Goal: Task Accomplishment & Management: Use online tool/utility

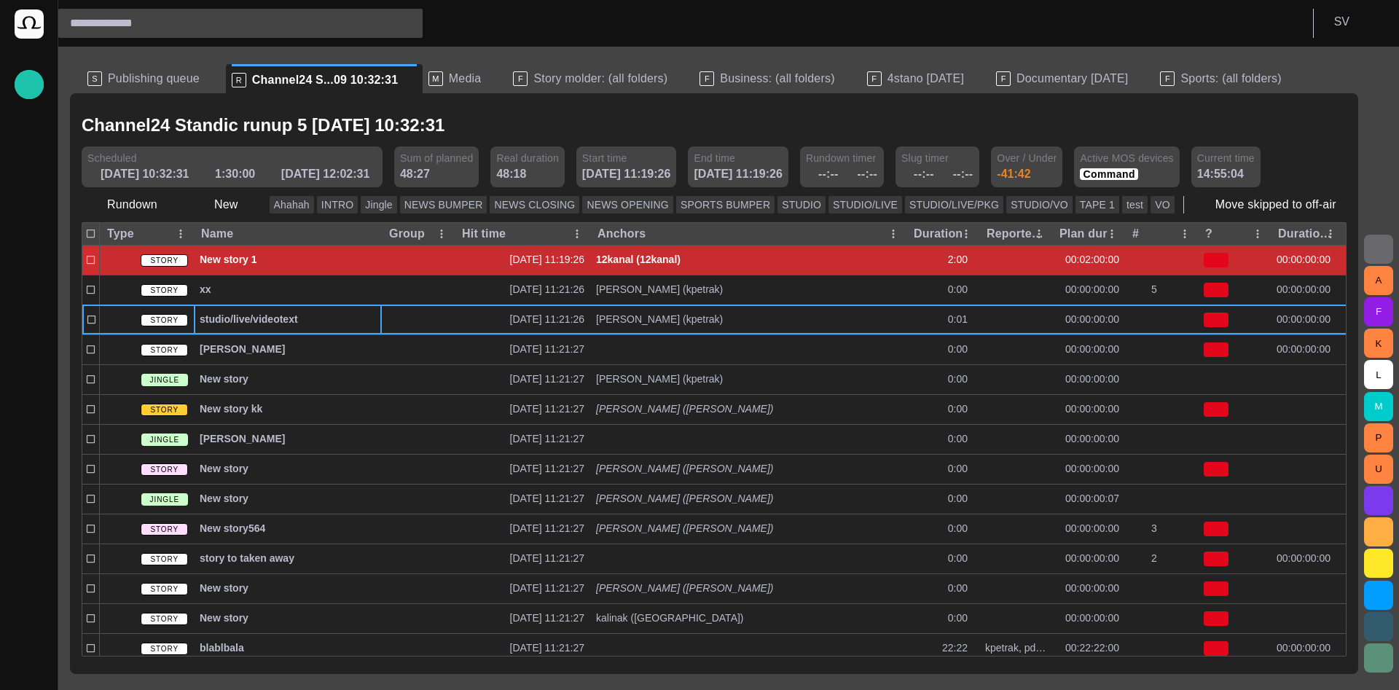
click at [160, 76] on span "Publishing queue" at bounding box center [154, 78] width 92 height 15
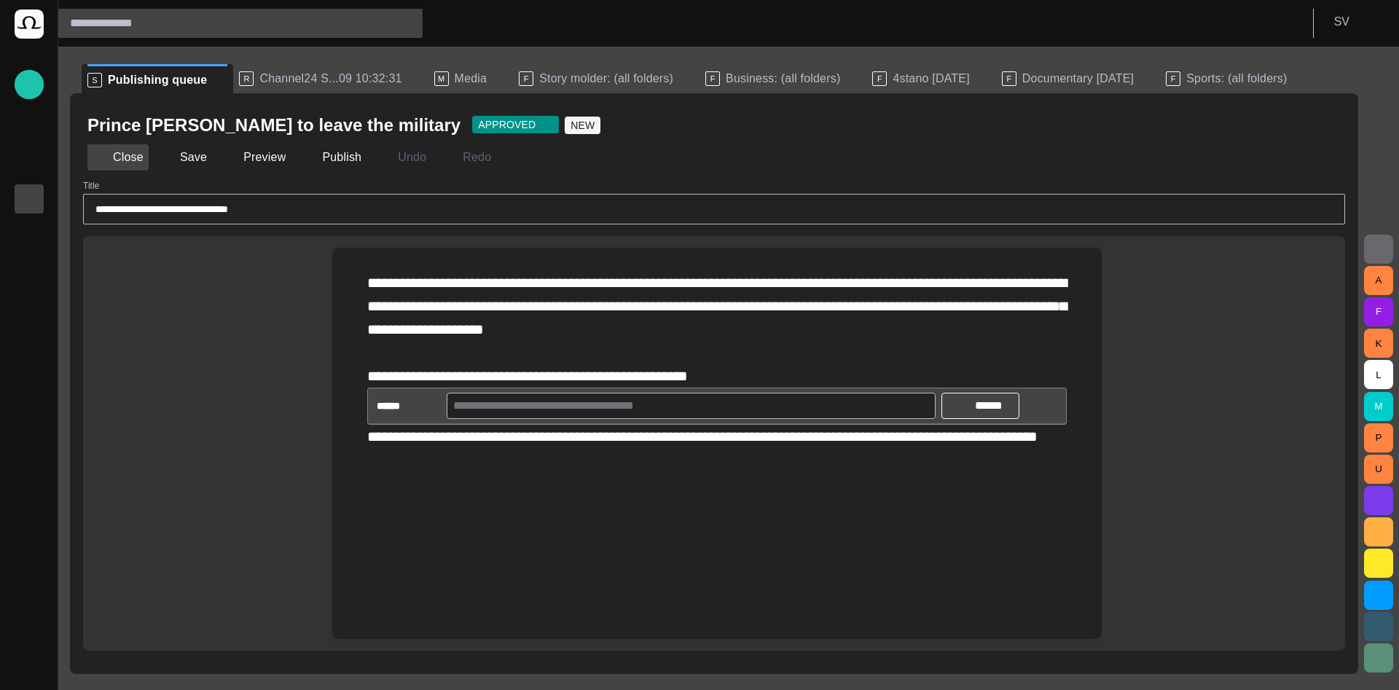
click at [143, 157] on button "Close" at bounding box center [117, 157] width 61 height 26
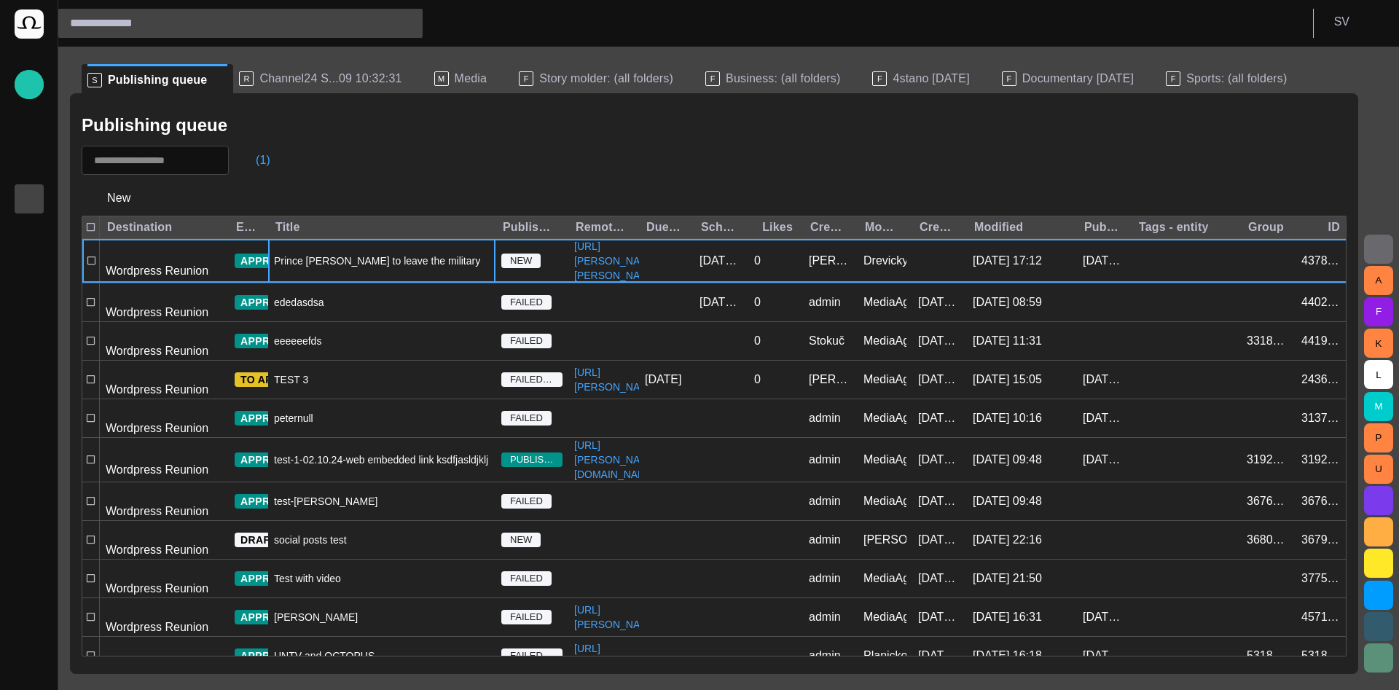
click at [1010, 154] on div "(1)" at bounding box center [714, 160] width 1265 height 29
click at [470, 270] on span "button" at bounding box center [477, 260] width 17 height 17
click at [454, 148] on div at bounding box center [699, 345] width 1399 height 690
click at [404, 268] on span "Prince [PERSON_NAME] to leave the military" at bounding box center [377, 261] width 206 height 15
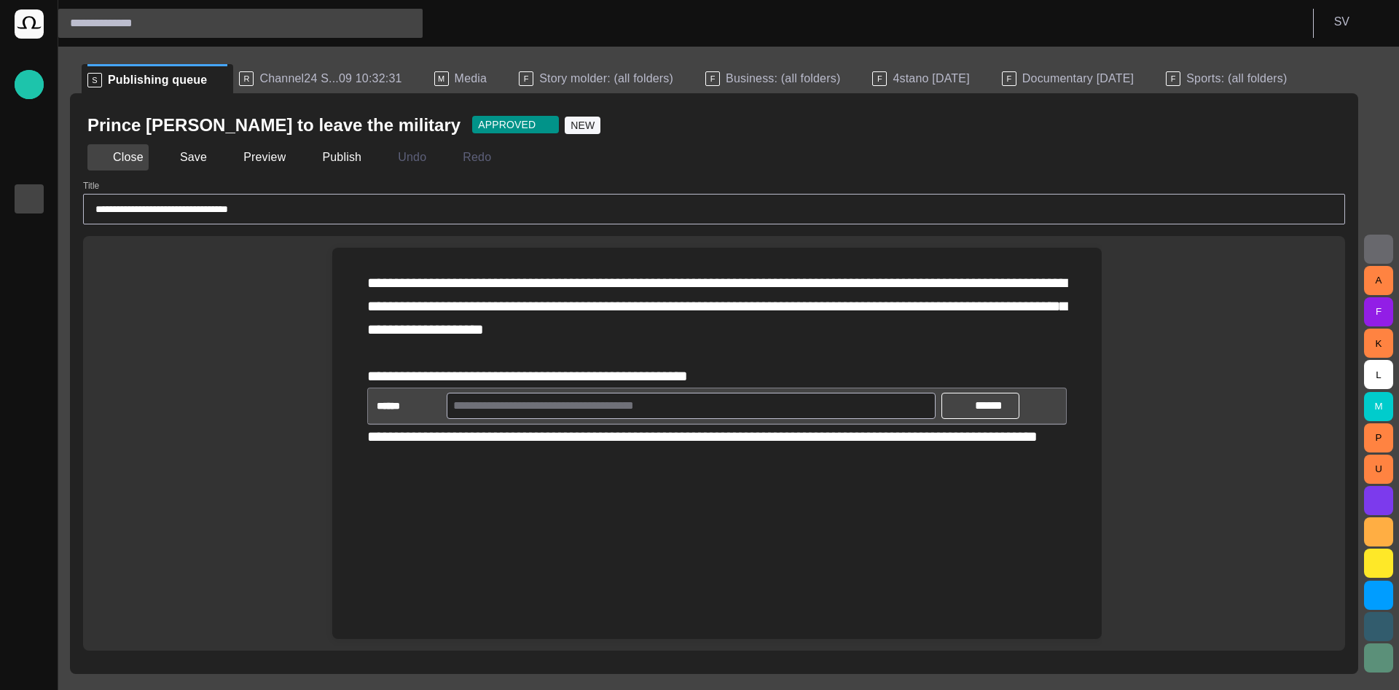
click at [116, 154] on button "Close" at bounding box center [117, 157] width 61 height 26
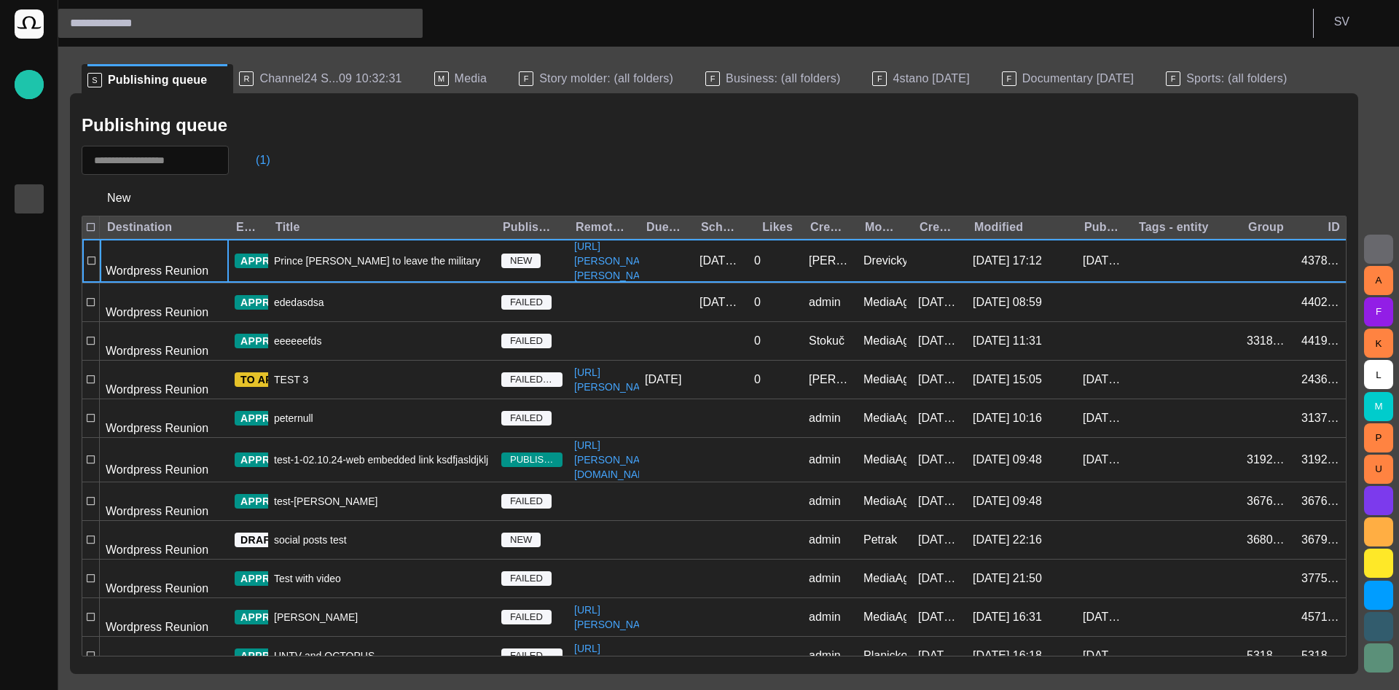
drag, startPoint x: 211, startPoint y: 82, endPoint x: 24, endPoint y: 202, distance: 222.0
click at [213, 81] on span at bounding box center [220, 80] width 15 height 15
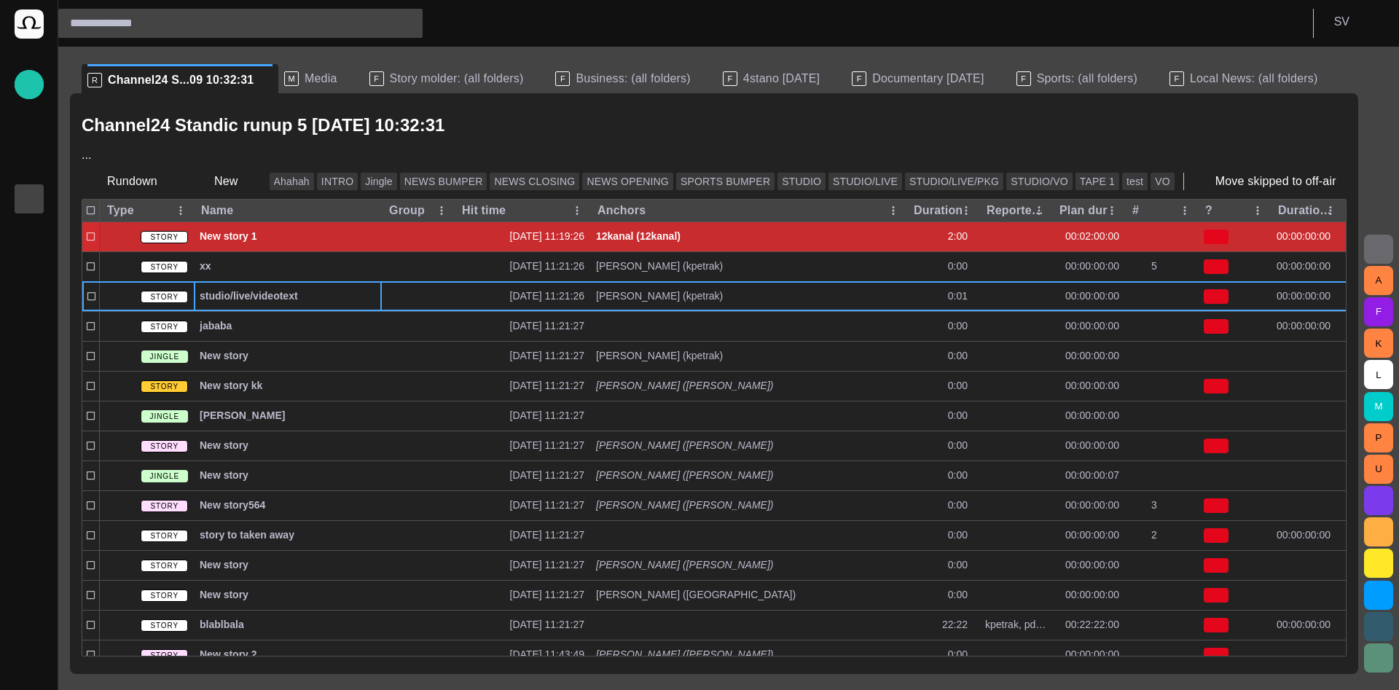
click at [24, 202] on p "Publishing queue" at bounding box center [28, 197] width 17 height 15
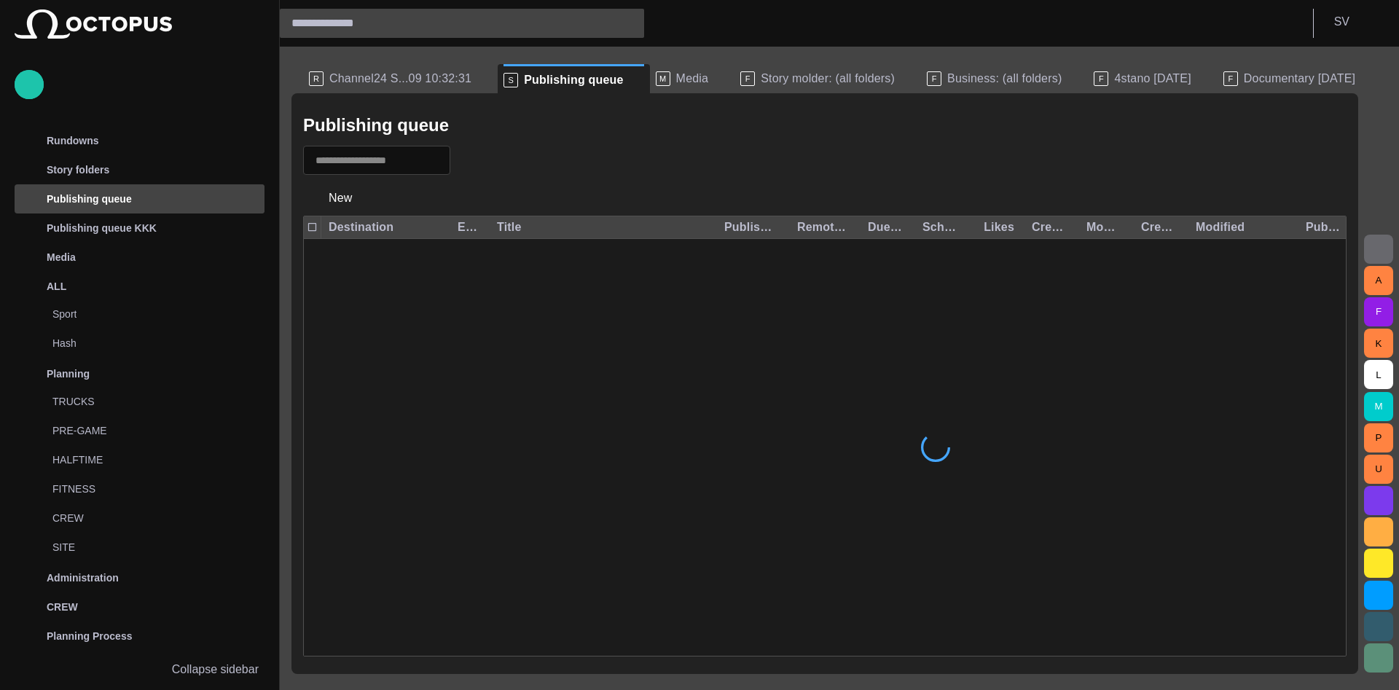
click at [213, 678] on button "Collapse sidebar" at bounding box center [140, 669] width 250 height 29
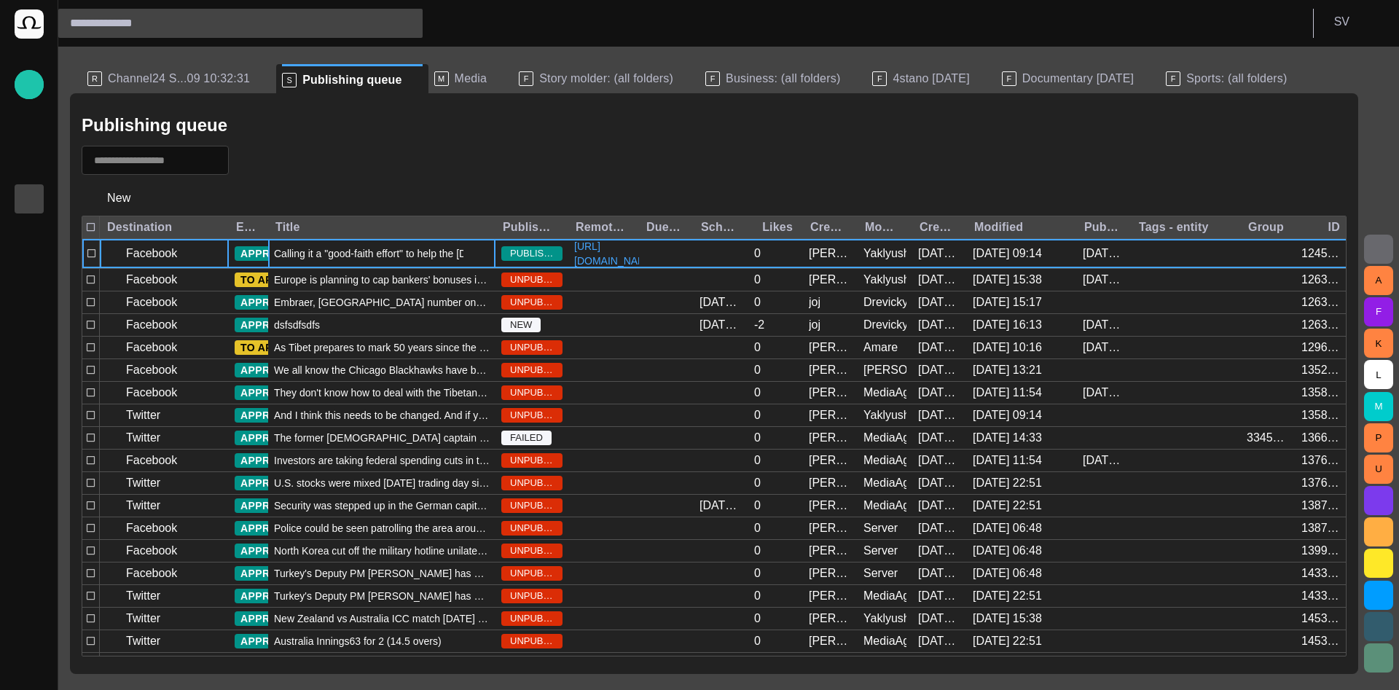
click at [390, 261] on span "Calling it a "good-faith effort" to help the Egyptian people, U.S. Secretary of…" at bounding box center [382, 253] width 216 height 15
click at [215, 267] on div "Facebook" at bounding box center [164, 253] width 129 height 29
click at [251, 261] on button "APPROVED" at bounding box center [282, 253] width 95 height 15
click at [276, 246] on div at bounding box center [699, 345] width 1399 height 690
click at [1219, 262] on div at bounding box center [1186, 253] width 109 height 29
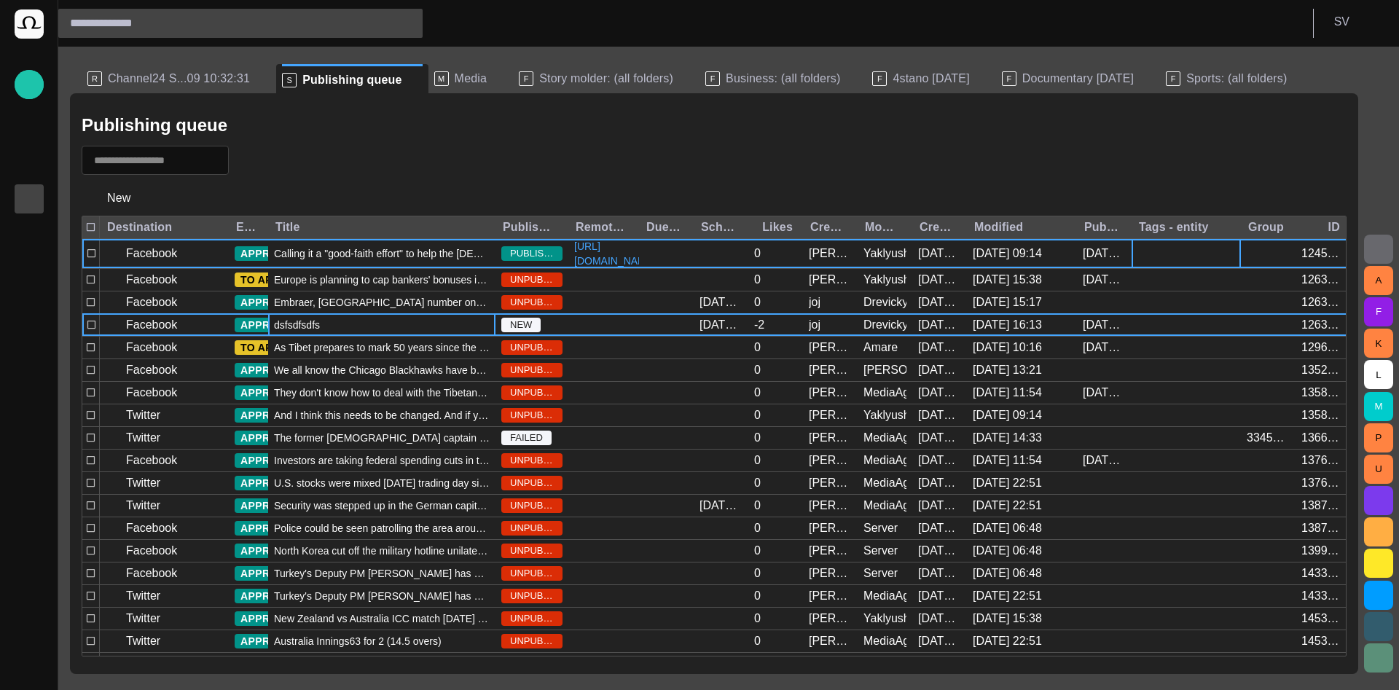
click at [333, 332] on div "dsfsdfsdfs" at bounding box center [381, 325] width 227 height 22
click at [487, 255] on button "button" at bounding box center [477, 253] width 29 height 17
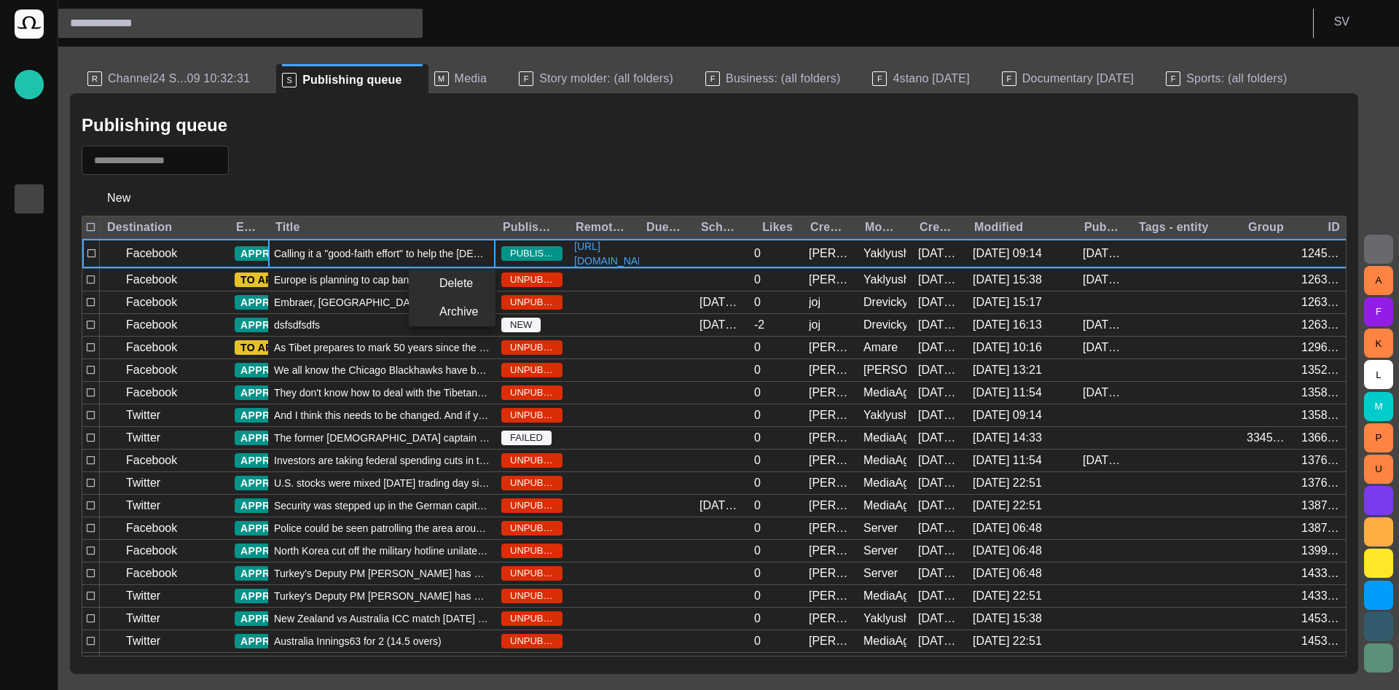
click at [472, 197] on div at bounding box center [699, 345] width 1399 height 690
click at [1341, 26] on p "S V" at bounding box center [1341, 21] width 15 height 17
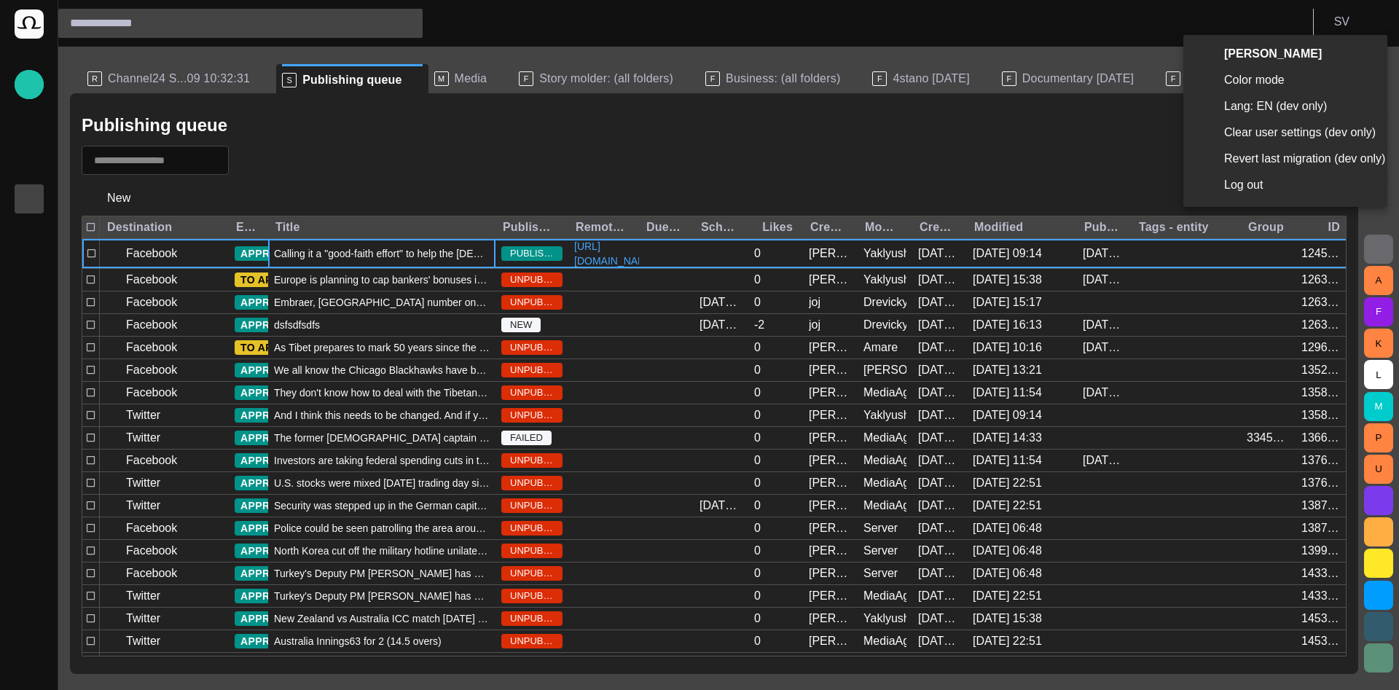
click at [1192, 21] on div at bounding box center [699, 345] width 1399 height 690
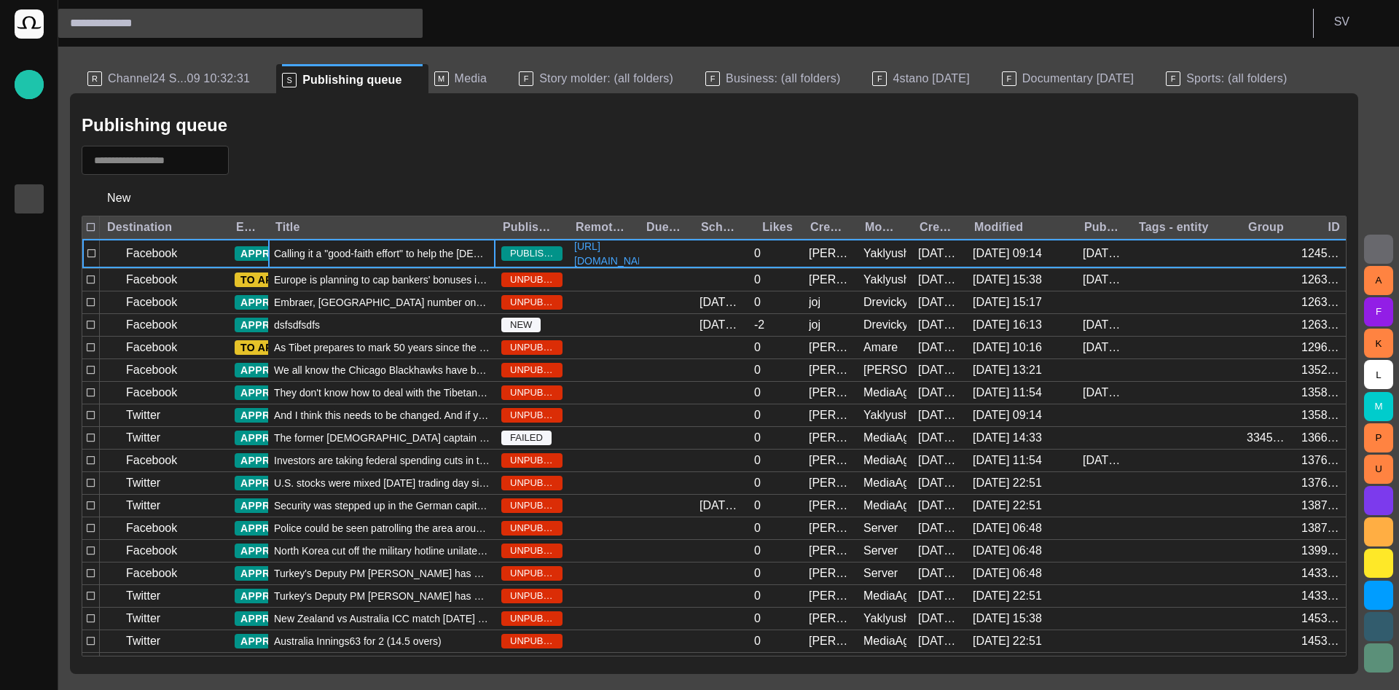
click at [408, 77] on span at bounding box center [415, 80] width 15 height 15
click at [26, 199] on p "Publishing queue" at bounding box center [28, 197] width 17 height 15
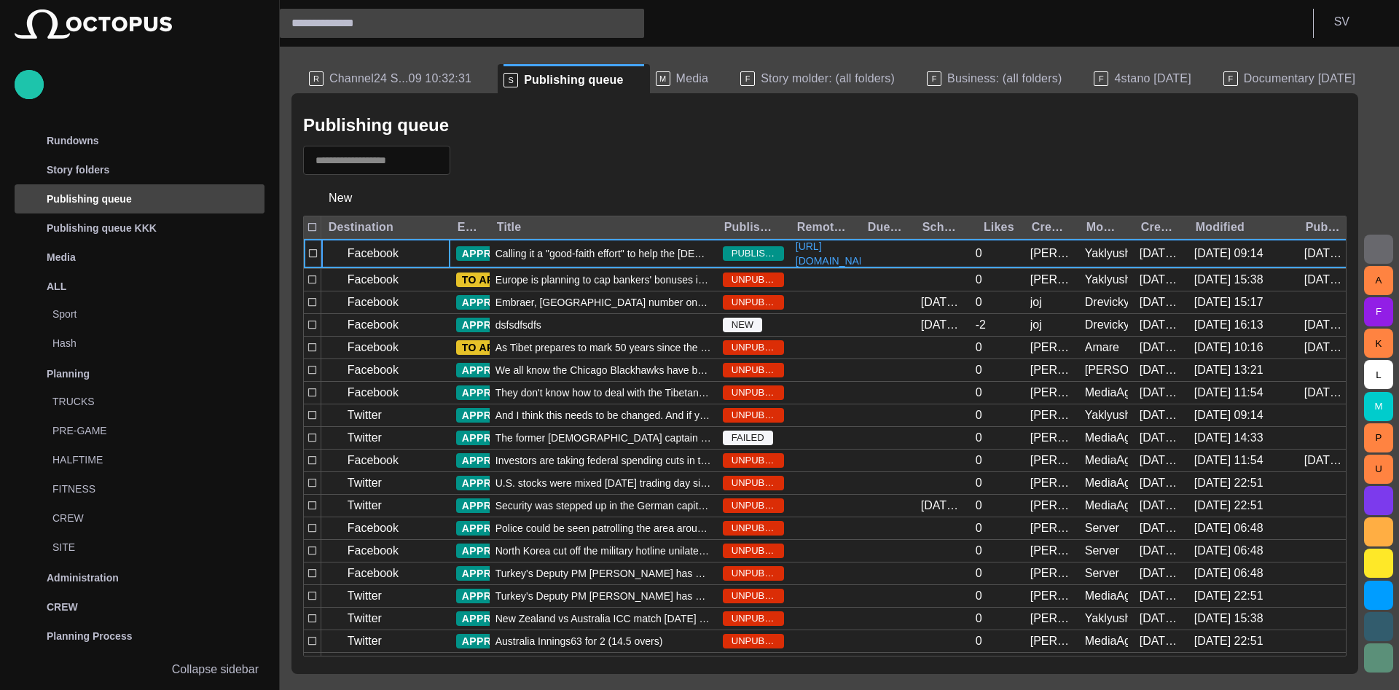
scroll to position [58, 0]
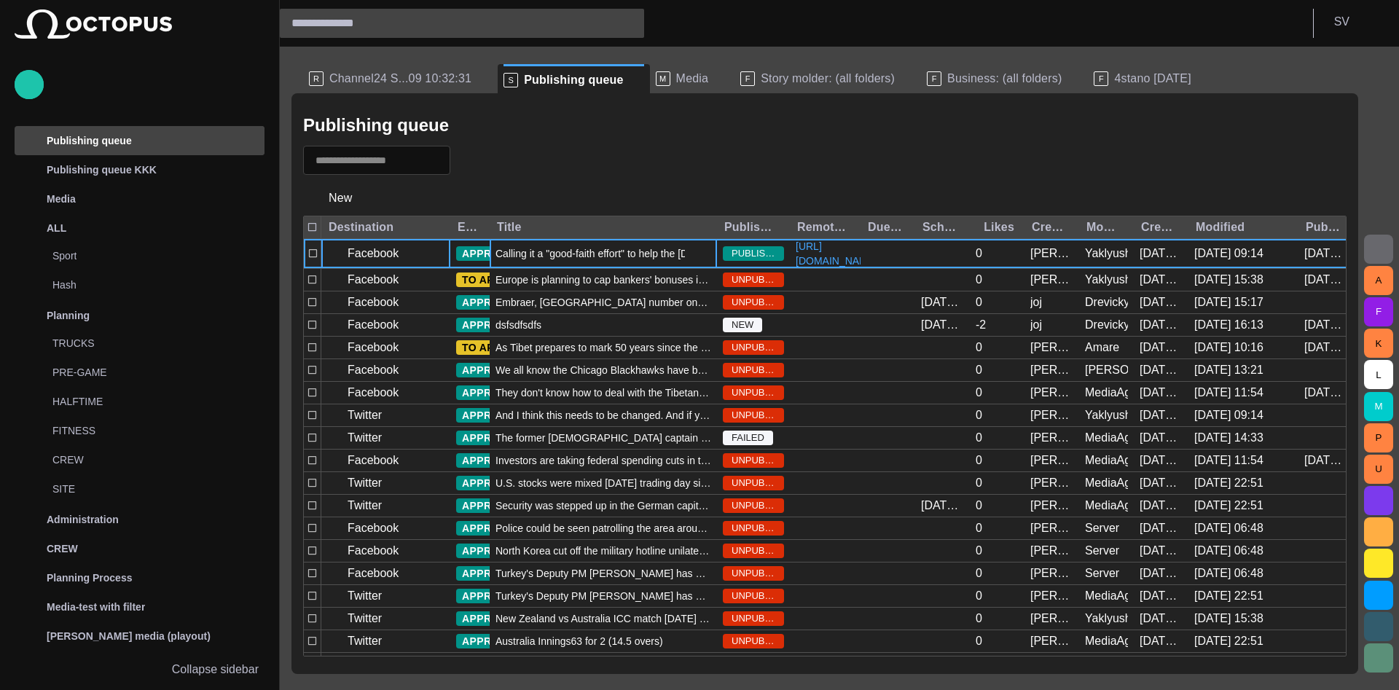
click at [579, 251] on div "Calling it a "good-faith effort" to help the Egyptian people, U.S. Secretary of…" at bounding box center [603, 253] width 227 height 29
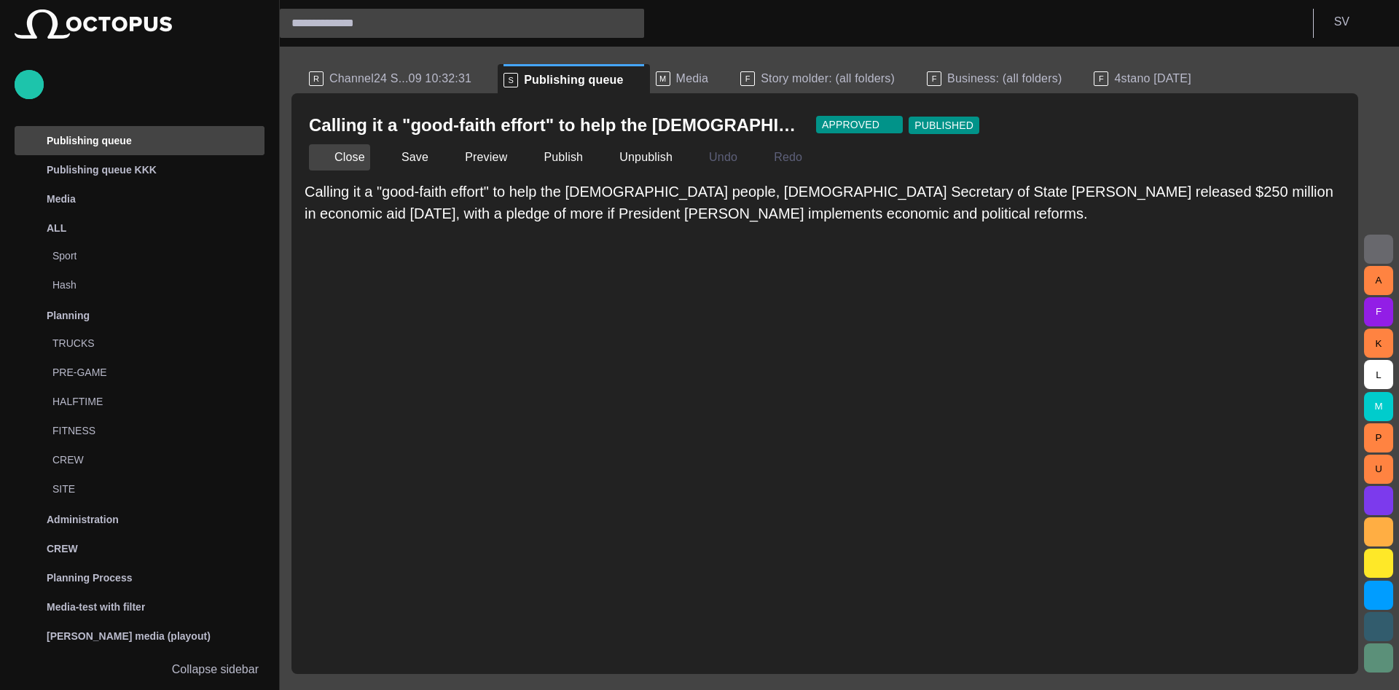
click at [353, 160] on button "Close" at bounding box center [339, 157] width 61 height 26
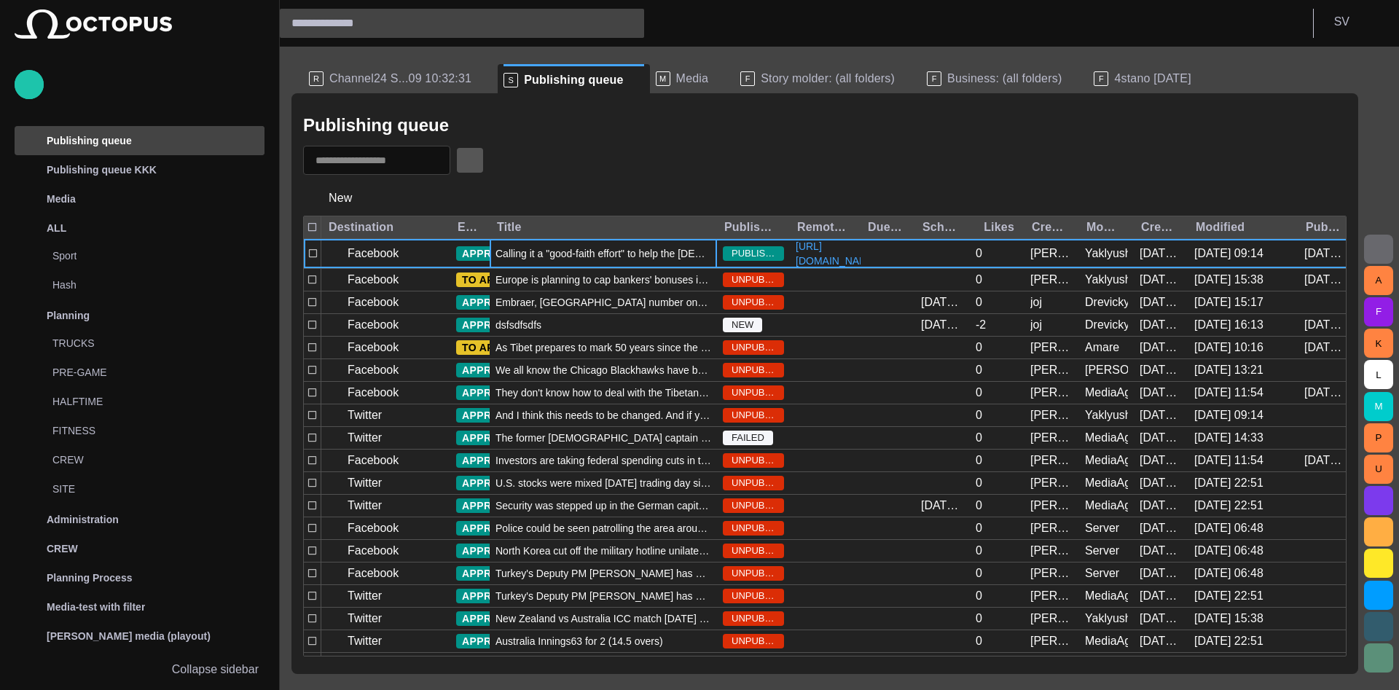
click at [477, 158] on span "button" at bounding box center [470, 160] width 15 height 15
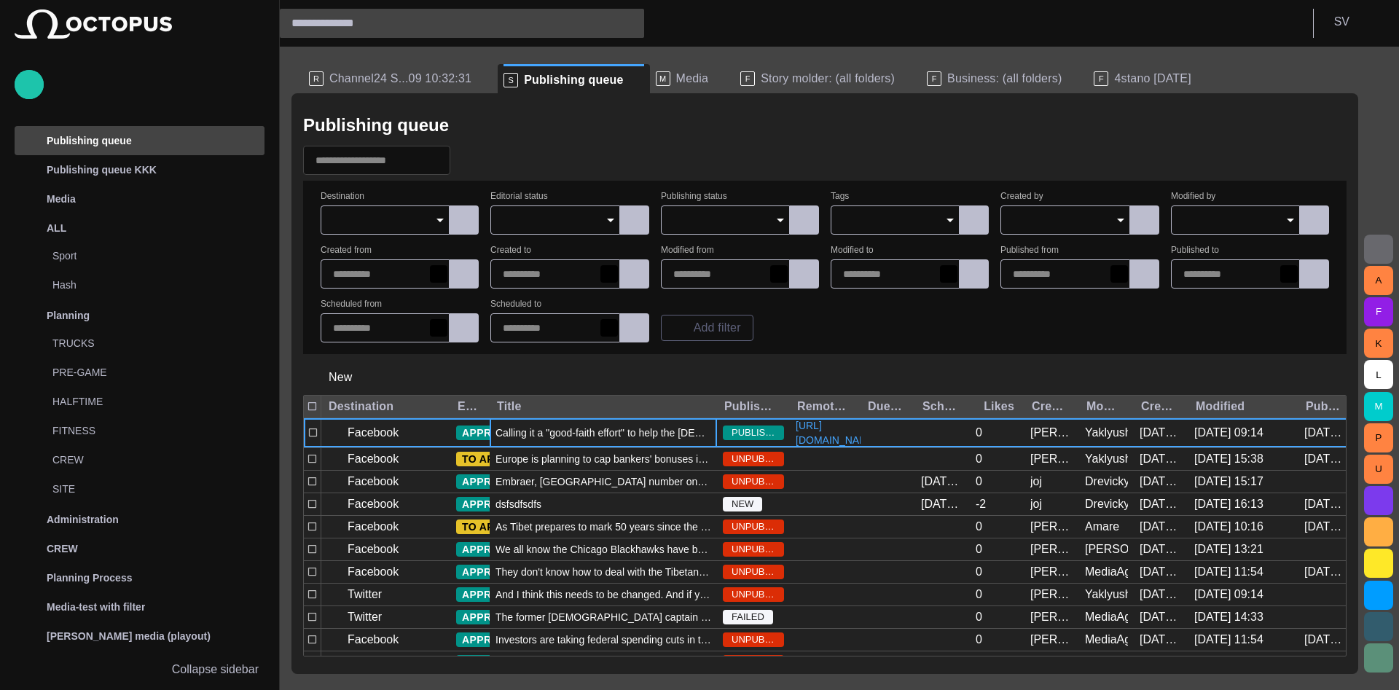
click at [412, 227] on input "Destination" at bounding box center [380, 220] width 94 height 15
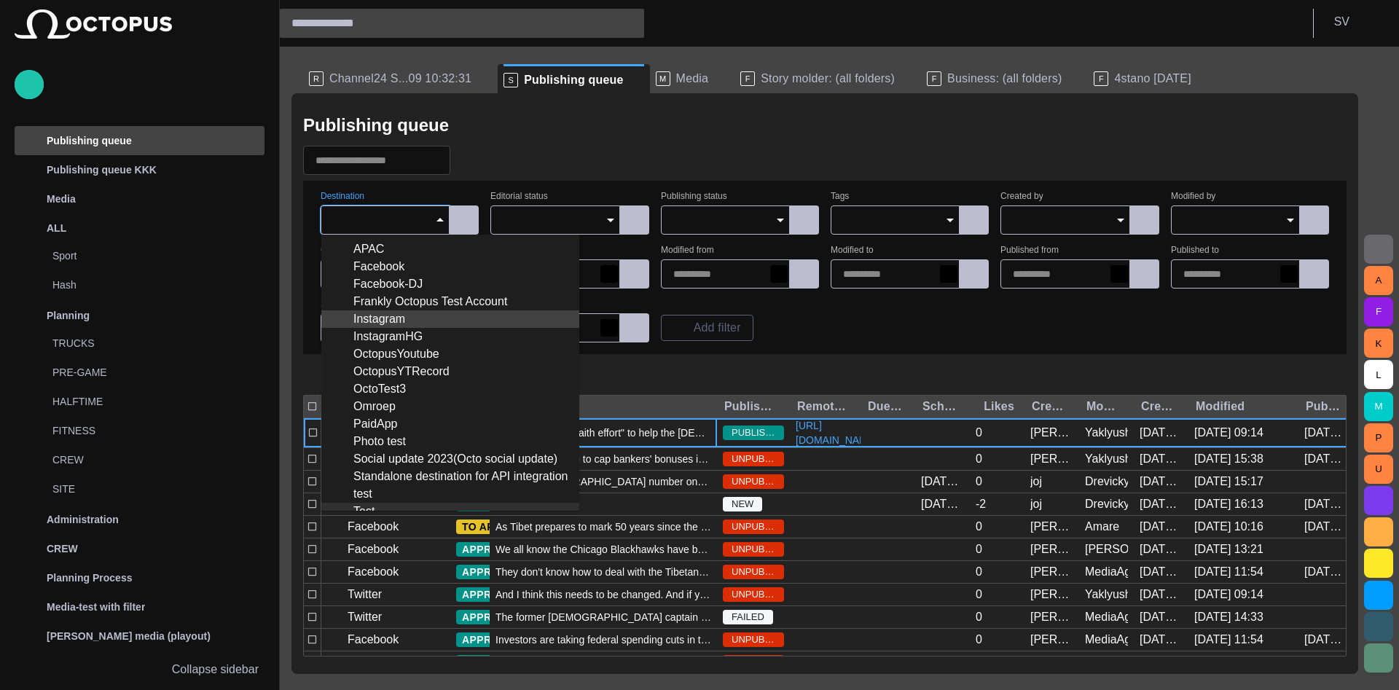
scroll to position [243, 0]
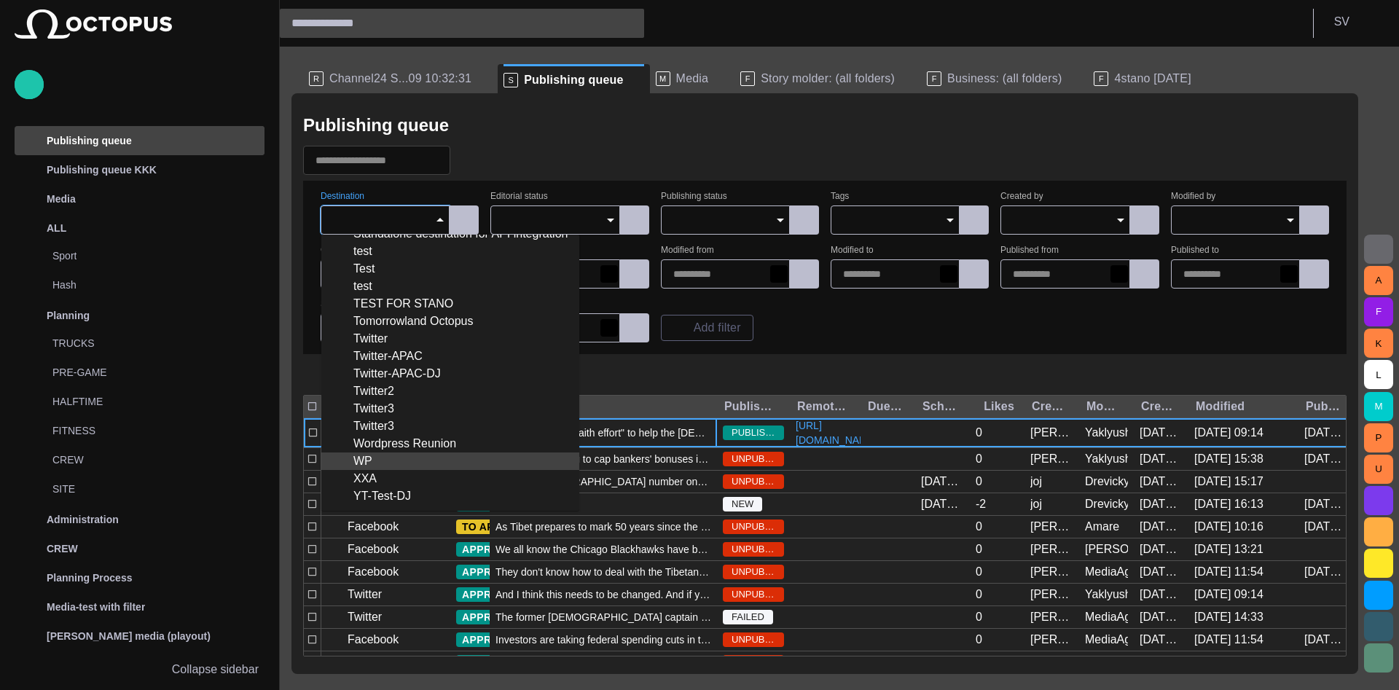
click at [399, 459] on div "WP" at bounding box center [450, 461] width 235 height 17
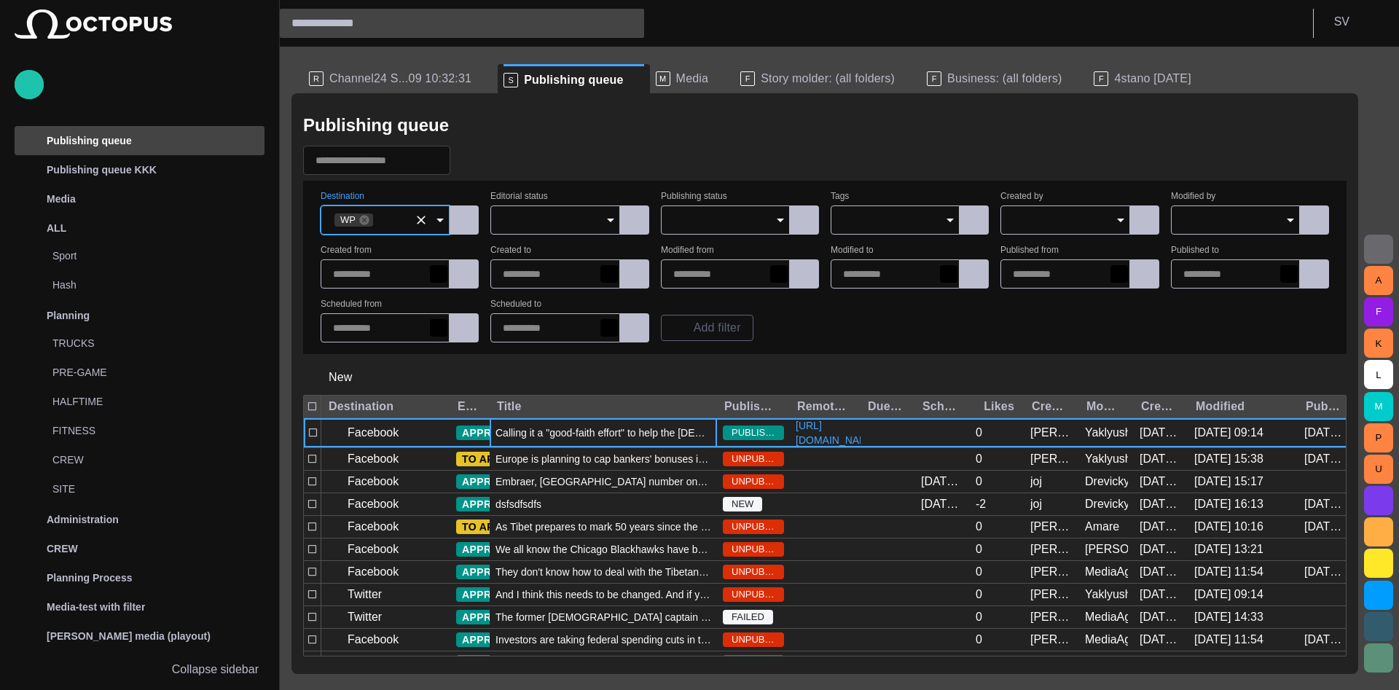
click at [698, 153] on div at bounding box center [825, 160] width 1044 height 29
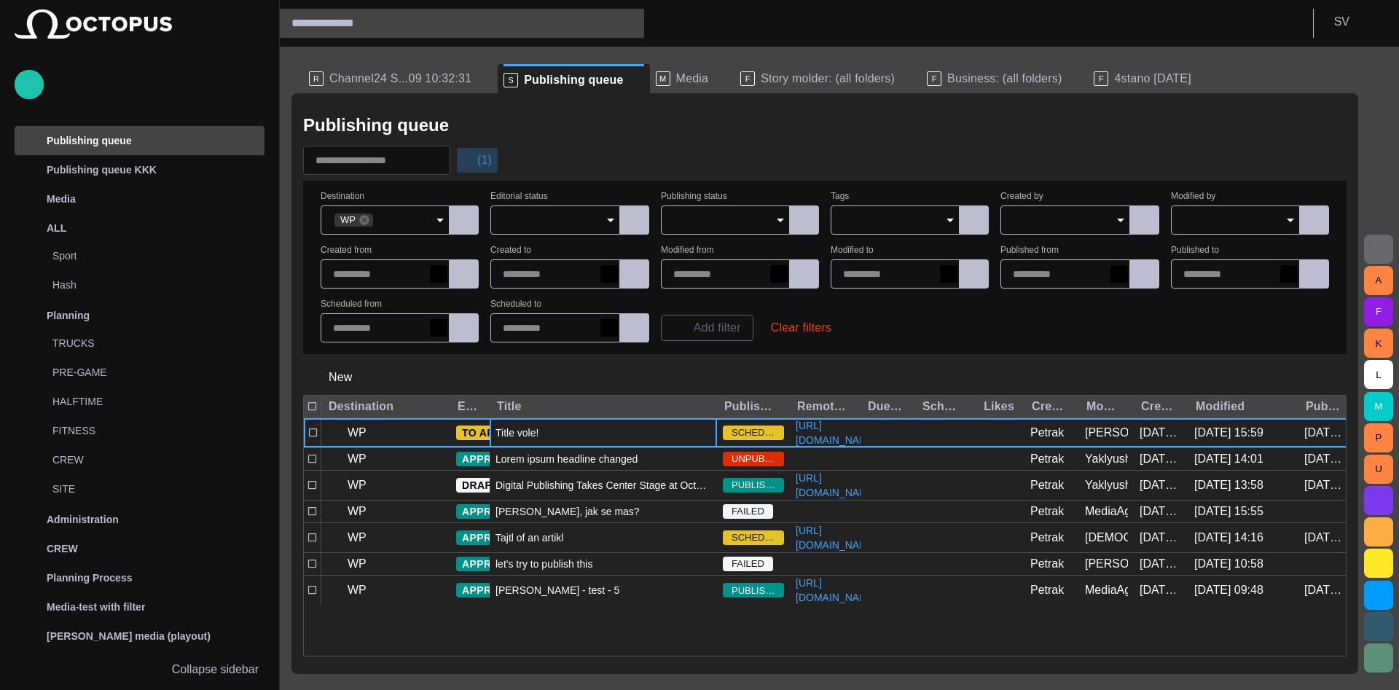
click at [494, 148] on button "(1)" at bounding box center [477, 160] width 42 height 26
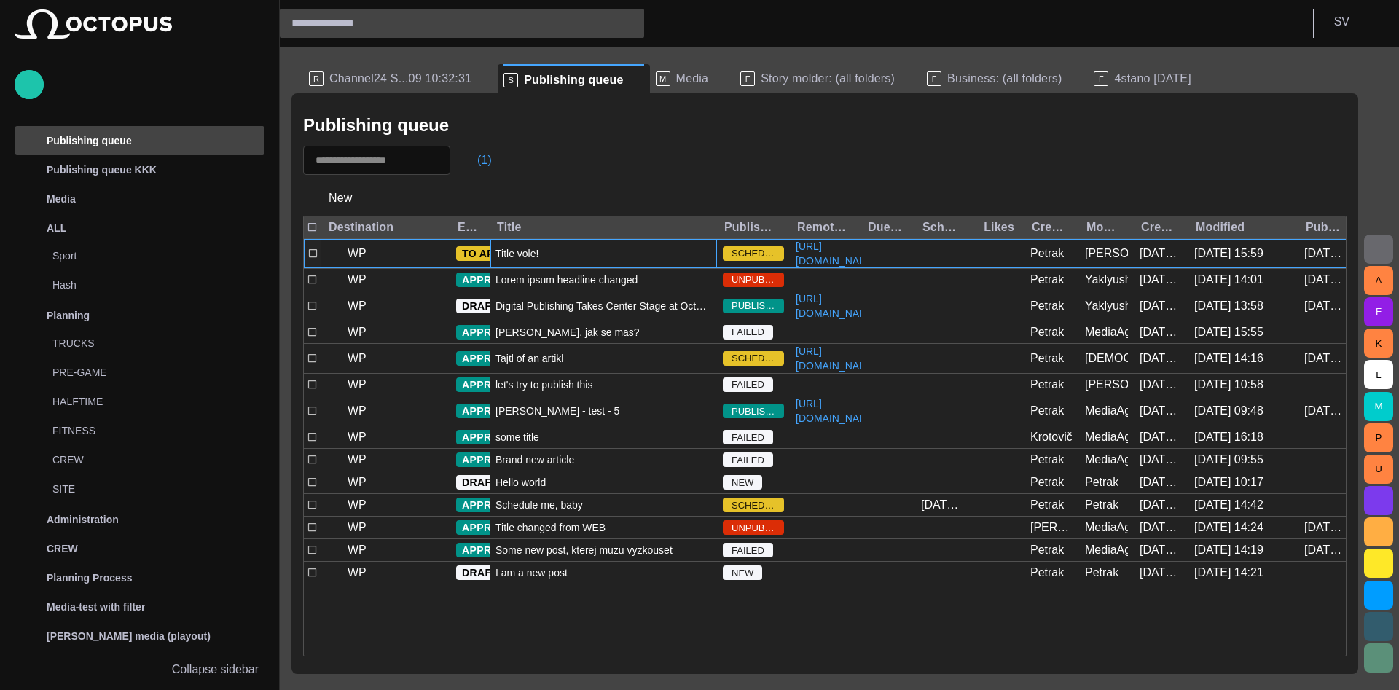
click at [618, 268] on div "Title vole!" at bounding box center [603, 253] width 227 height 29
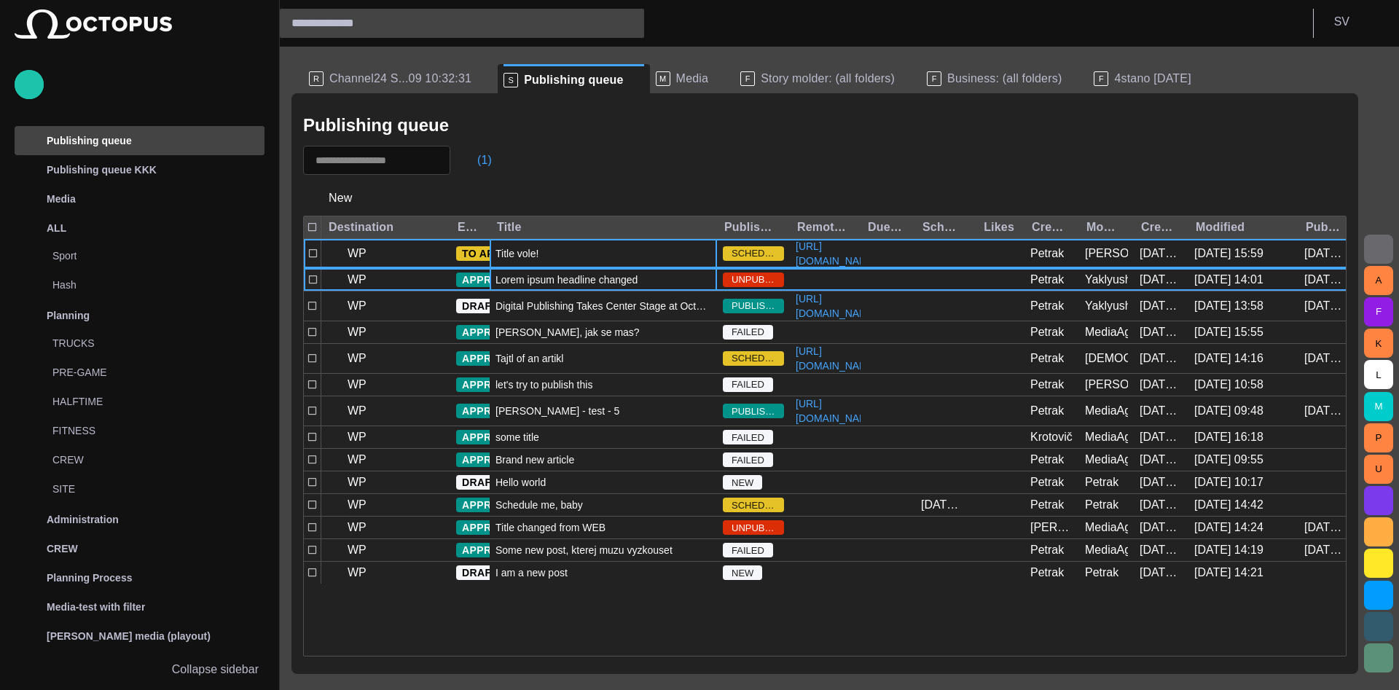
click at [603, 287] on span "Lorem ipsum headline changed" at bounding box center [567, 280] width 142 height 15
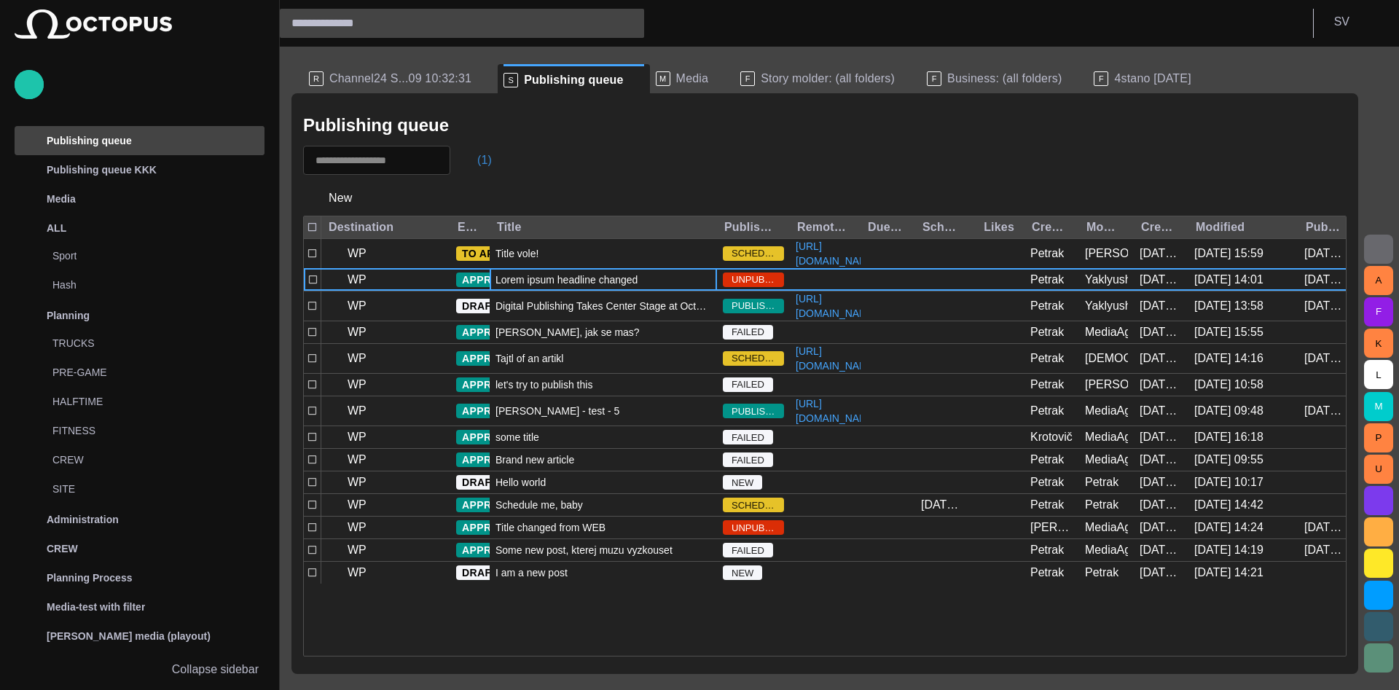
click at [495, 154] on button "(1)" at bounding box center [477, 160] width 42 height 26
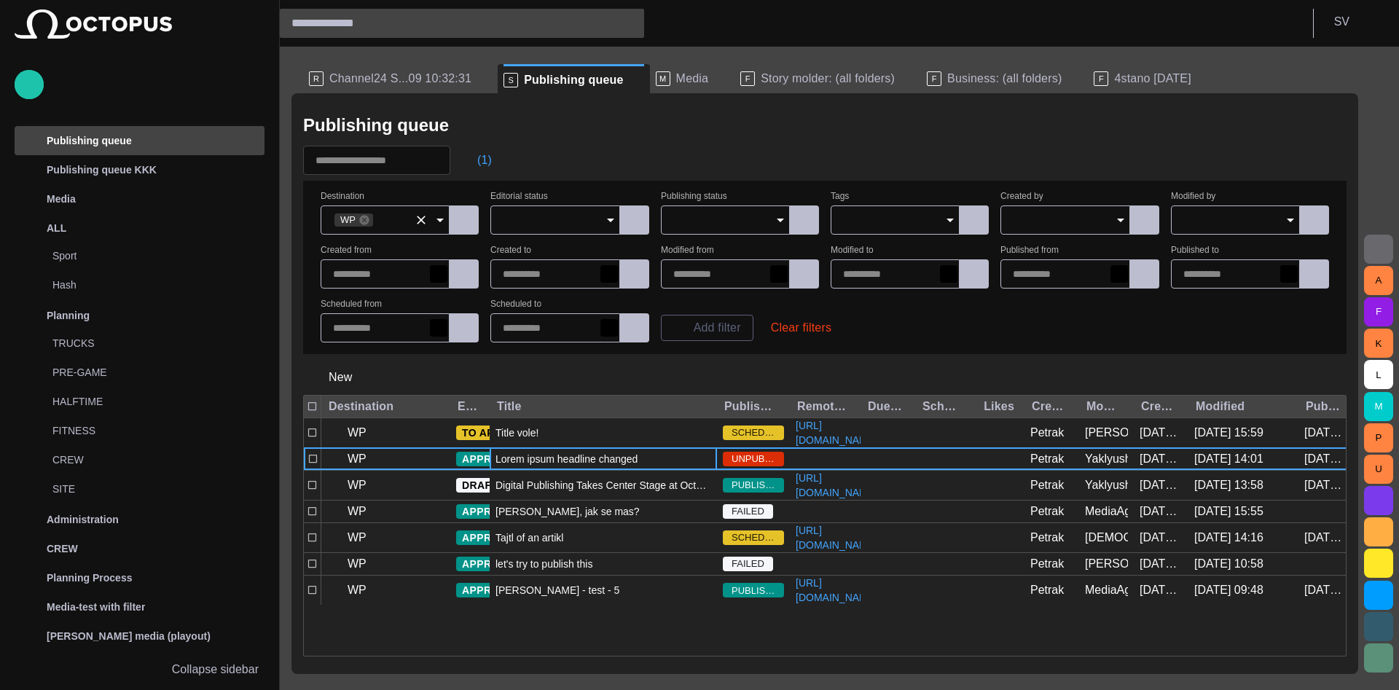
drag, startPoint x: 385, startPoint y: 240, endPoint x: 387, endPoint y: 226, distance: 14.0
click at [385, 238] on div "Destination WP Editorial status Publishing status Tags Created by Modified by C…" at bounding box center [825, 267] width 1009 height 150
click at [387, 224] on input "Destination" at bounding box center [392, 220] width 34 height 15
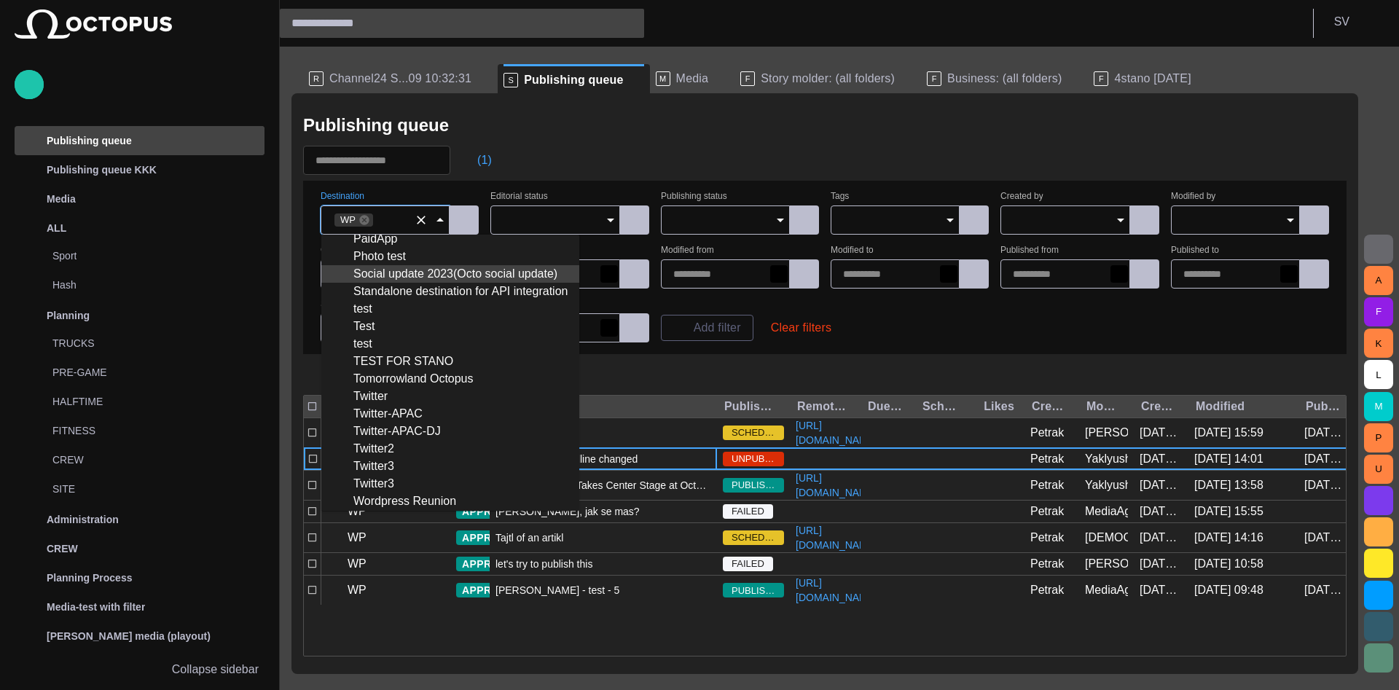
scroll to position [225, 0]
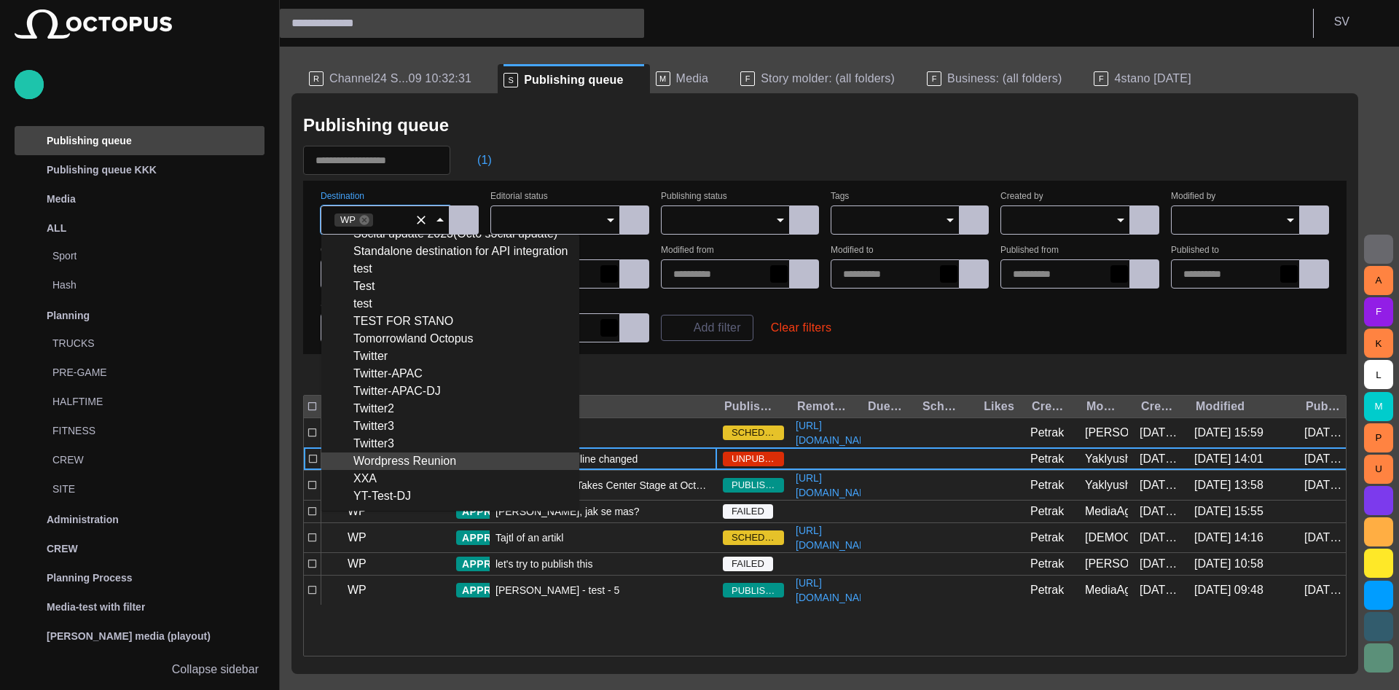
click at [420, 460] on div "Wordpress Reunion" at bounding box center [450, 461] width 235 height 17
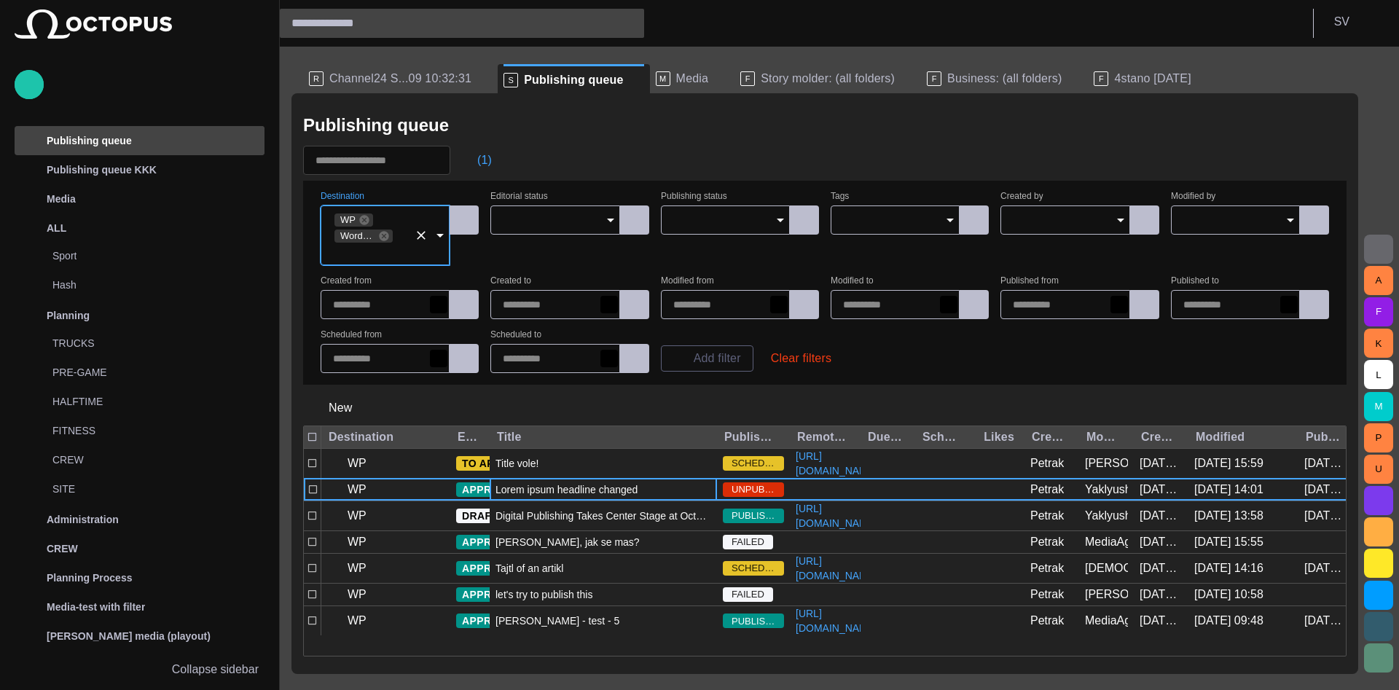
click at [622, 130] on div "Publishing queue" at bounding box center [825, 125] width 1044 height 29
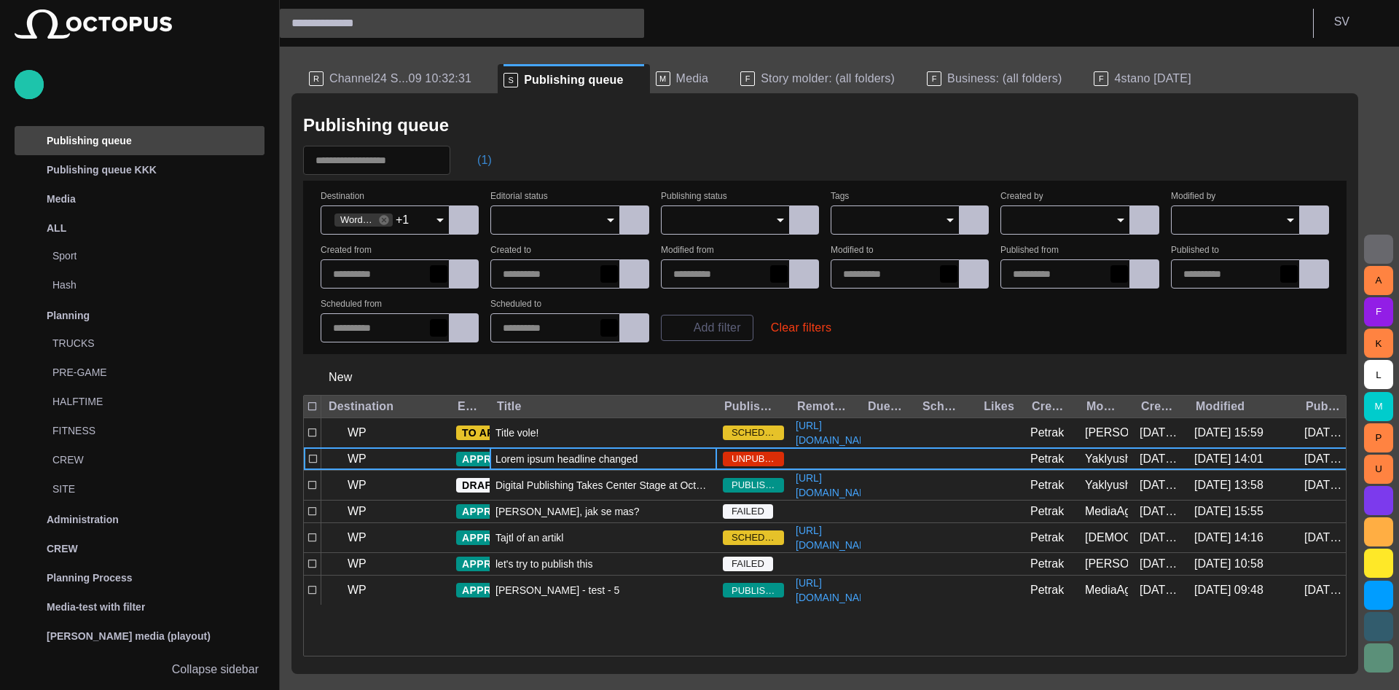
click at [477, 161] on span "button" at bounding box center [470, 160] width 15 height 15
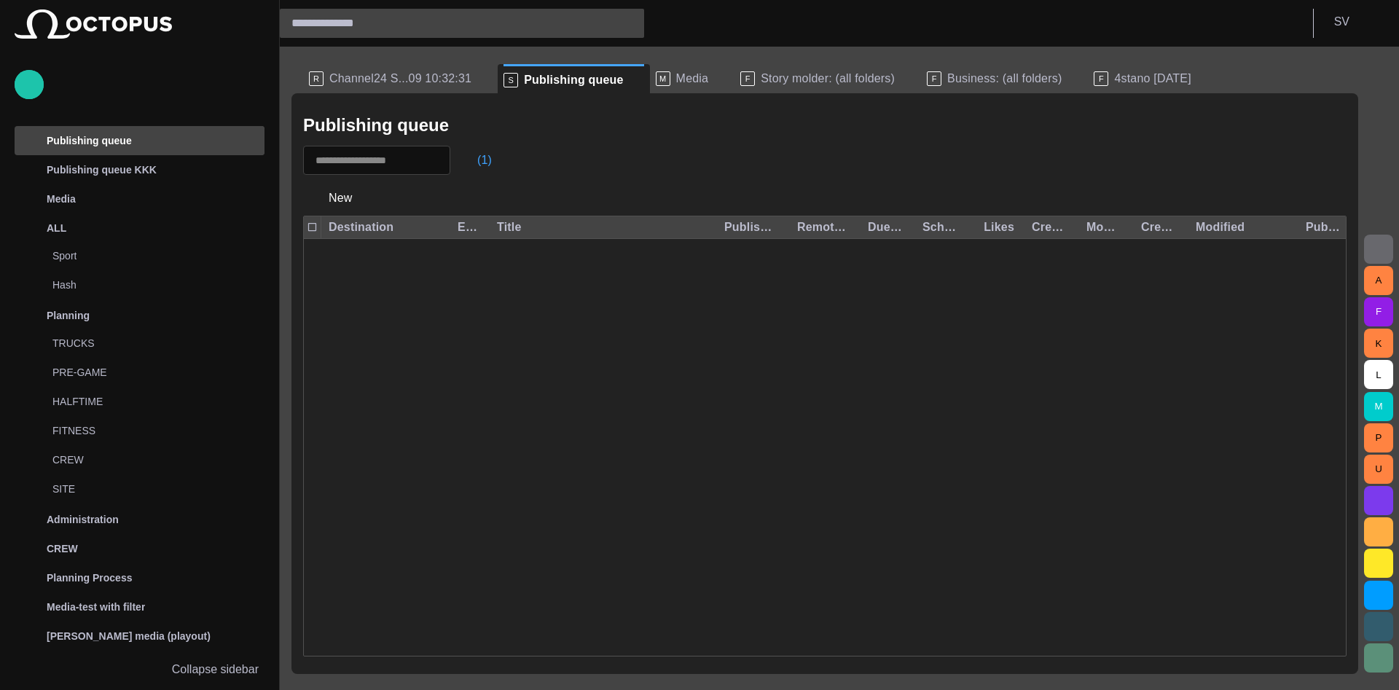
click at [695, 158] on div at bounding box center [699, 345] width 1399 height 690
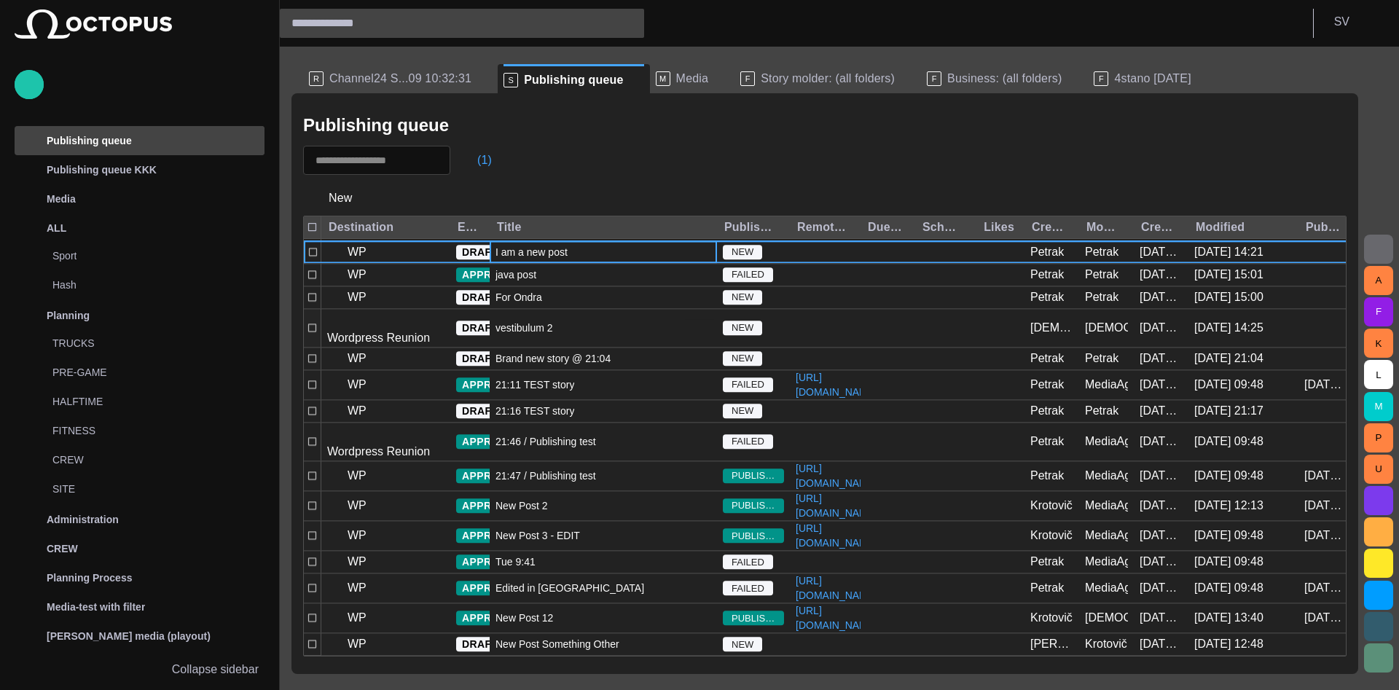
scroll to position [3655, 0]
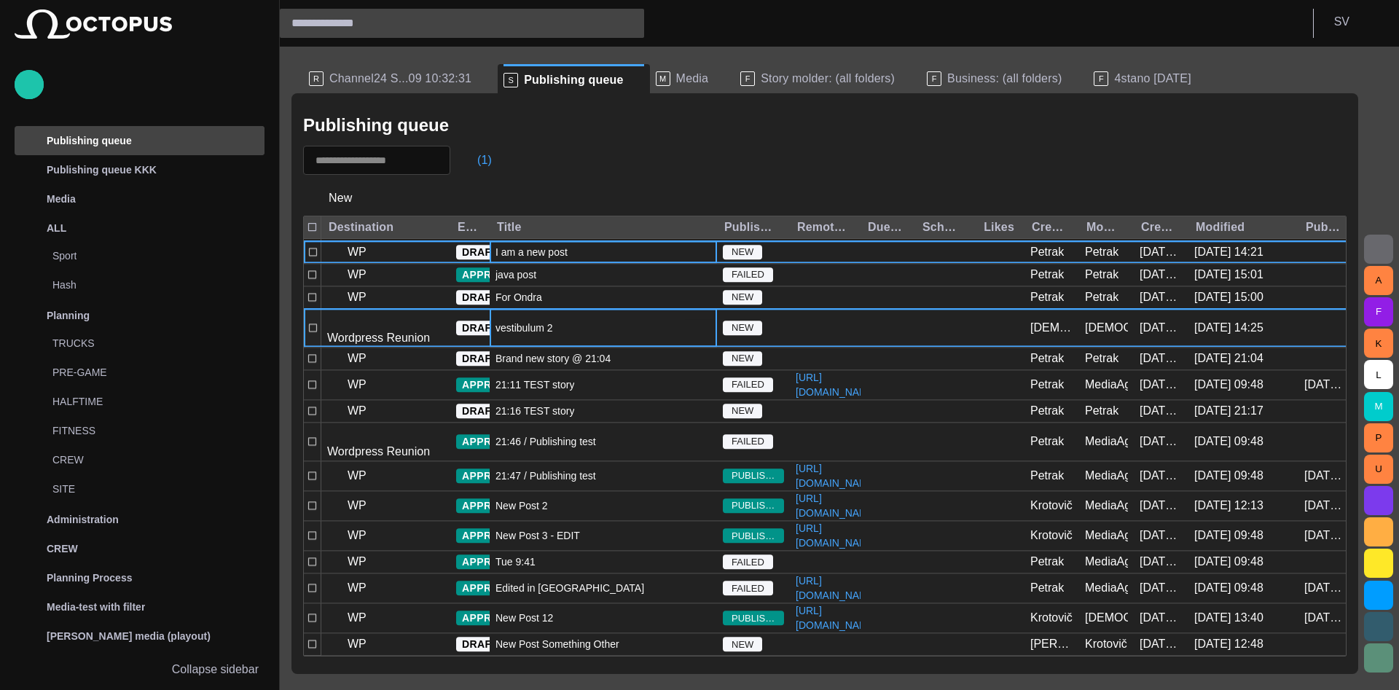
click at [600, 313] on div "vestibulum 2" at bounding box center [603, 328] width 227 height 38
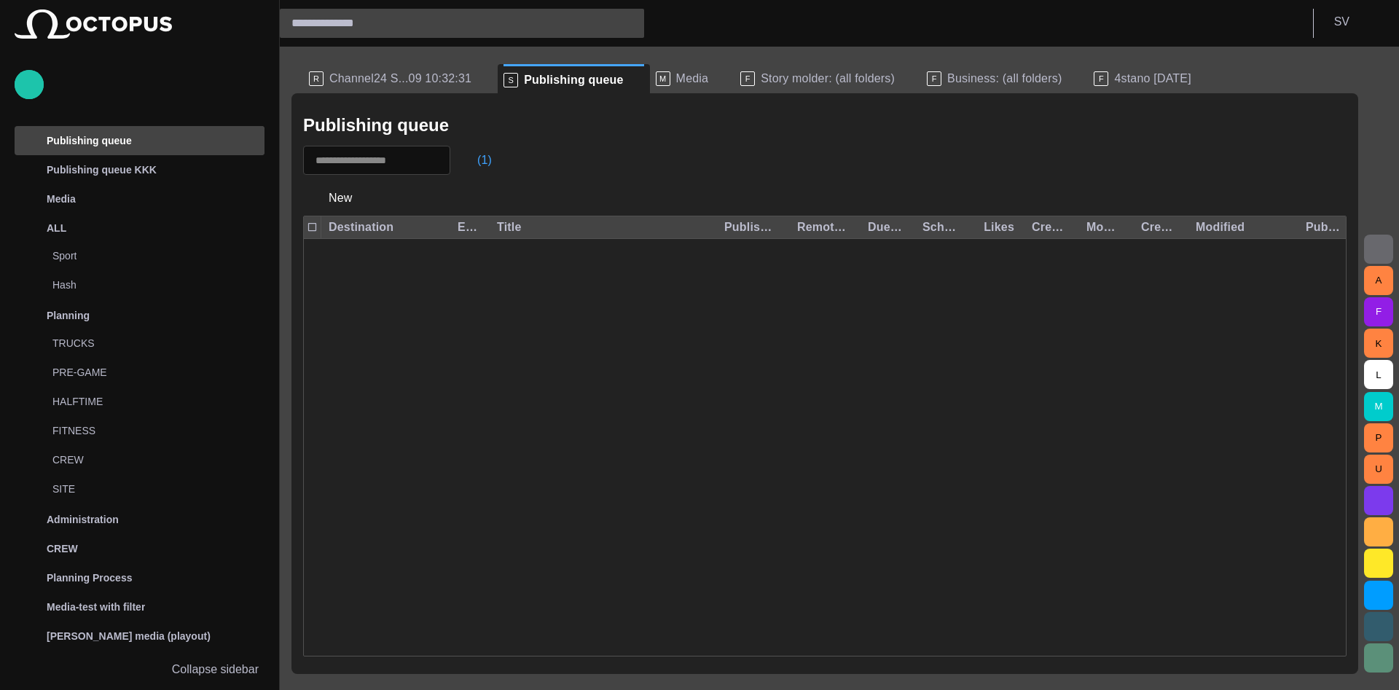
scroll to position [1714, 0]
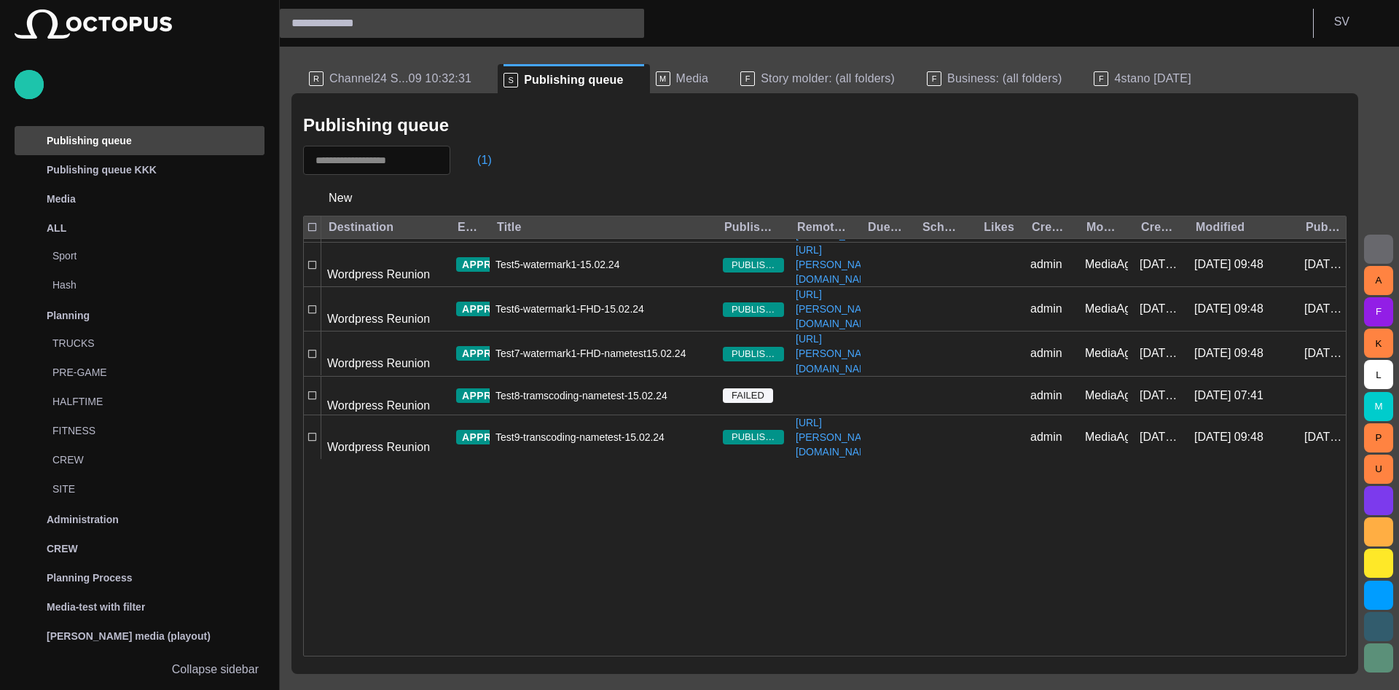
click at [574, 197] on div "Test3-watermark1-15.02.24" at bounding box center [603, 176] width 227 height 44
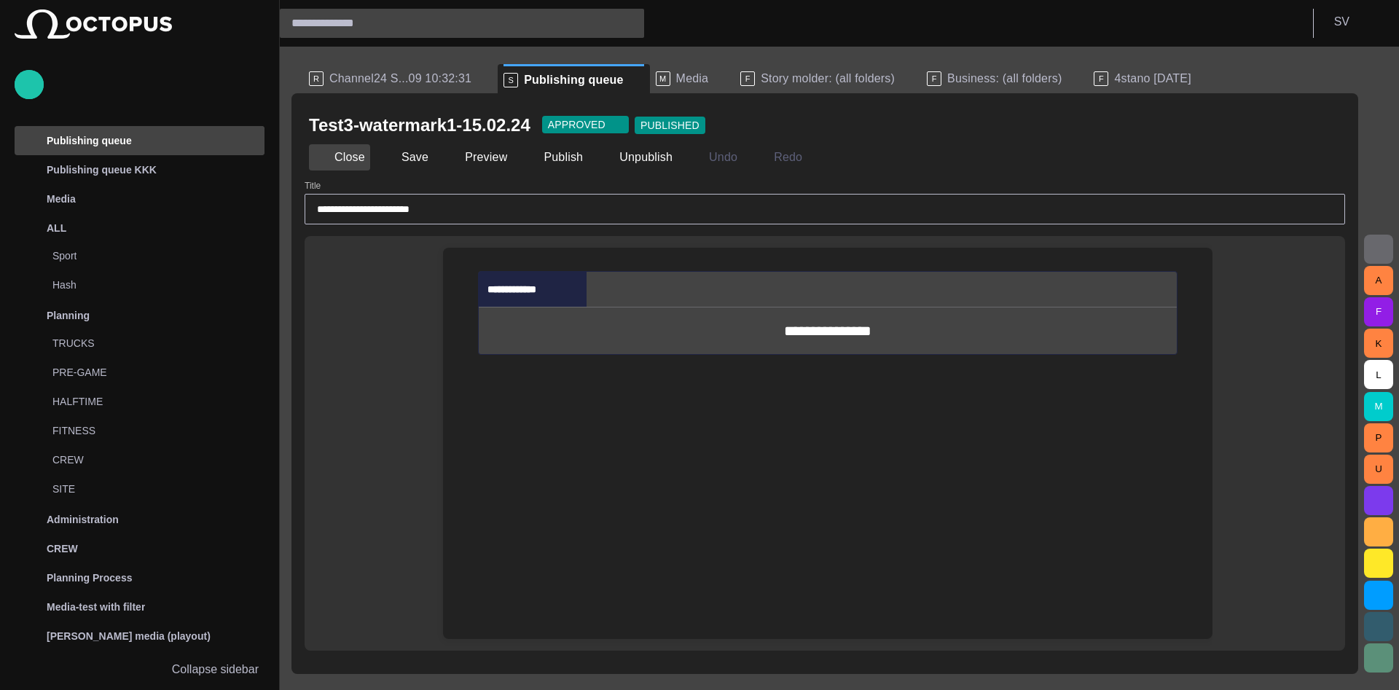
click at [324, 165] on button "Close" at bounding box center [339, 157] width 61 height 26
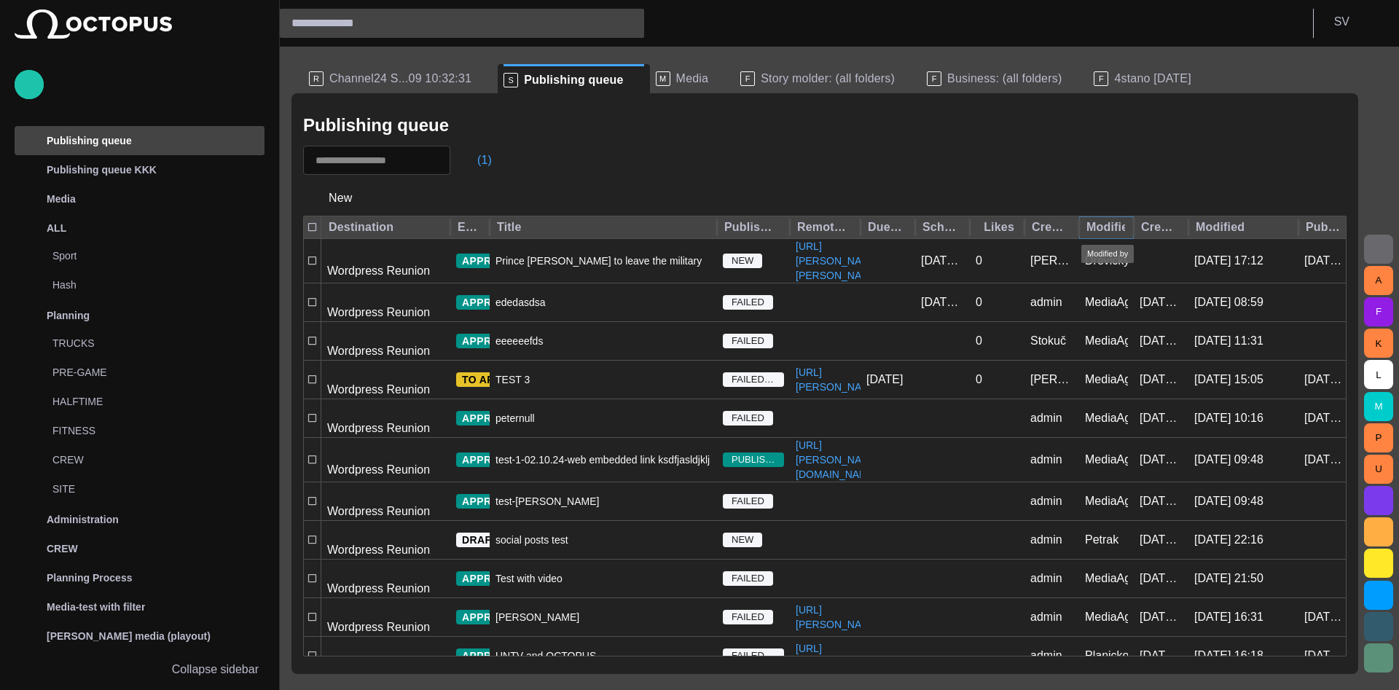
click at [1102, 224] on icon "Sort" at bounding box center [1097, 227] width 13 height 13
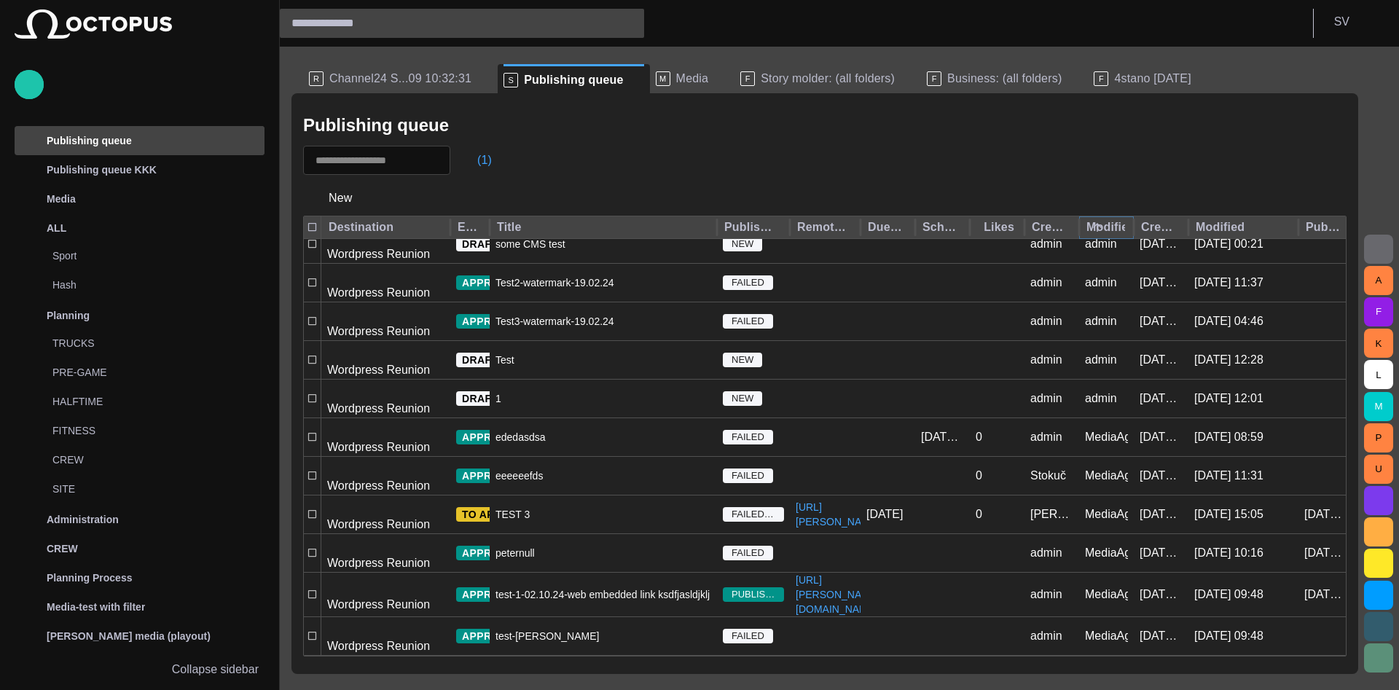
scroll to position [0, 0]
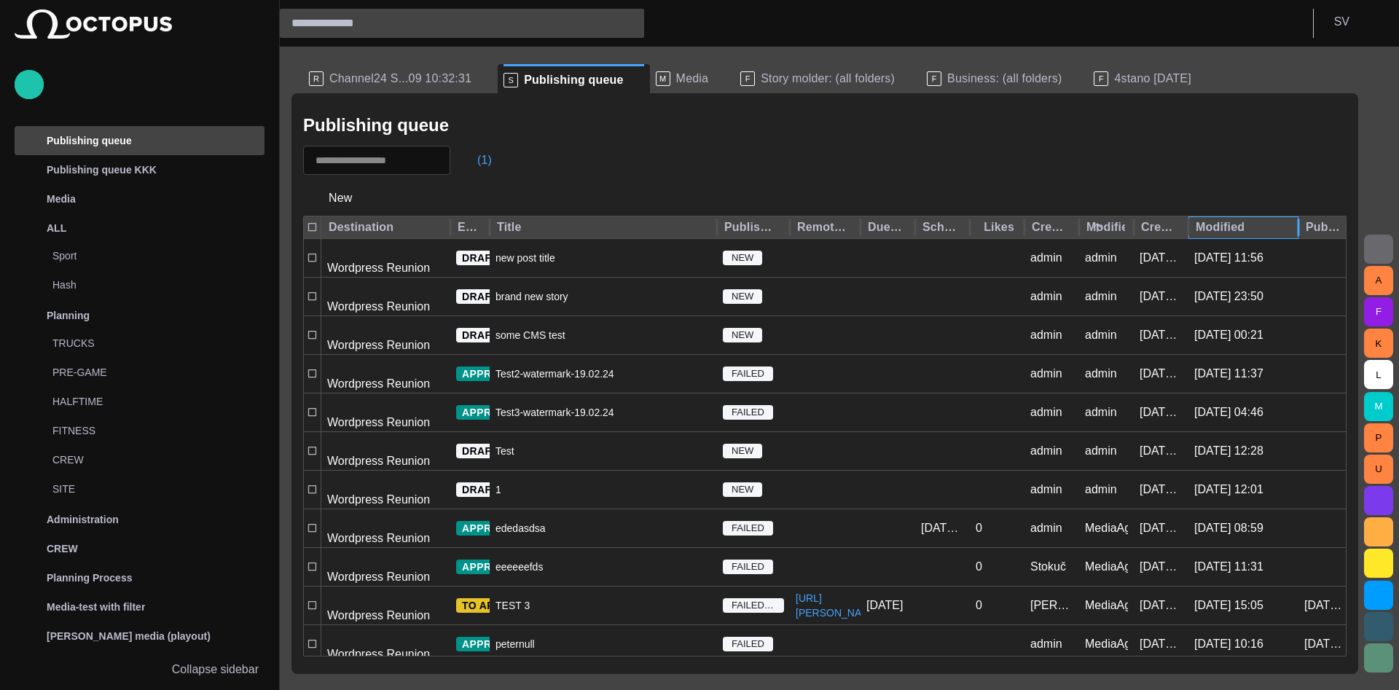
click at [1210, 232] on div "Modified" at bounding box center [1241, 227] width 90 height 15
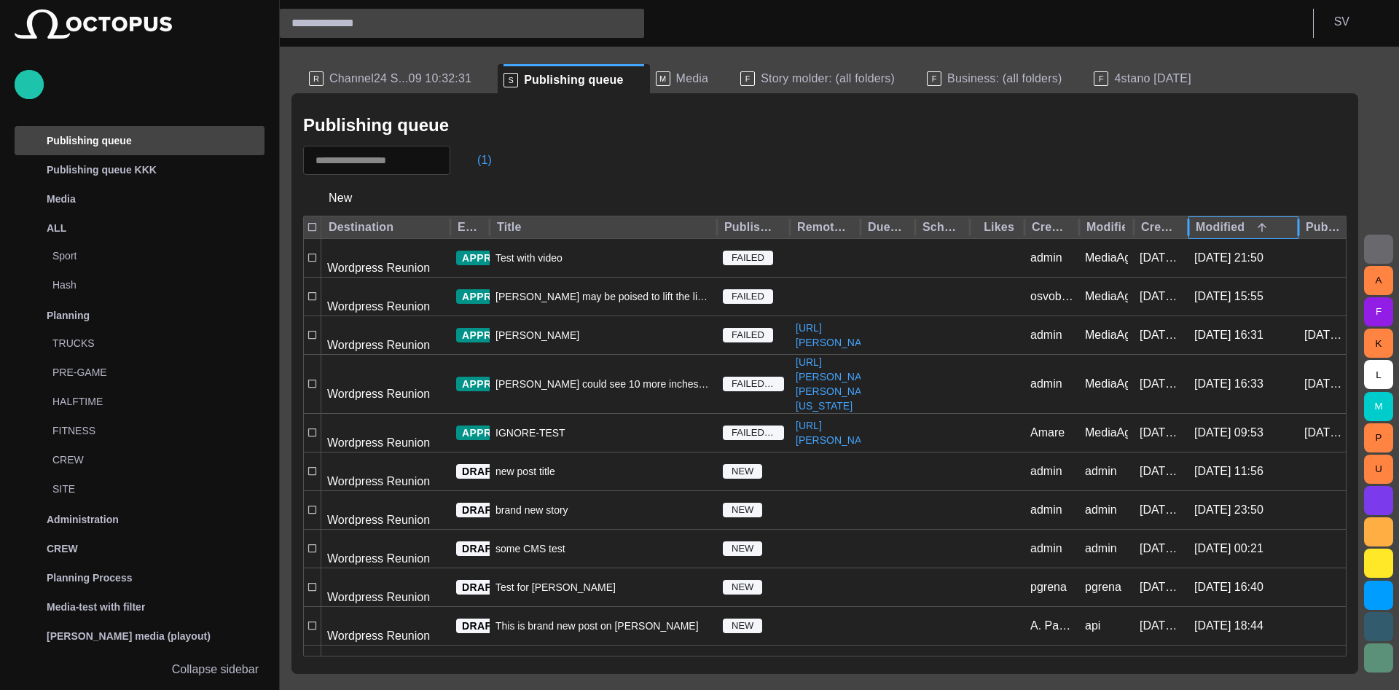
click at [1241, 231] on div "Modified" at bounding box center [1241, 227] width 90 height 15
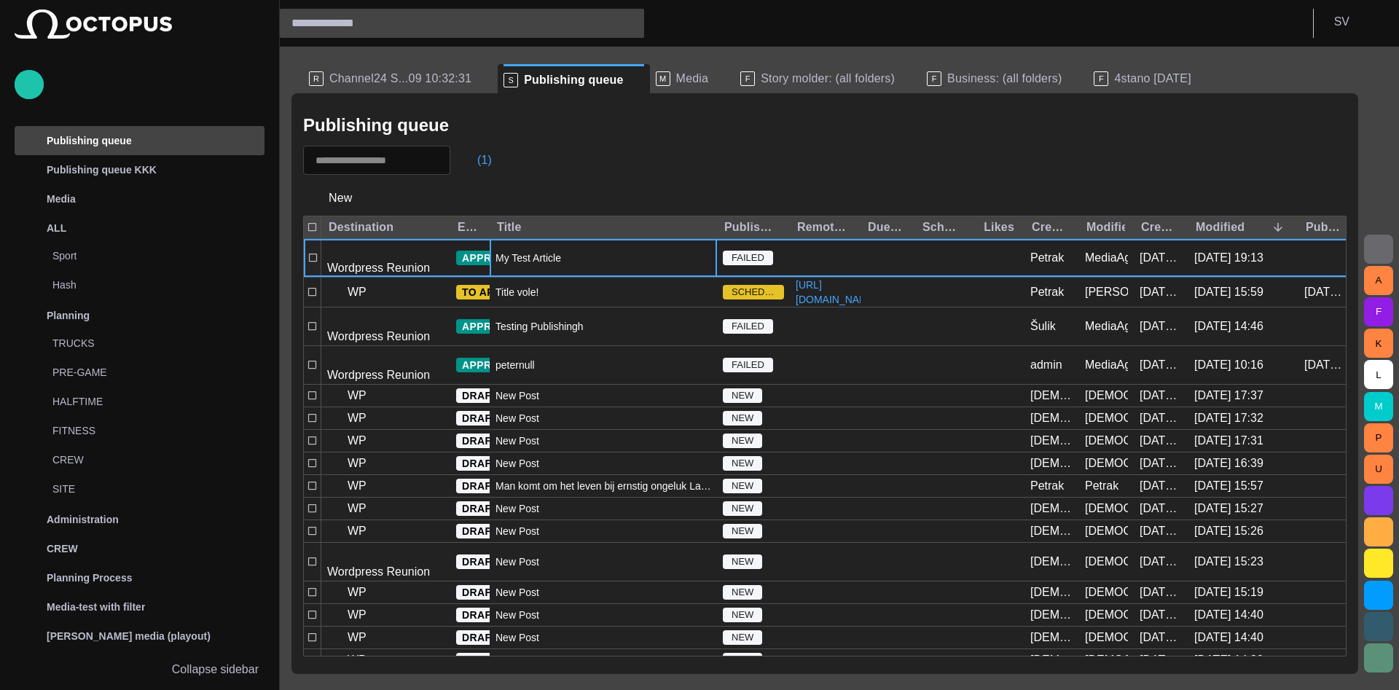
click at [498, 251] on span "My Test Article" at bounding box center [529, 258] width 66 height 15
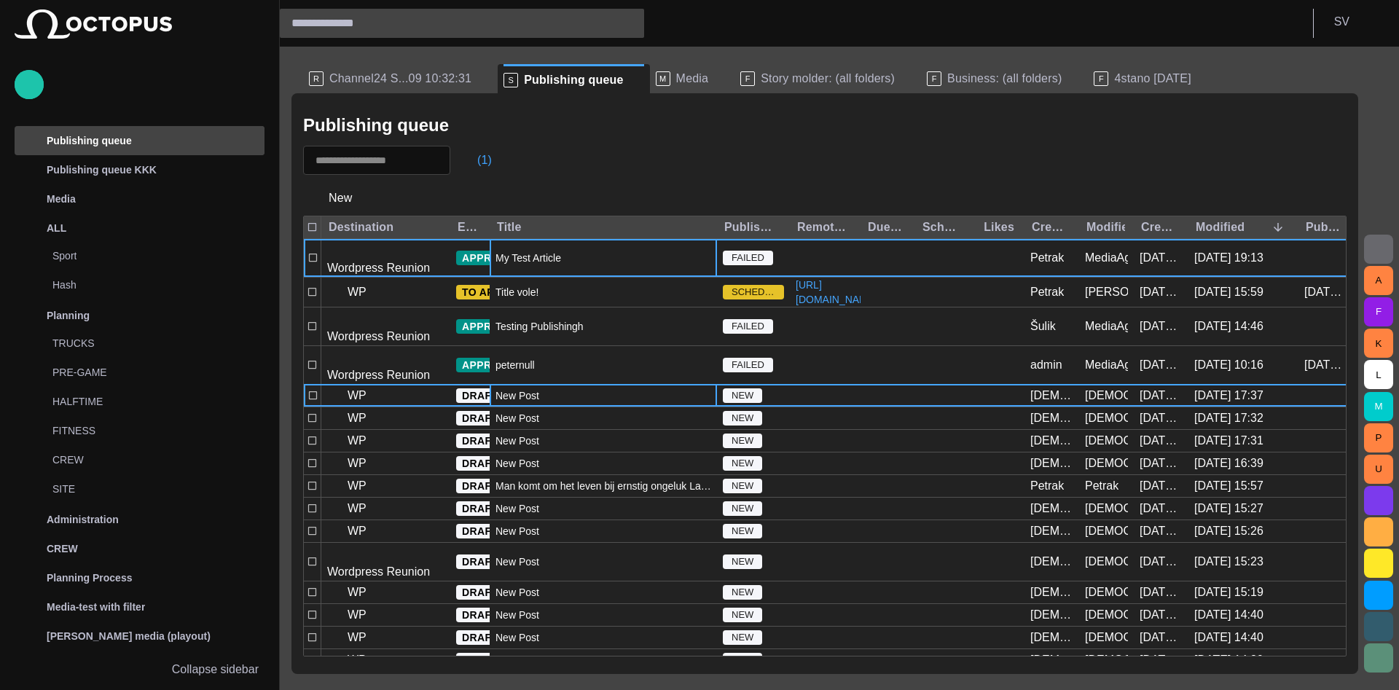
click at [533, 401] on div "New Post" at bounding box center [603, 396] width 227 height 22
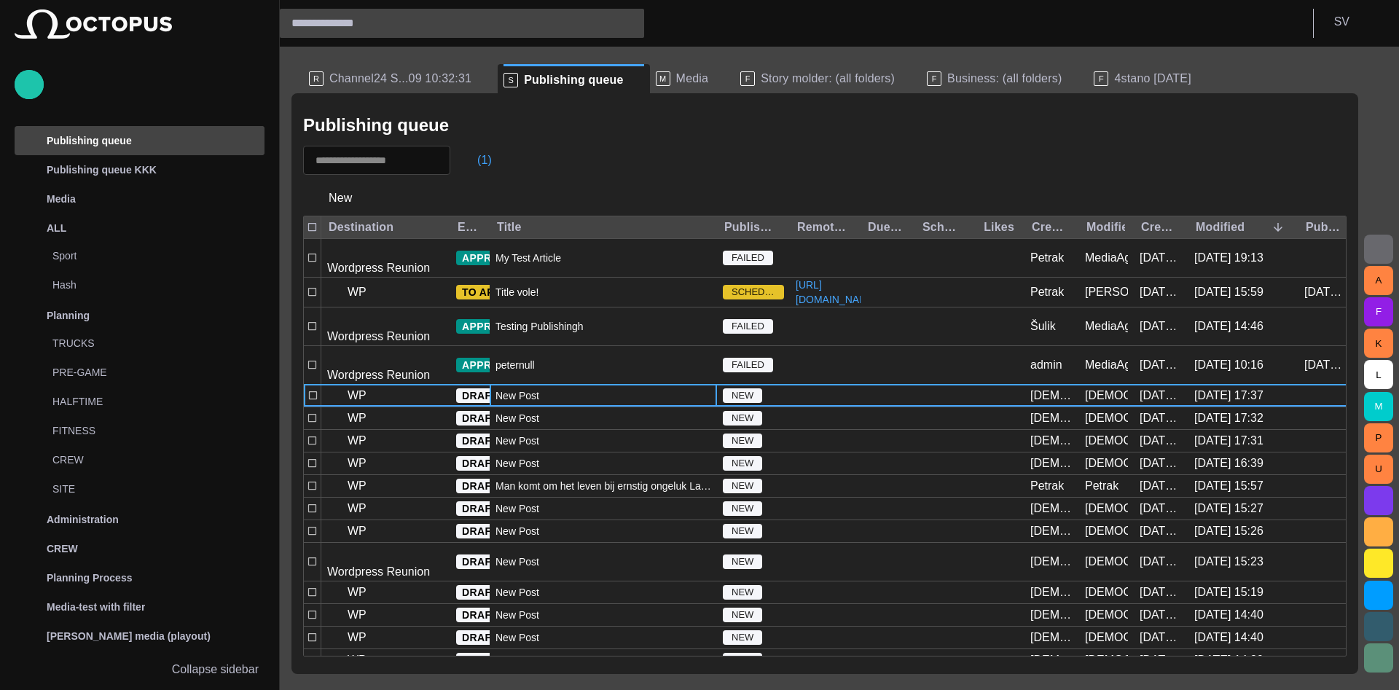
click at [609, 391] on div "New Post" at bounding box center [603, 396] width 227 height 22
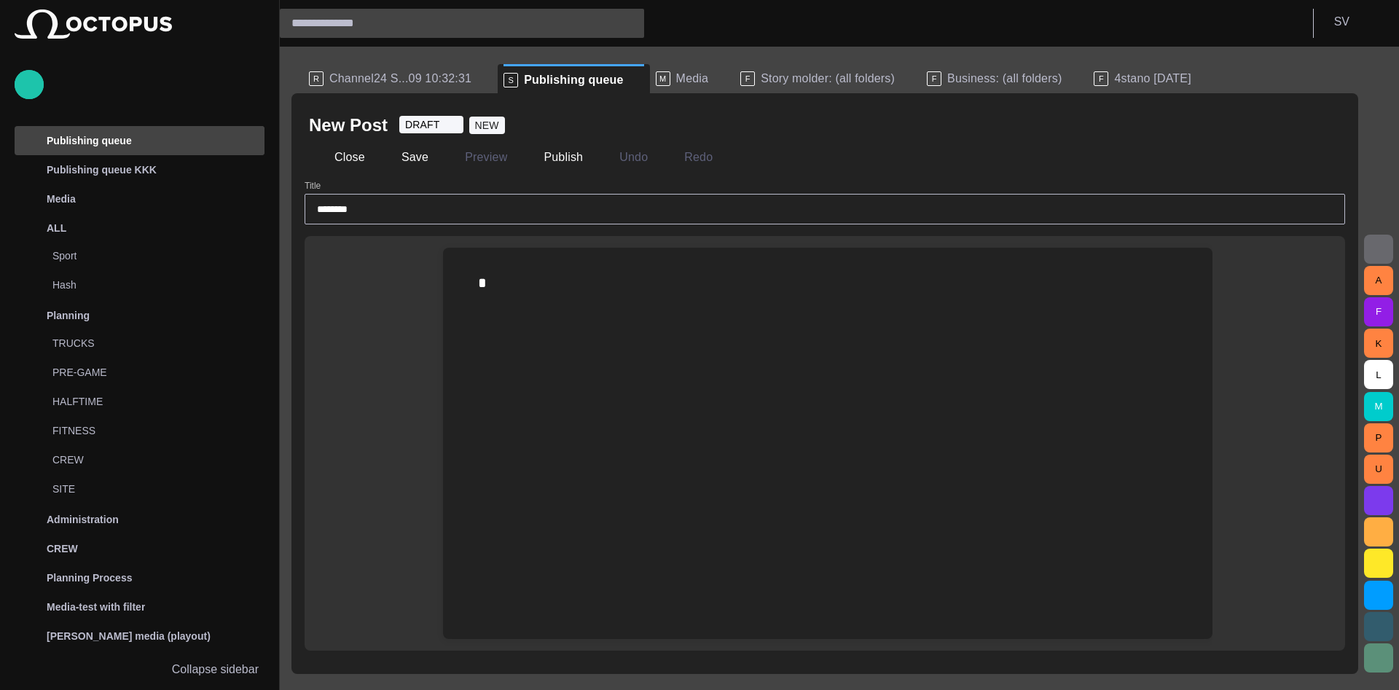
click at [479, 207] on input "********" at bounding box center [825, 209] width 1016 height 15
type input "**********"
click at [346, 163] on button "Close" at bounding box center [339, 157] width 61 height 26
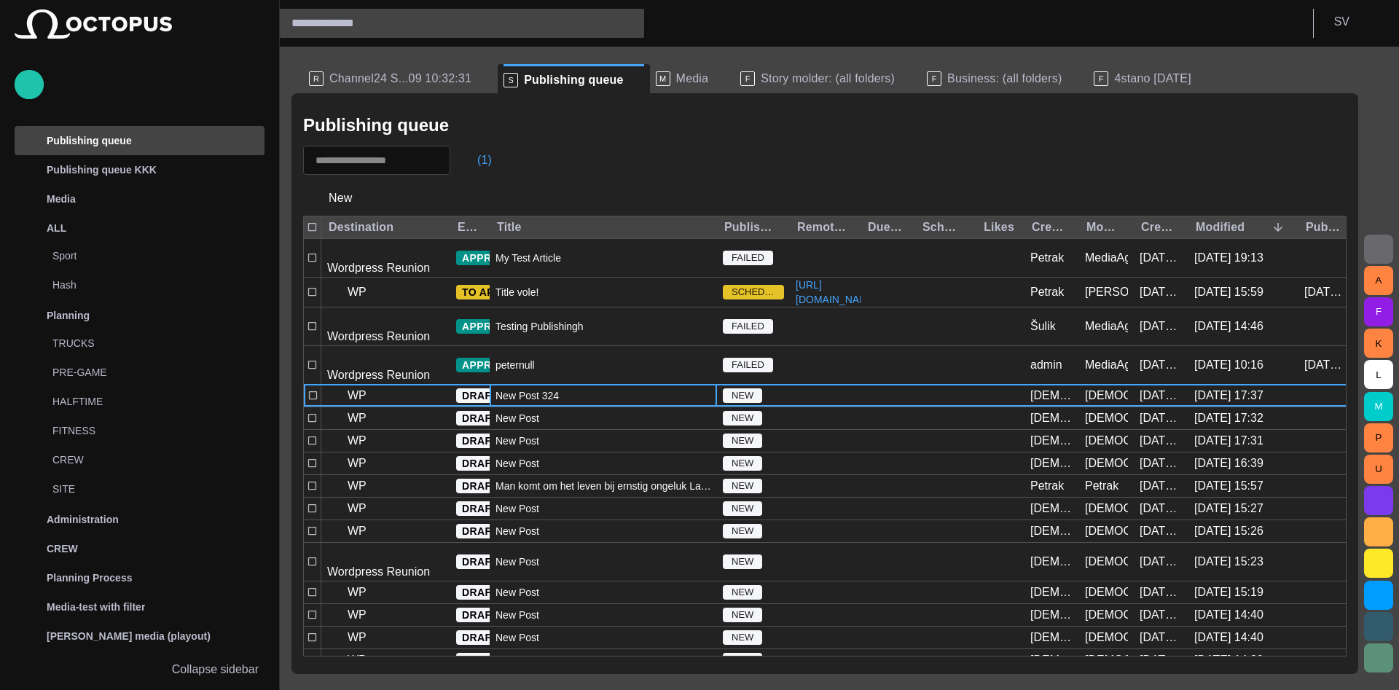
click at [570, 397] on div "New Post 324" at bounding box center [603, 396] width 227 height 22
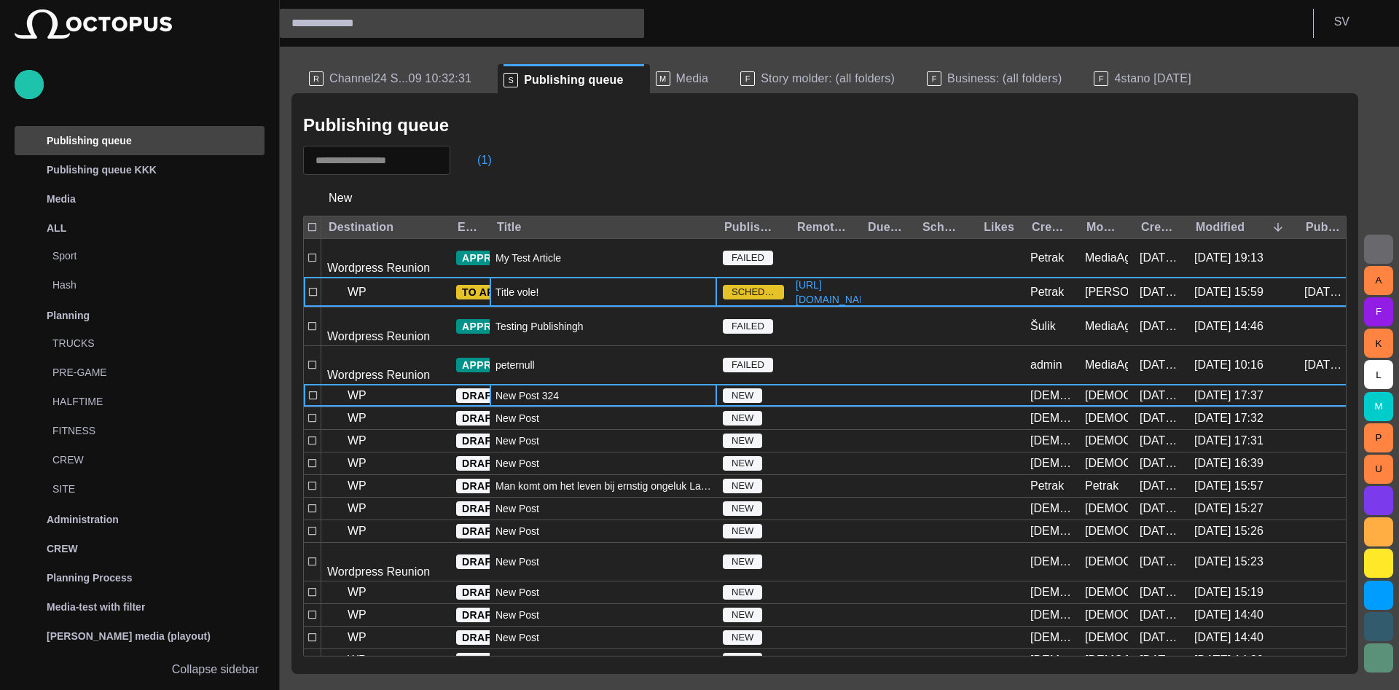
click at [641, 302] on div "Title vole!" at bounding box center [603, 292] width 227 height 29
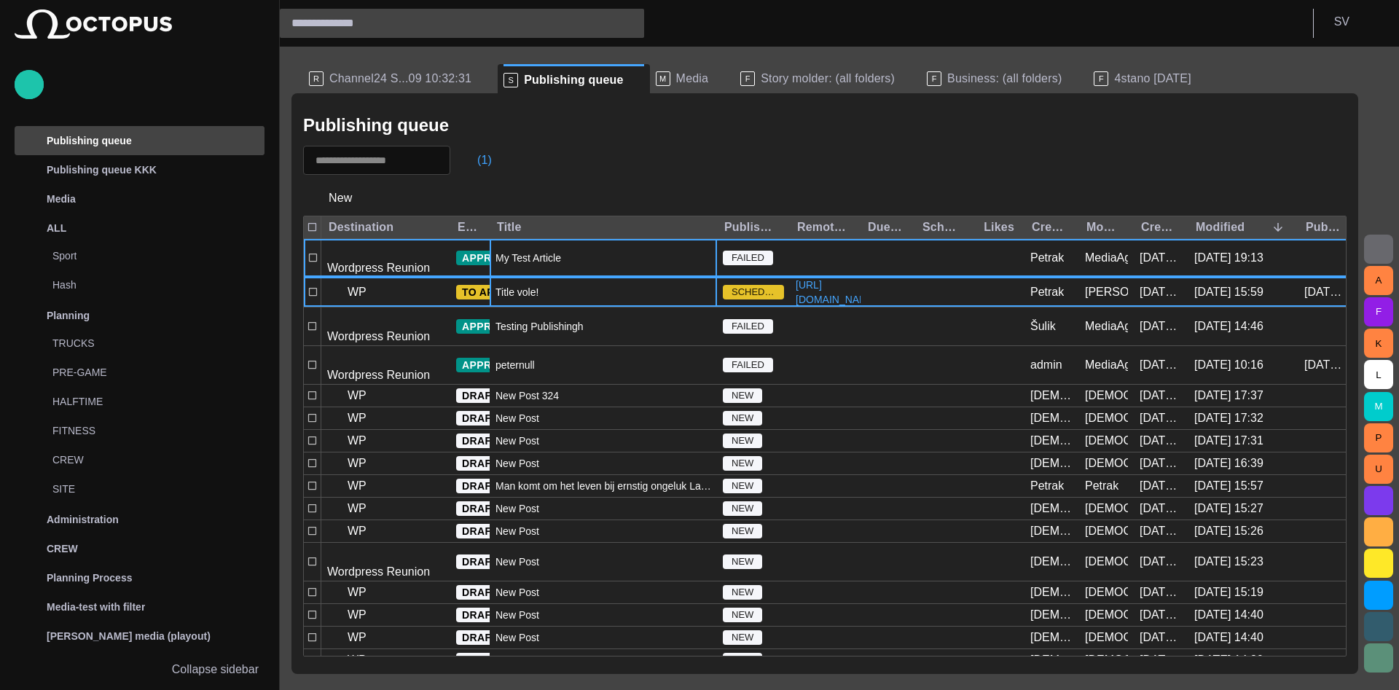
click at [649, 249] on div "My Test Article" at bounding box center [603, 258] width 227 height 38
click at [655, 306] on div "Title vole!" at bounding box center [603, 292] width 227 height 29
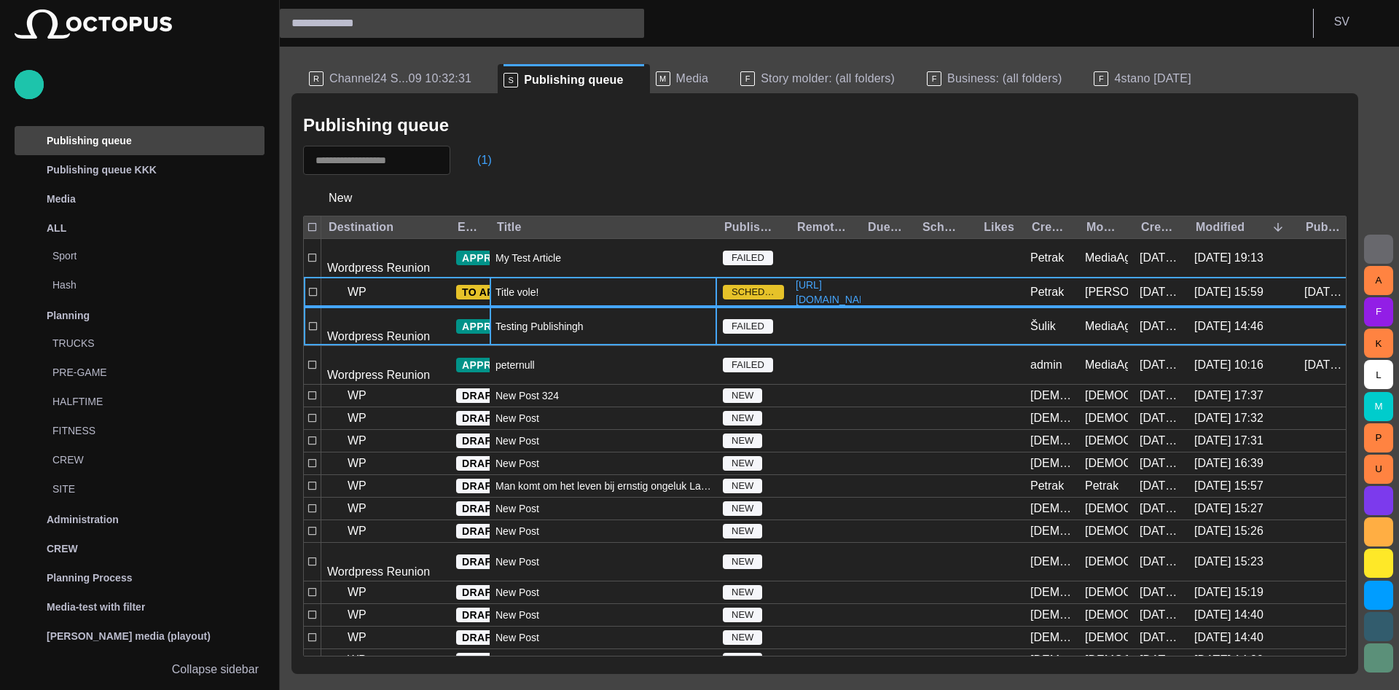
click at [655, 345] on div "Testing Publishingh" at bounding box center [603, 327] width 227 height 38
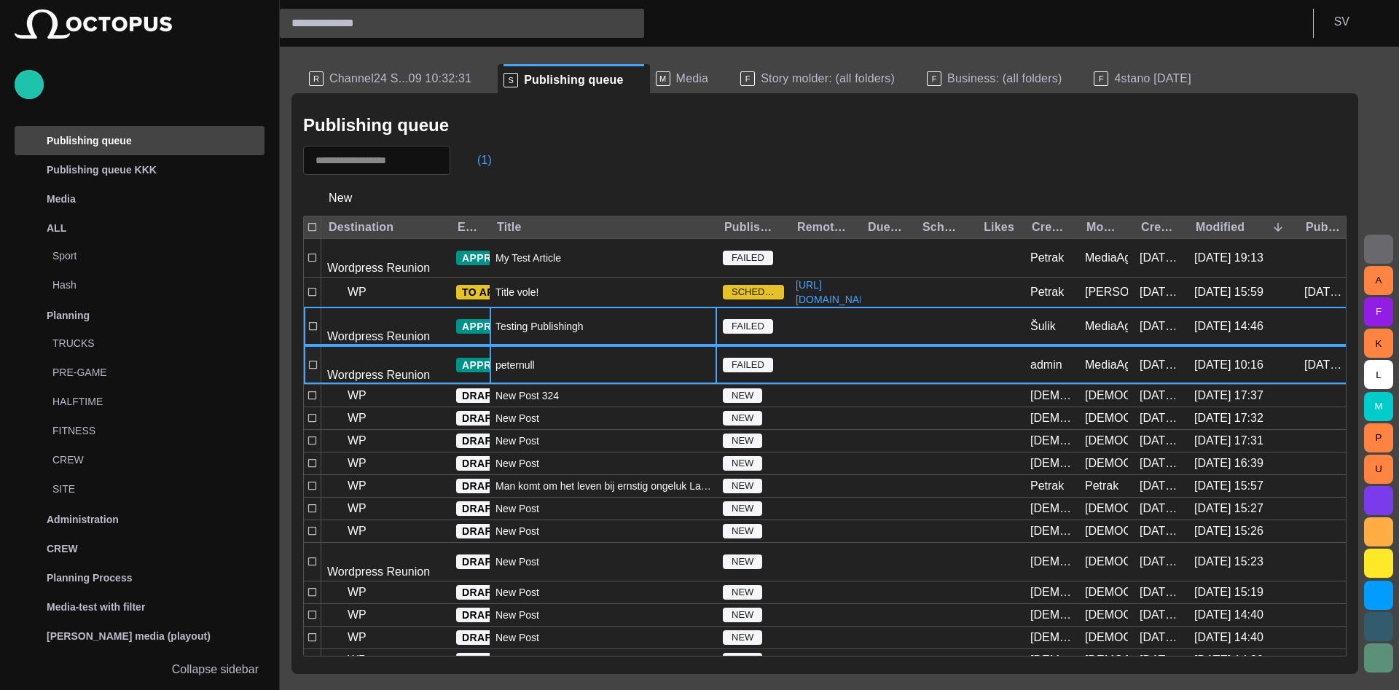
click at [654, 373] on div "peternull" at bounding box center [603, 365] width 227 height 38
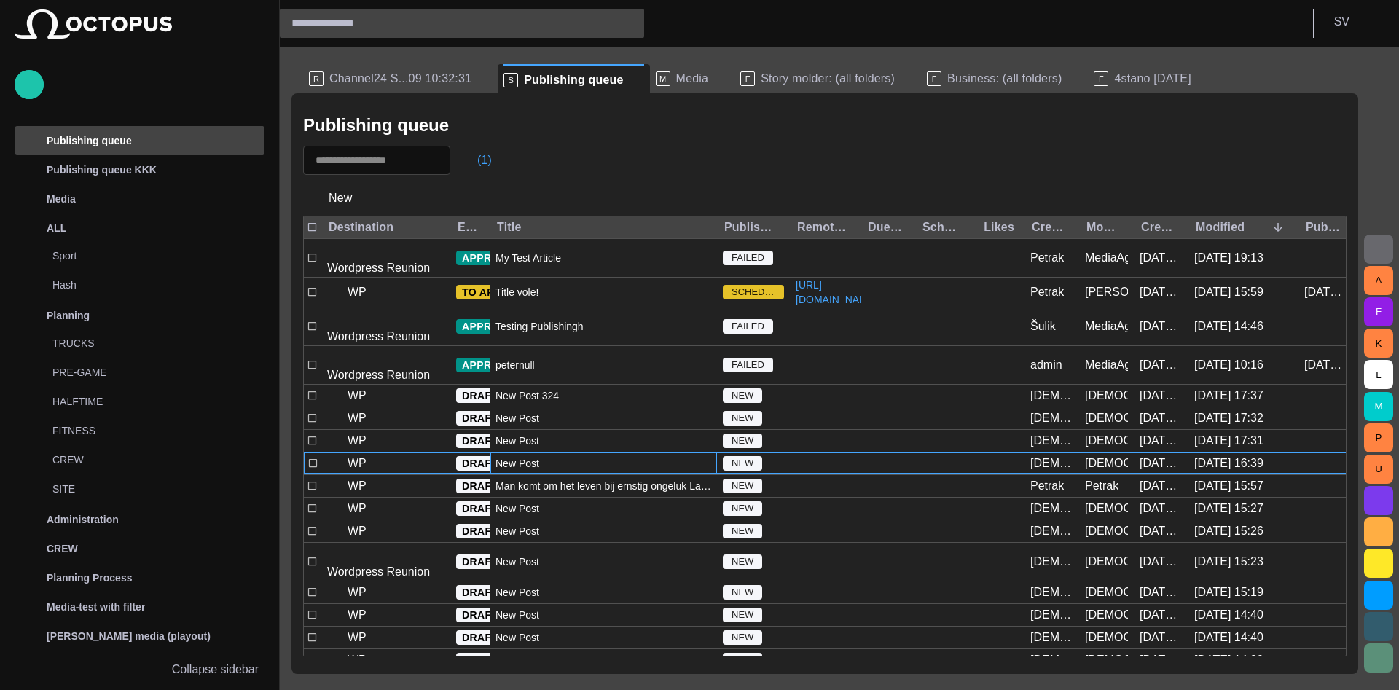
click at [677, 152] on div "(1)" at bounding box center [825, 160] width 1044 height 29
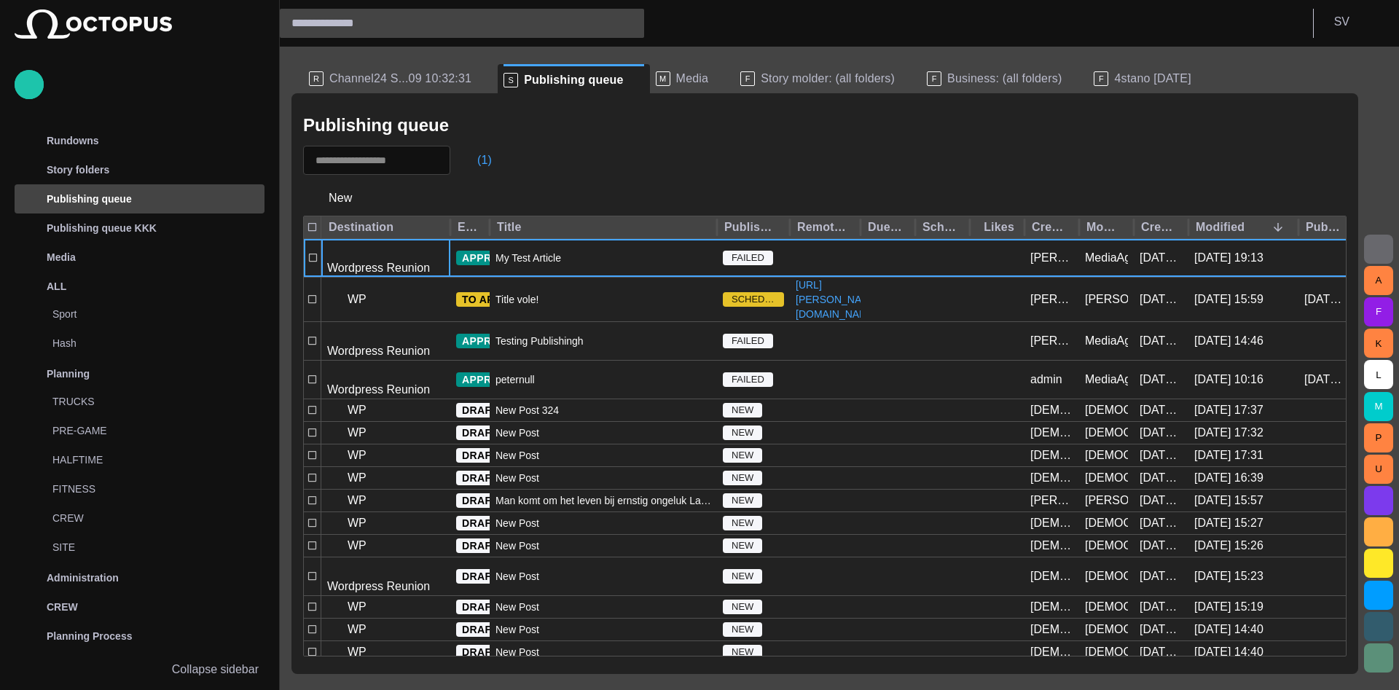
scroll to position [58, 0]
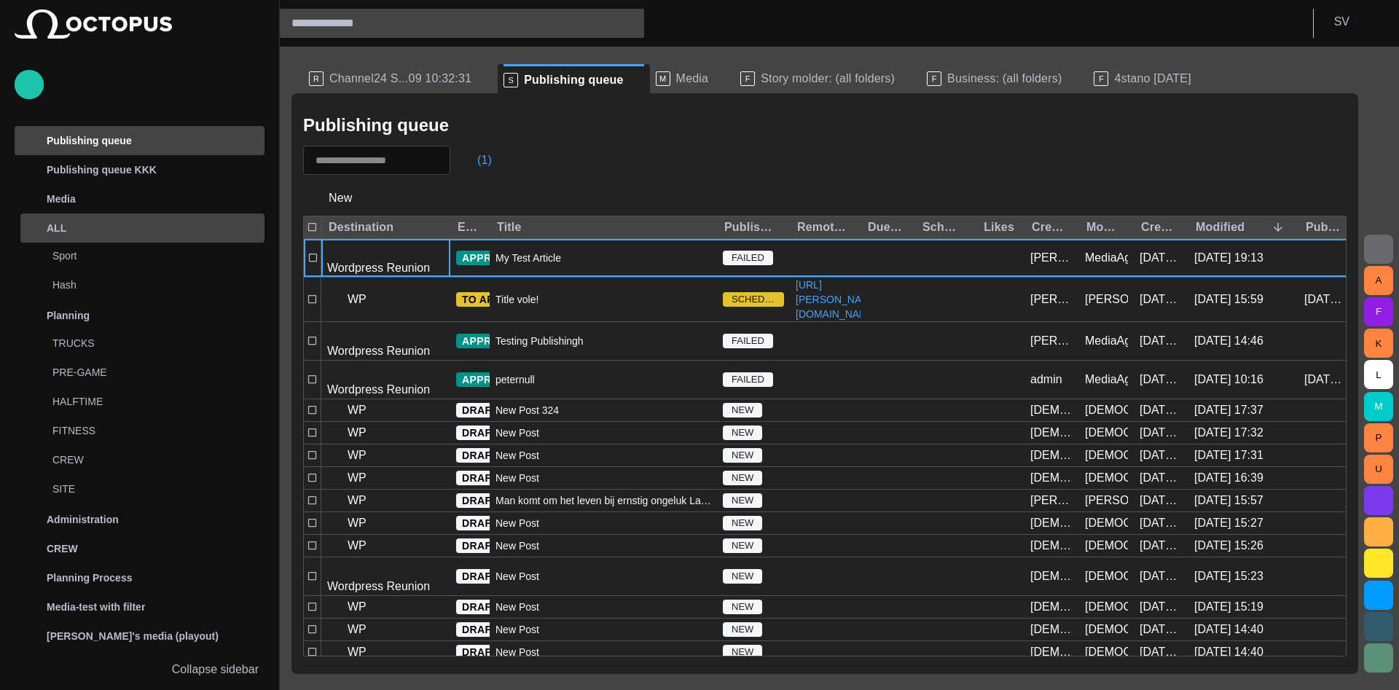
click at [191, 222] on div "ALL" at bounding box center [129, 227] width 212 height 23
click at [176, 227] on div "ALL" at bounding box center [129, 227] width 212 height 23
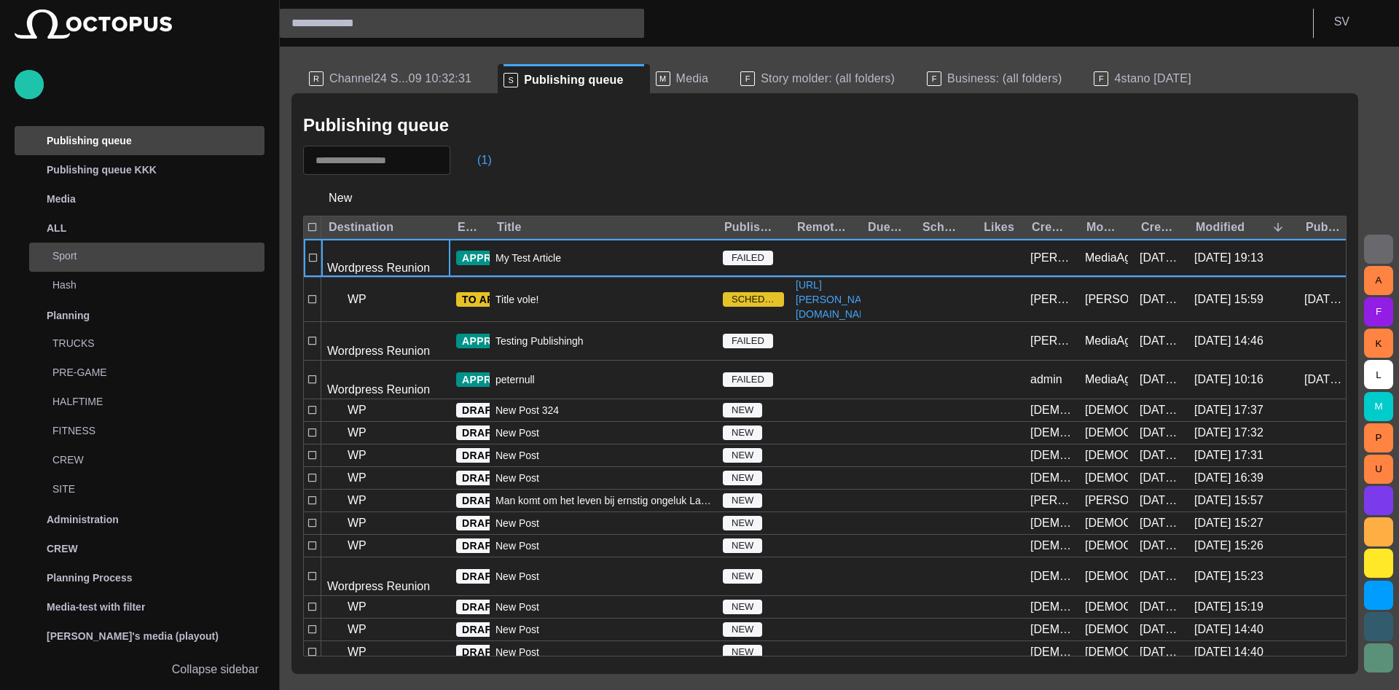
click at [108, 257] on p "Sport" at bounding box center [158, 256] width 212 height 15
click at [98, 278] on p "Hash" at bounding box center [158, 285] width 212 height 15
click at [401, 83] on span "Channel24 S...09 10:32:31" at bounding box center [400, 78] width 142 height 15
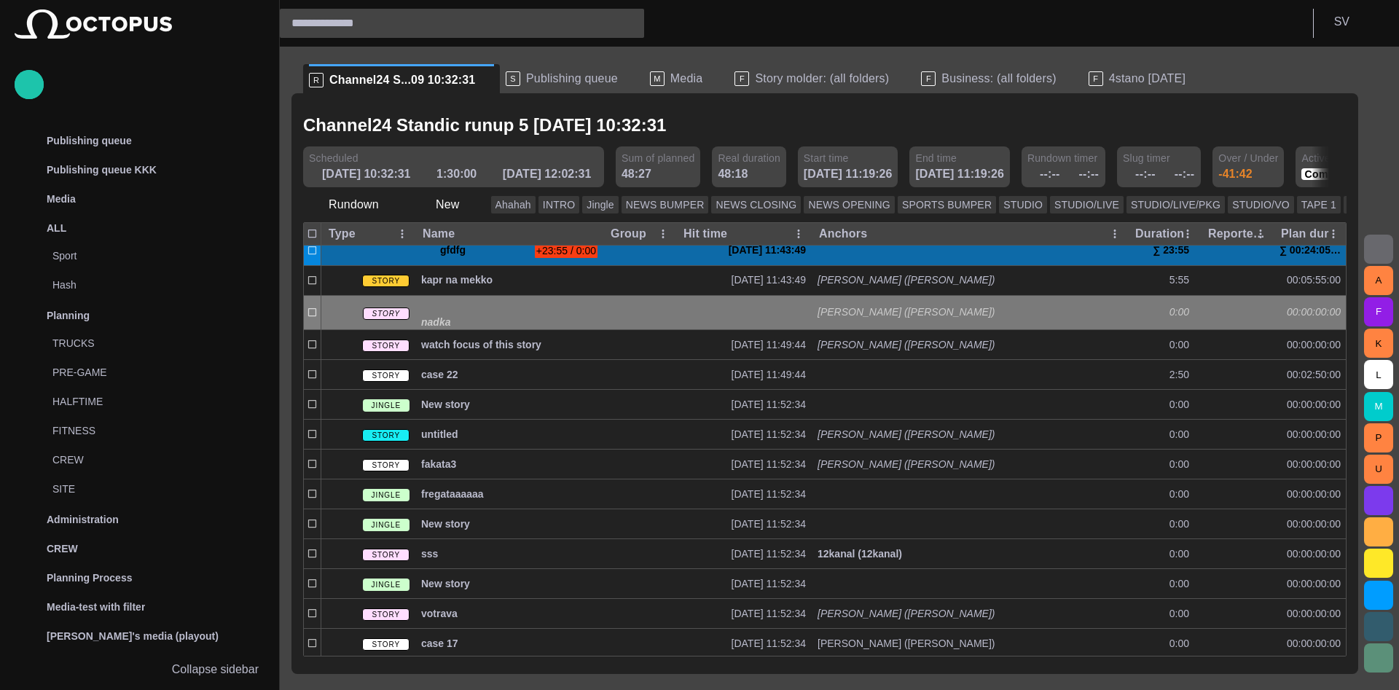
scroll to position [597, 0]
click at [755, 75] on span "Story molder: (all folders)" at bounding box center [822, 78] width 134 height 15
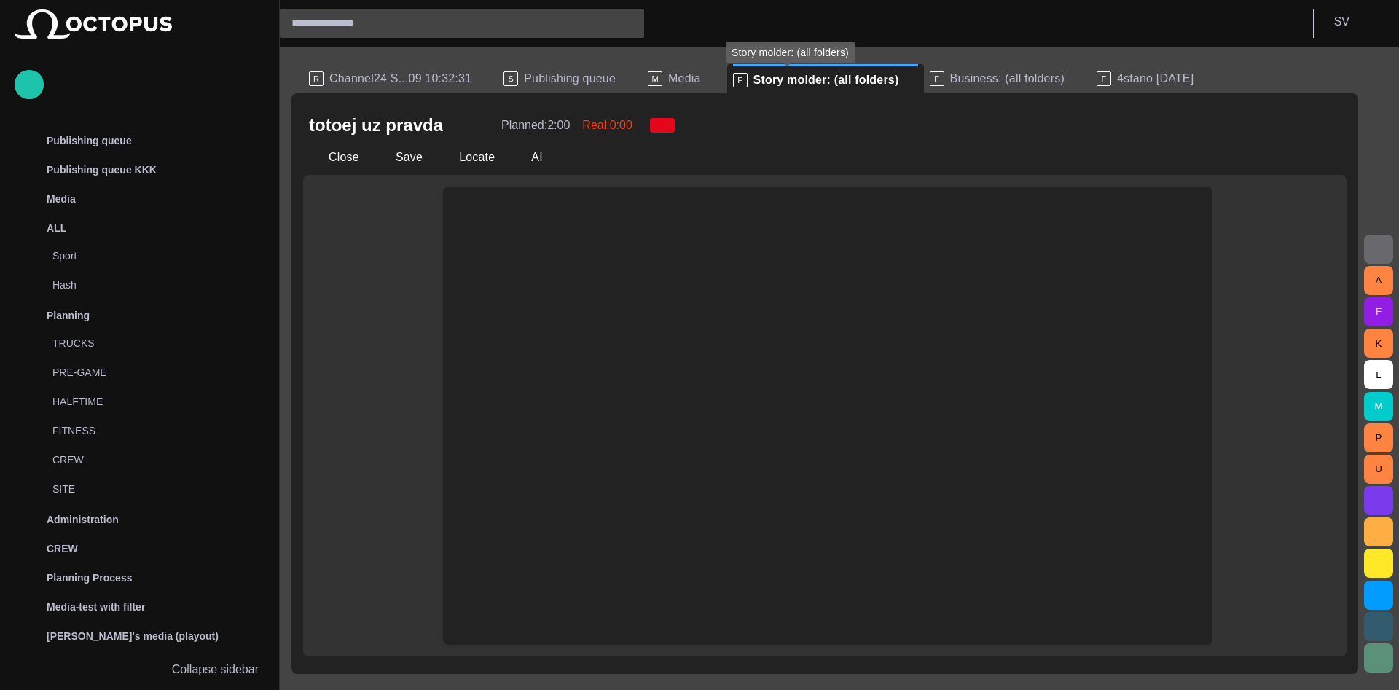
scroll to position [29, 0]
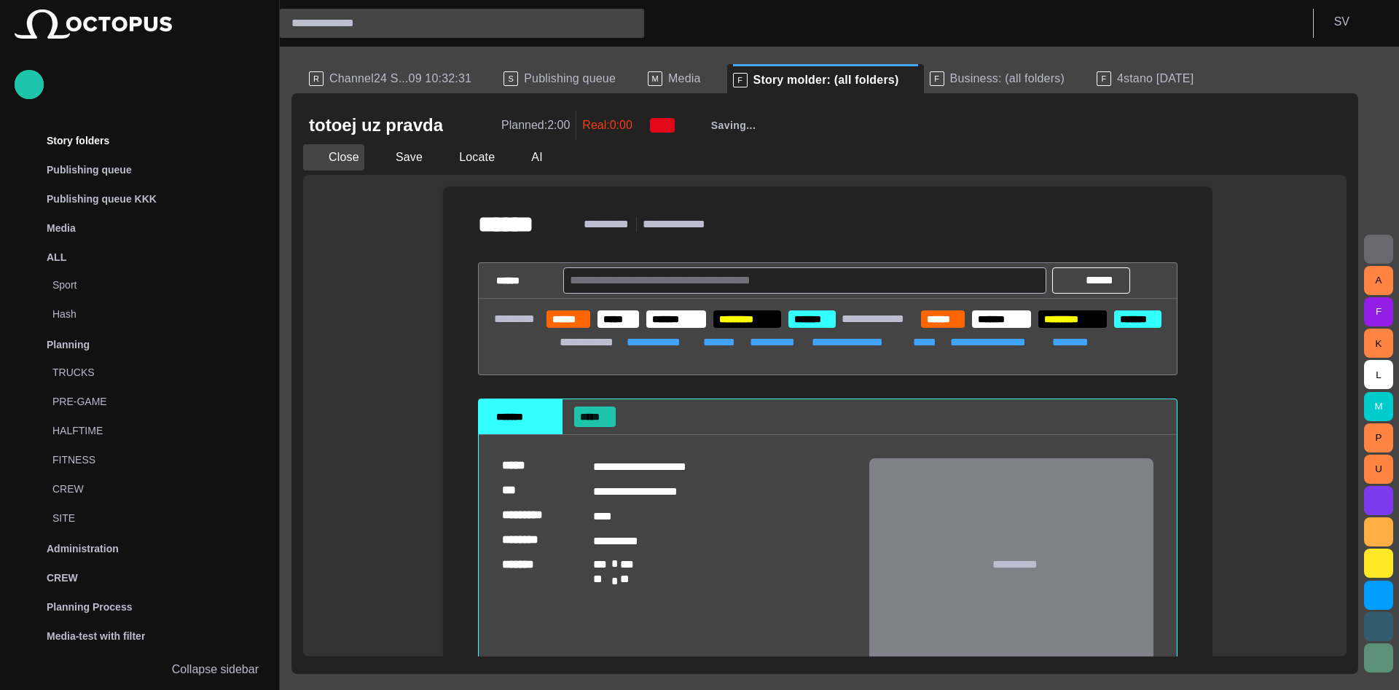
click at [319, 163] on span "button" at bounding box center [315, 157] width 15 height 15
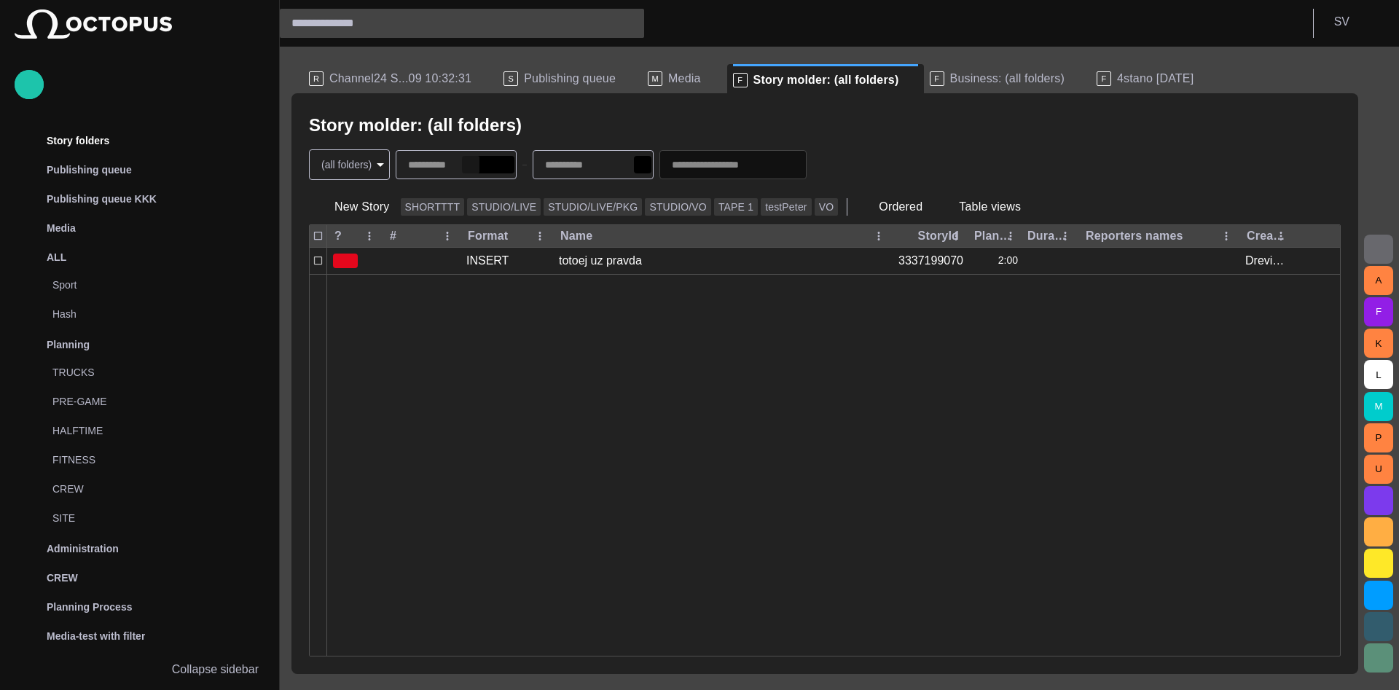
click at [477, 166] on span "button" at bounding box center [471, 165] width 12 height 12
click at [617, 158] on button "button" at bounding box center [607, 164] width 17 height 17
click at [631, 125] on div "Story molder: (all folders)" at bounding box center [825, 125] width 1032 height 29
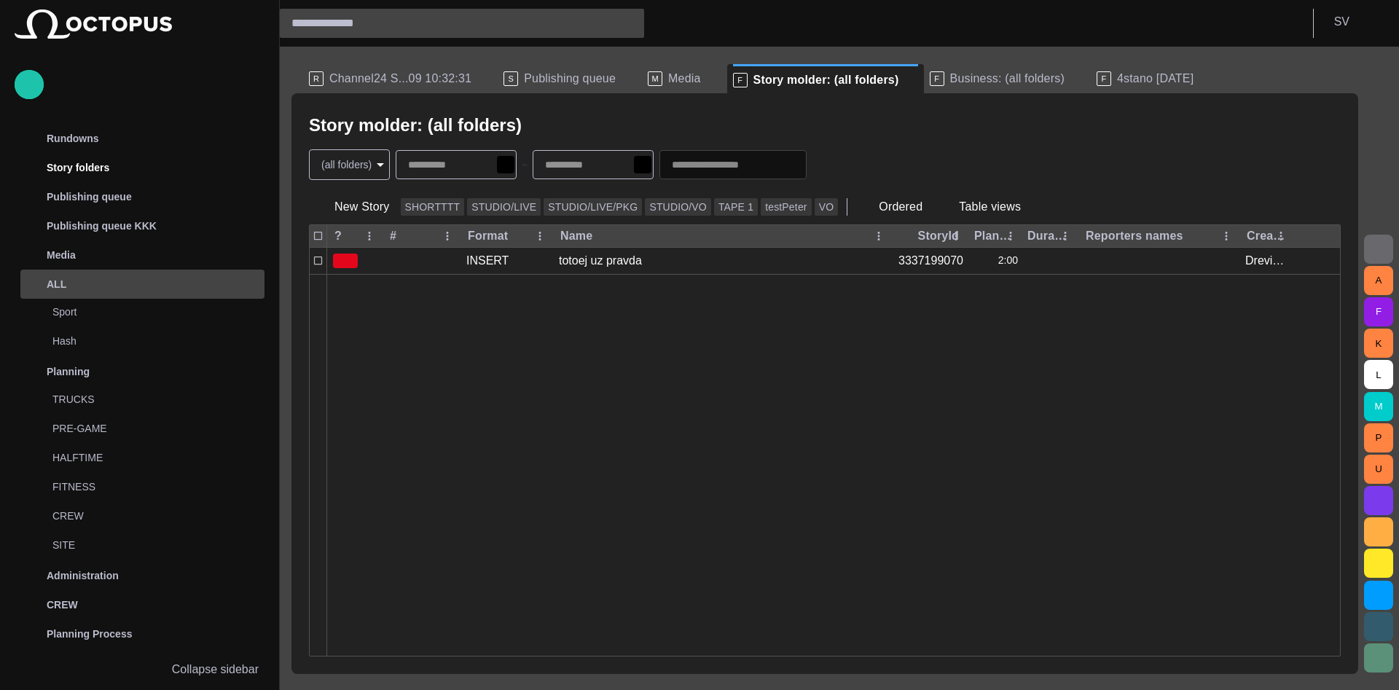
scroll to position [0, 0]
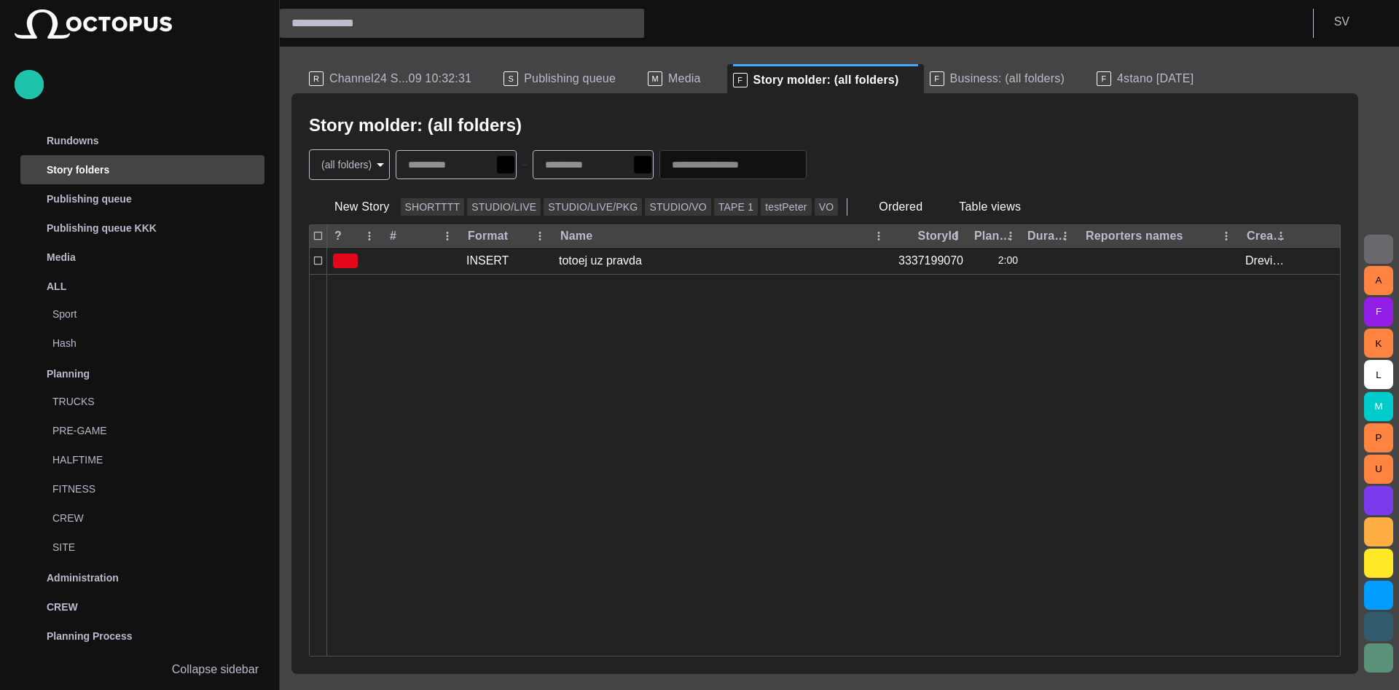
click at [203, 171] on div "Story folders" at bounding box center [129, 169] width 212 height 23
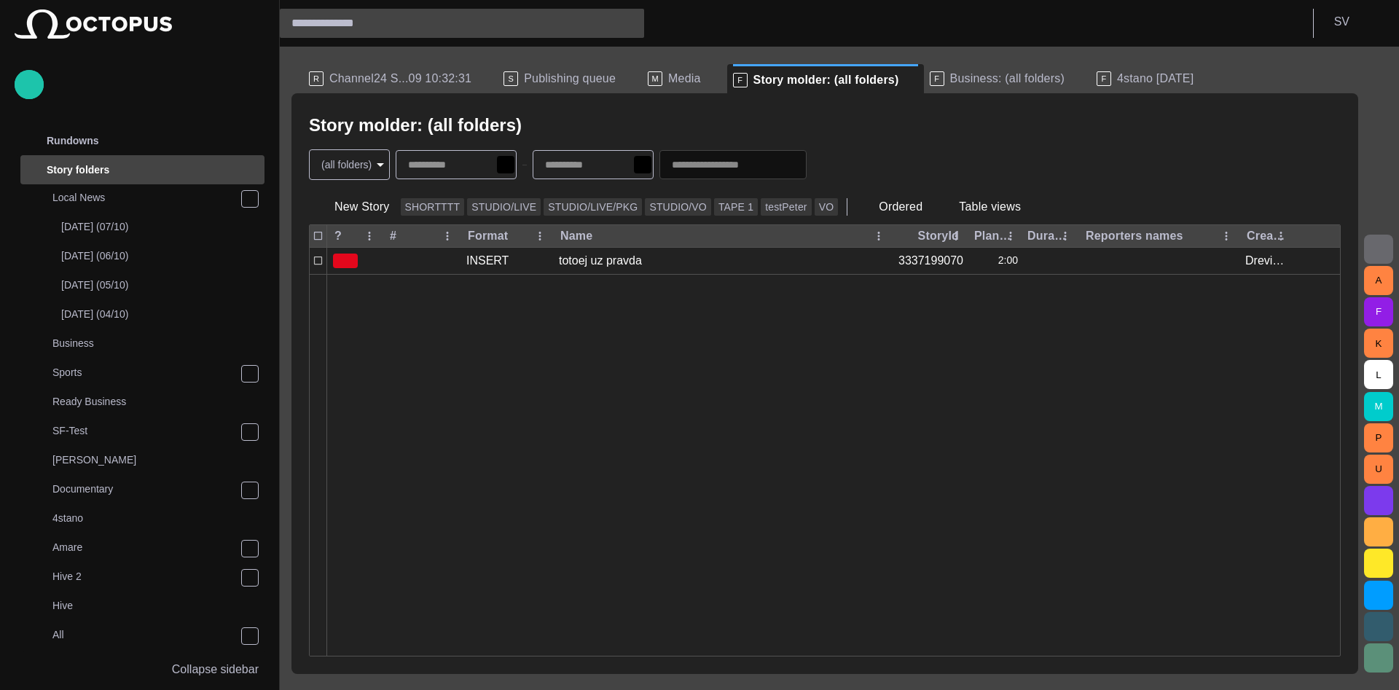
click at [204, 182] on div "Story folders" at bounding box center [127, 169] width 215 height 29
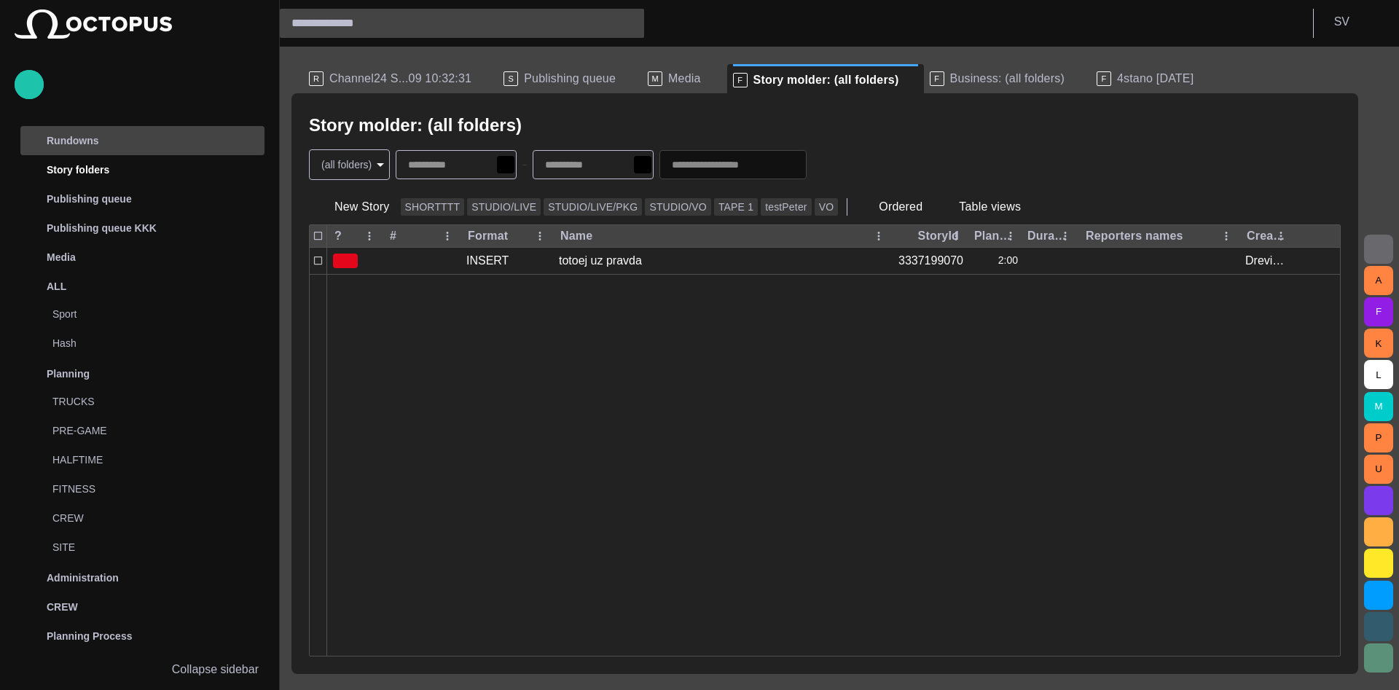
click at [205, 138] on div "Rundowns" at bounding box center [129, 140] width 212 height 23
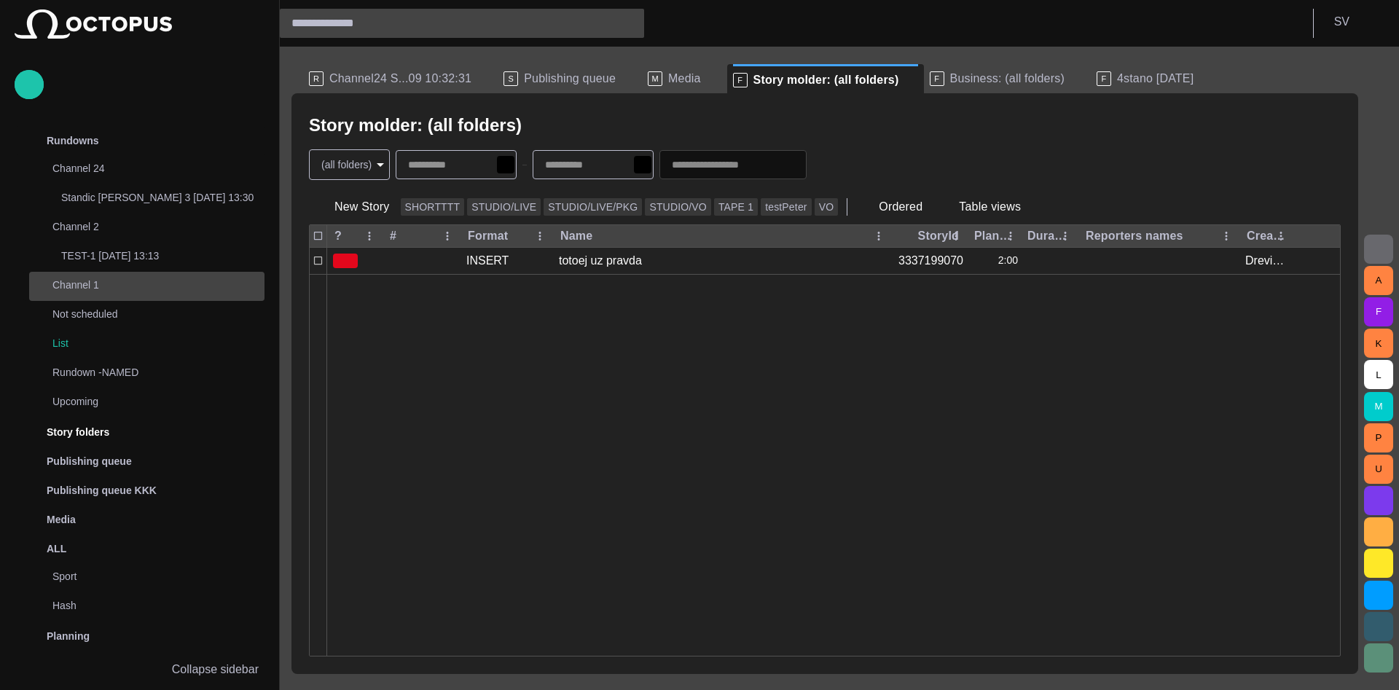
click at [114, 292] on p "Channel 1" at bounding box center [143, 285] width 183 height 15
click at [114, 283] on p "Channel 1" at bounding box center [143, 285] width 183 height 15
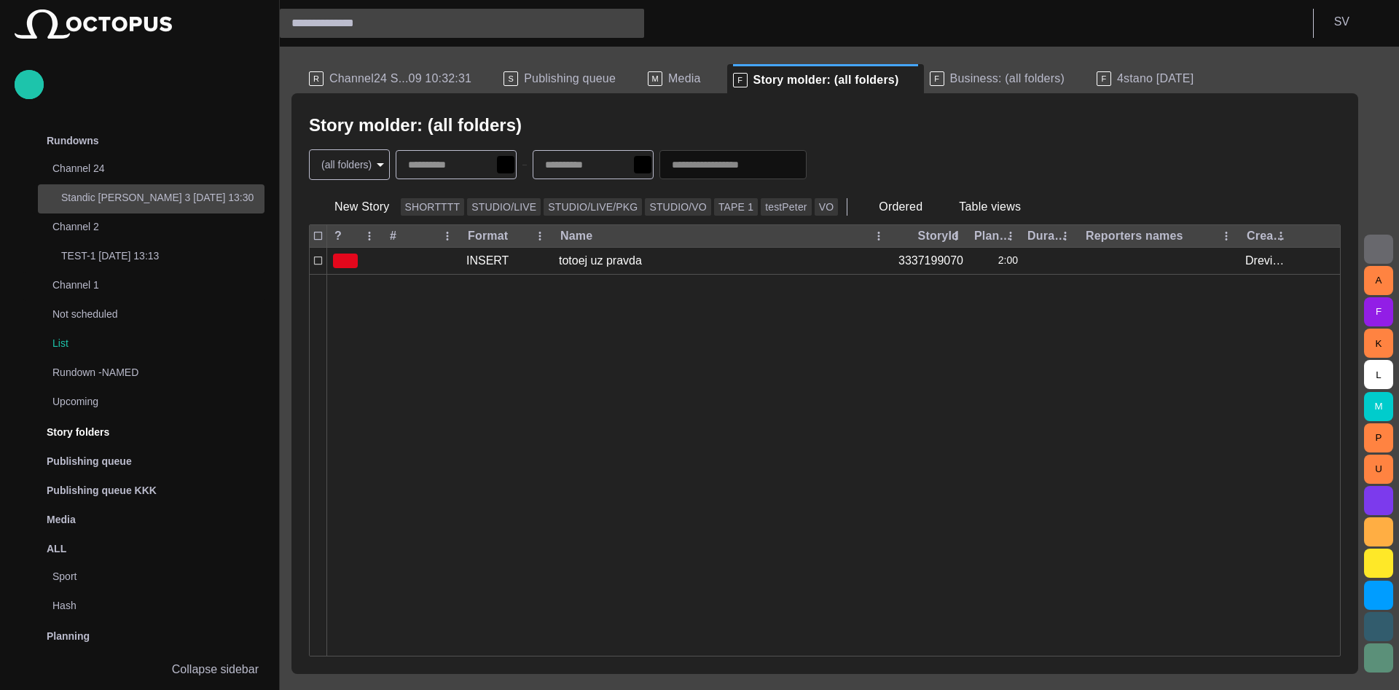
click at [128, 192] on p "Standic [PERSON_NAME] 3 [DATE] 13:30" at bounding box center [162, 197] width 203 height 15
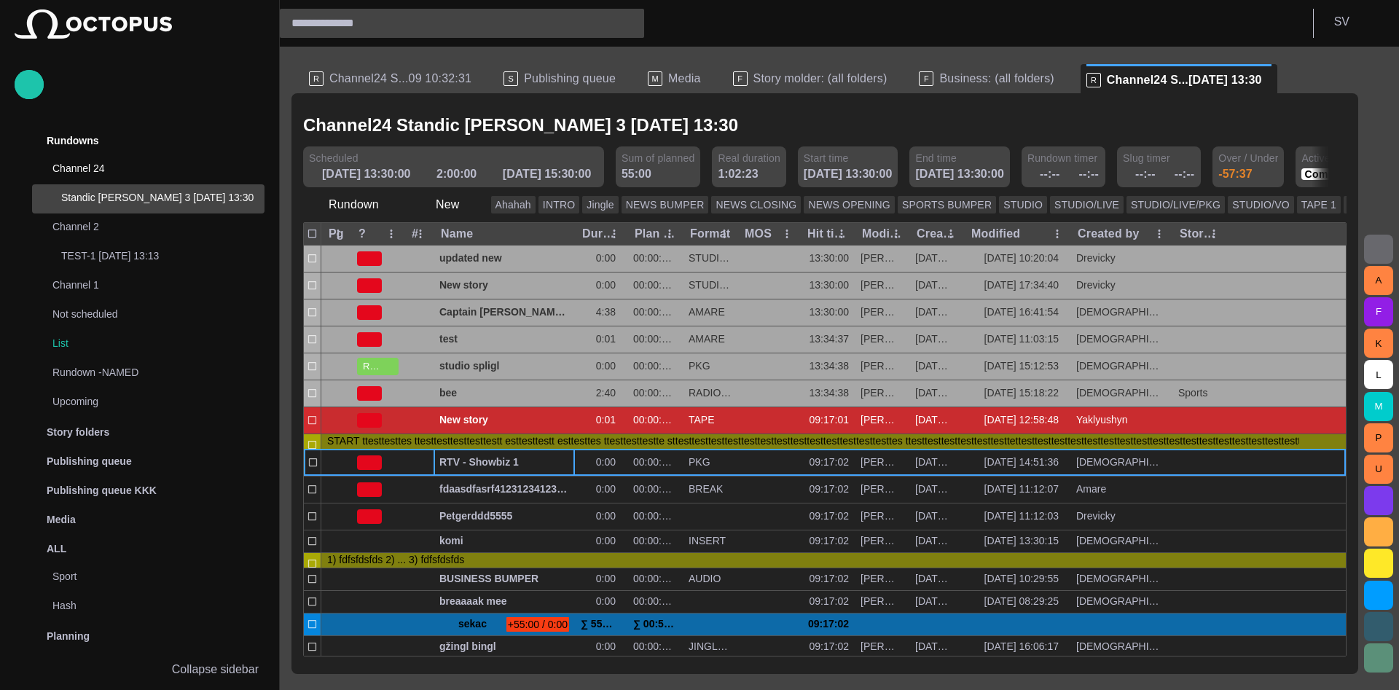
scroll to position [29, 0]
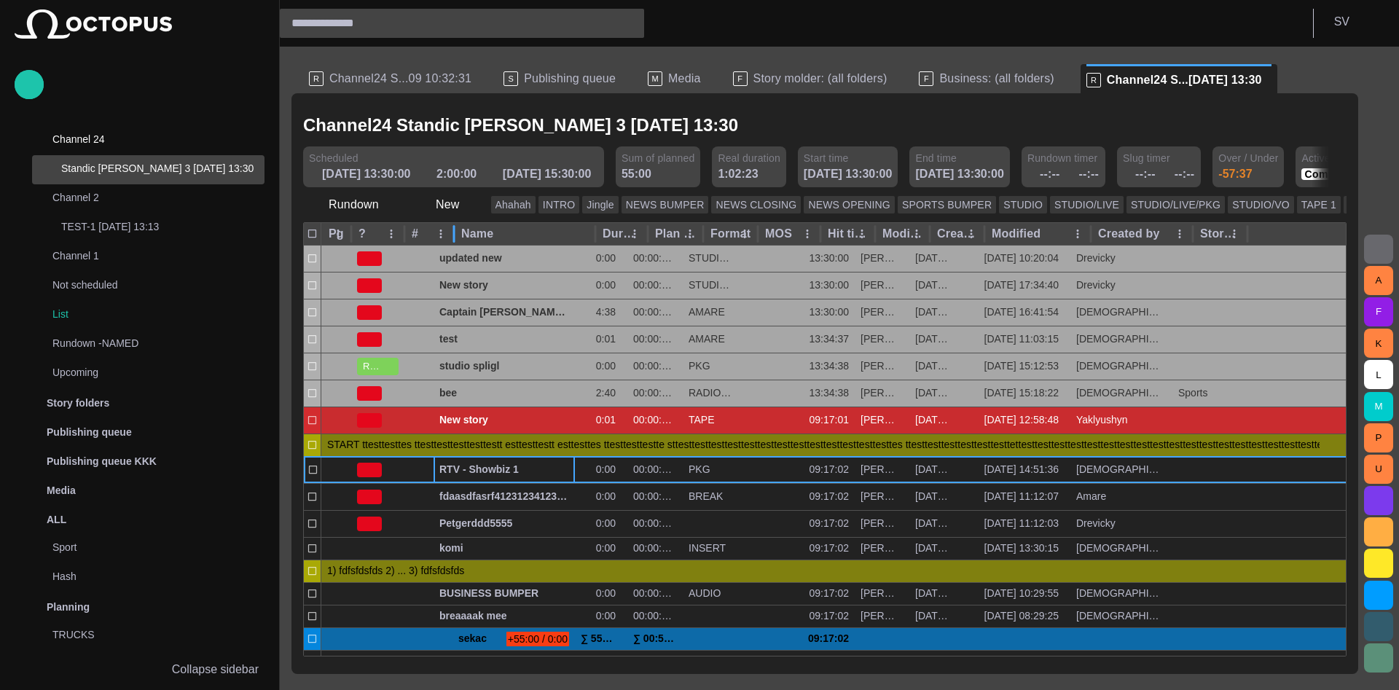
drag, startPoint x: 430, startPoint y: 232, endPoint x: 452, endPoint y: 236, distance: 22.3
click at [452, 236] on div at bounding box center [453, 233] width 7 height 23
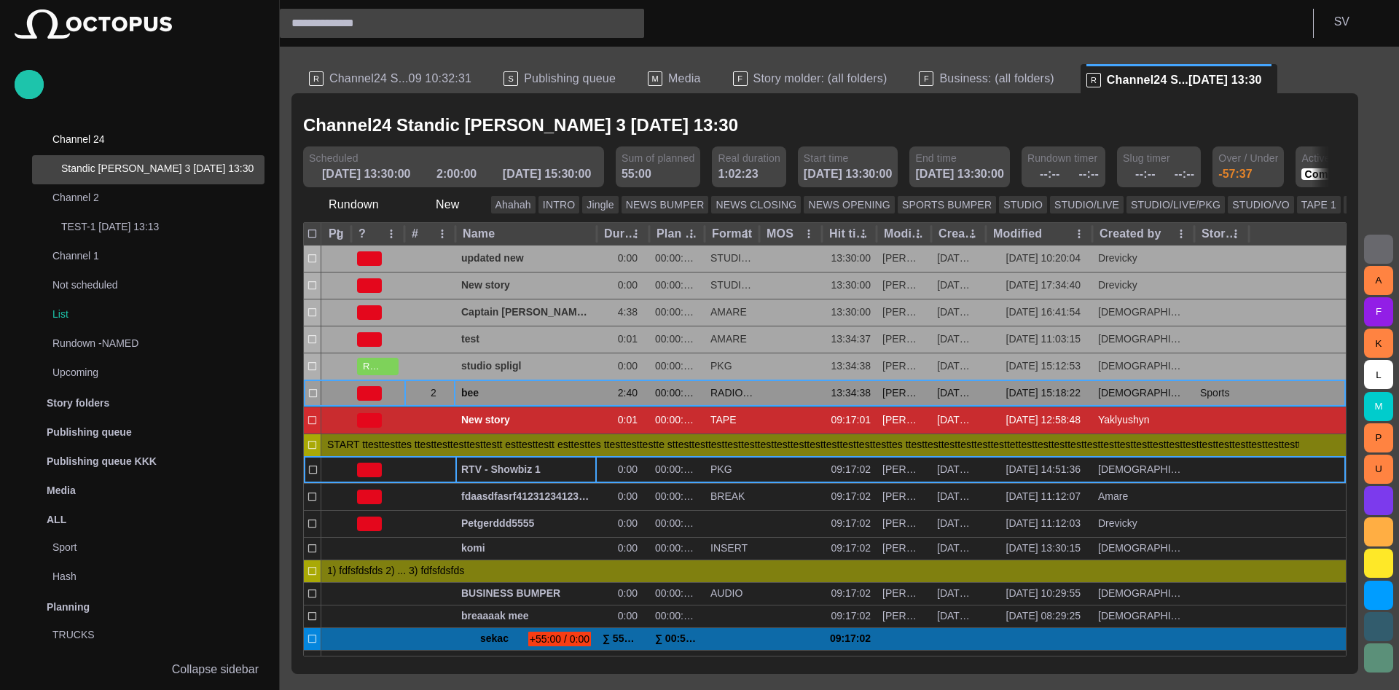
click at [443, 392] on span "button" at bounding box center [445, 394] width 12 height 12
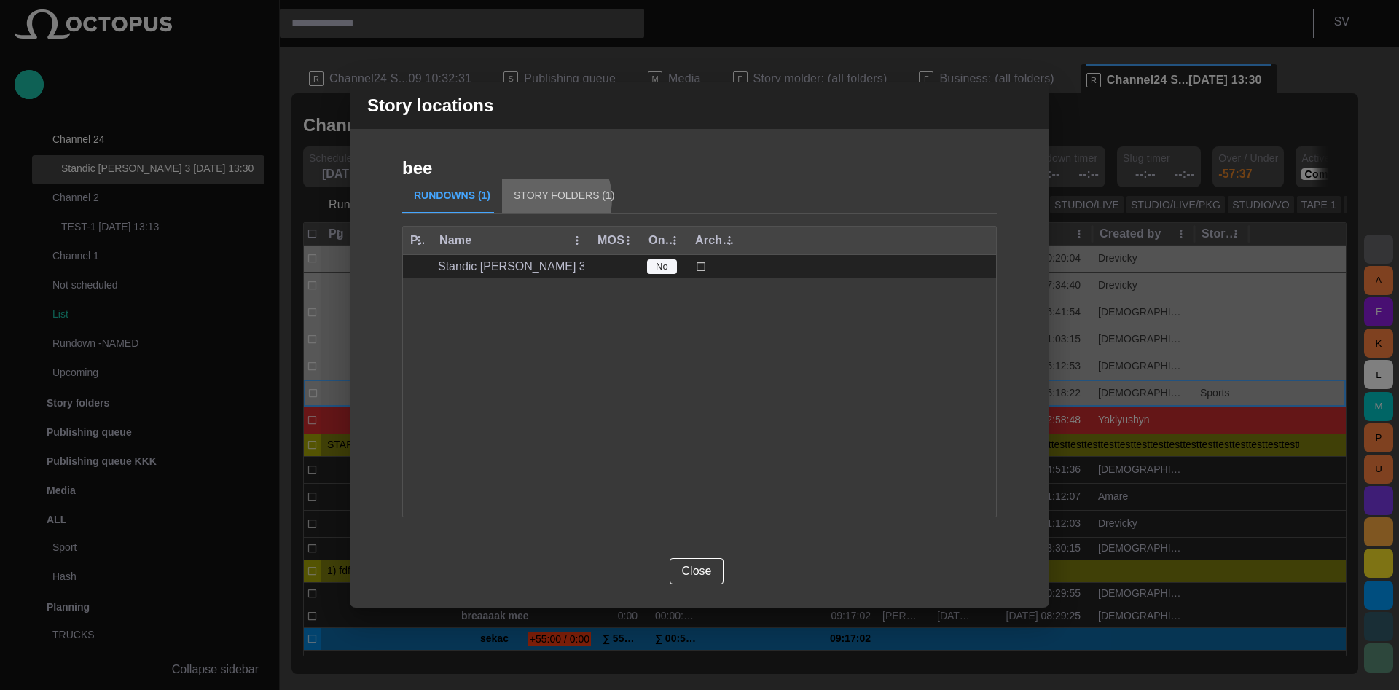
click at [539, 199] on button "Story Folders (1)" at bounding box center [564, 196] width 124 height 35
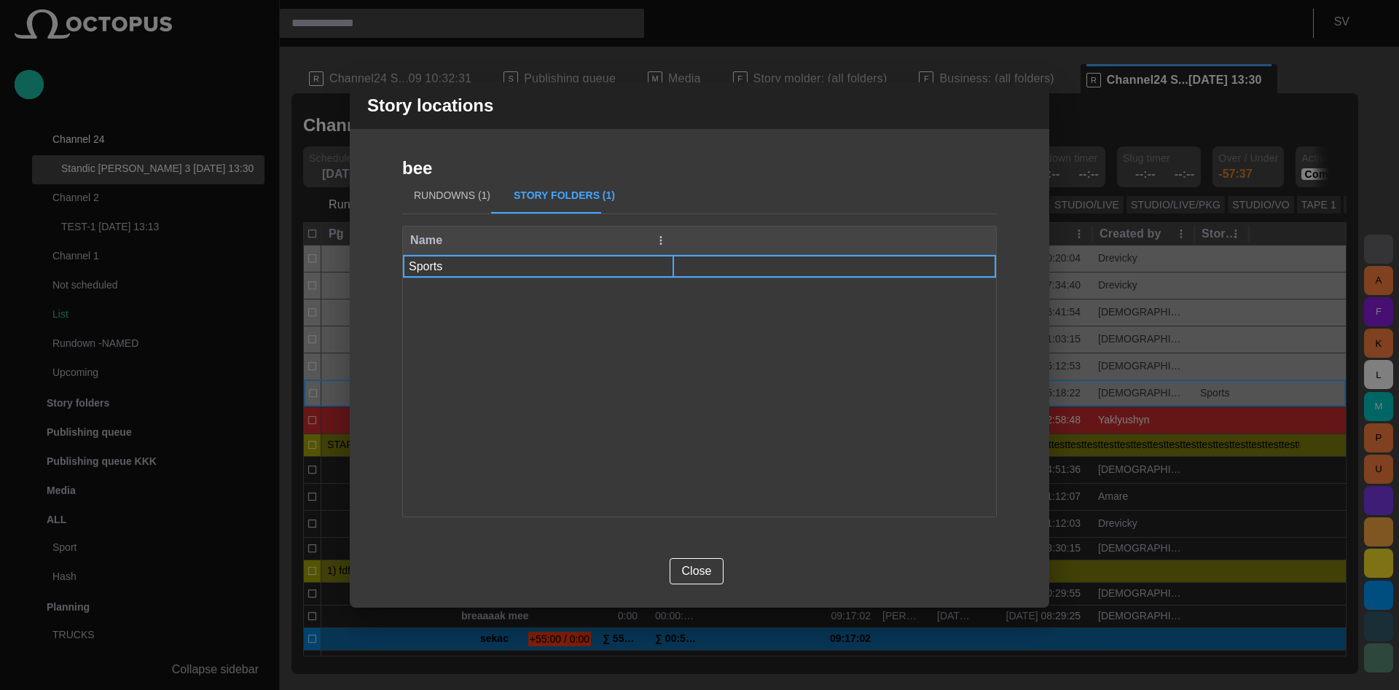
click at [659, 265] on span "button" at bounding box center [664, 266] width 15 height 15
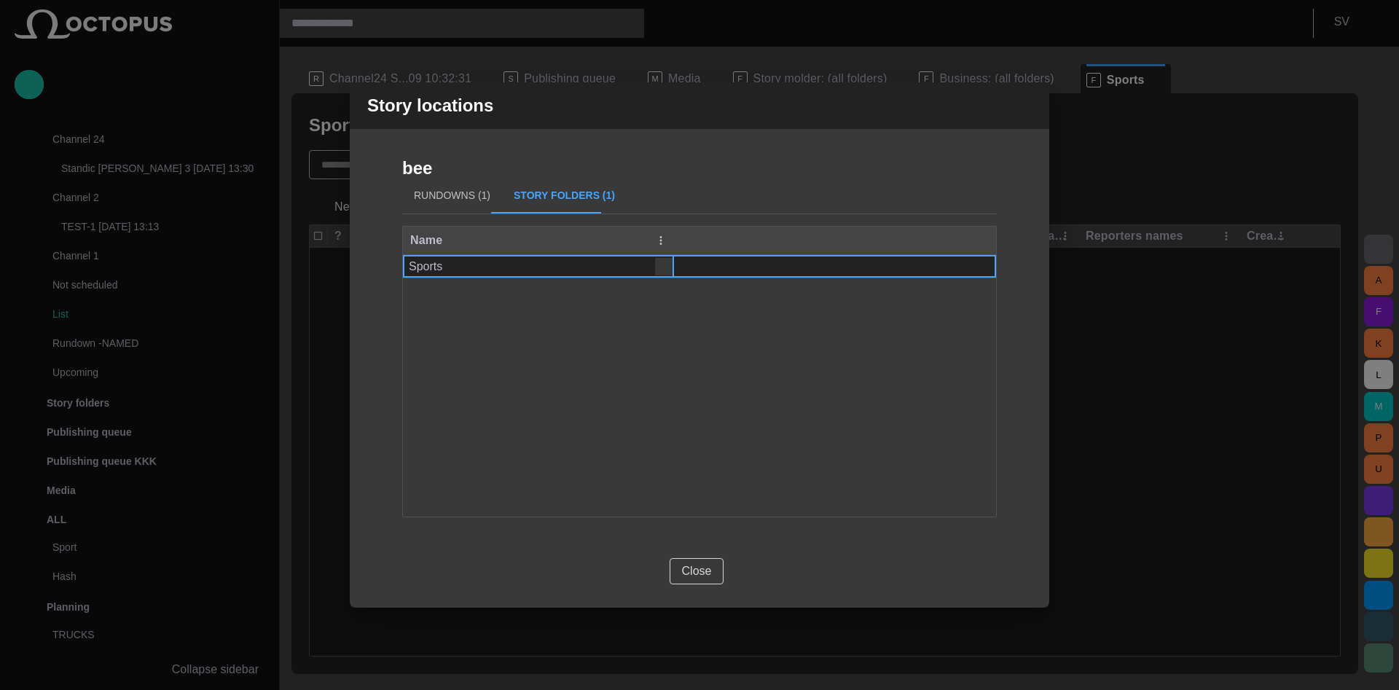
click at [693, 577] on button "Close" at bounding box center [697, 571] width 55 height 26
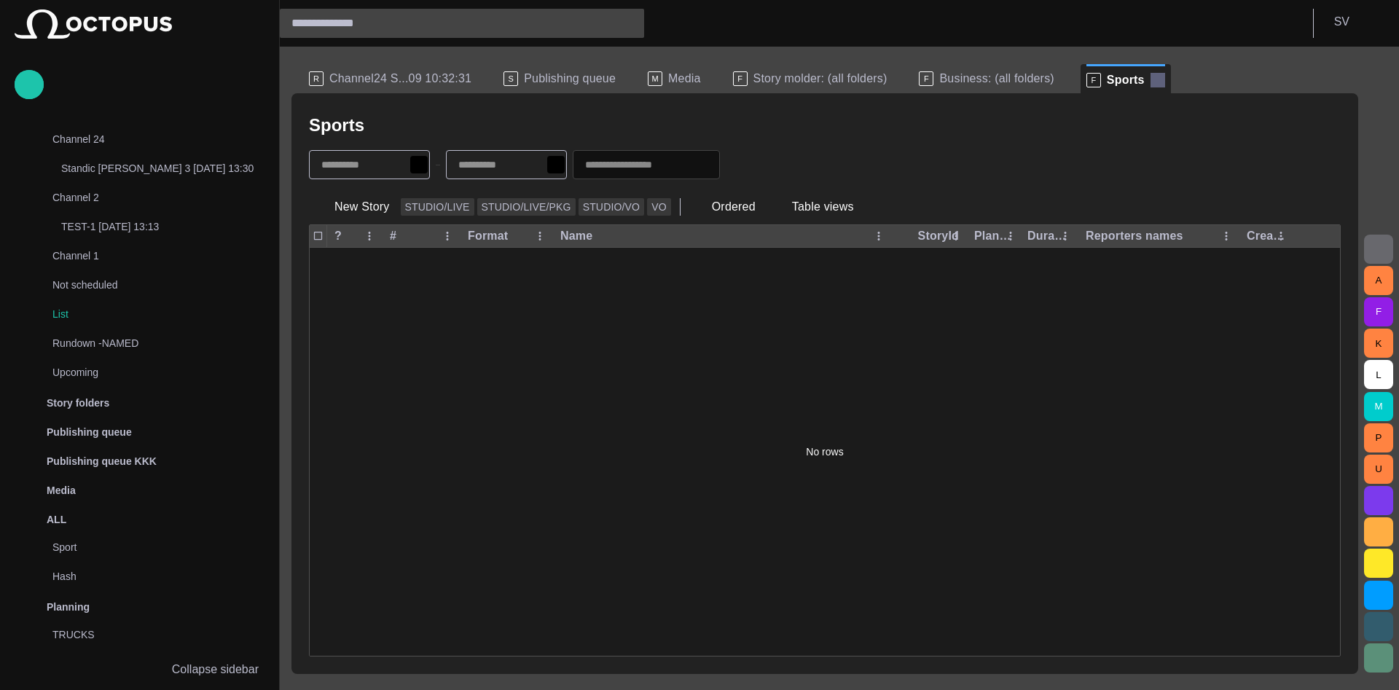
click at [1151, 80] on span at bounding box center [1158, 80] width 15 height 15
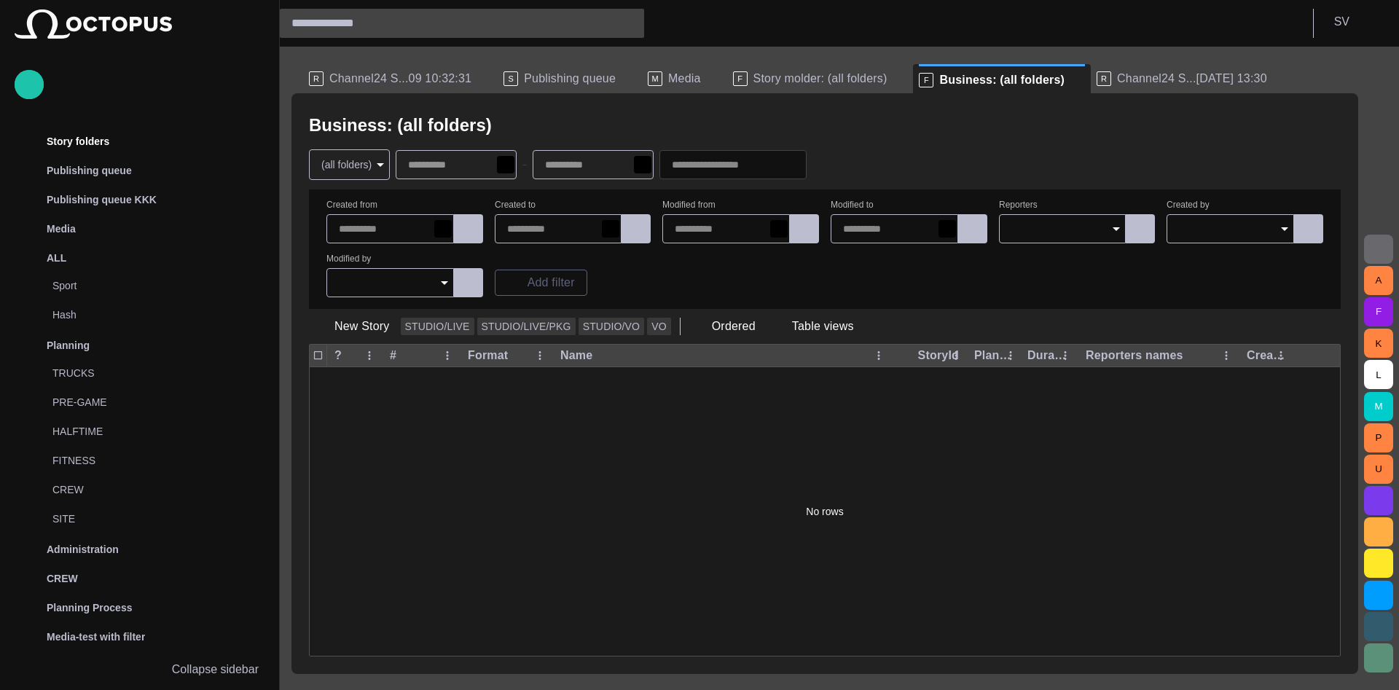
scroll to position [292, 0]
click at [1071, 77] on span at bounding box center [1078, 80] width 15 height 15
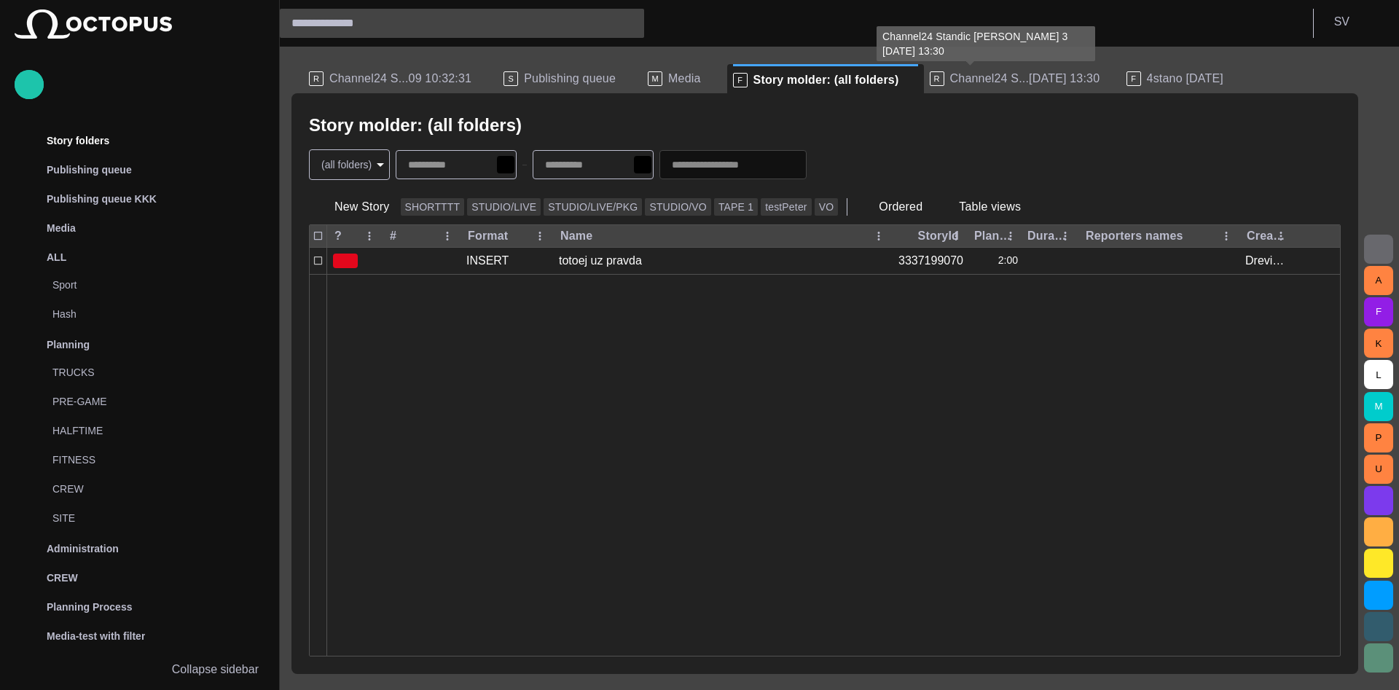
click at [954, 79] on span "Channel24 S...[DATE] 13:30" at bounding box center [1025, 78] width 150 height 15
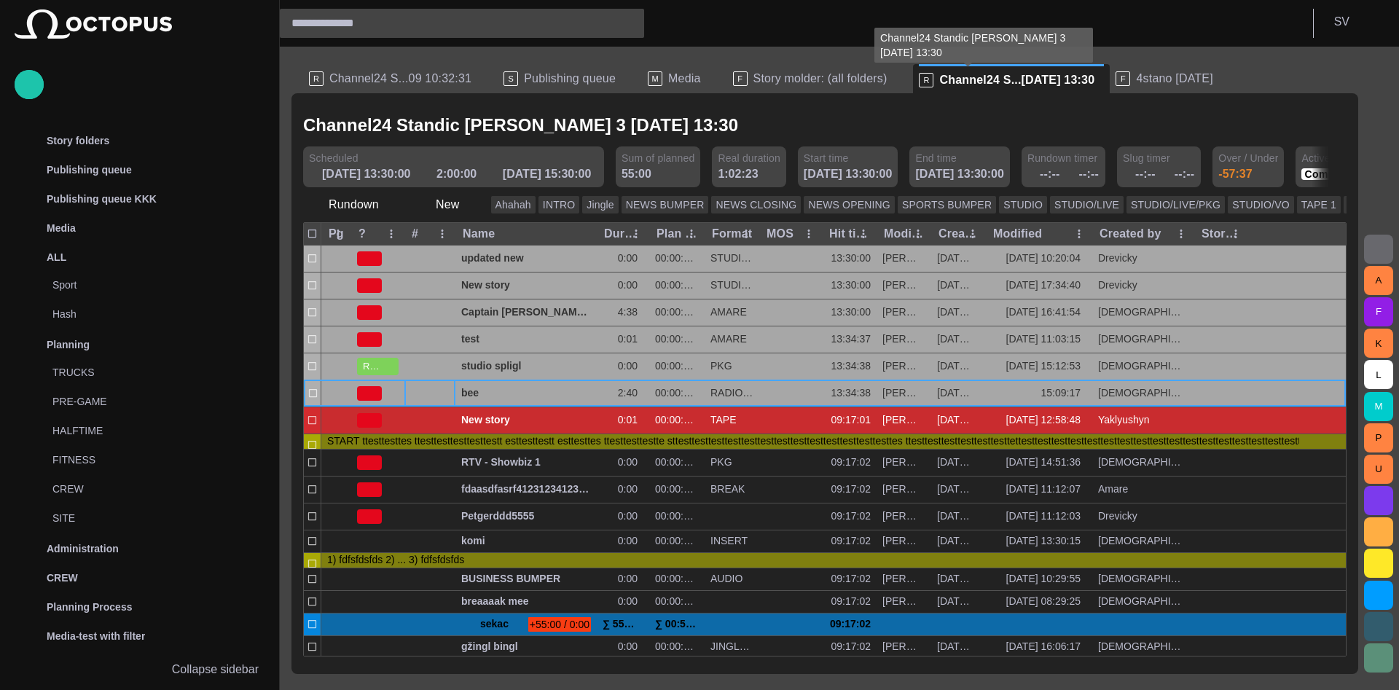
scroll to position [0, 0]
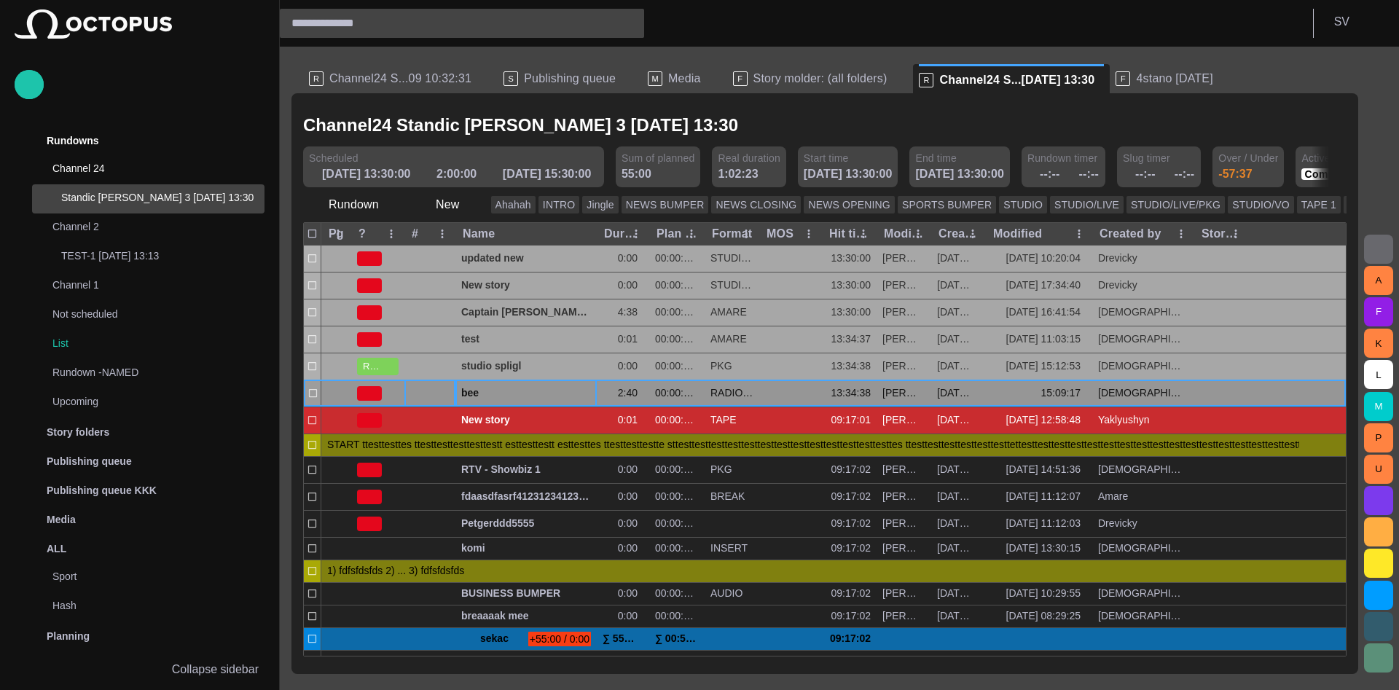
click at [482, 396] on span "bee" at bounding box center [526, 393] width 130 height 14
click at [570, 391] on span "button" at bounding box center [569, 394] width 12 height 12
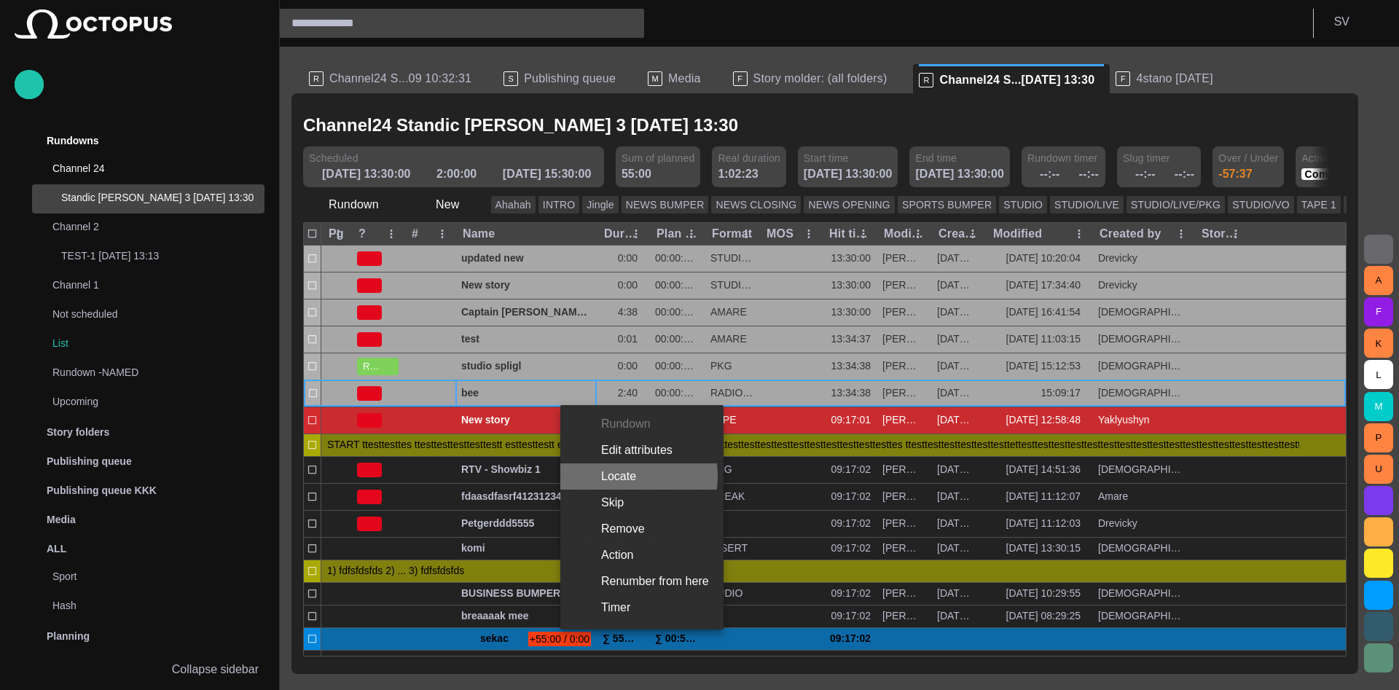
click at [618, 477] on li "Locate" at bounding box center [641, 476] width 163 height 26
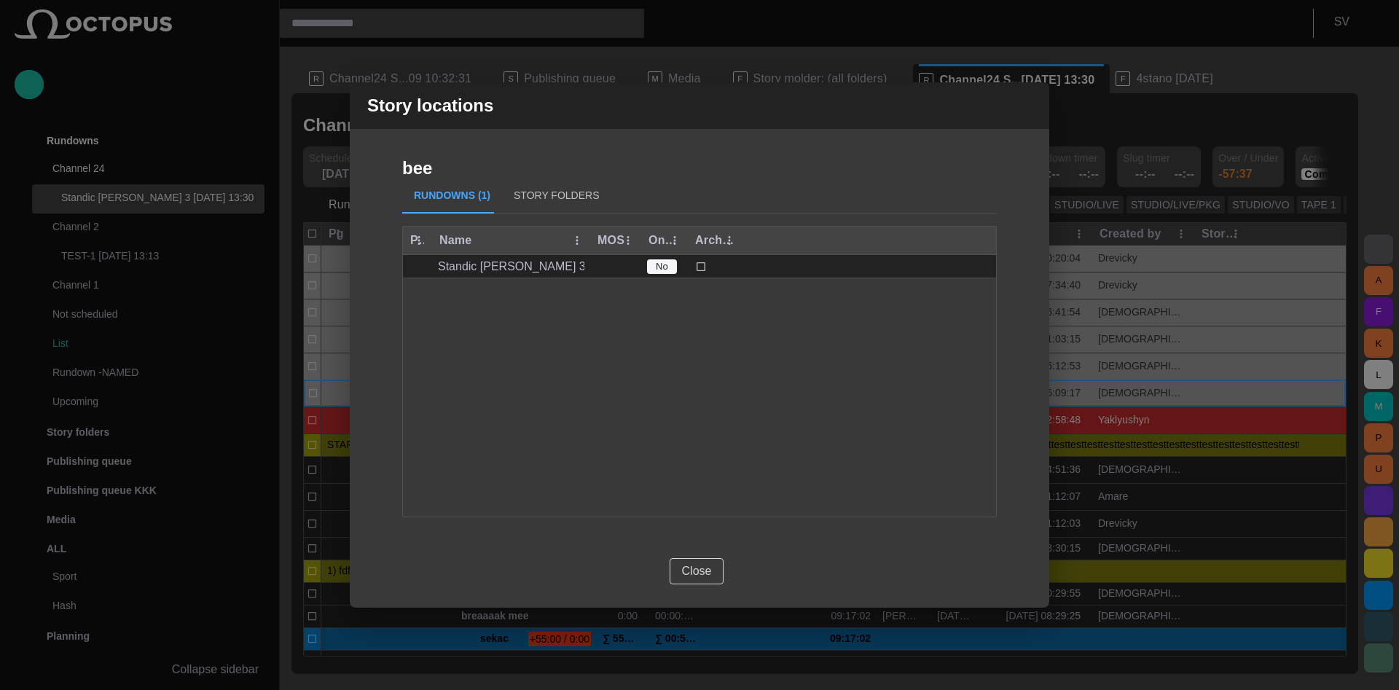
click at [694, 576] on button "Close" at bounding box center [697, 571] width 55 height 26
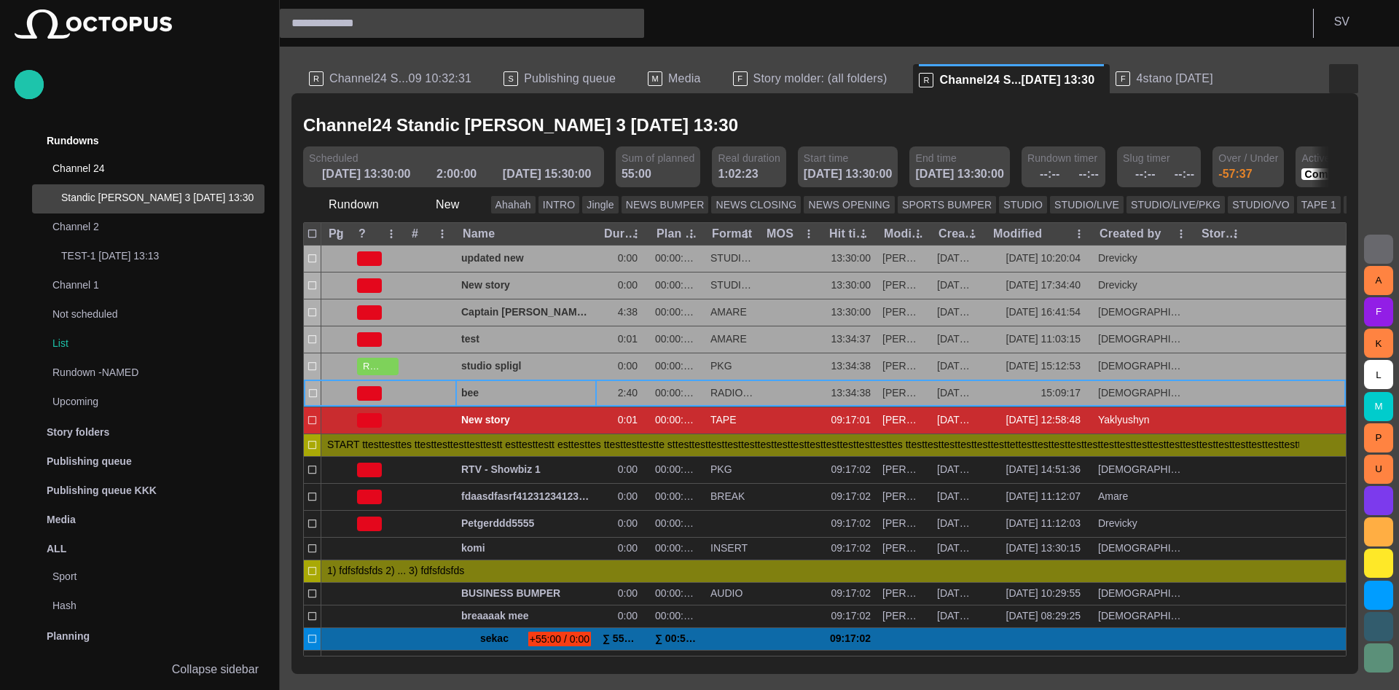
click at [1343, 83] on span "button" at bounding box center [1343, 78] width 17 height 17
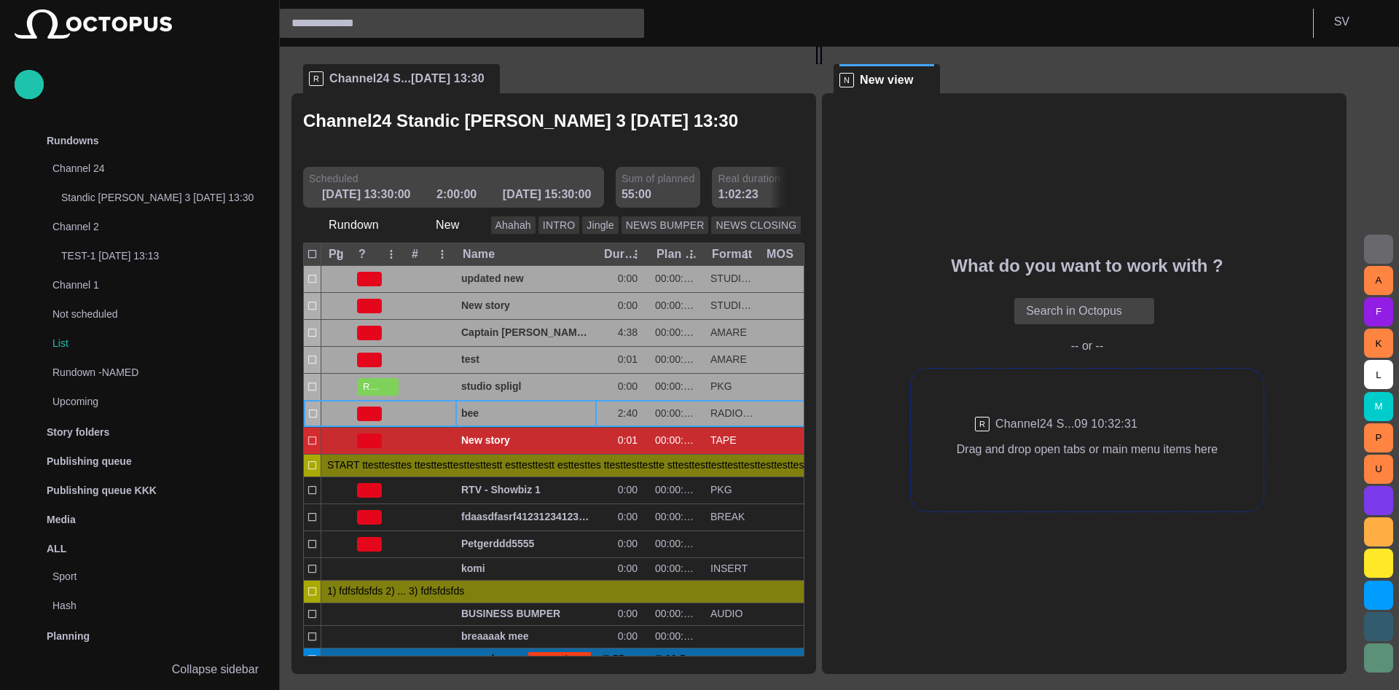
drag, startPoint x: 586, startPoint y: 101, endPoint x: 1083, endPoint y: 425, distance: 593.5
click at [1083, 425] on div "R Channel24 S...09 10:32:31 R Channel24 S...14/09 13:30 Channel24 Standic walku…" at bounding box center [825, 360] width 1067 height 627
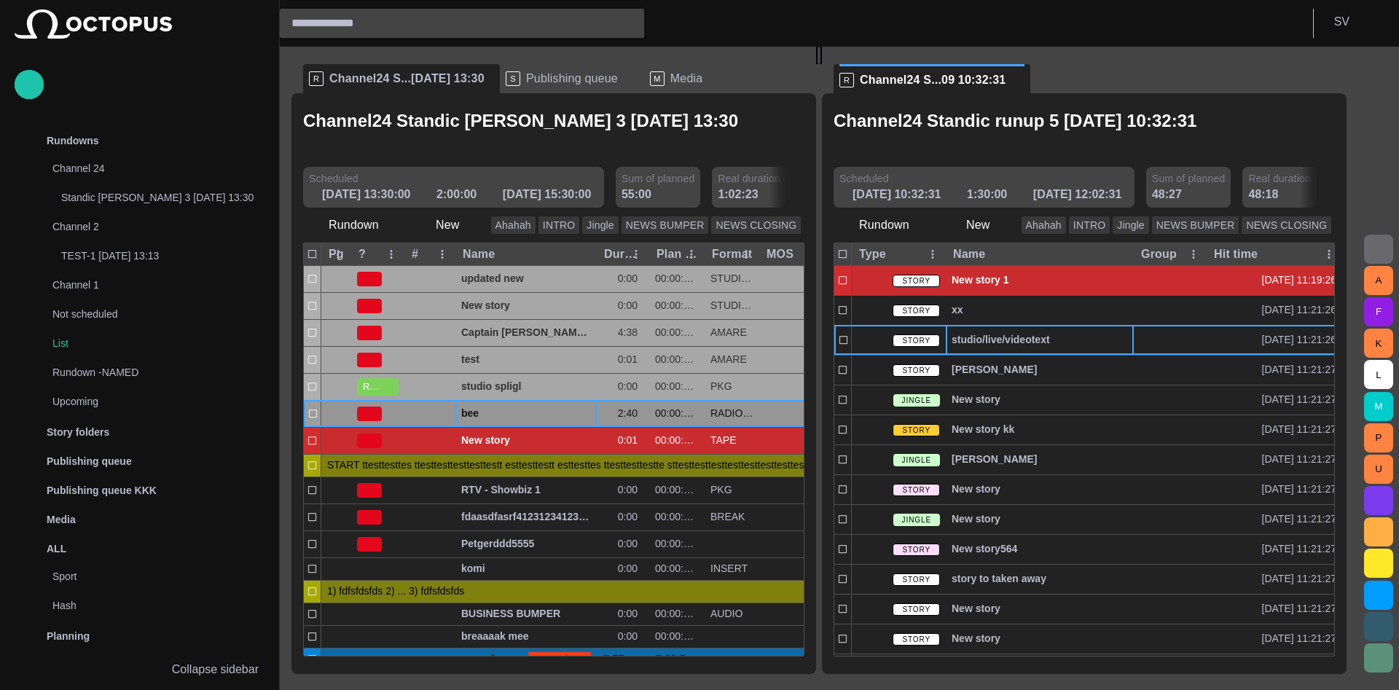
click at [472, 407] on span "bee" at bounding box center [526, 414] width 130 height 14
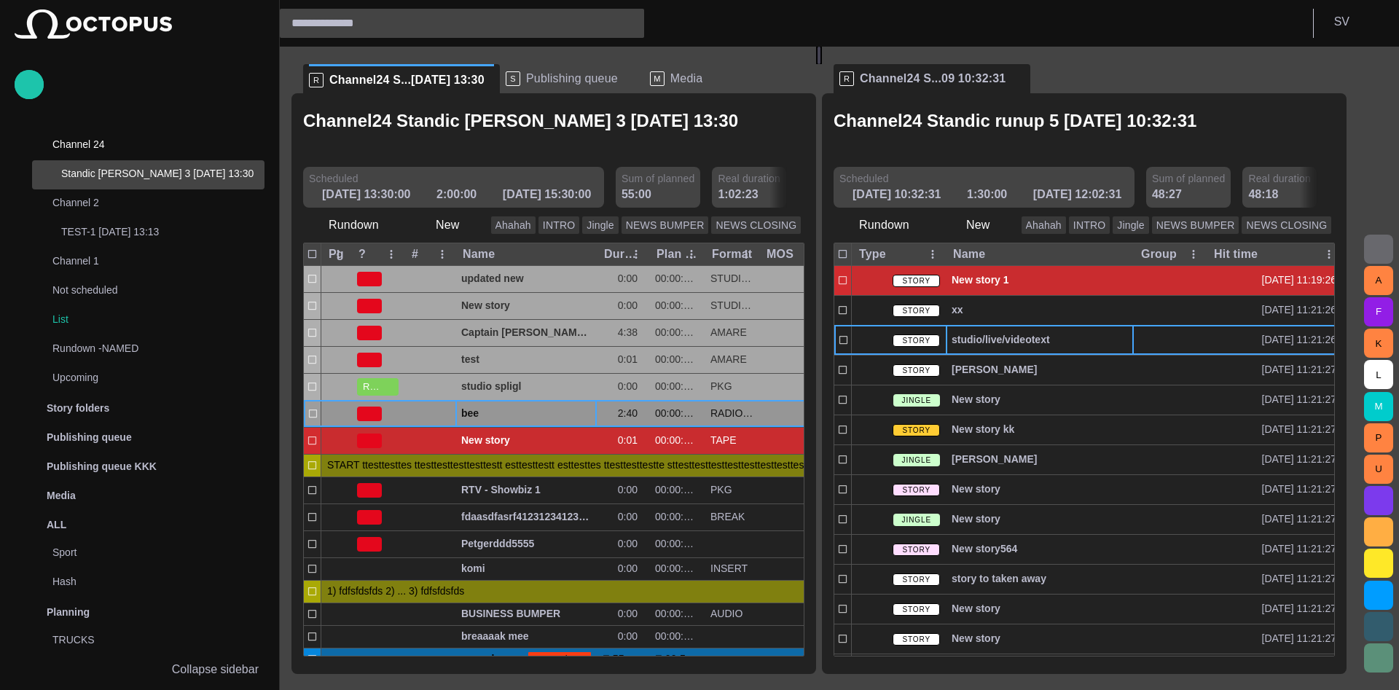
scroll to position [29, 0]
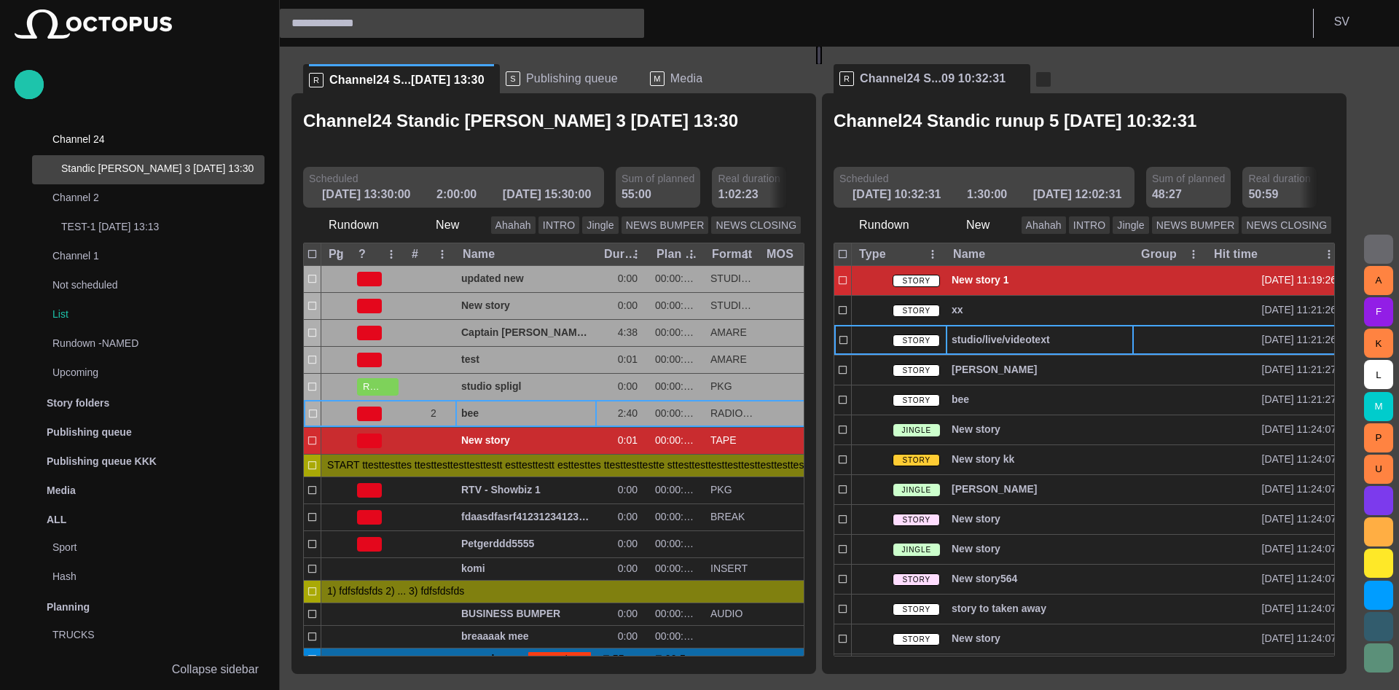
click at [1038, 81] on span "button" at bounding box center [1043, 79] width 15 height 15
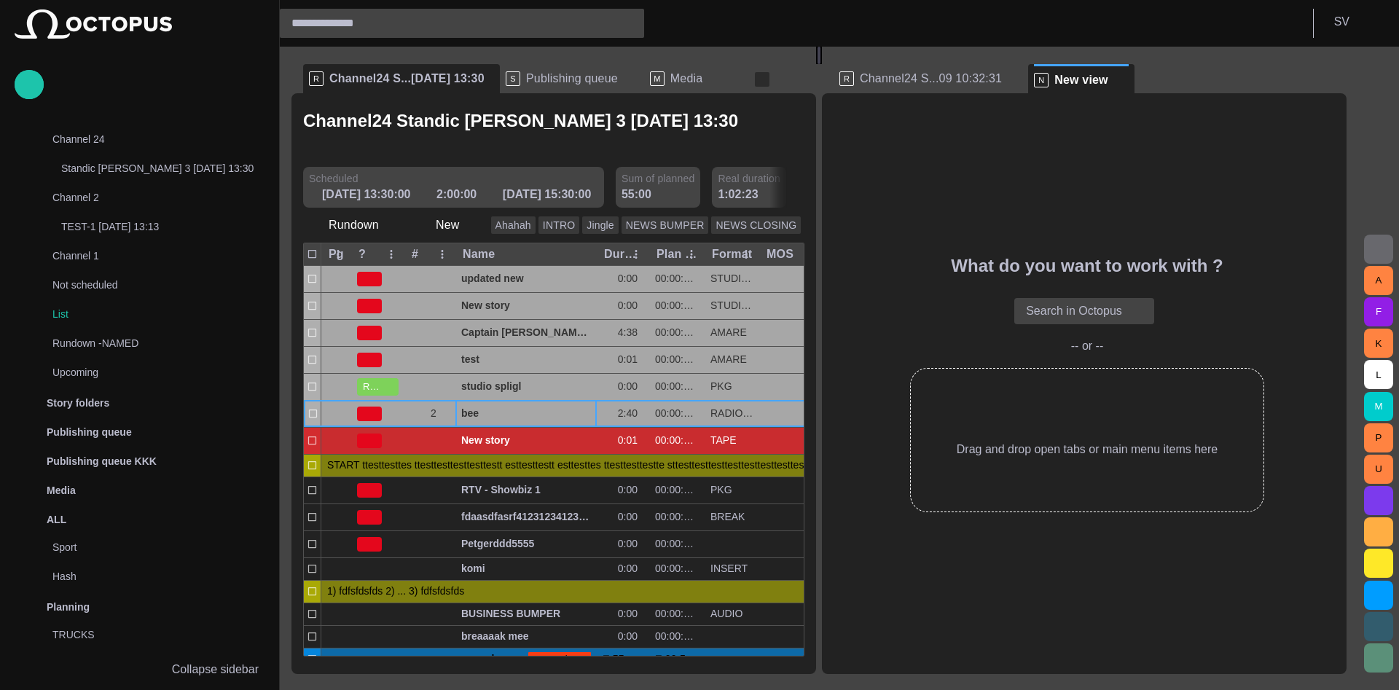
click at [755, 79] on span "button" at bounding box center [762, 79] width 15 height 15
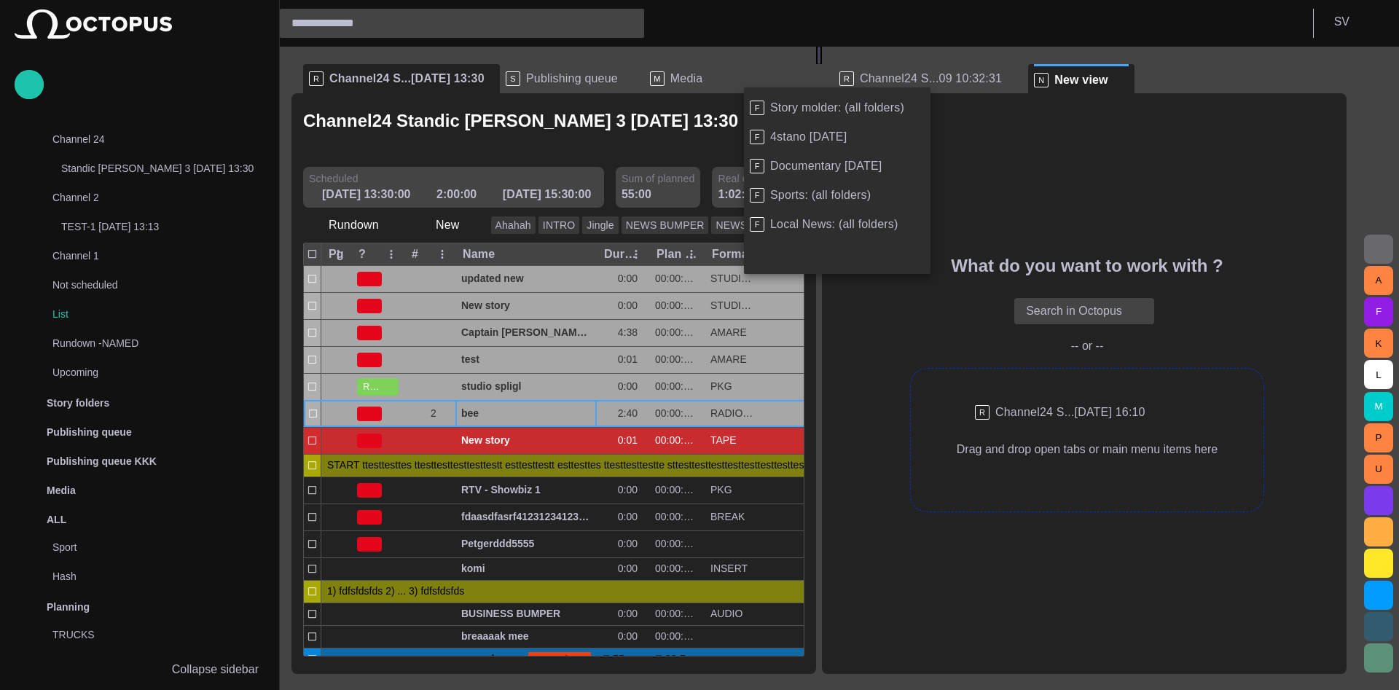
drag, startPoint x: 803, startPoint y: 248, endPoint x: 1036, endPoint y: 414, distance: 286.3
click at [1036, 414] on div "F Story molder: (all folders) F 4stano today F Documentary today F Sports: (all…" at bounding box center [699, 345] width 1399 height 690
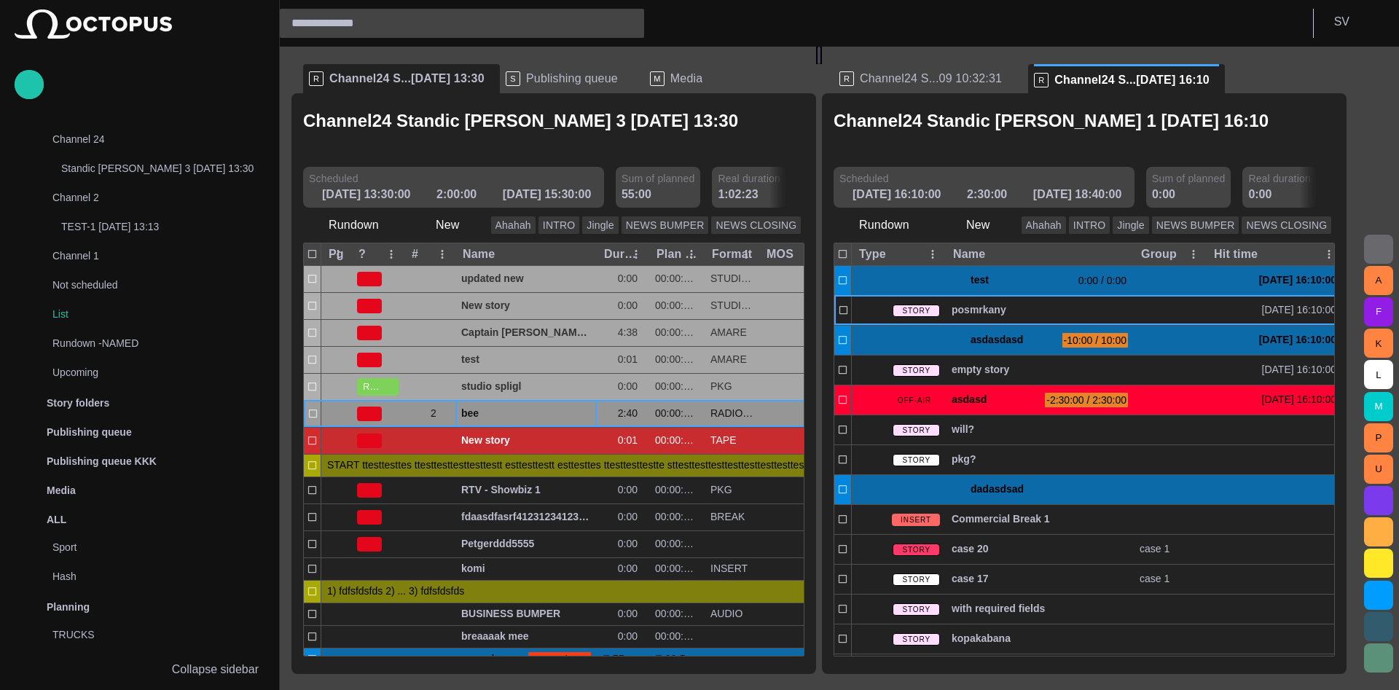
click at [481, 401] on div "bee" at bounding box center [526, 414] width 130 height 26
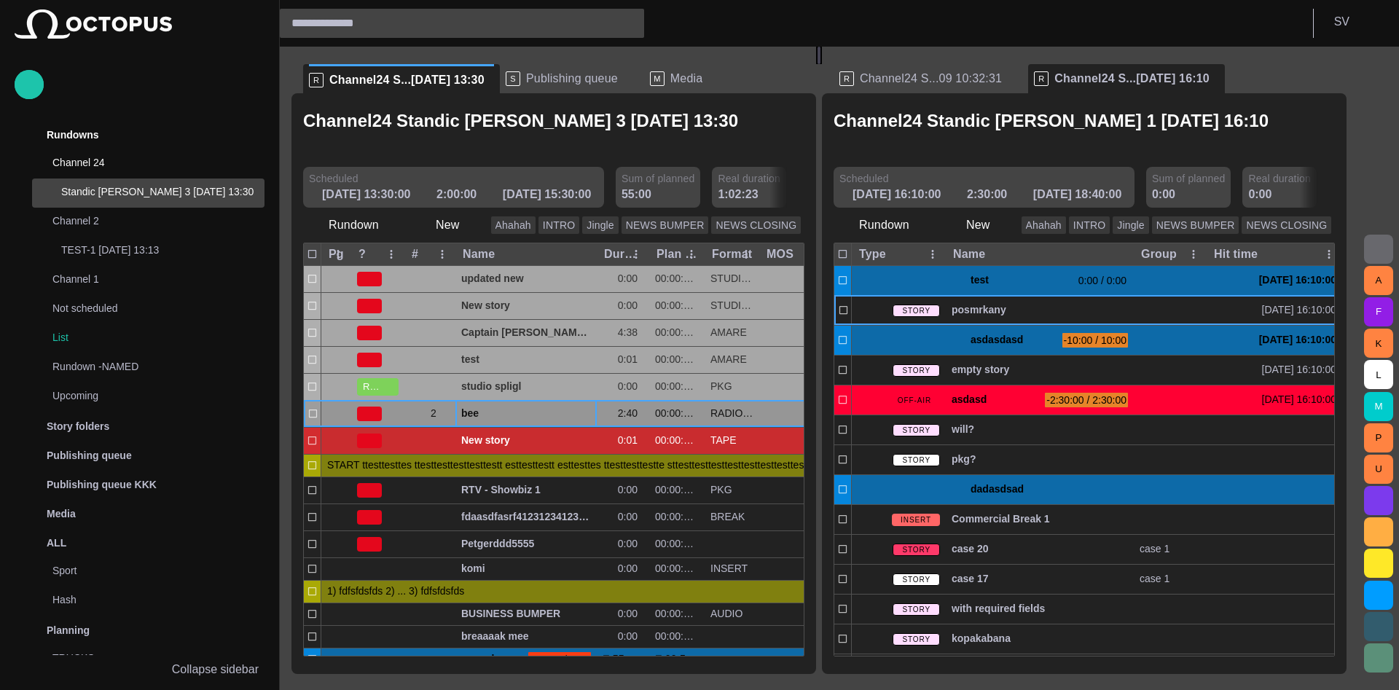
scroll to position [0, 0]
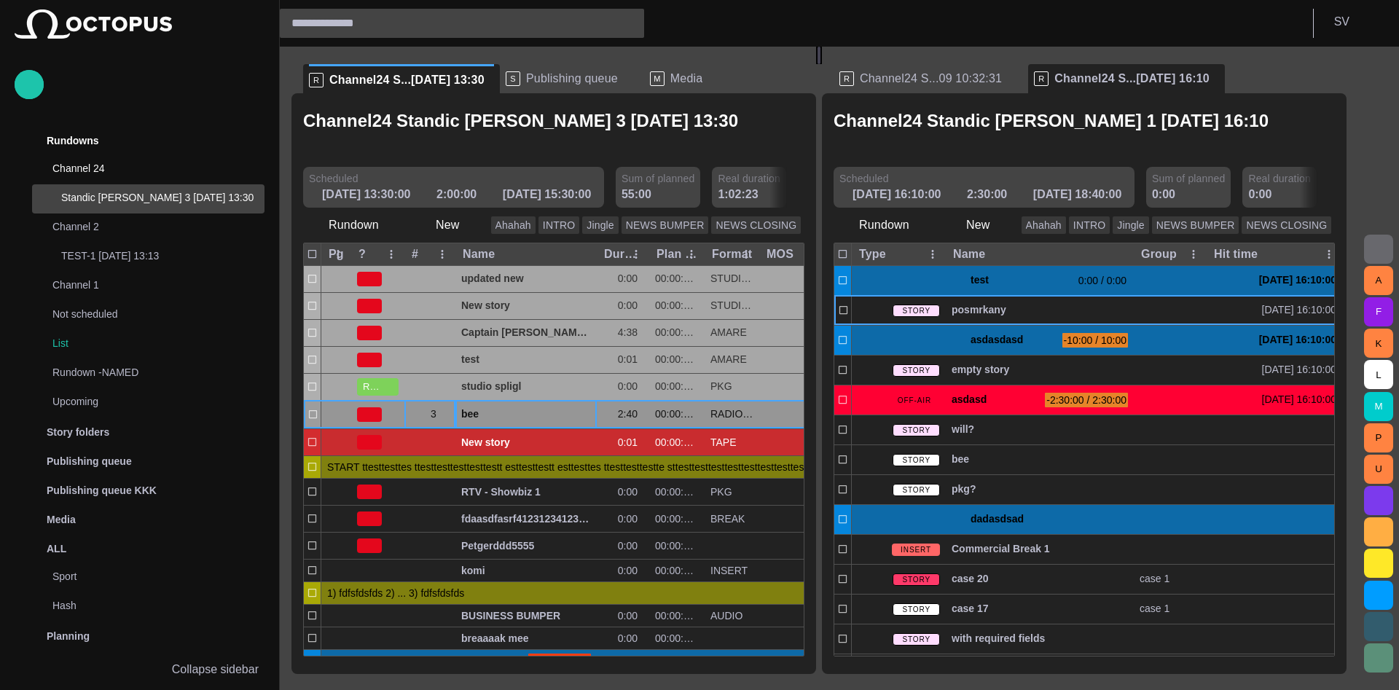
click at [444, 409] on span "button" at bounding box center [445, 415] width 12 height 12
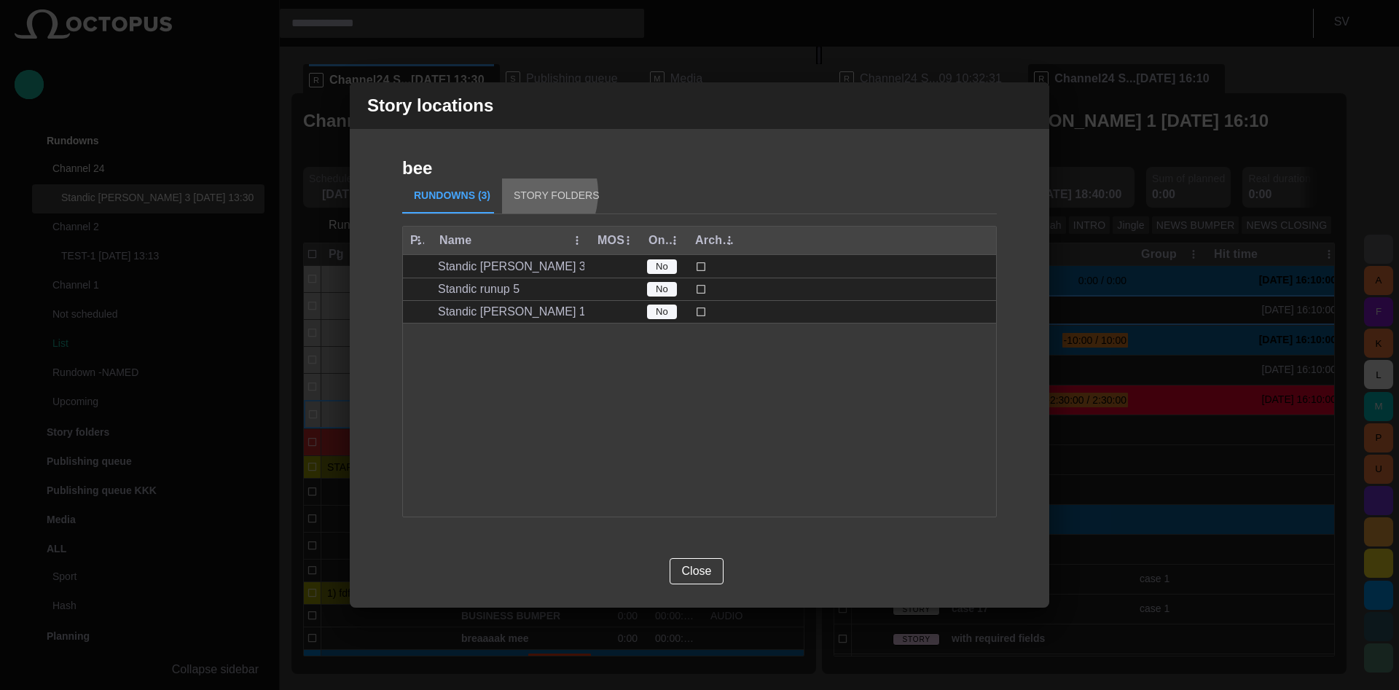
click at [514, 193] on button "Story Folders" at bounding box center [556, 196] width 109 height 35
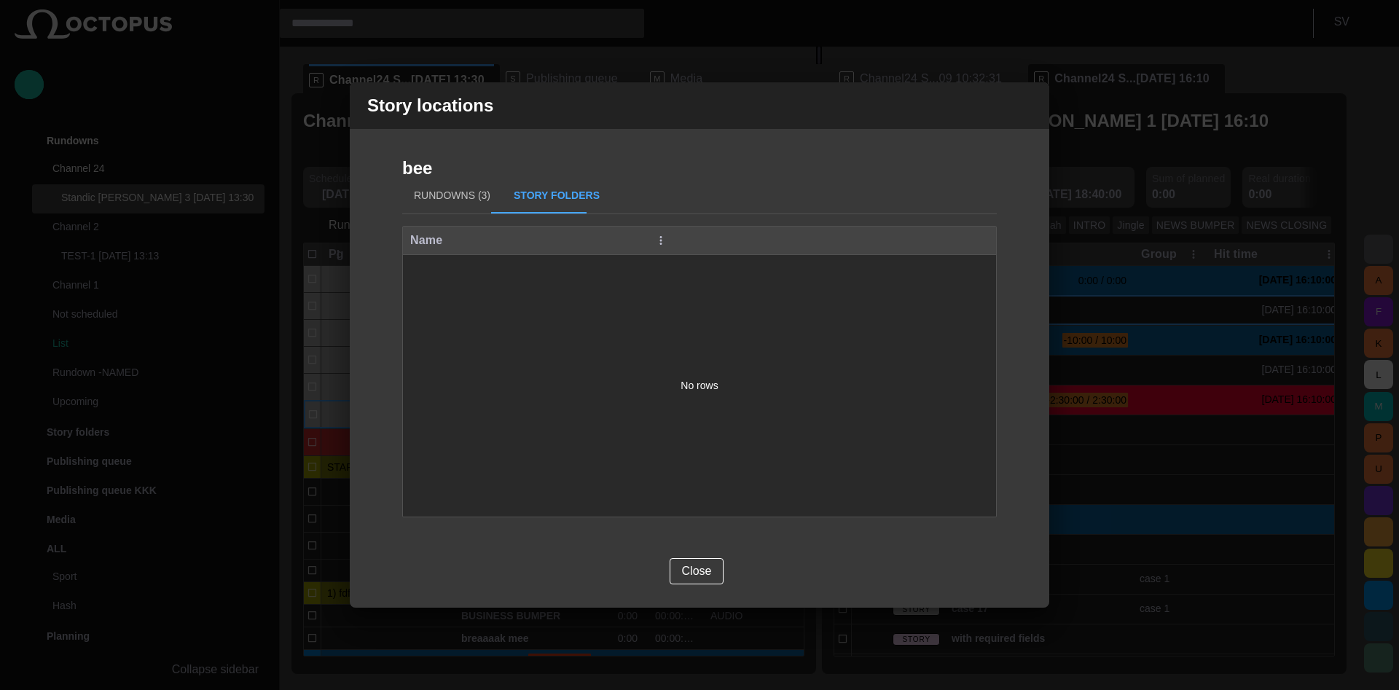
click at [1032, 103] on span "button" at bounding box center [1028, 105] width 17 height 17
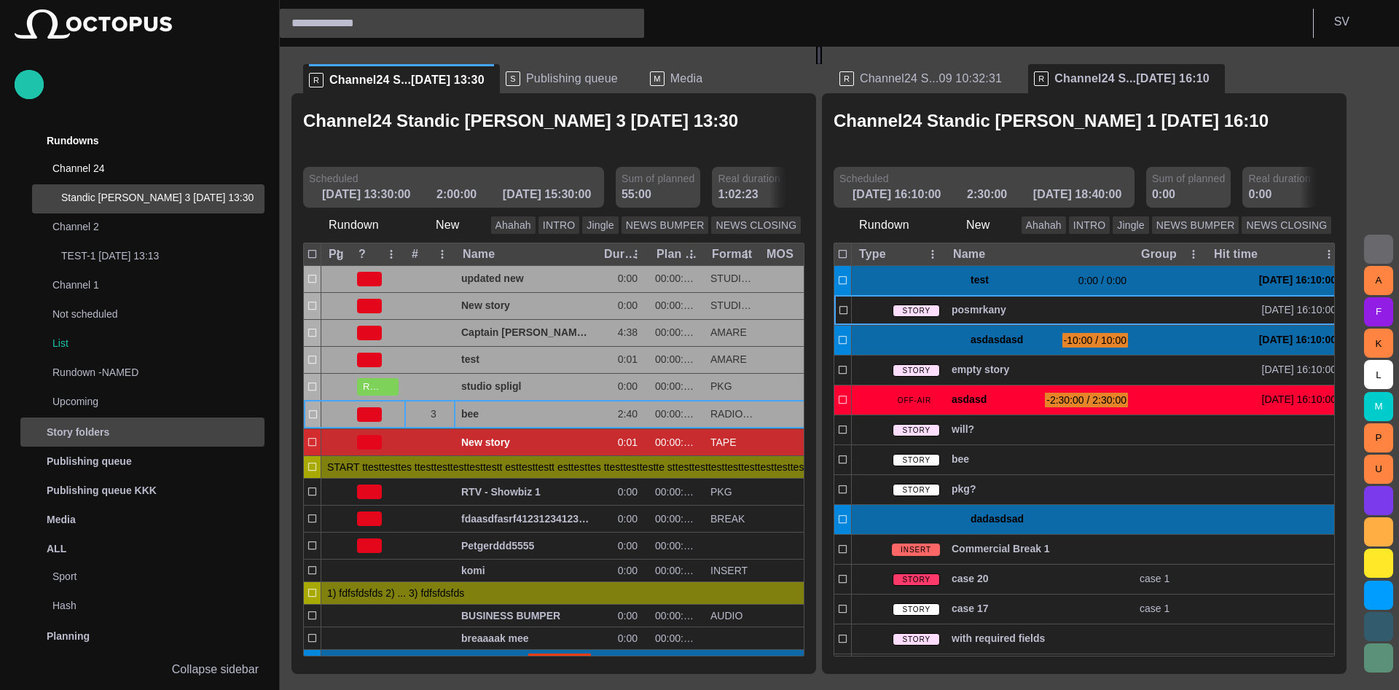
click at [168, 432] on div "Story folders" at bounding box center [129, 431] width 212 height 23
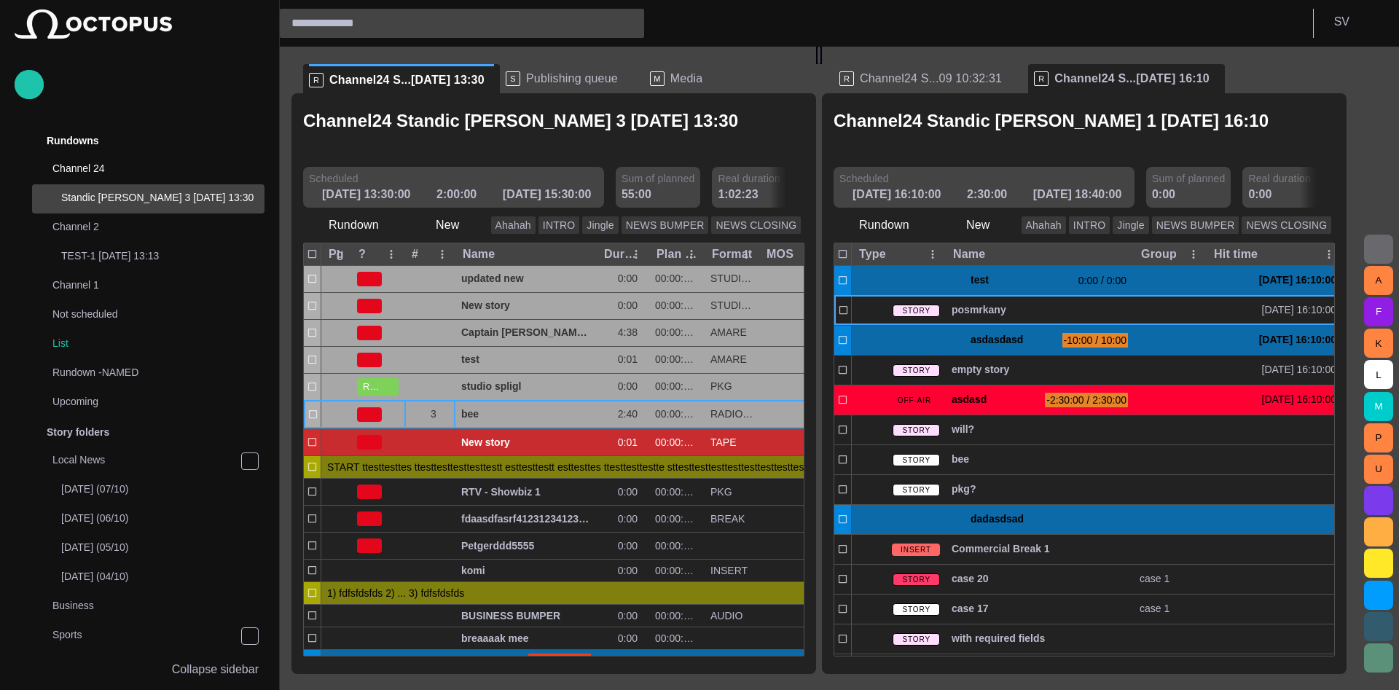
click at [1209, 120] on div "Channel24 Standic walkup 1 05/08 16:10" at bounding box center [1084, 136] width 501 height 50
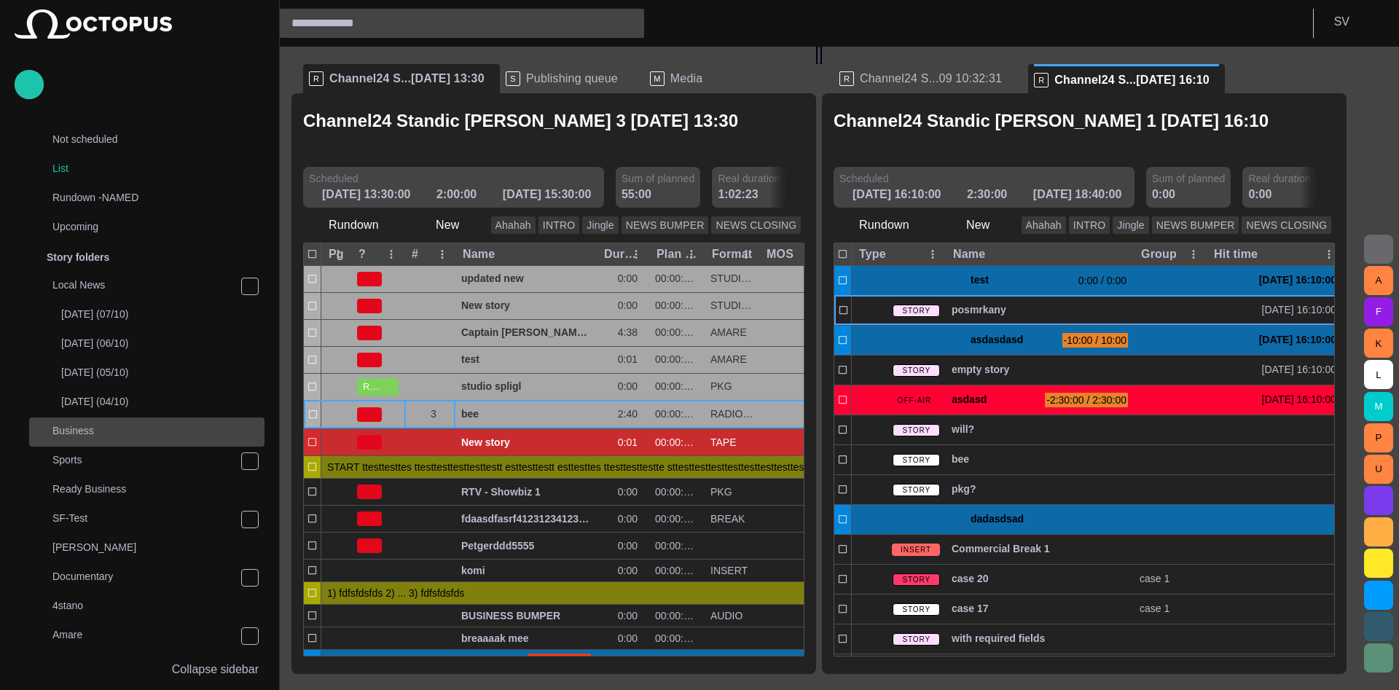
scroll to position [262, 0]
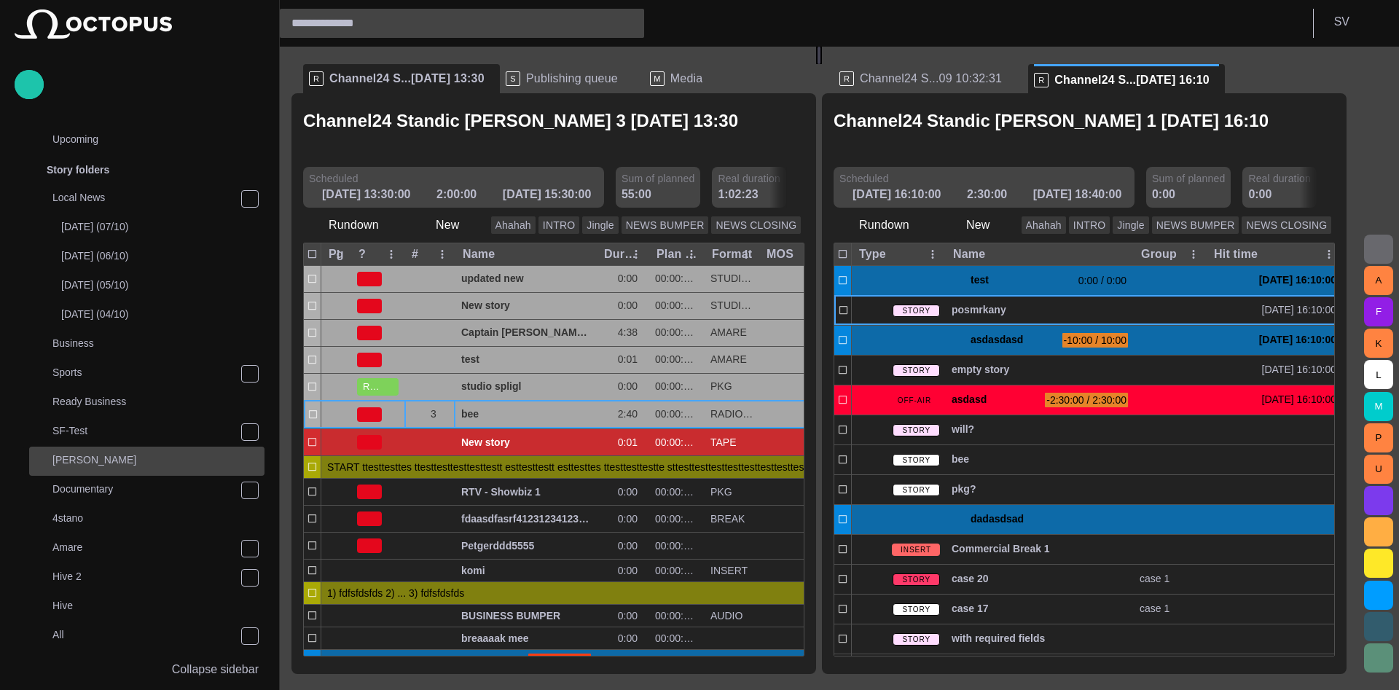
click at [96, 460] on p "[PERSON_NAME]" at bounding box center [158, 460] width 212 height 15
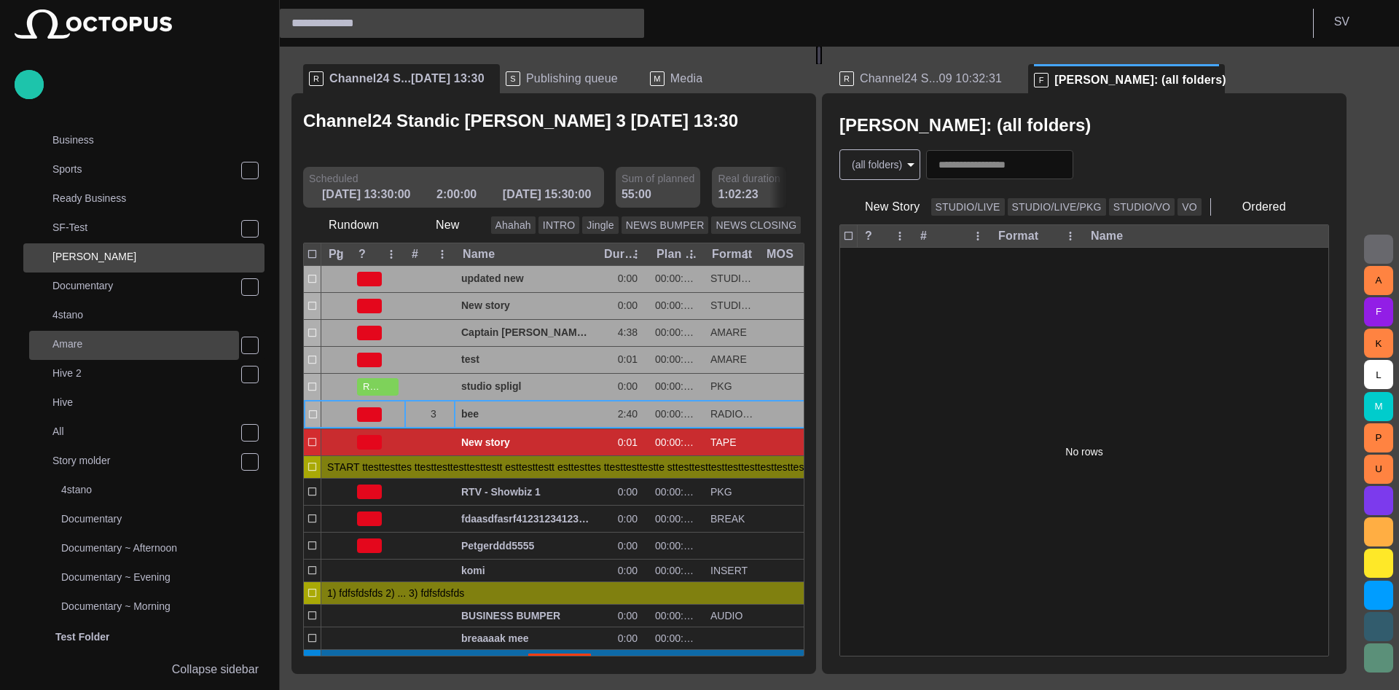
scroll to position [466, 0]
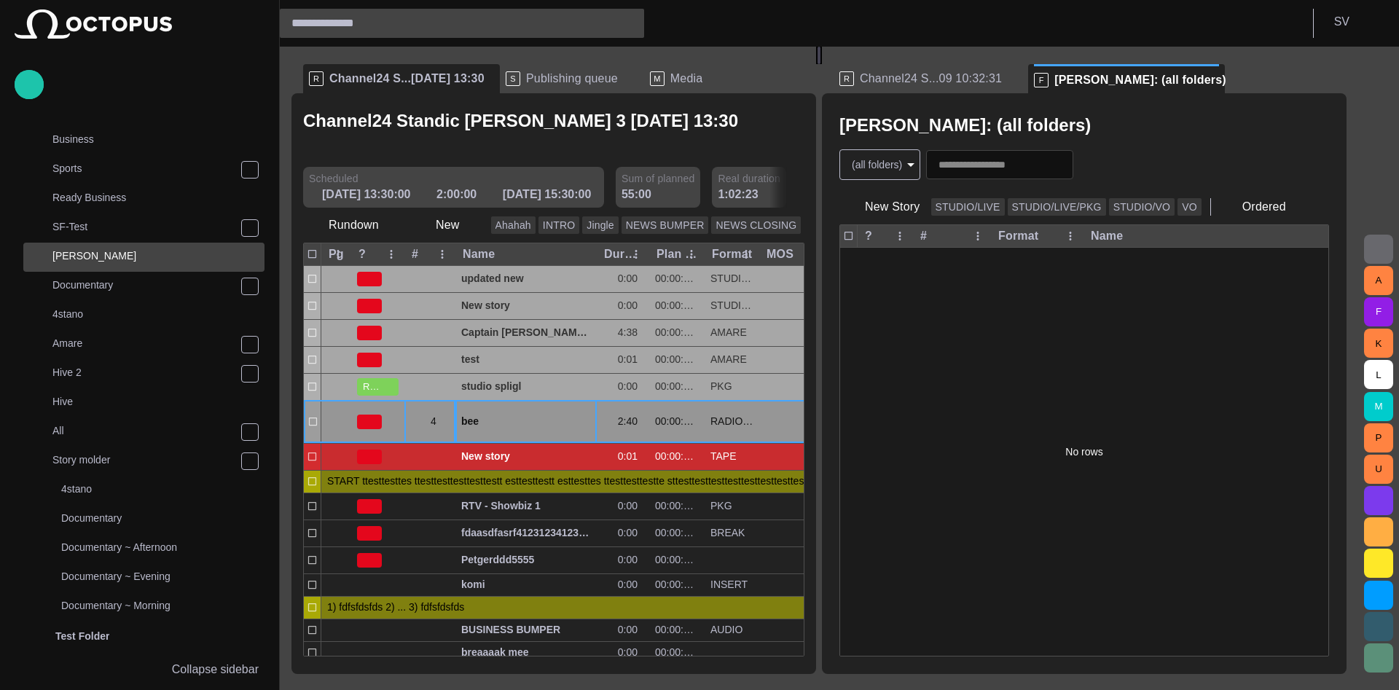
click at [445, 416] on span "button" at bounding box center [445, 422] width 12 height 12
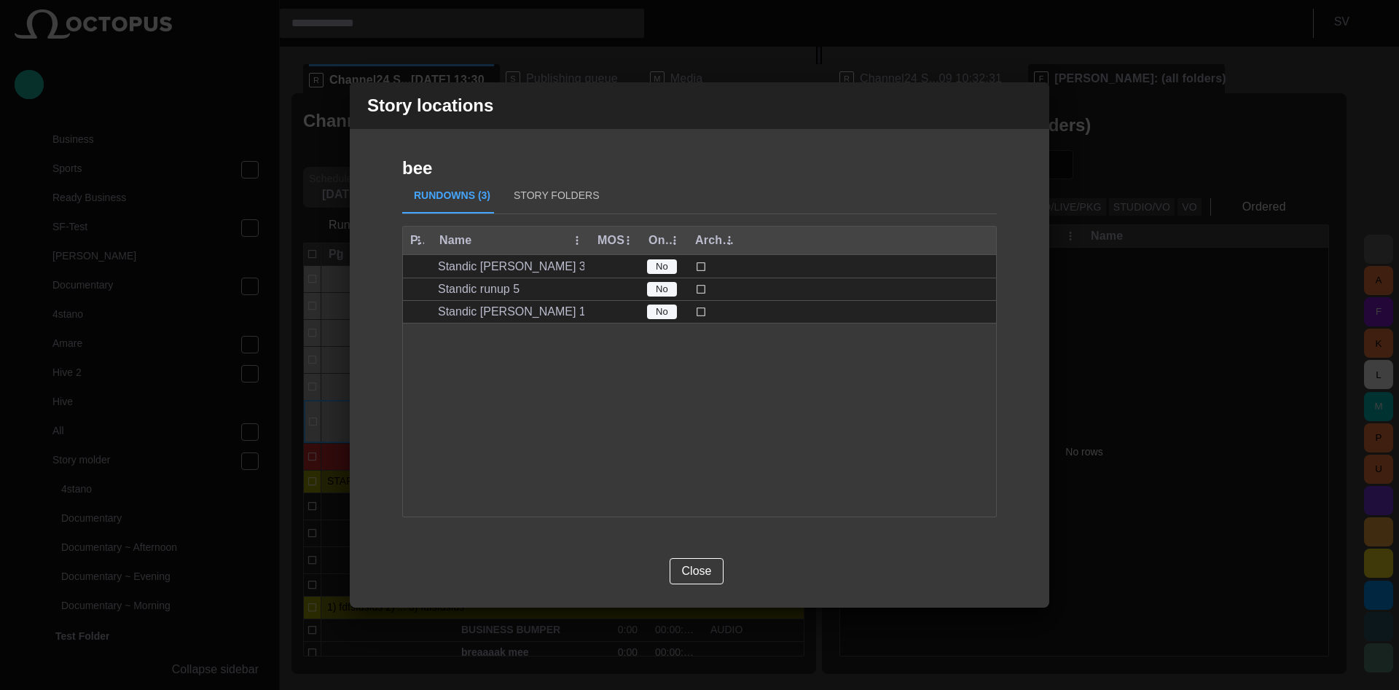
scroll to position [0, 0]
click at [529, 197] on button "Story Folders" at bounding box center [556, 196] width 109 height 35
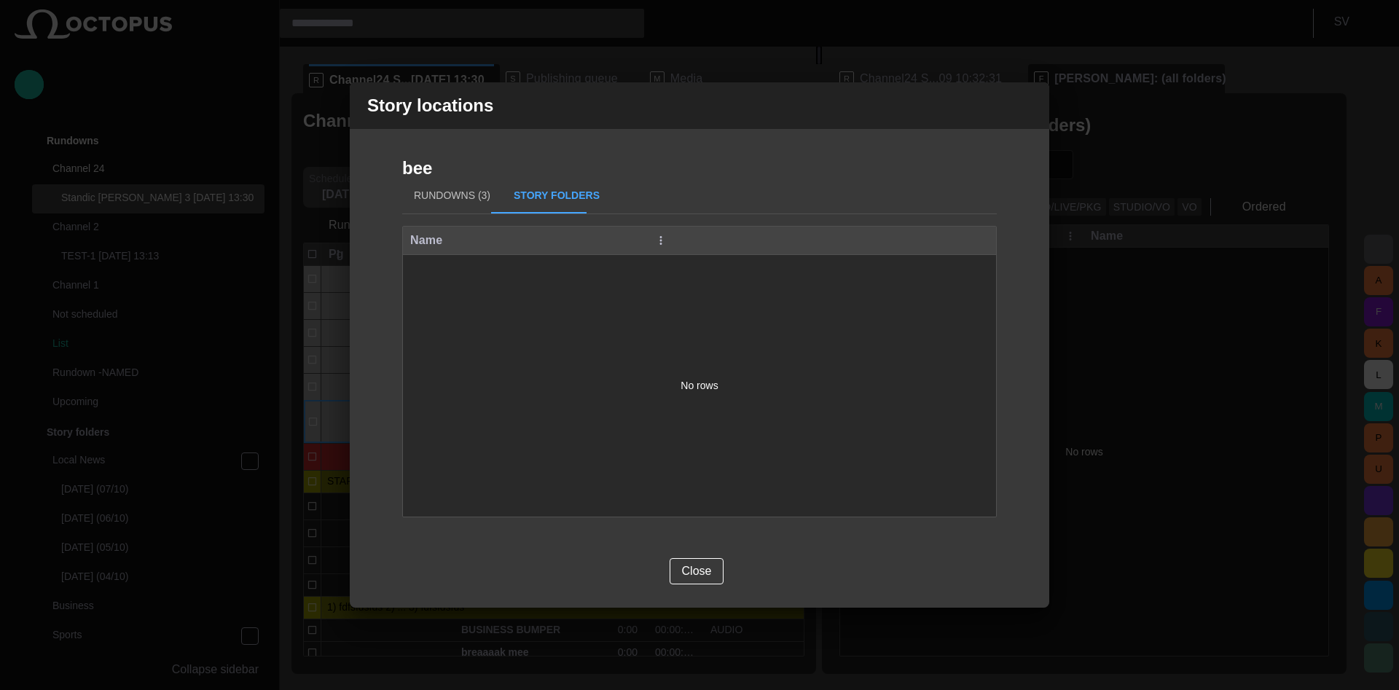
click at [1023, 103] on span "button" at bounding box center [1028, 105] width 17 height 17
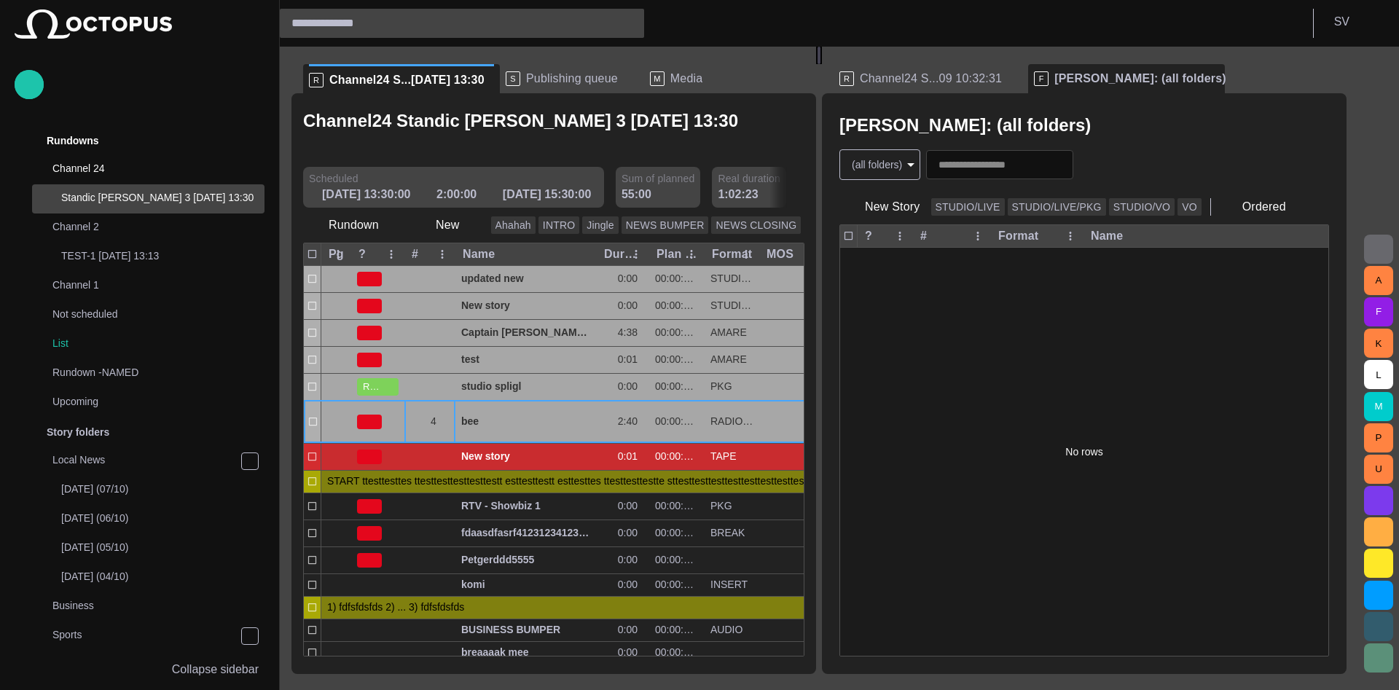
click at [921, 160] on body "Story Rundown Rundowns Channel 24 Standic walkup 3 14/09 13:30 Channel 2 TEST-1…" at bounding box center [699, 345] width 1399 height 690
click at [890, 222] on li "Technology" at bounding box center [893, 225] width 101 height 26
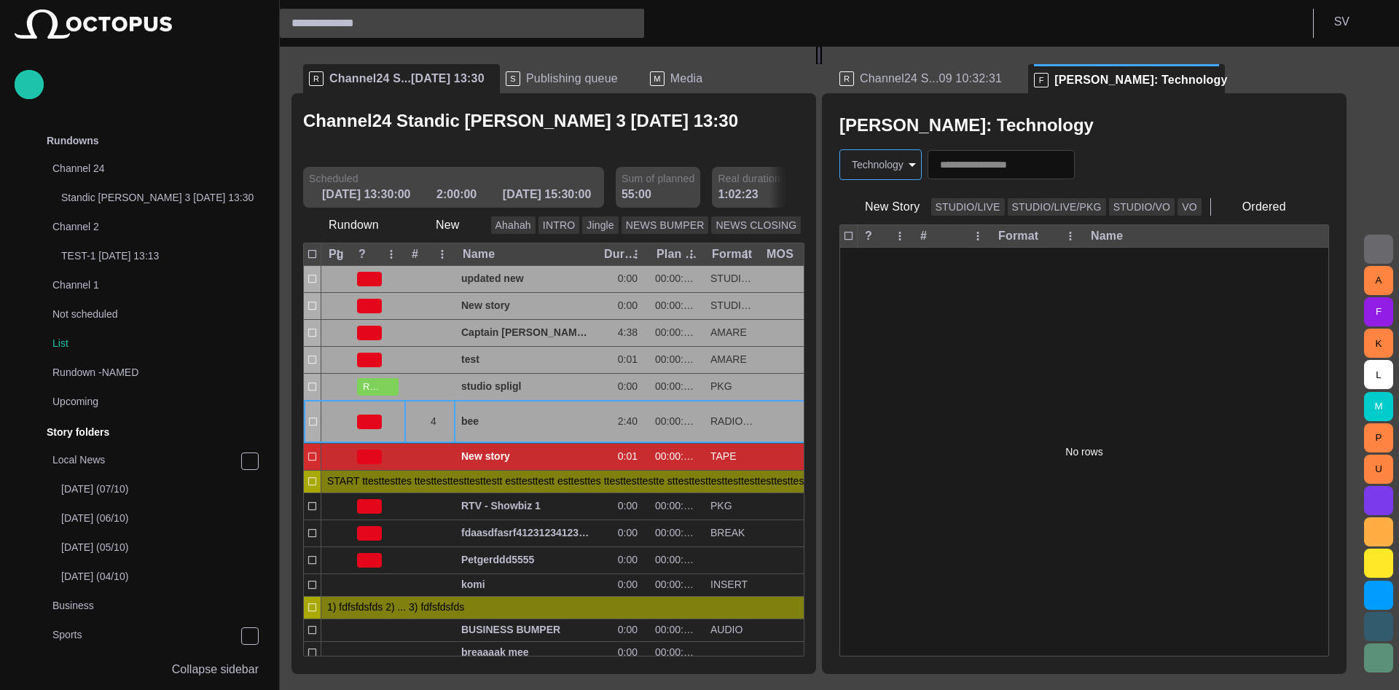
type input "****"
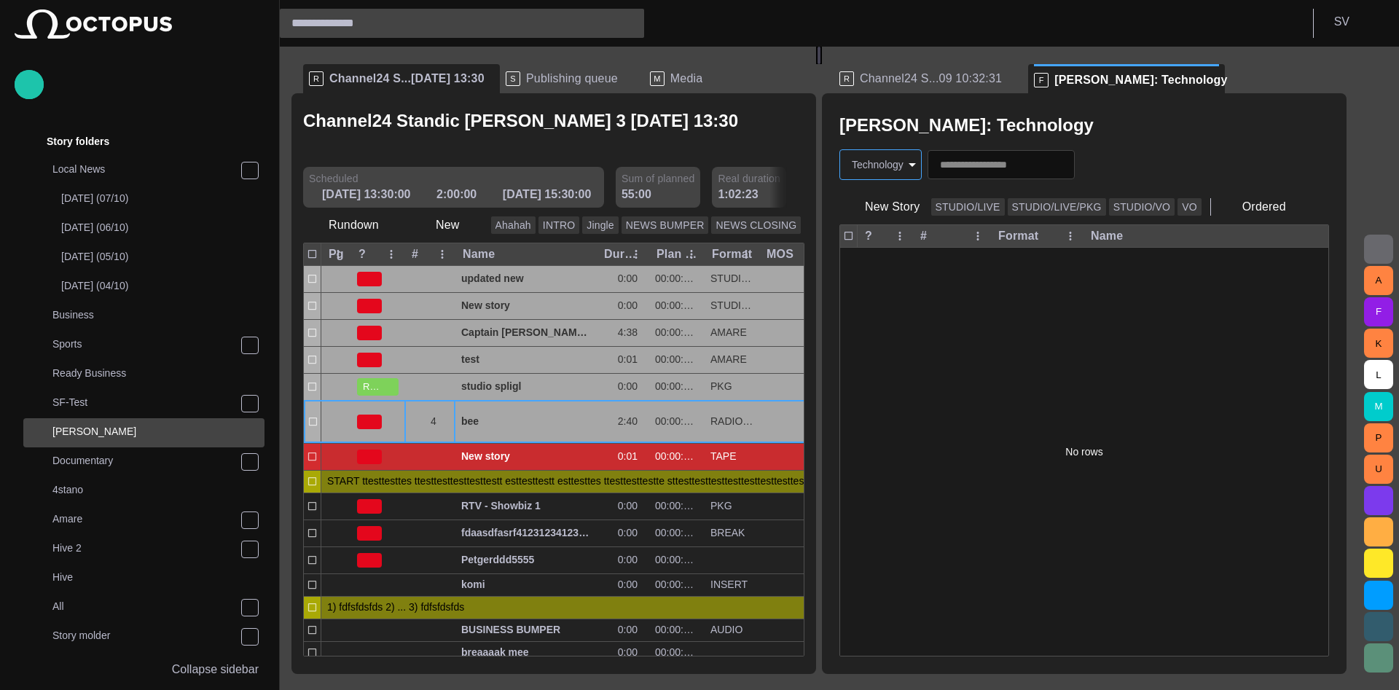
scroll to position [292, 0]
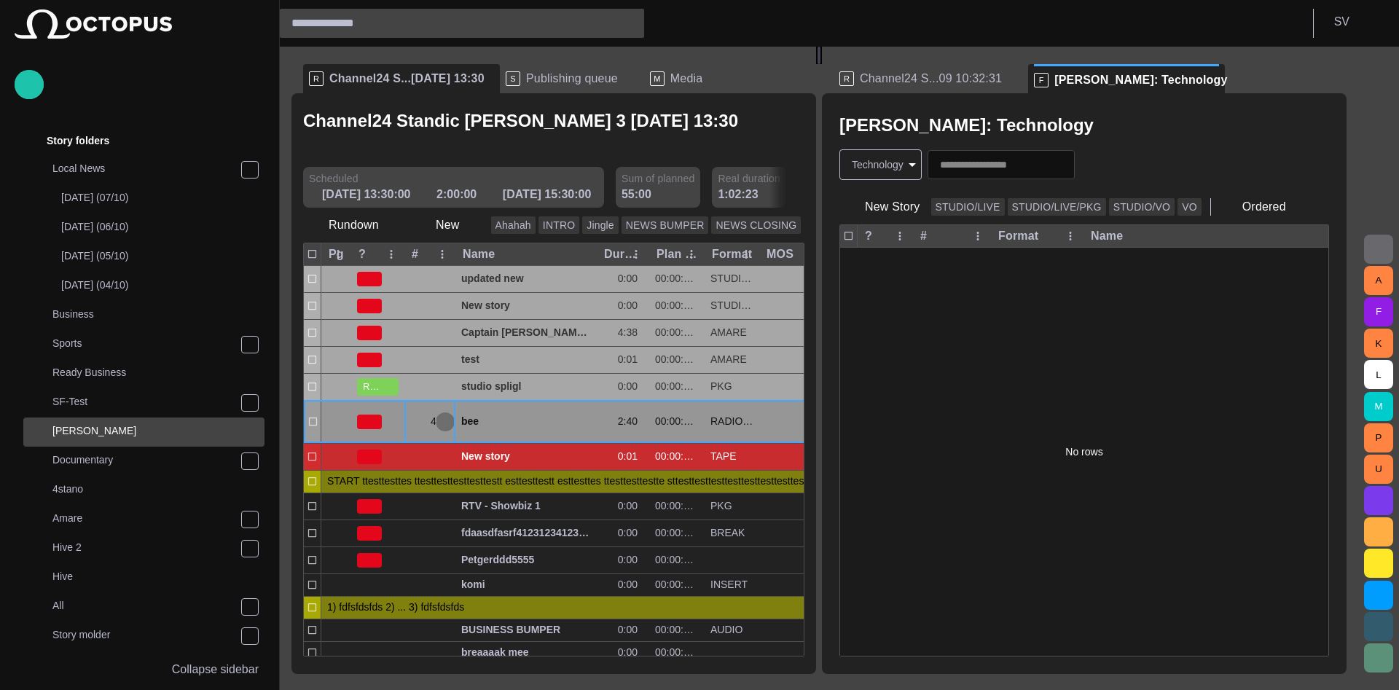
click at [445, 416] on span "button" at bounding box center [445, 422] width 12 height 12
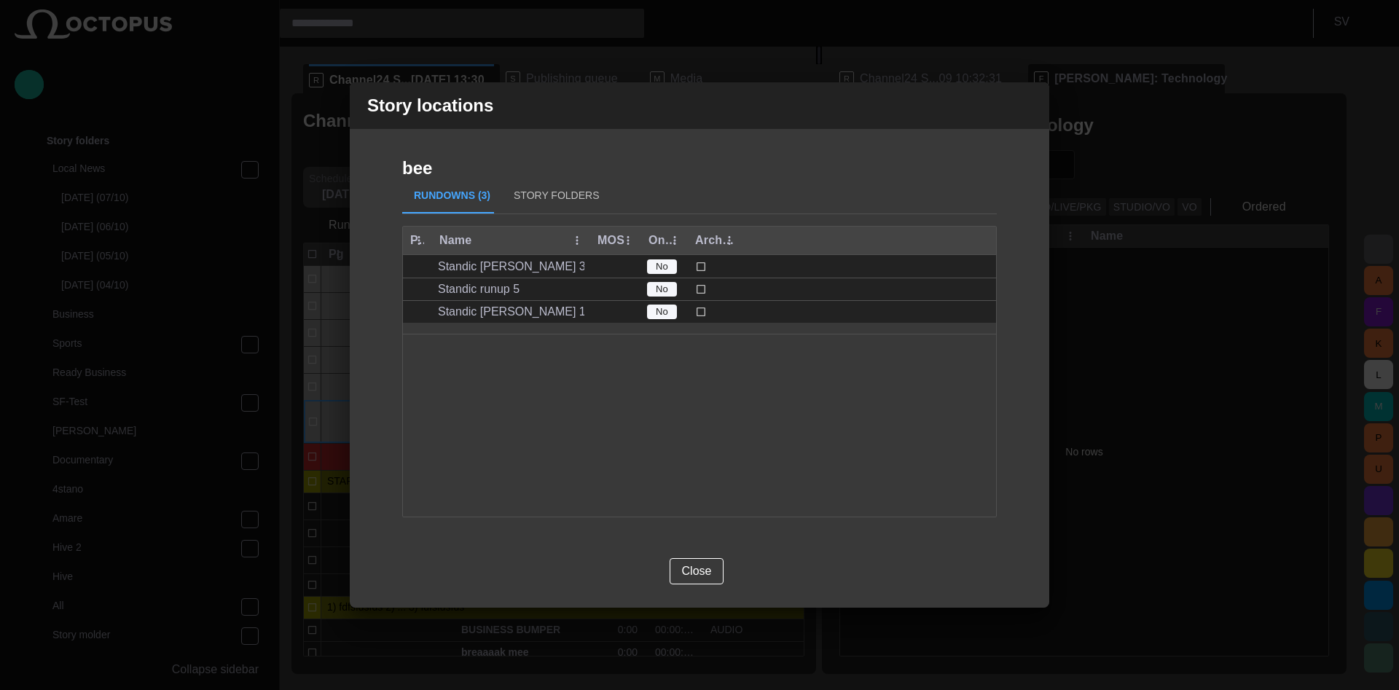
scroll to position [0, 0]
click at [549, 191] on button "Story Folders" at bounding box center [556, 196] width 109 height 35
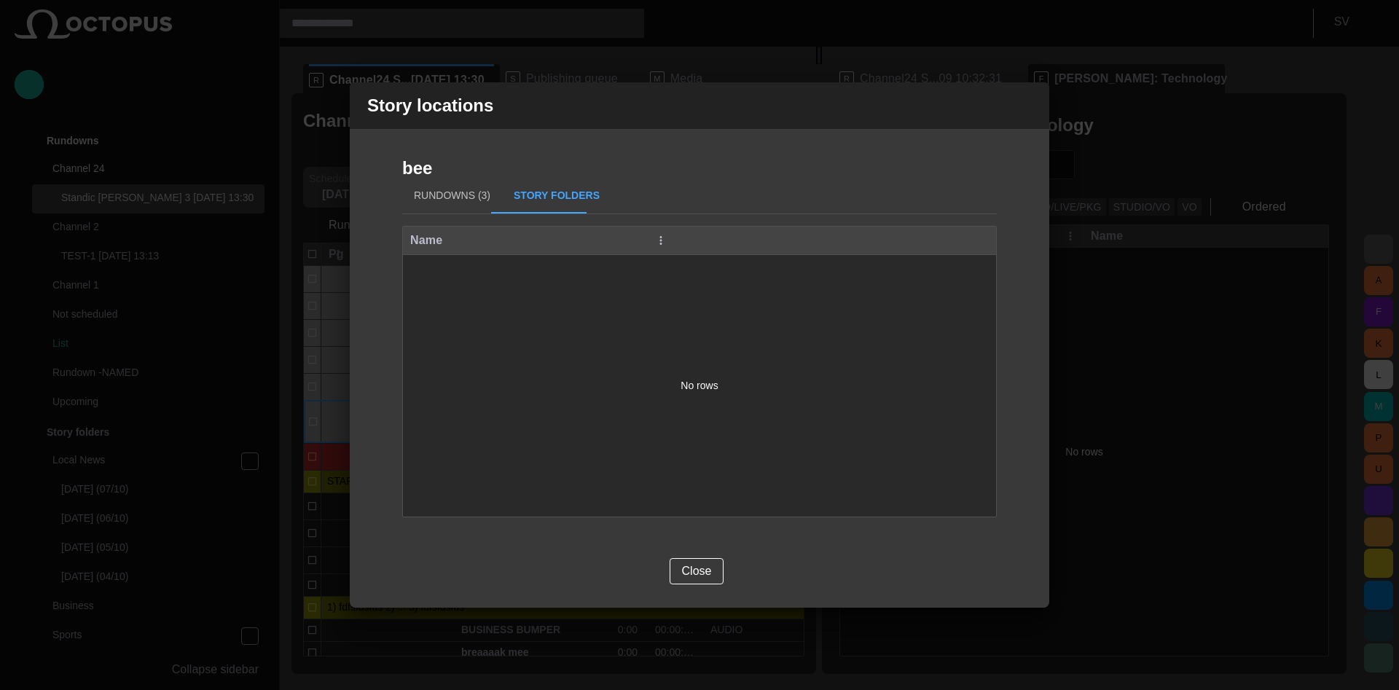
click at [1028, 105] on span "button" at bounding box center [1028, 105] width 17 height 17
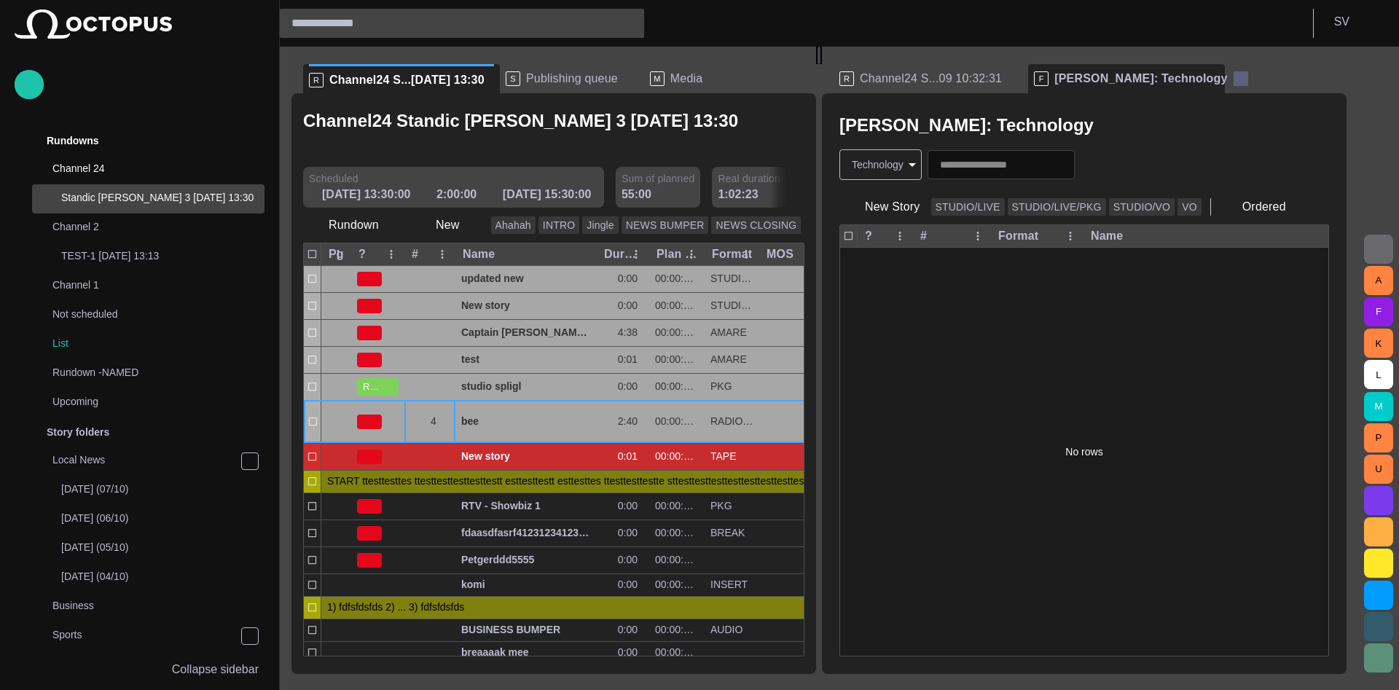
click at [1234, 77] on span at bounding box center [1241, 78] width 15 height 15
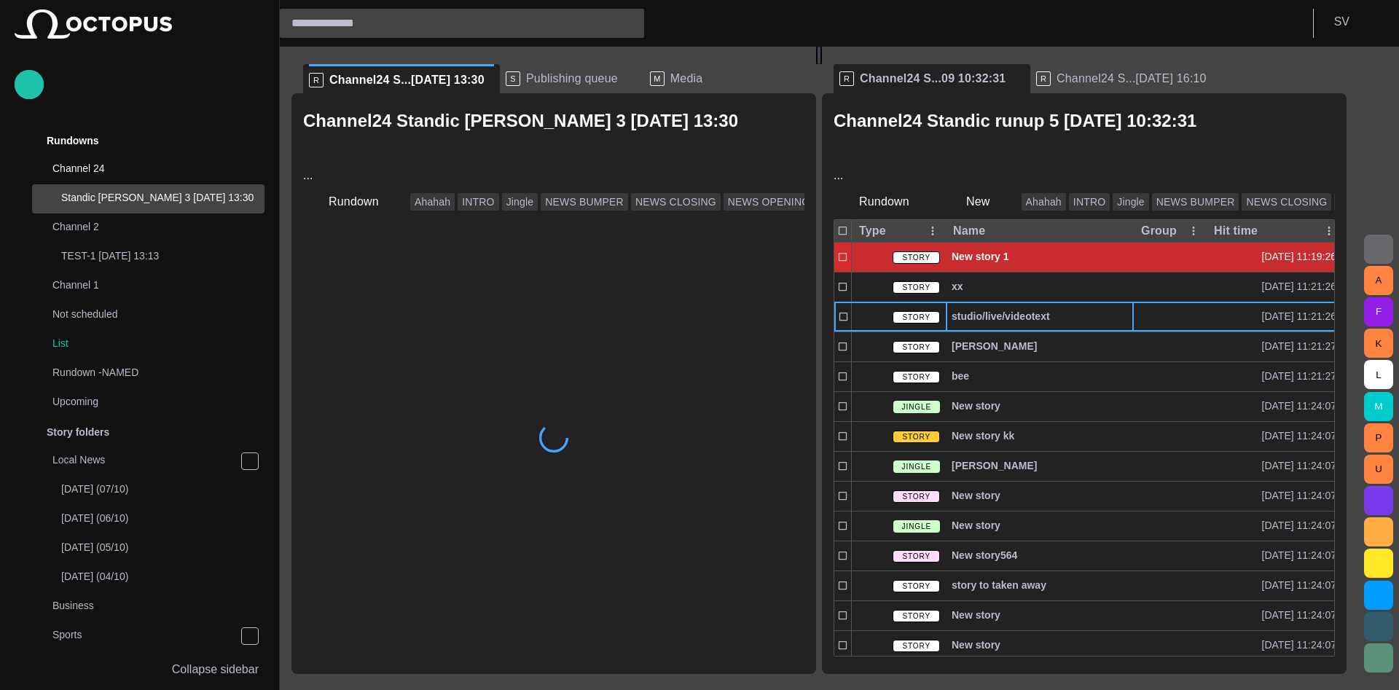
scroll to position [29, 0]
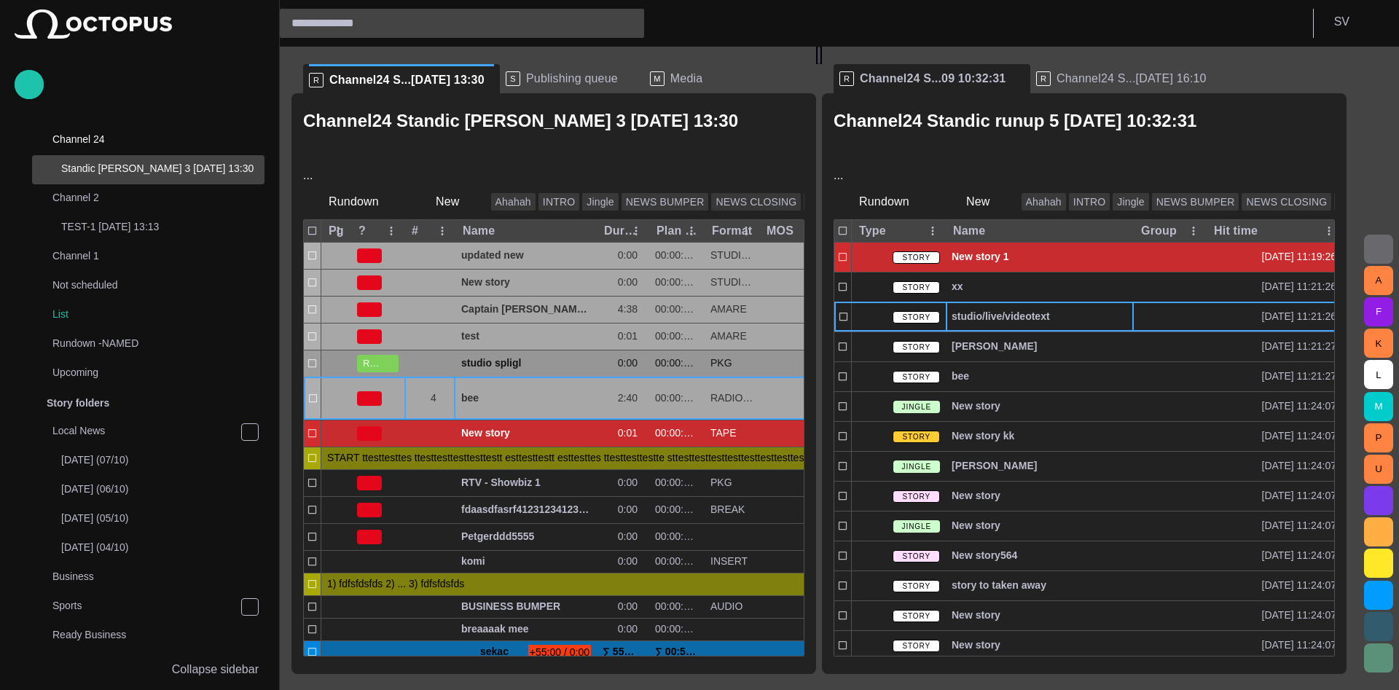
click at [445, 380] on div "updated new 0:00 00:00:00:00 STUDIO/LIVE 13:30:00 Ilja Chomutov (ichomutov) 10/…" at bounding box center [776, 543] width 945 height 600
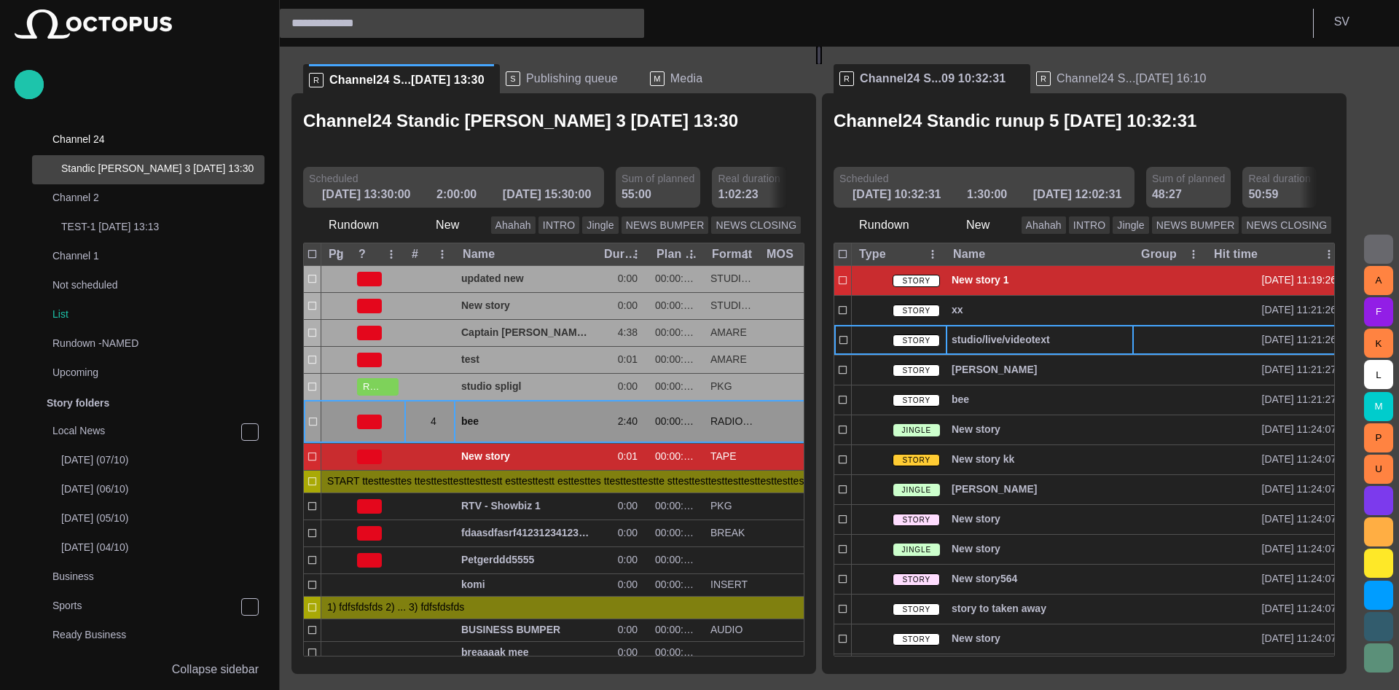
click at [445, 416] on span "button" at bounding box center [445, 422] width 12 height 12
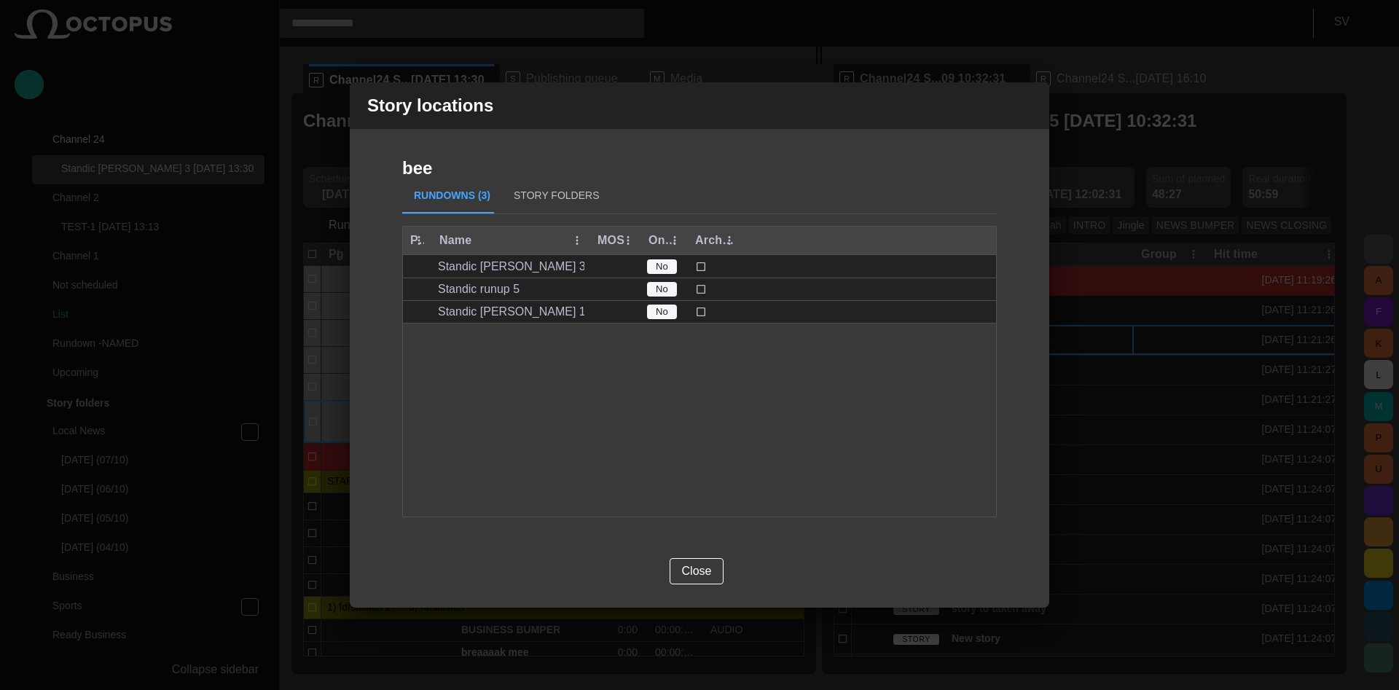
click at [555, 187] on button "Story Folders" at bounding box center [556, 196] width 109 height 35
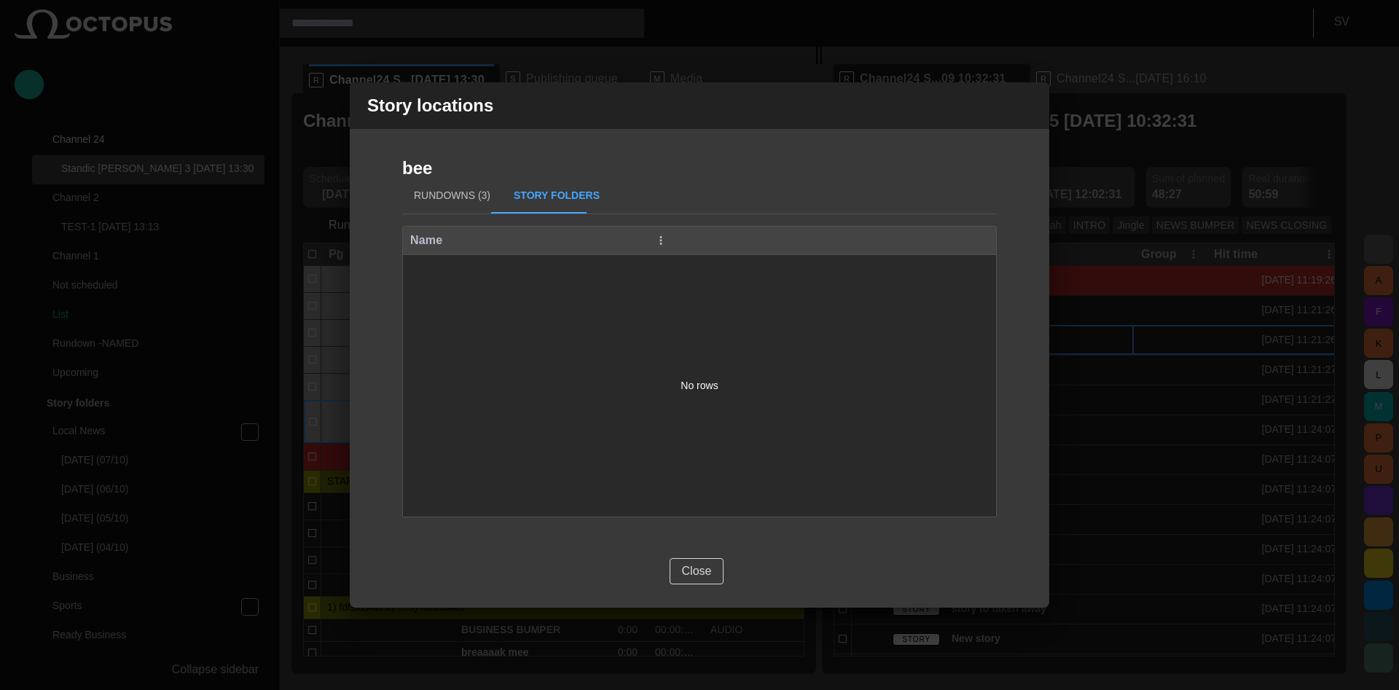
click at [701, 562] on button "Close" at bounding box center [697, 571] width 55 height 26
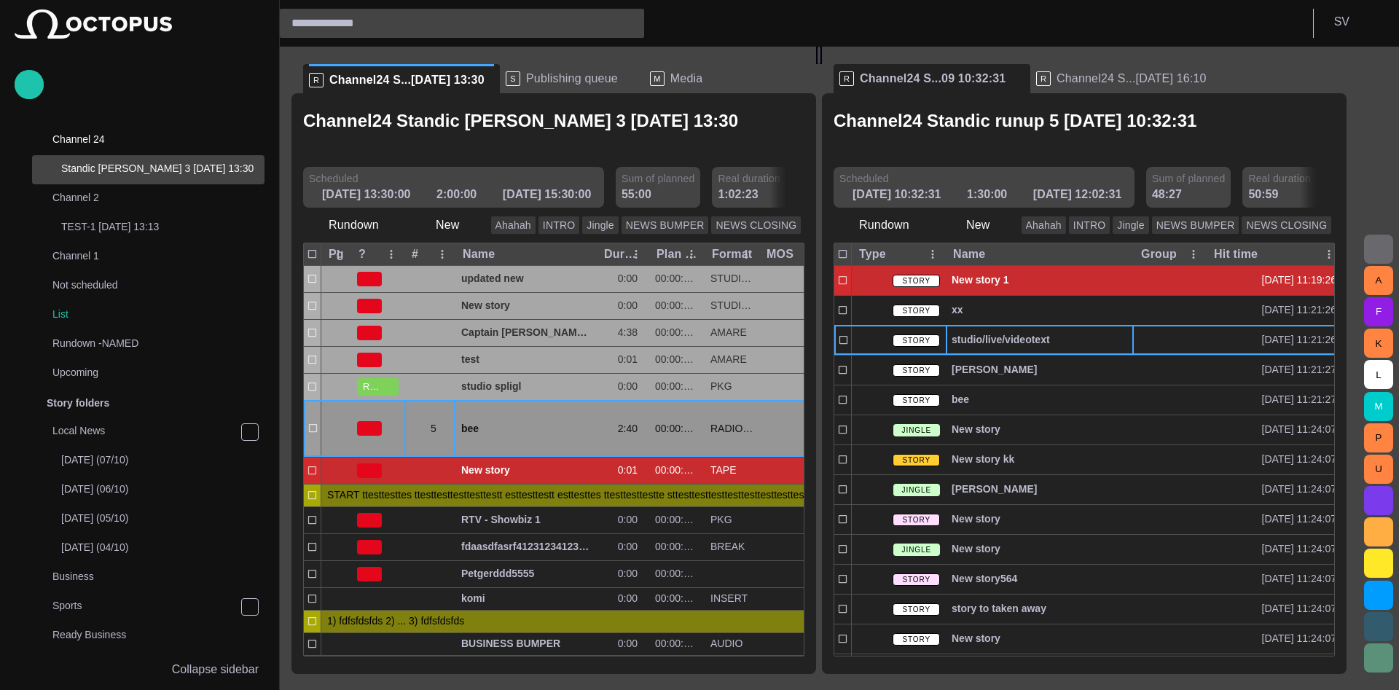
click at [441, 423] on span "button" at bounding box center [445, 429] width 12 height 12
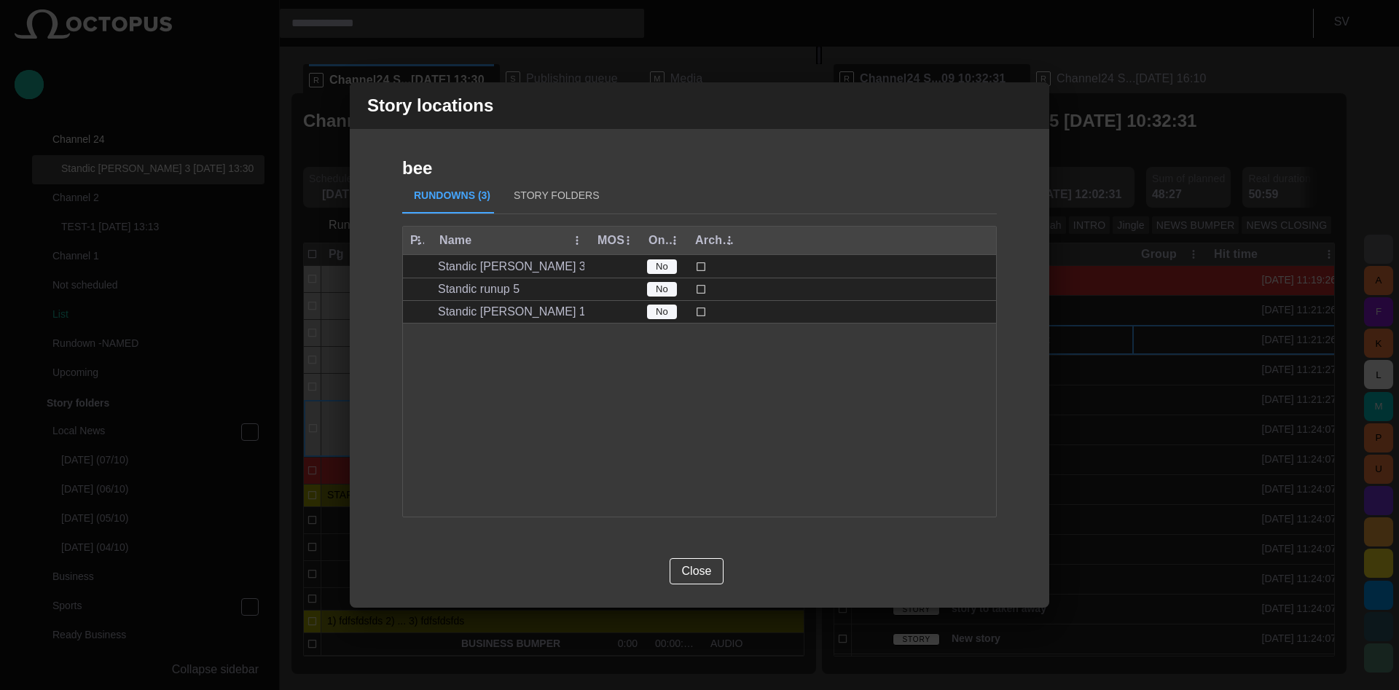
click at [536, 192] on button "Story Folders" at bounding box center [556, 196] width 109 height 35
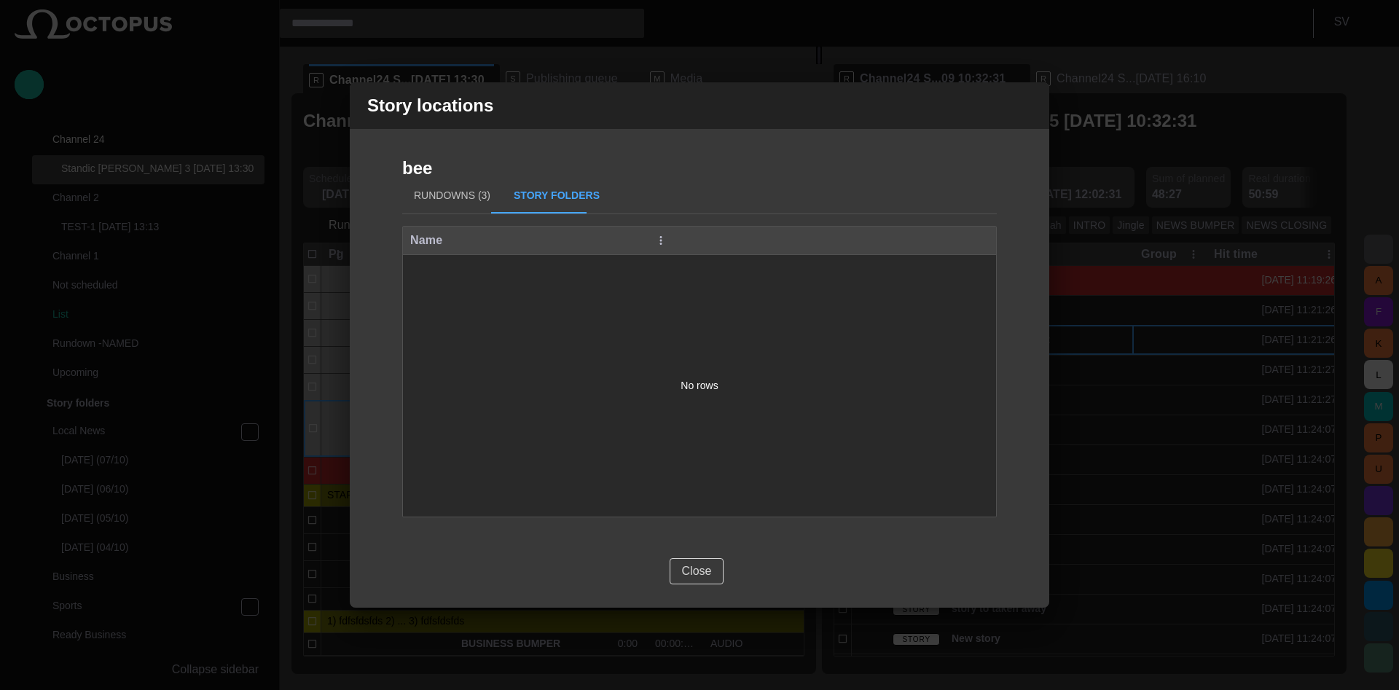
click at [686, 570] on button "Close" at bounding box center [697, 571] width 55 height 26
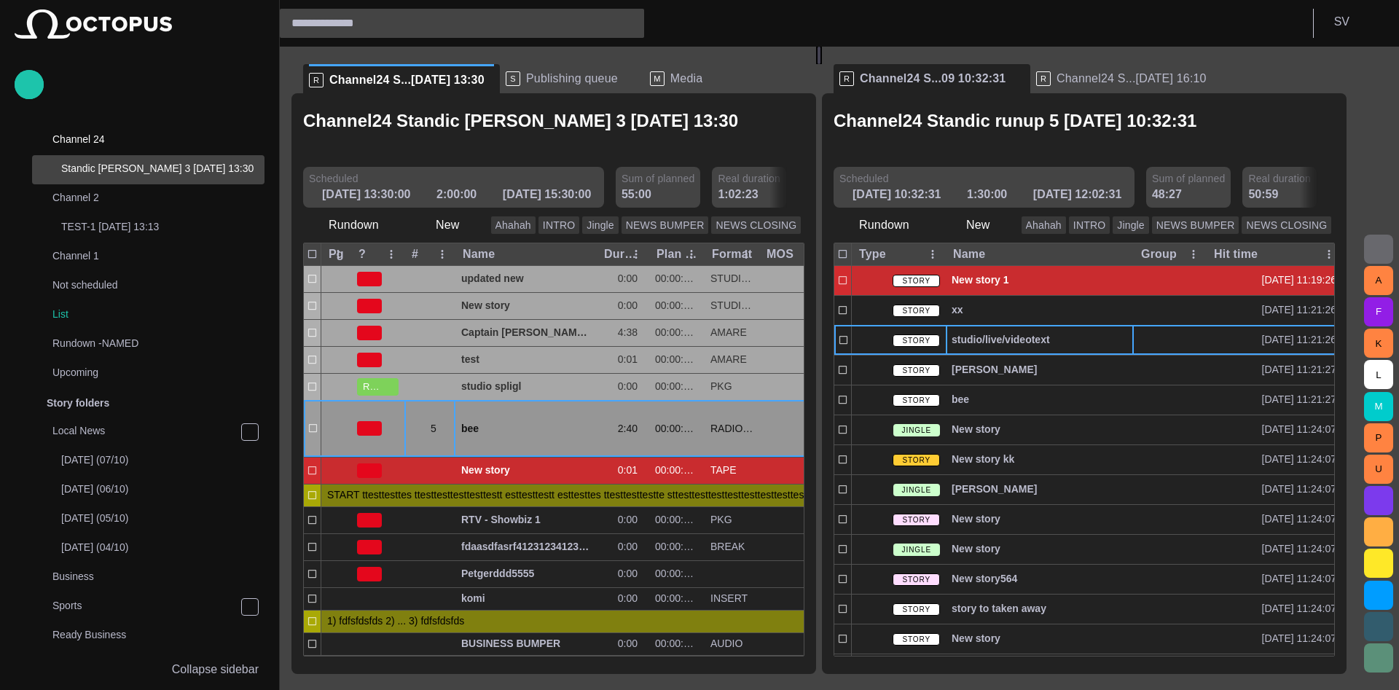
click at [446, 423] on span "button" at bounding box center [445, 429] width 12 height 12
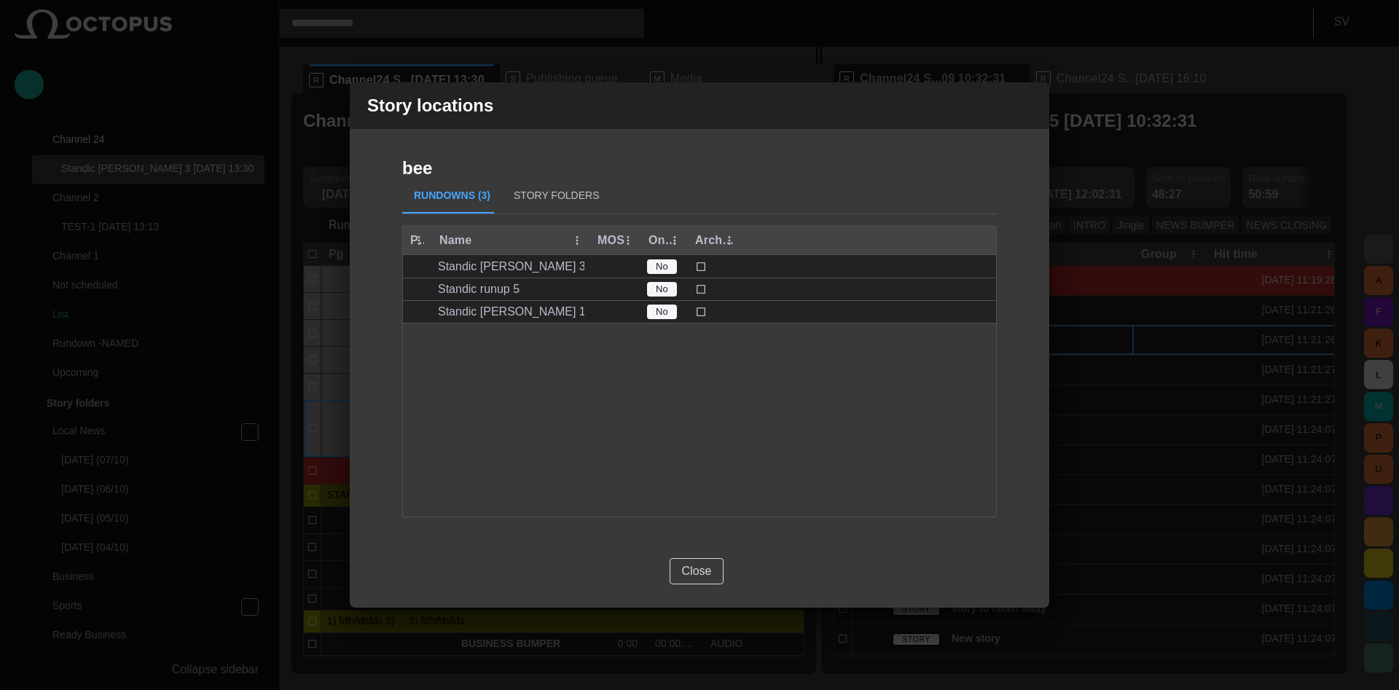
click at [695, 566] on button "Close" at bounding box center [697, 571] width 55 height 26
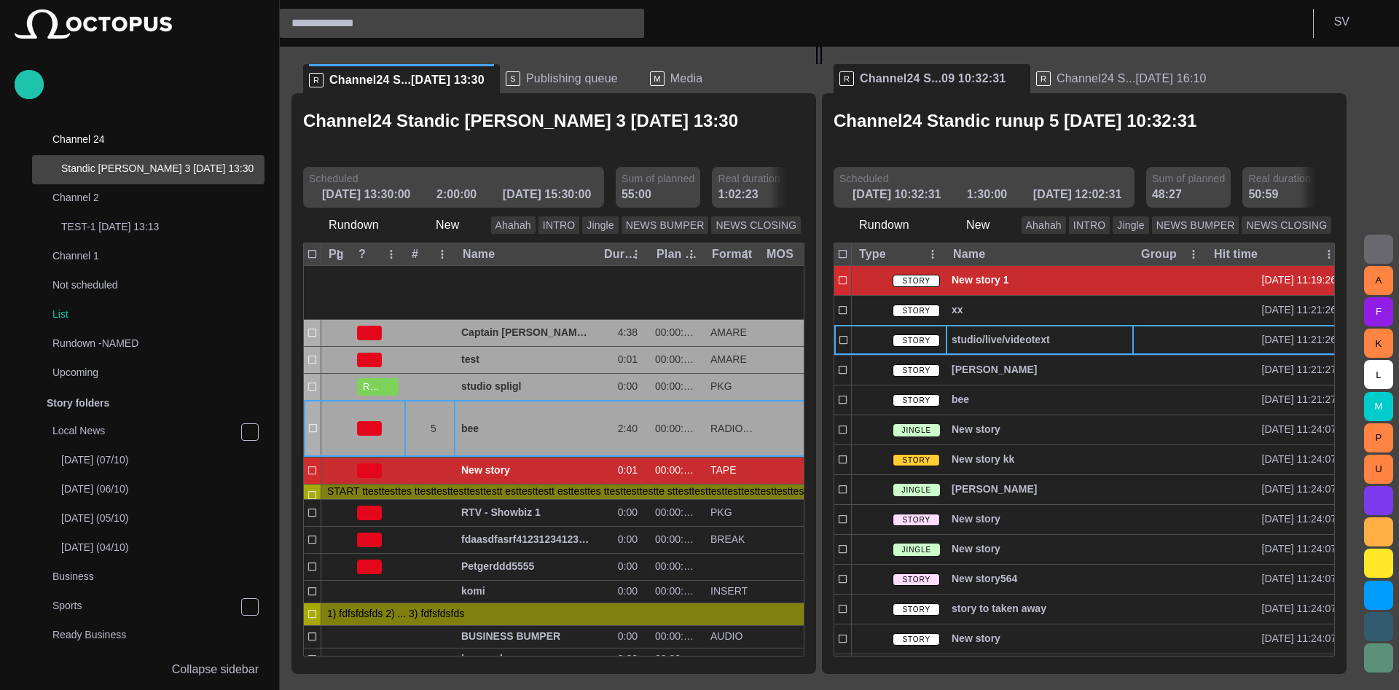
scroll to position [287, 0]
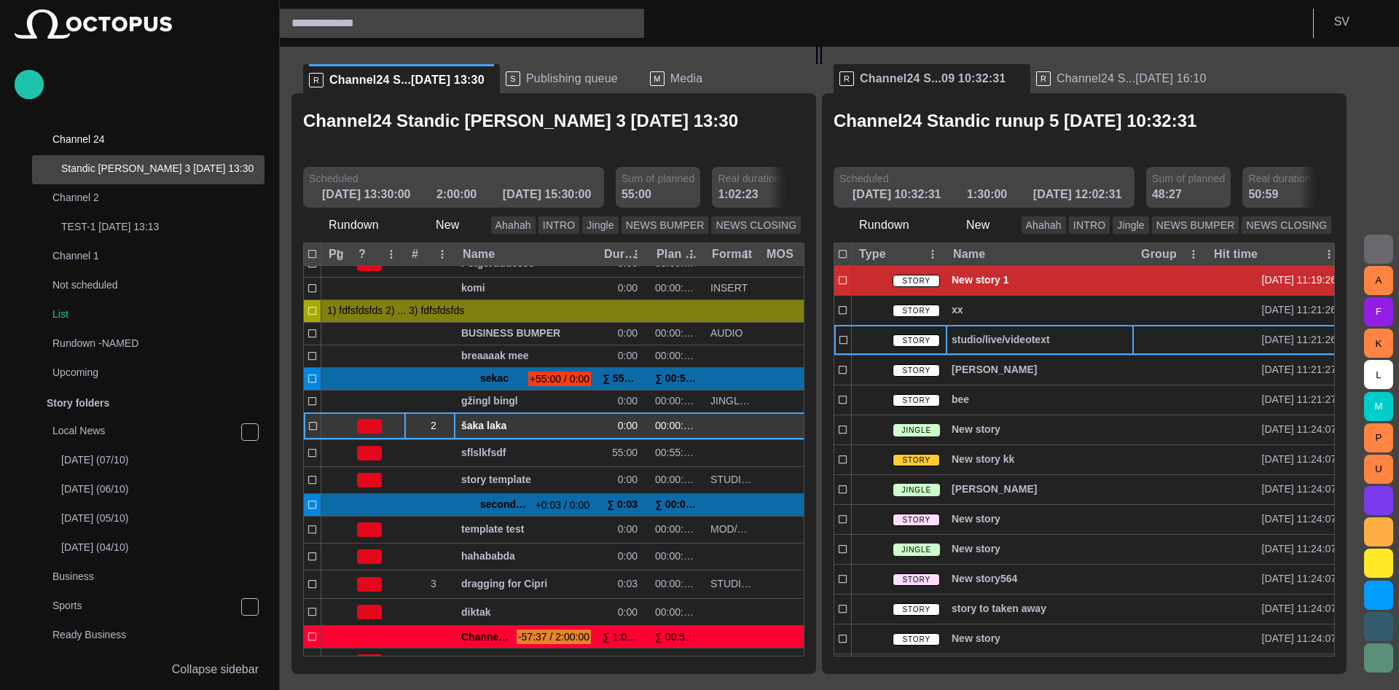
click at [442, 420] on span "button" at bounding box center [445, 426] width 12 height 12
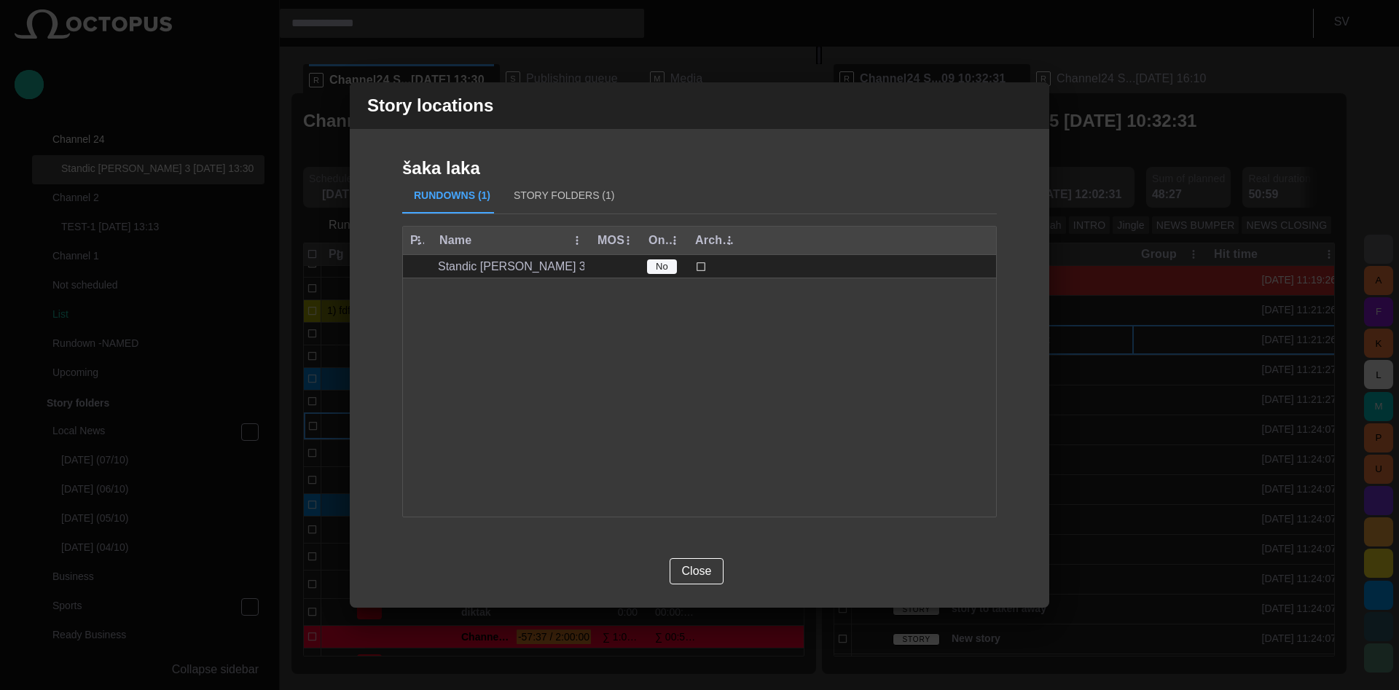
click at [545, 200] on button "Story Folders (1)" at bounding box center [564, 196] width 124 height 35
click at [713, 565] on button "Close" at bounding box center [697, 571] width 55 height 26
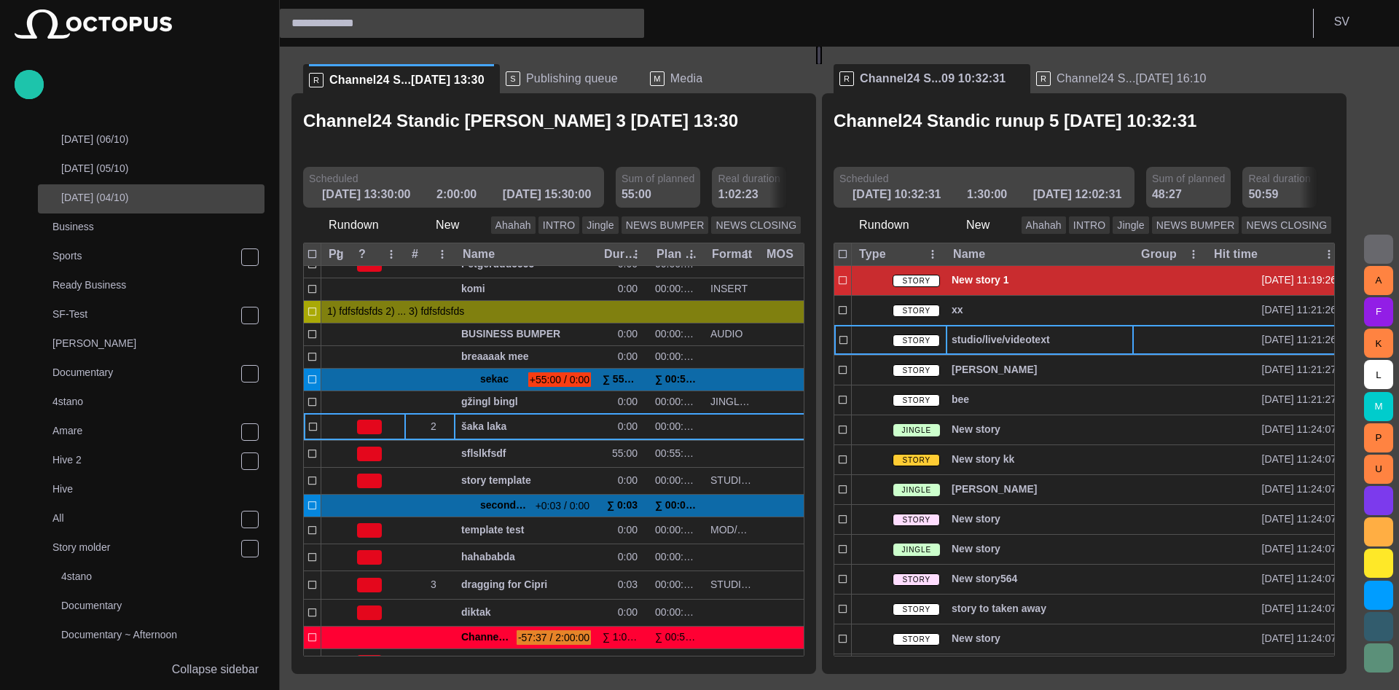
scroll to position [466, 0]
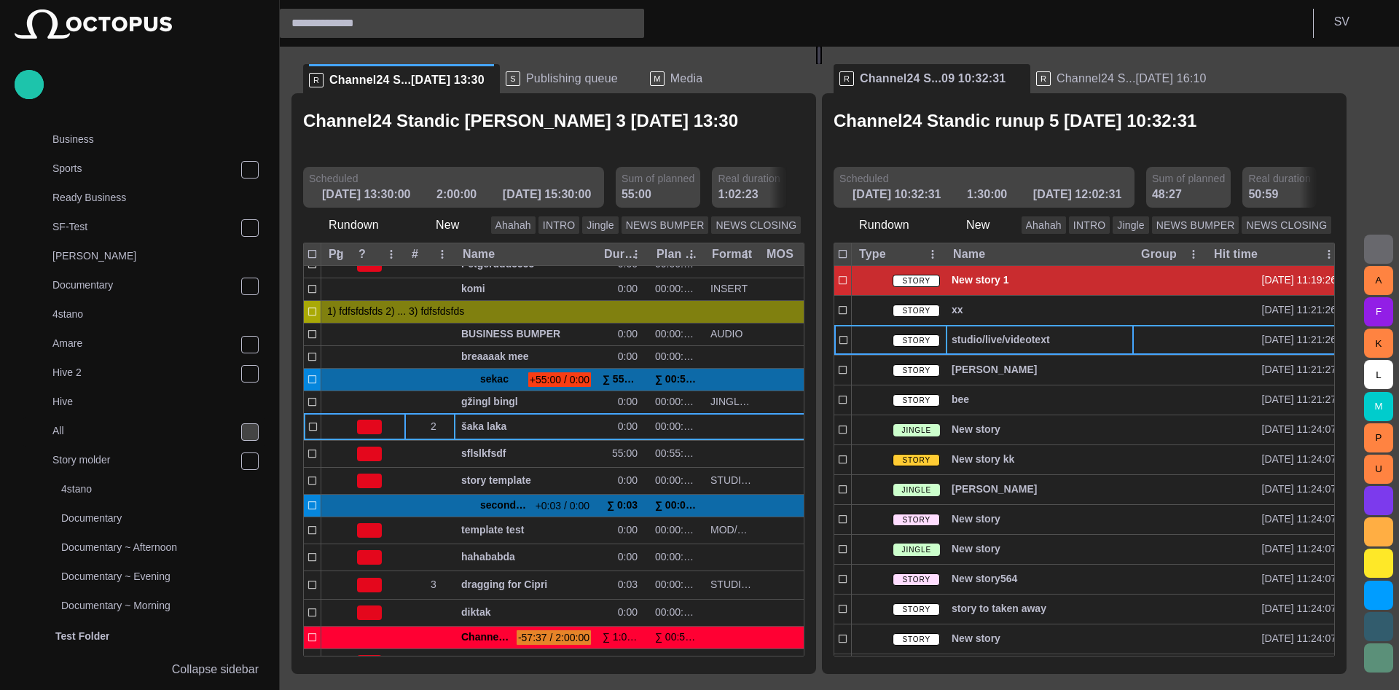
click at [248, 436] on span "main menu" at bounding box center [250, 432] width 12 height 12
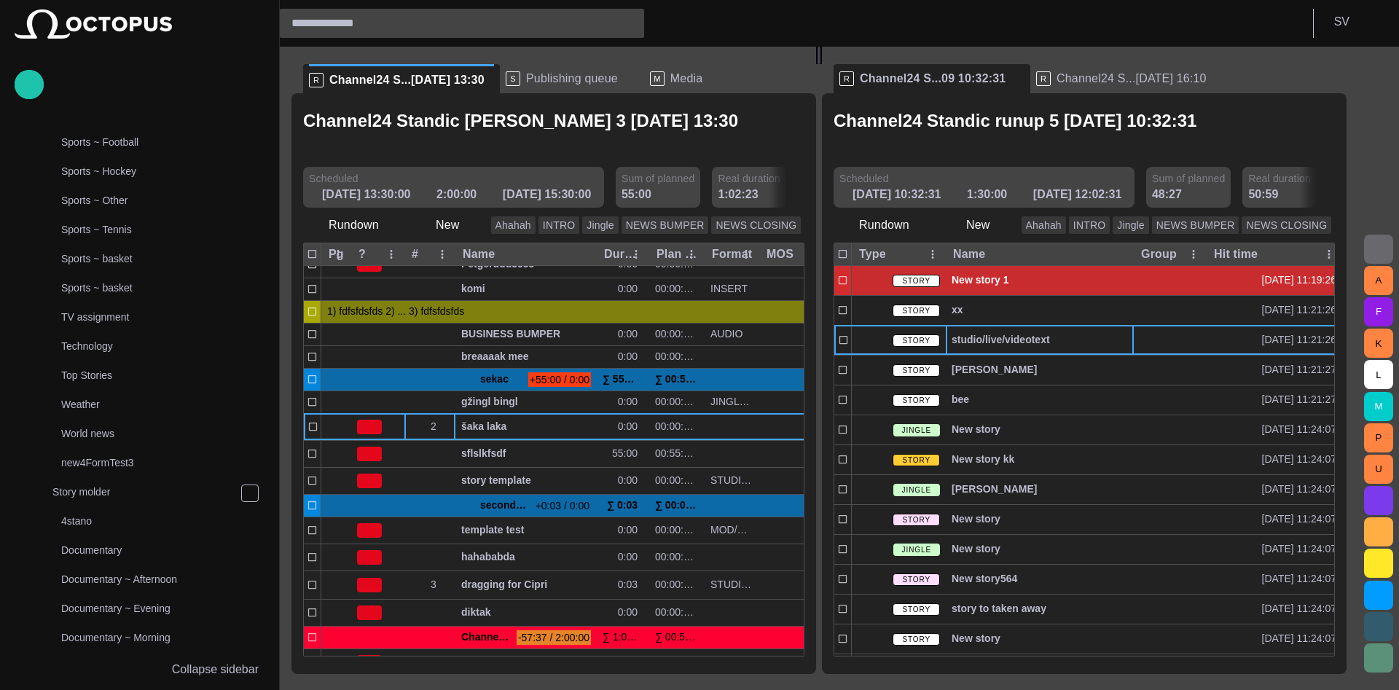
scroll to position [1253, 0]
click at [103, 337] on p "Technology" at bounding box center [162, 343] width 203 height 15
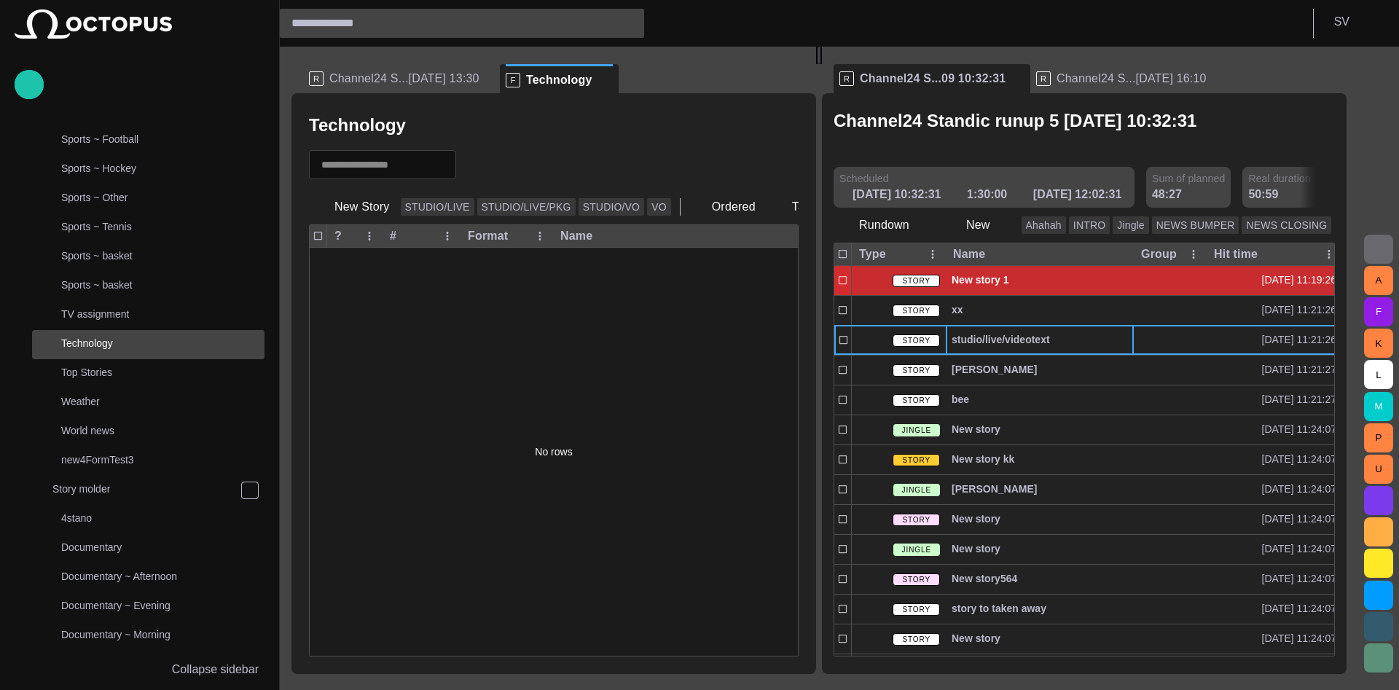
scroll to position [292, 0]
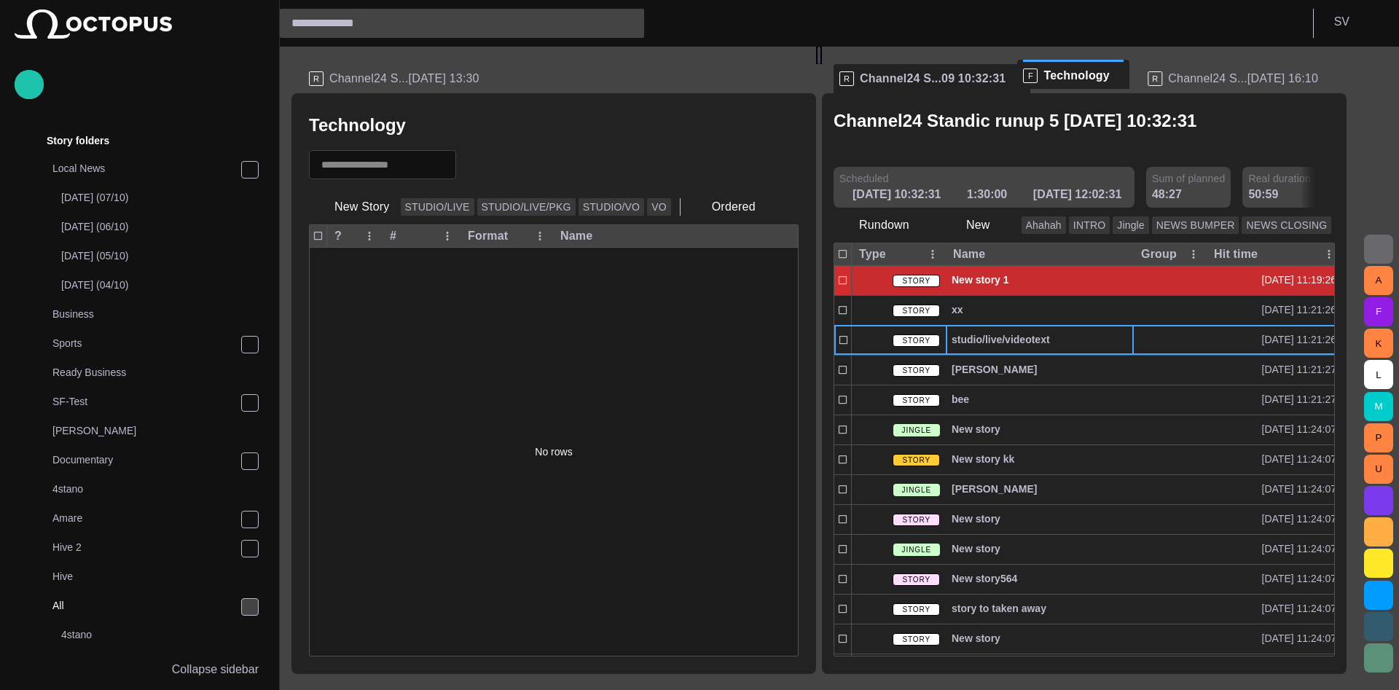
drag, startPoint x: 545, startPoint y: 75, endPoint x: 1084, endPoint y: 74, distance: 538.6
click at [1084, 74] on div "R Channel24 S...14/09 13:30 F Technology Technology New Story STUDIO/LIVE STUDI…" at bounding box center [825, 360] width 1067 height 627
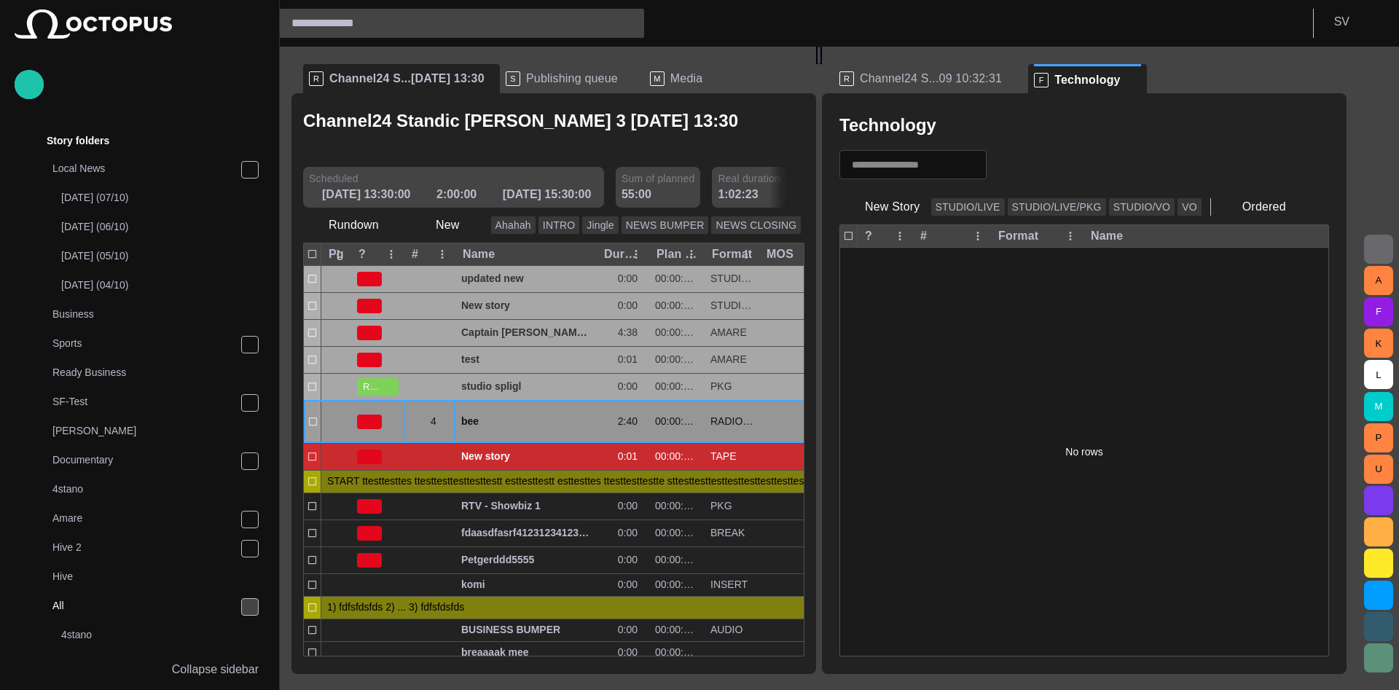
click at [443, 416] on span "button" at bounding box center [445, 422] width 12 height 12
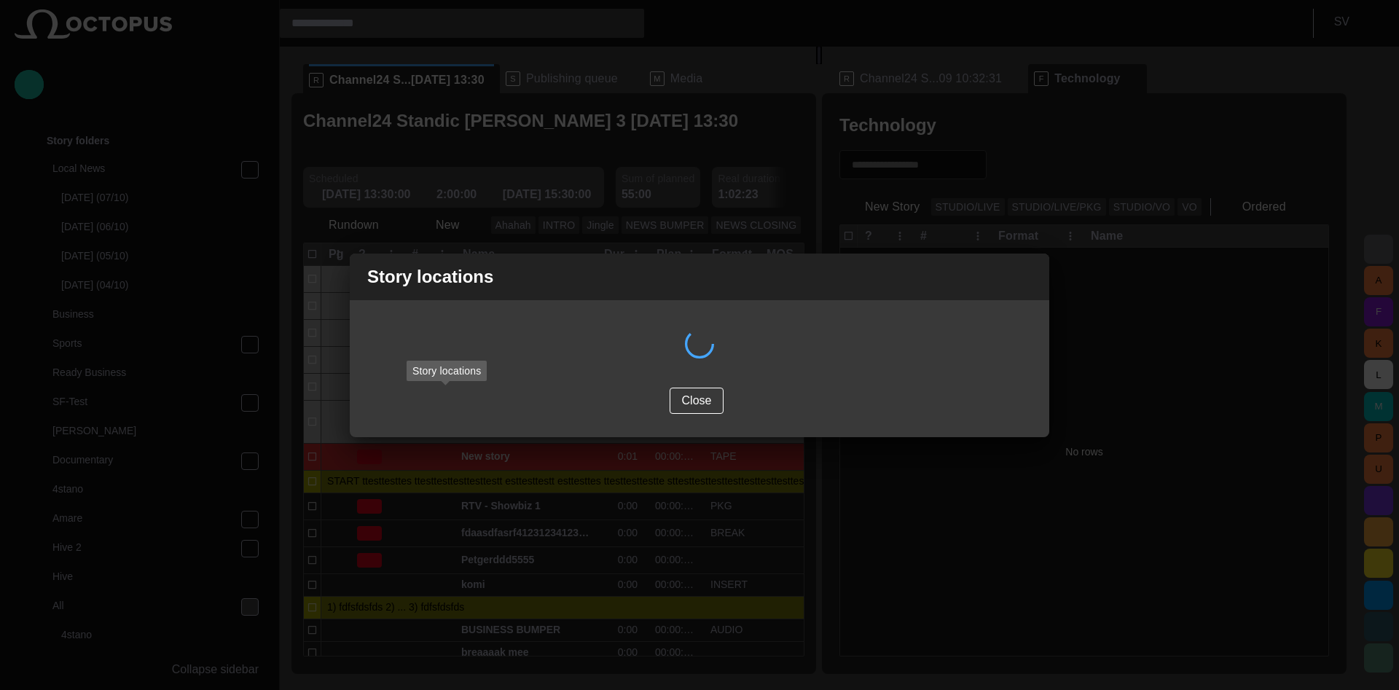
scroll to position [0, 0]
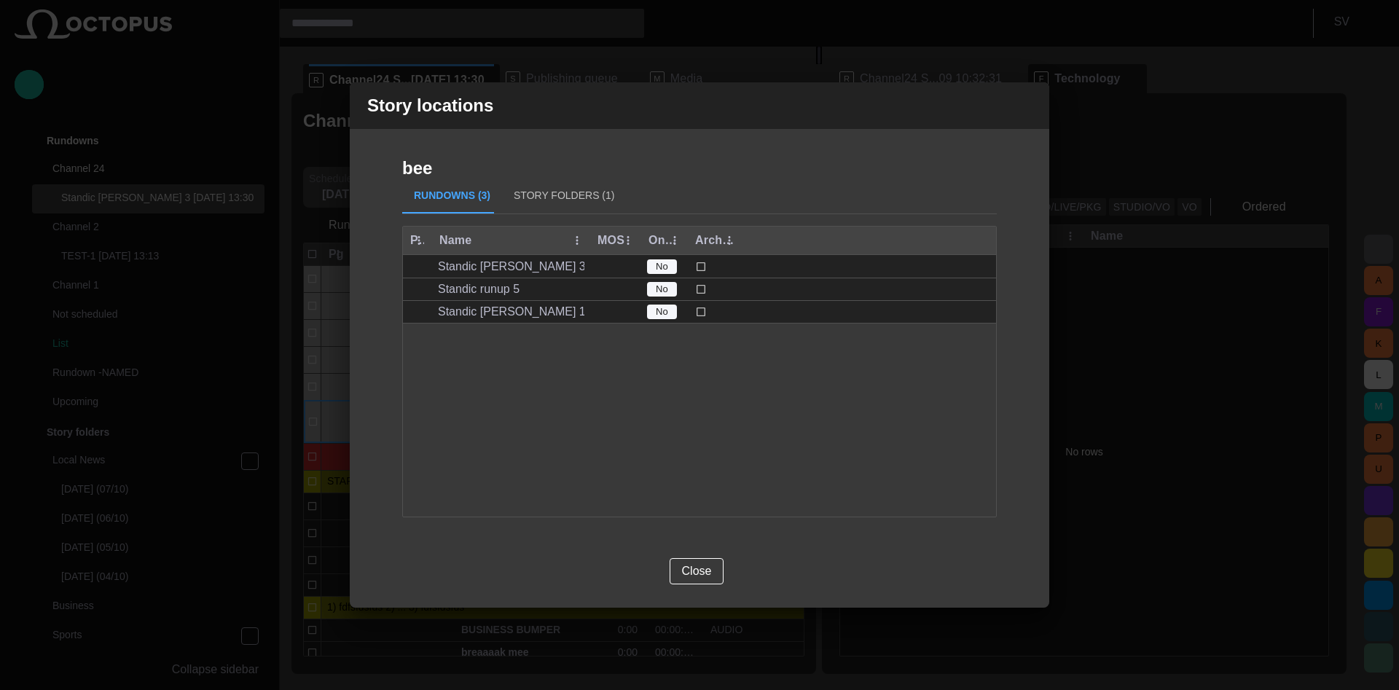
click at [533, 200] on button "Story Folders (1)" at bounding box center [564, 196] width 124 height 35
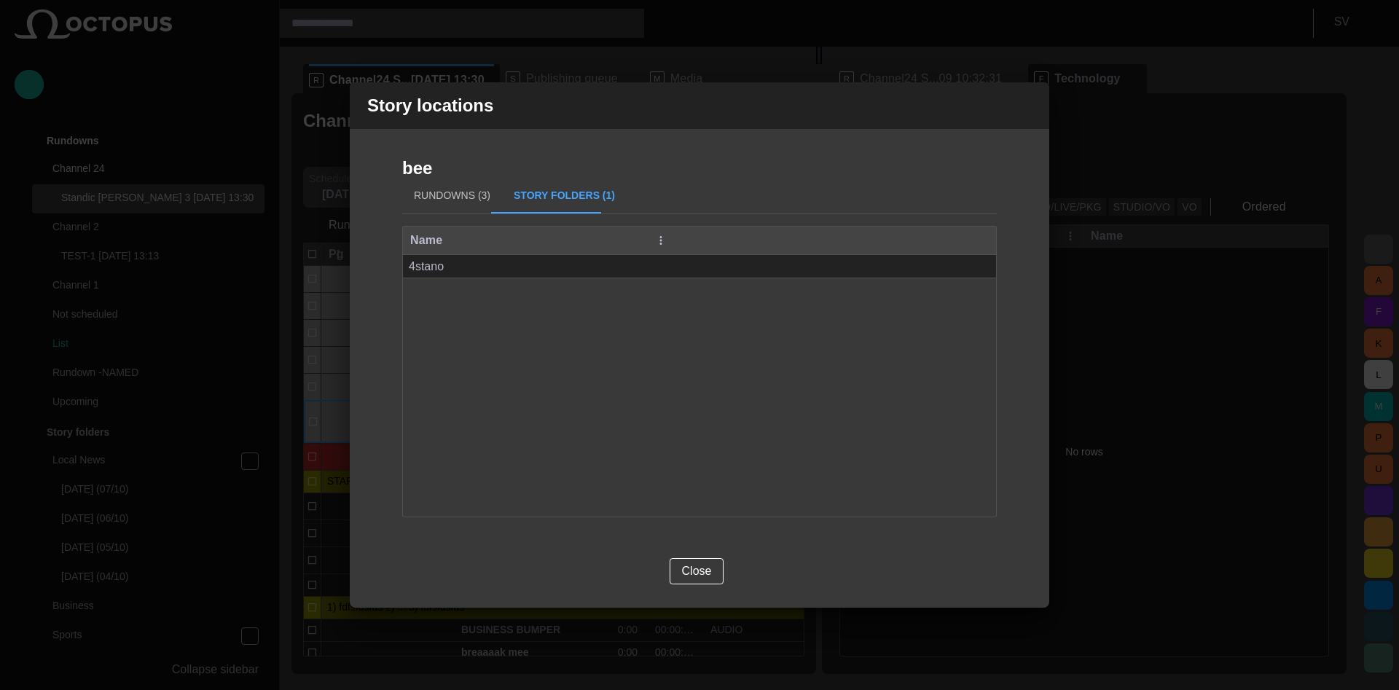
click at [469, 197] on button "Rundowns (3)" at bounding box center [452, 196] width 100 height 35
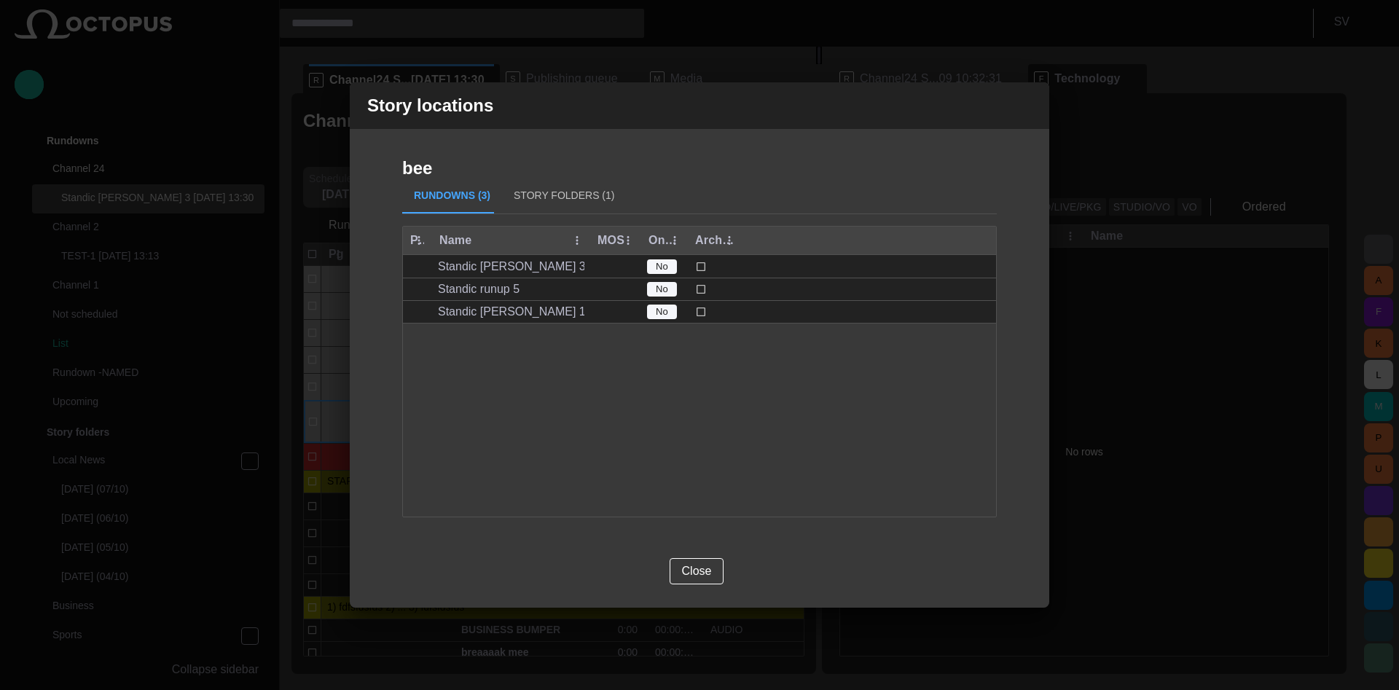
click at [529, 190] on button "Story Folders (1)" at bounding box center [564, 196] width 124 height 35
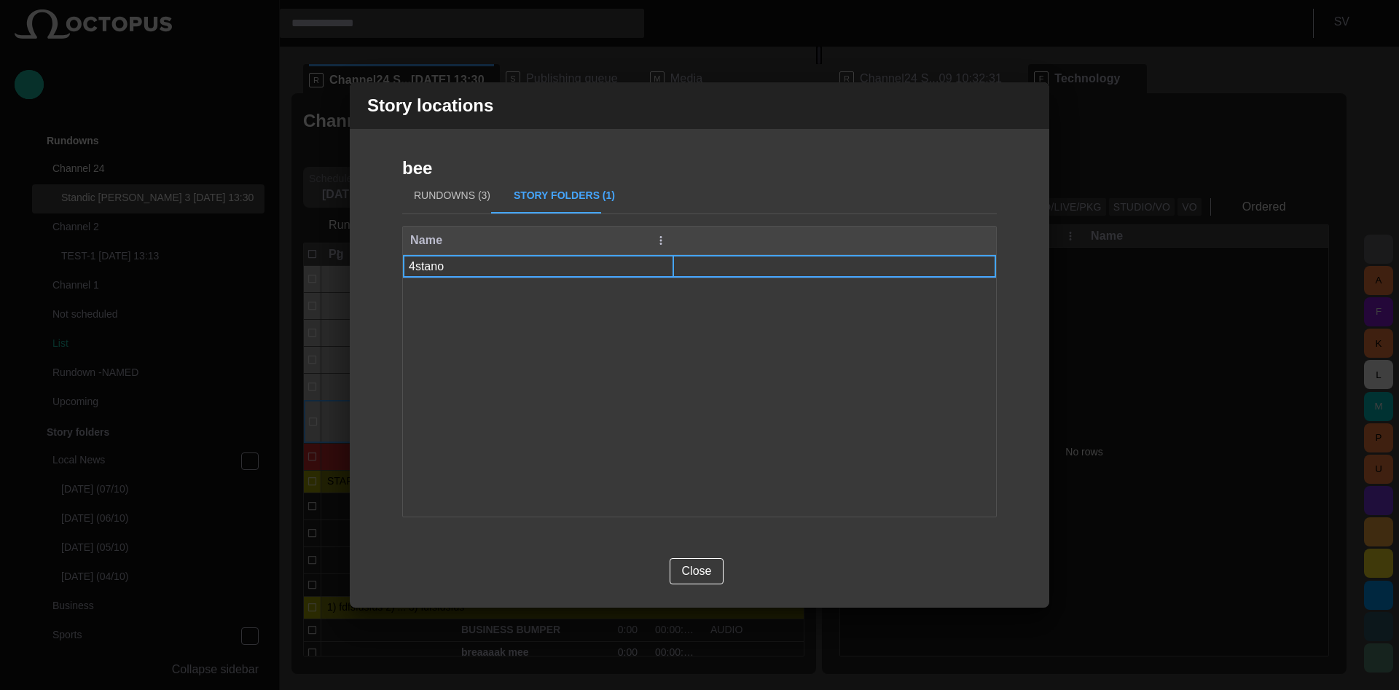
click at [660, 263] on span "button" at bounding box center [664, 266] width 15 height 15
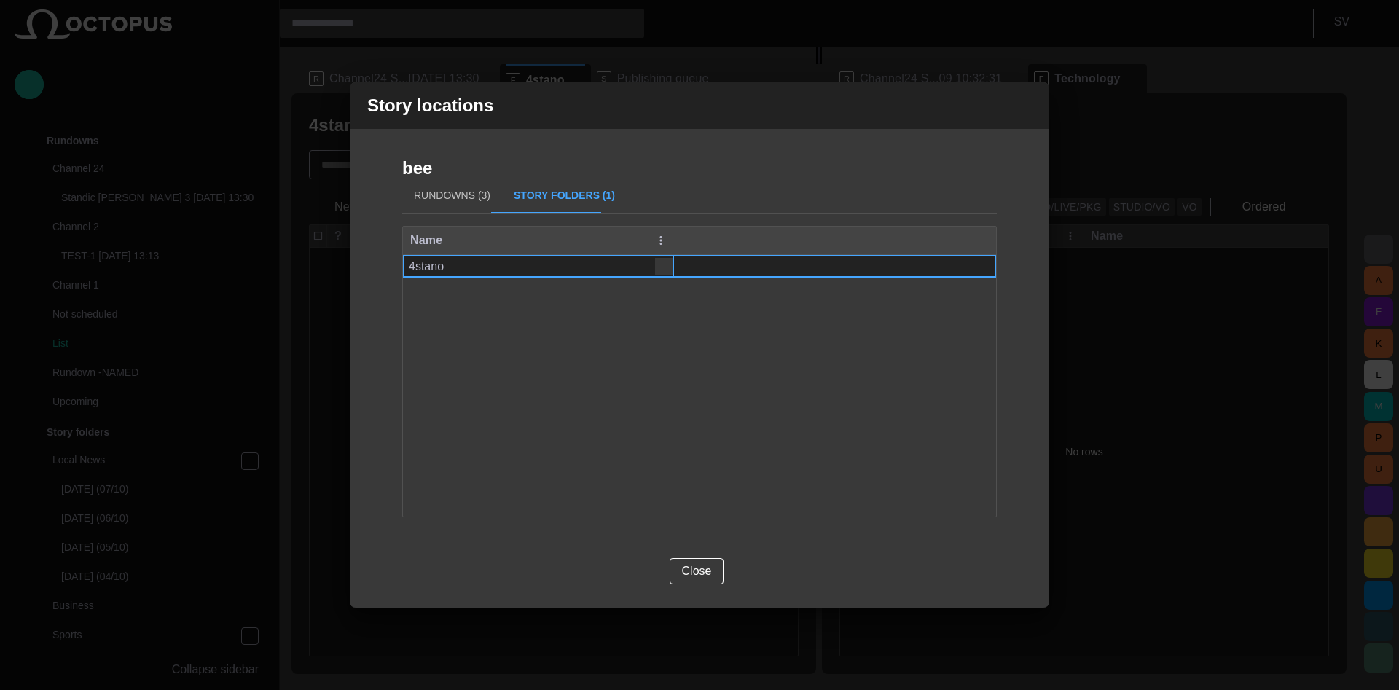
click at [1028, 108] on span "button" at bounding box center [1028, 105] width 17 height 17
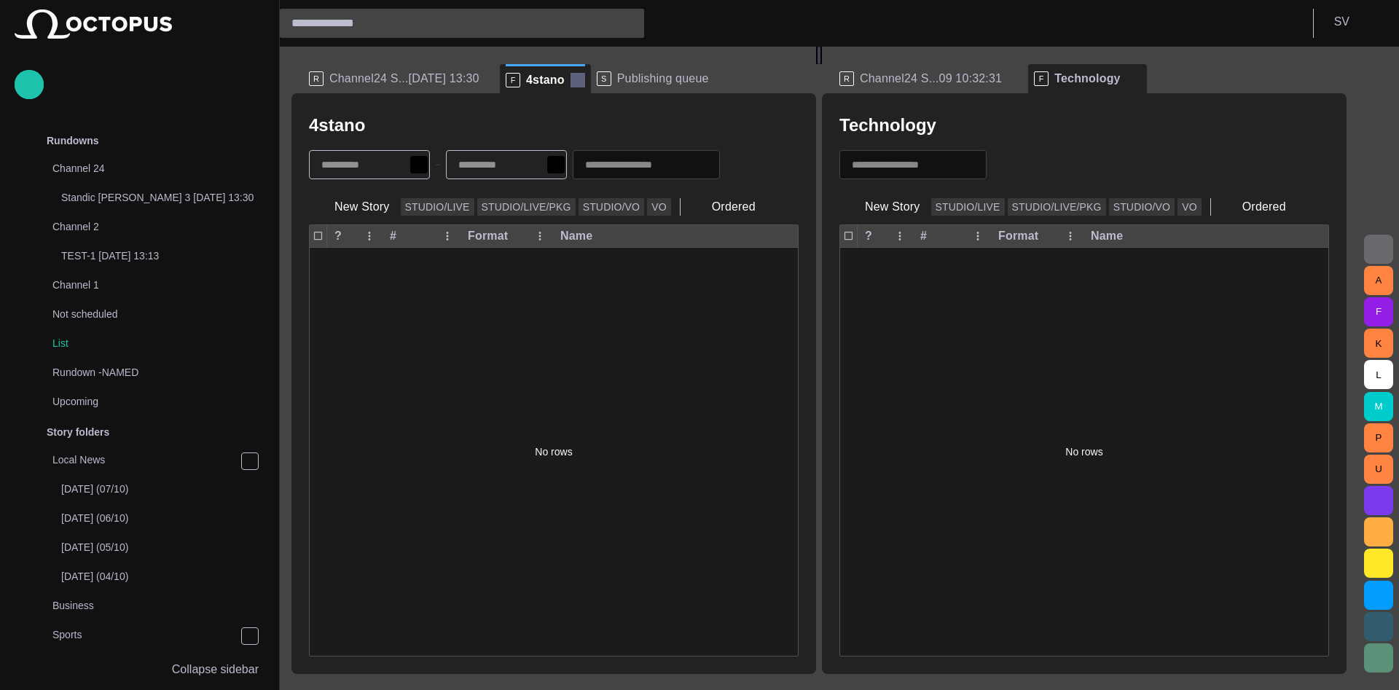
click at [571, 84] on span at bounding box center [578, 80] width 15 height 15
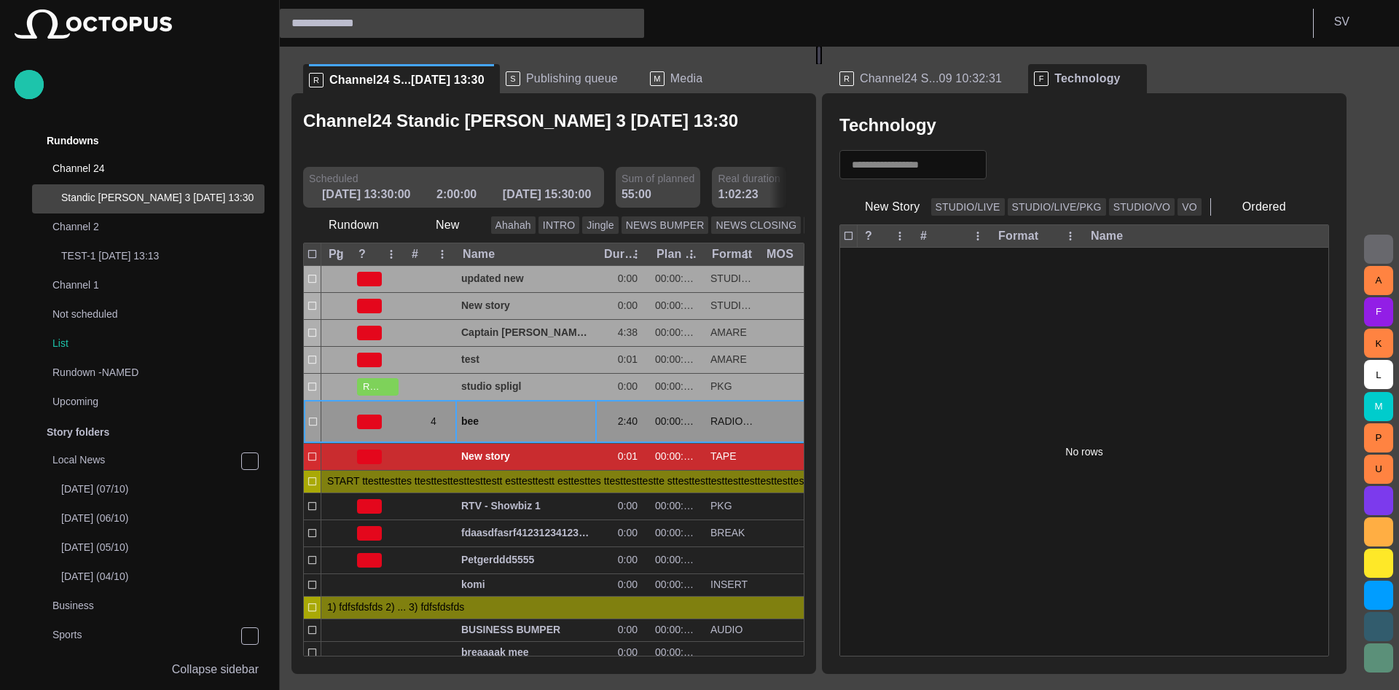
scroll to position [29, 0]
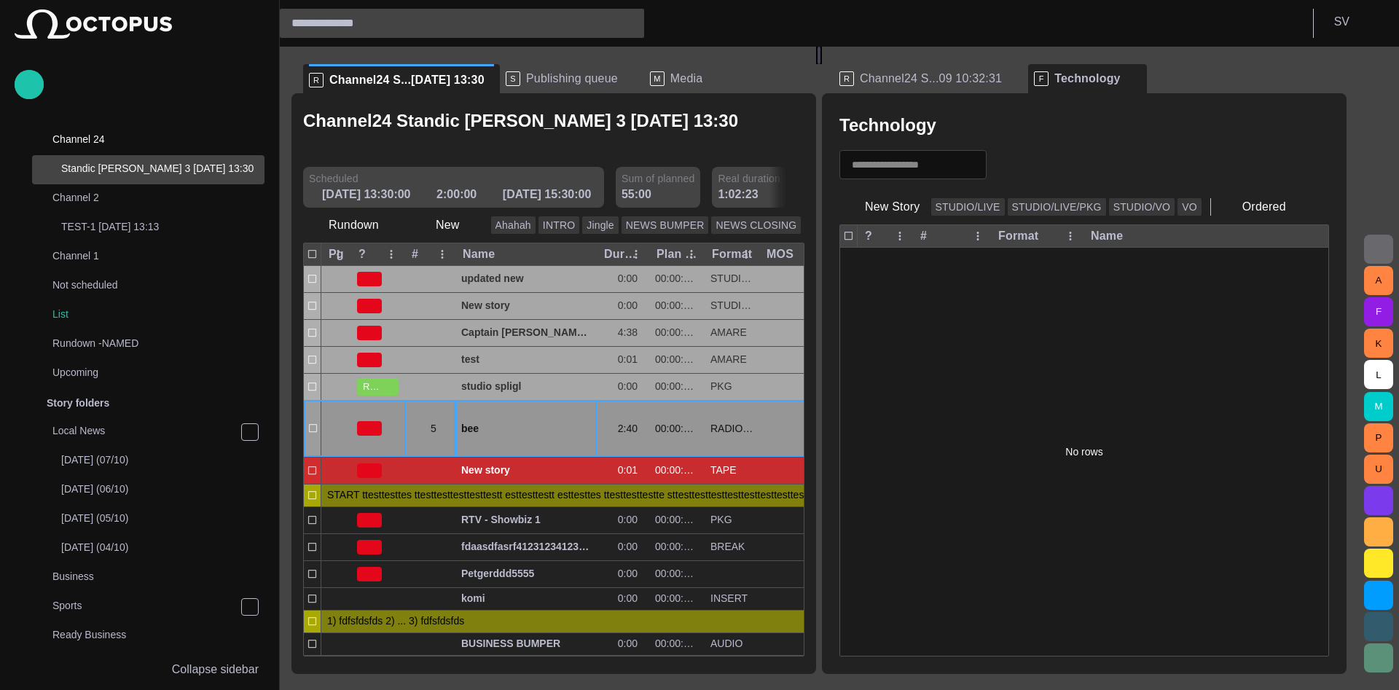
click at [443, 423] on span "button" at bounding box center [445, 429] width 12 height 12
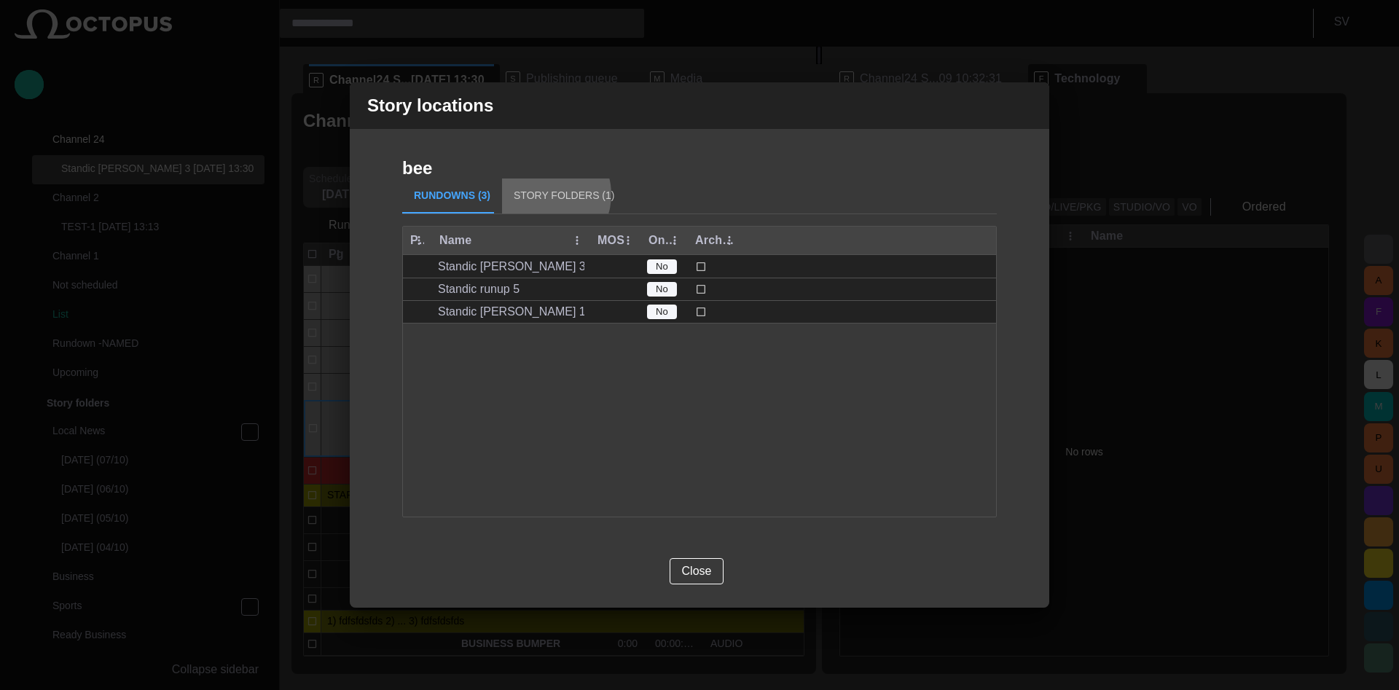
click at [536, 195] on button "Story Folders (1)" at bounding box center [564, 196] width 124 height 35
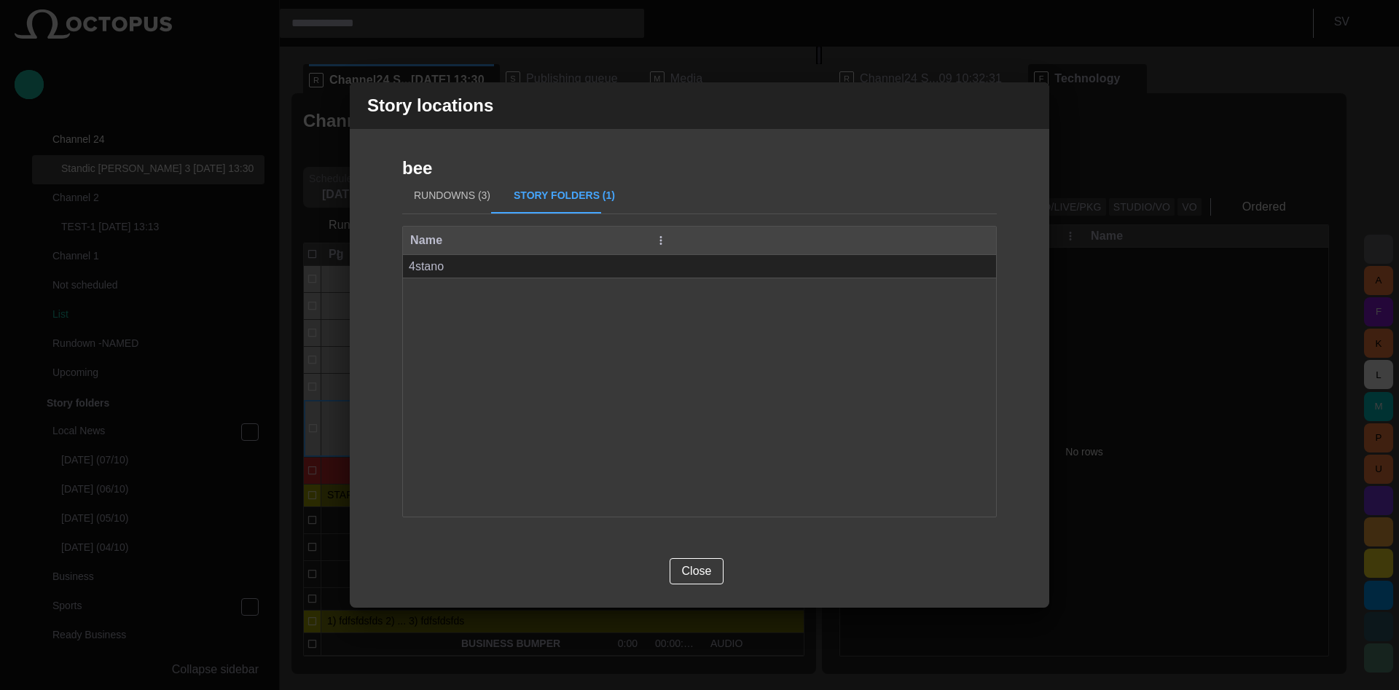
click at [453, 197] on button "Rundowns (3)" at bounding box center [452, 196] width 100 height 35
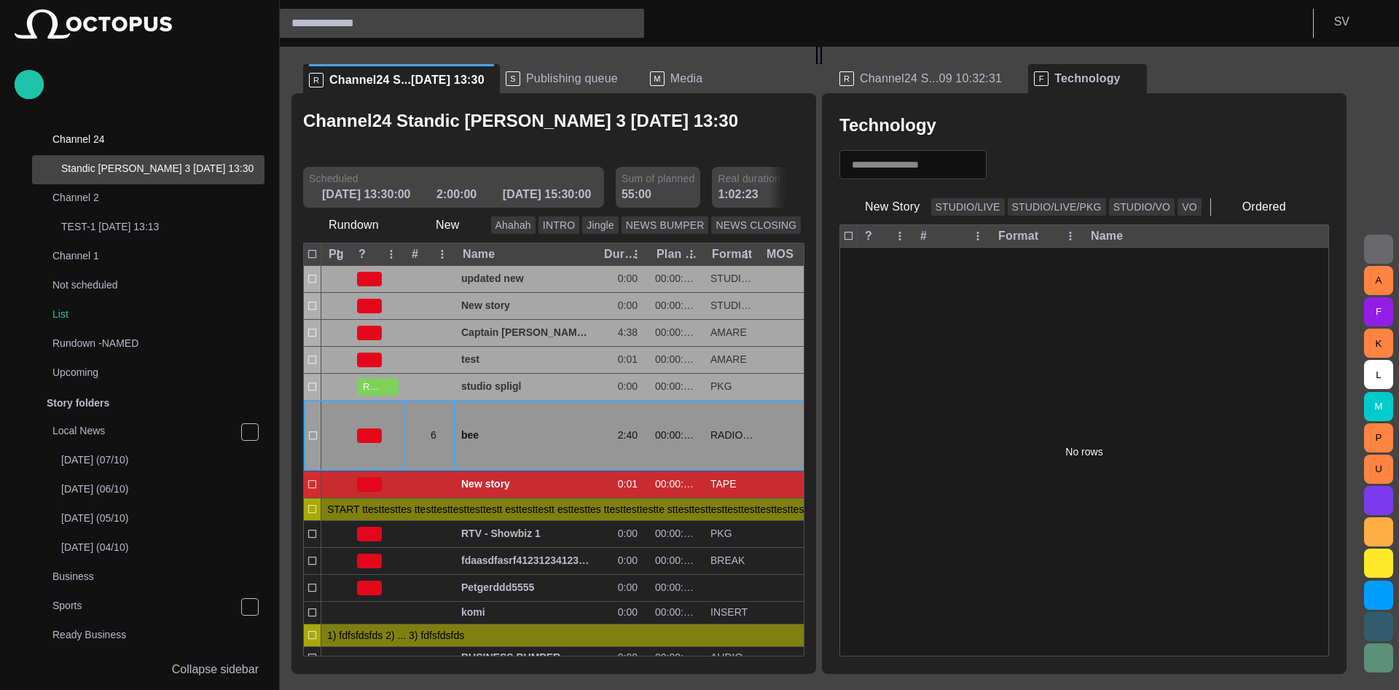
click at [444, 430] on span "button" at bounding box center [445, 436] width 12 height 12
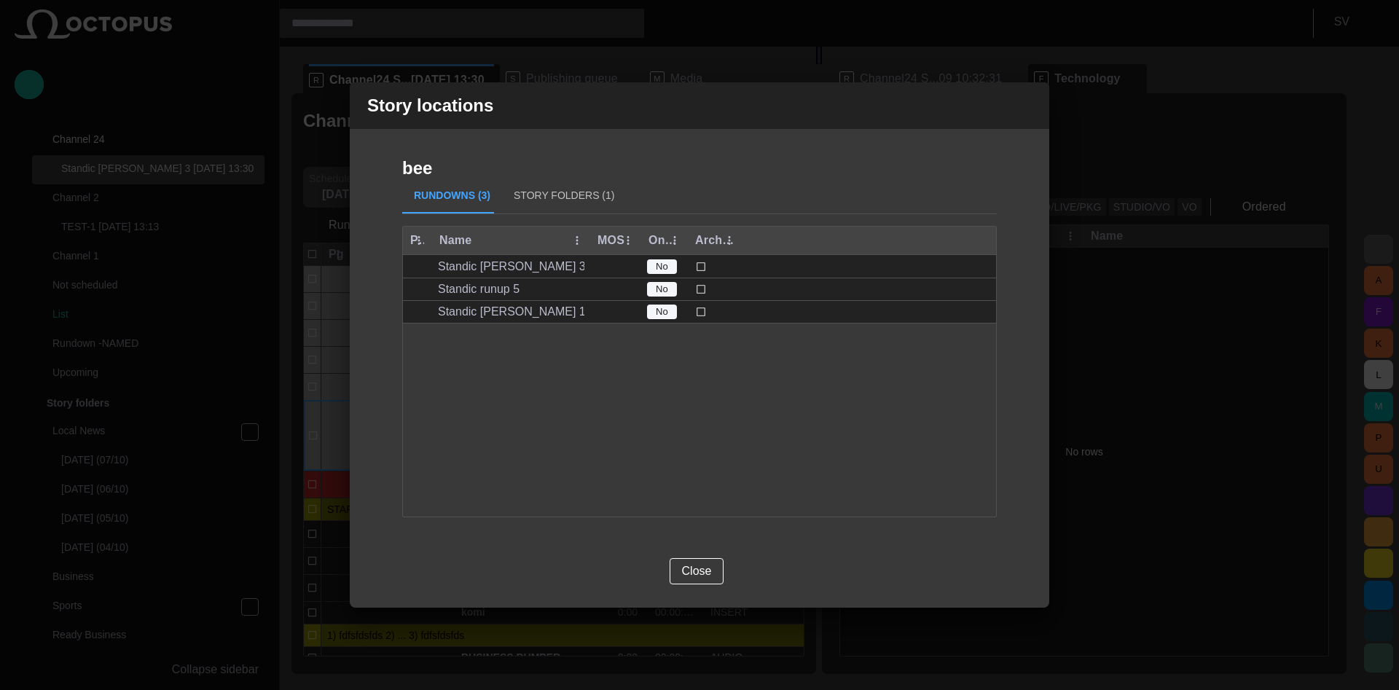
click at [533, 193] on button "Story Folders (1)" at bounding box center [564, 196] width 124 height 35
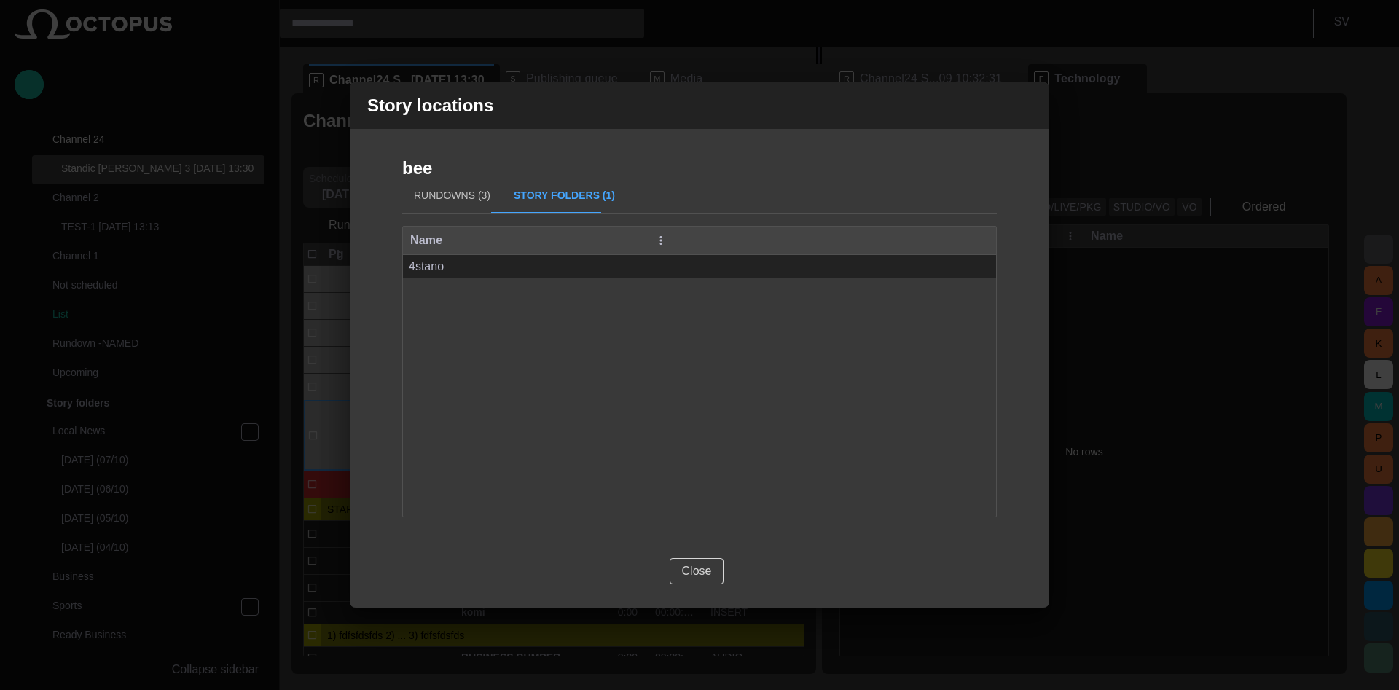
click at [707, 571] on button "Close" at bounding box center [697, 571] width 55 height 26
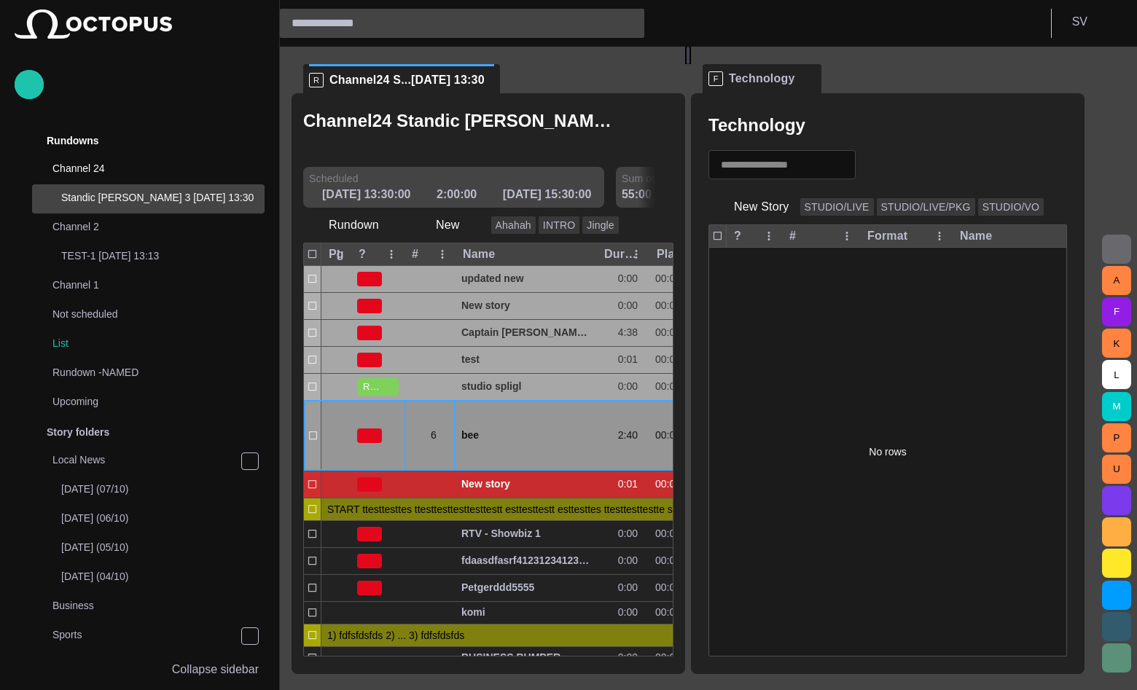
click at [443, 433] on span "button" at bounding box center [445, 436] width 12 height 12
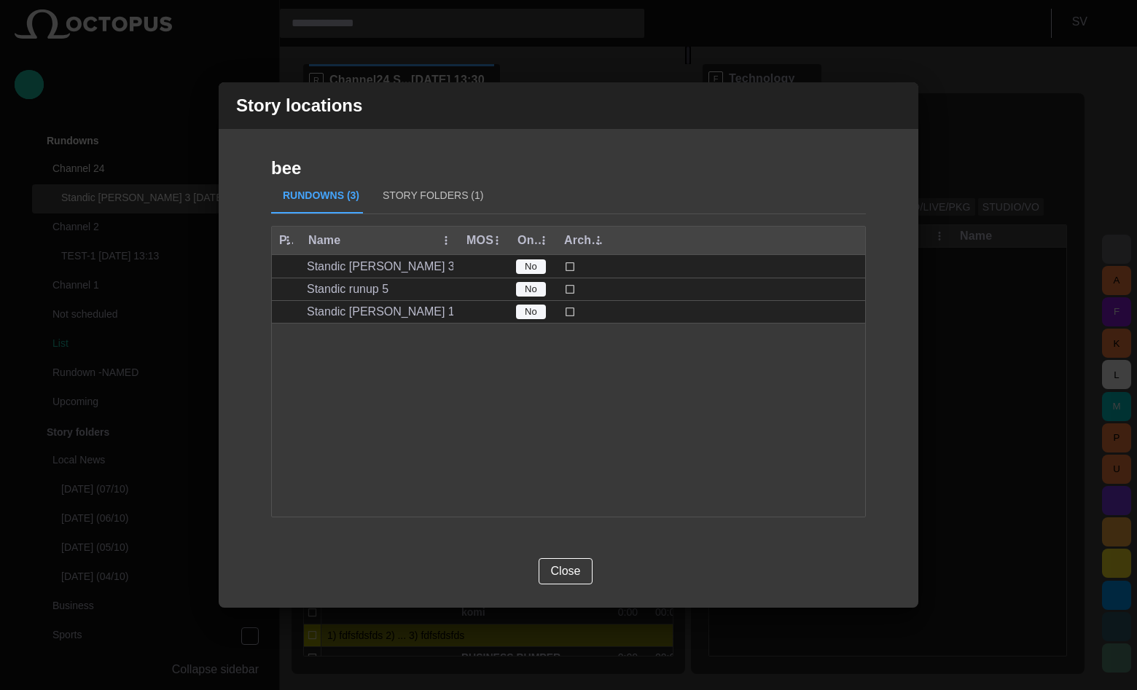
click at [402, 203] on button "Story Folders (1)" at bounding box center [433, 196] width 124 height 35
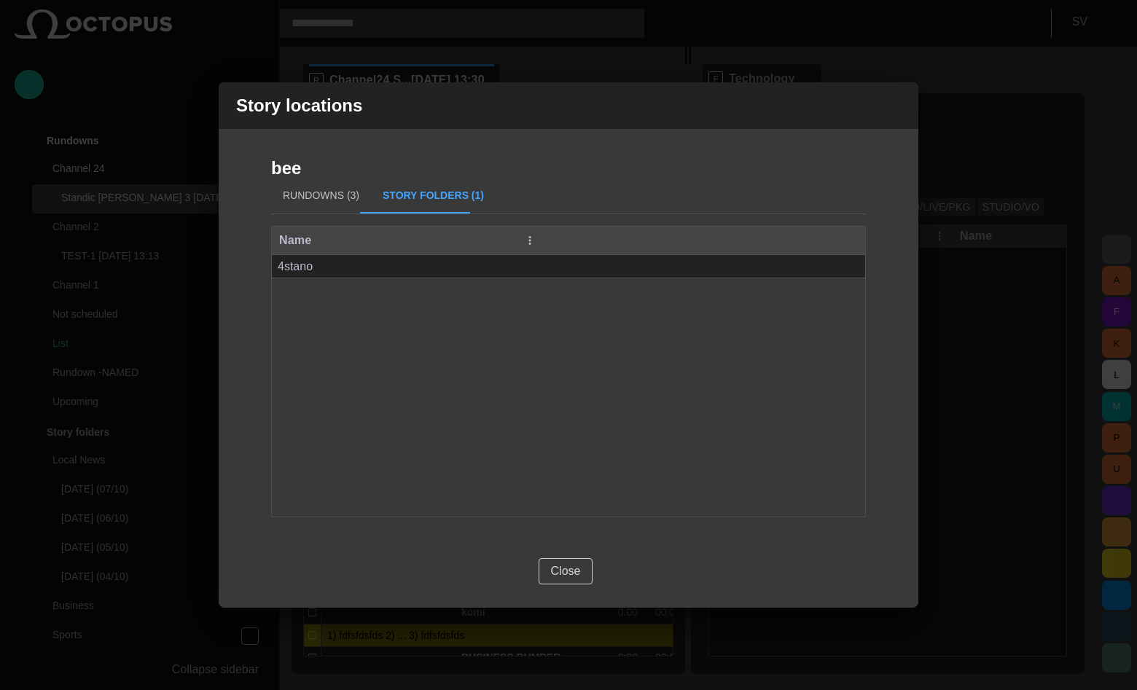
click at [568, 566] on button "Close" at bounding box center [566, 571] width 55 height 26
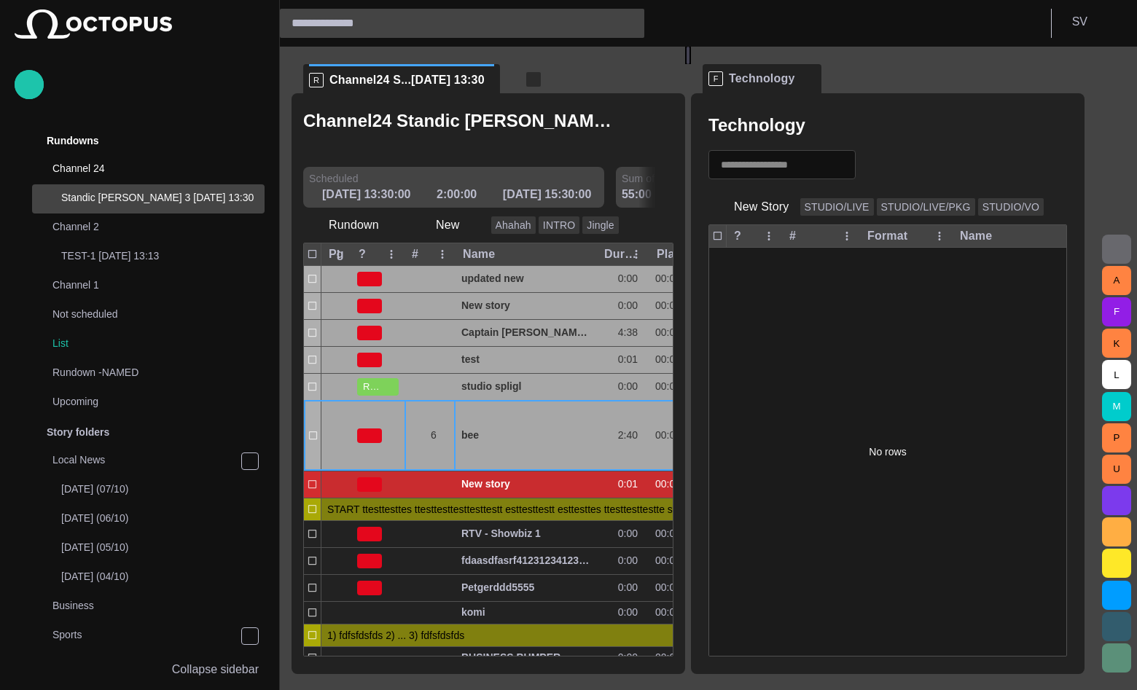
click at [526, 79] on span "button" at bounding box center [533, 79] width 15 height 15
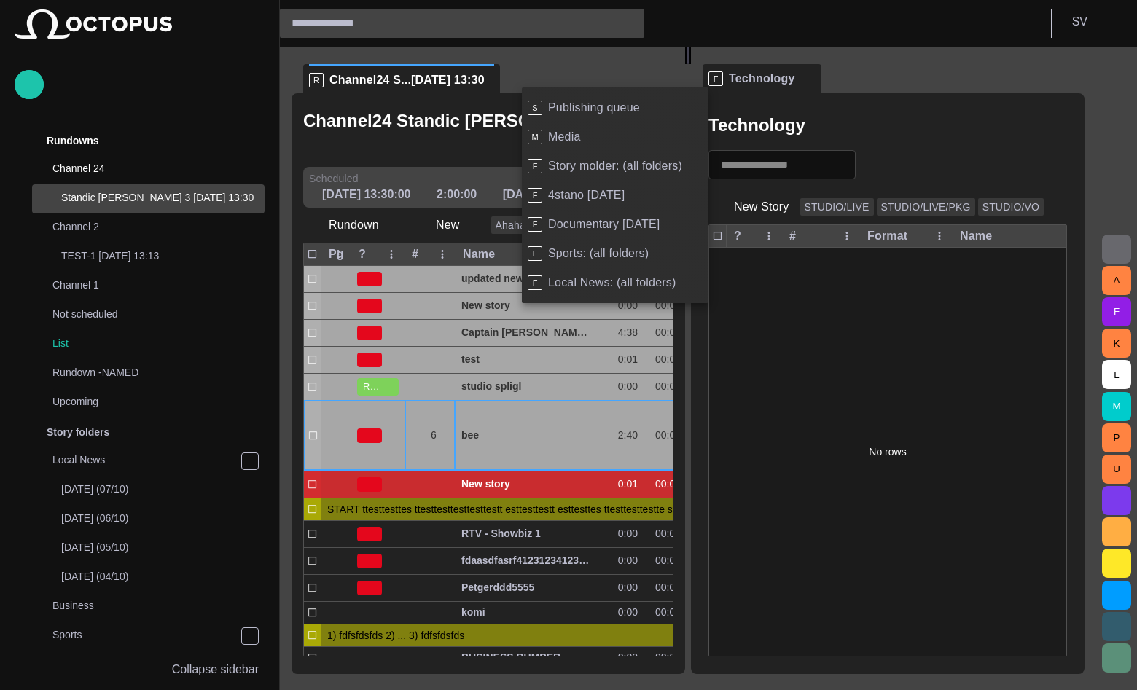
click at [591, 111] on span "Publishing queue" at bounding box center [594, 108] width 92 height 15
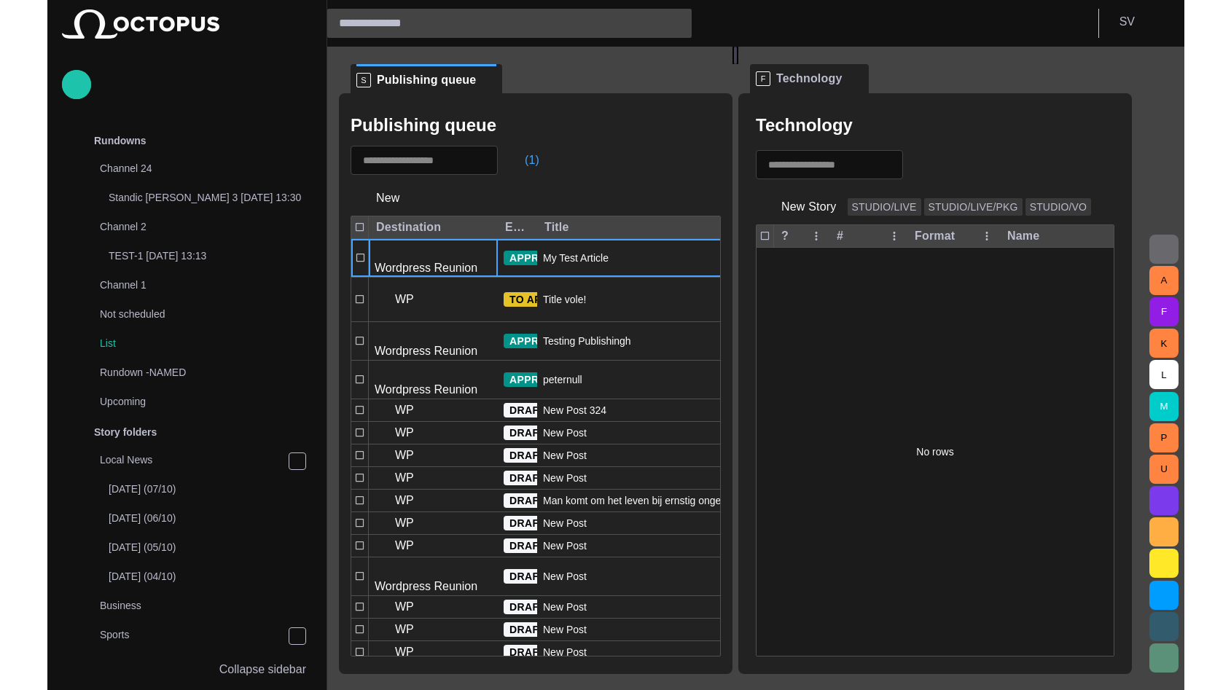
scroll to position [1836, 0]
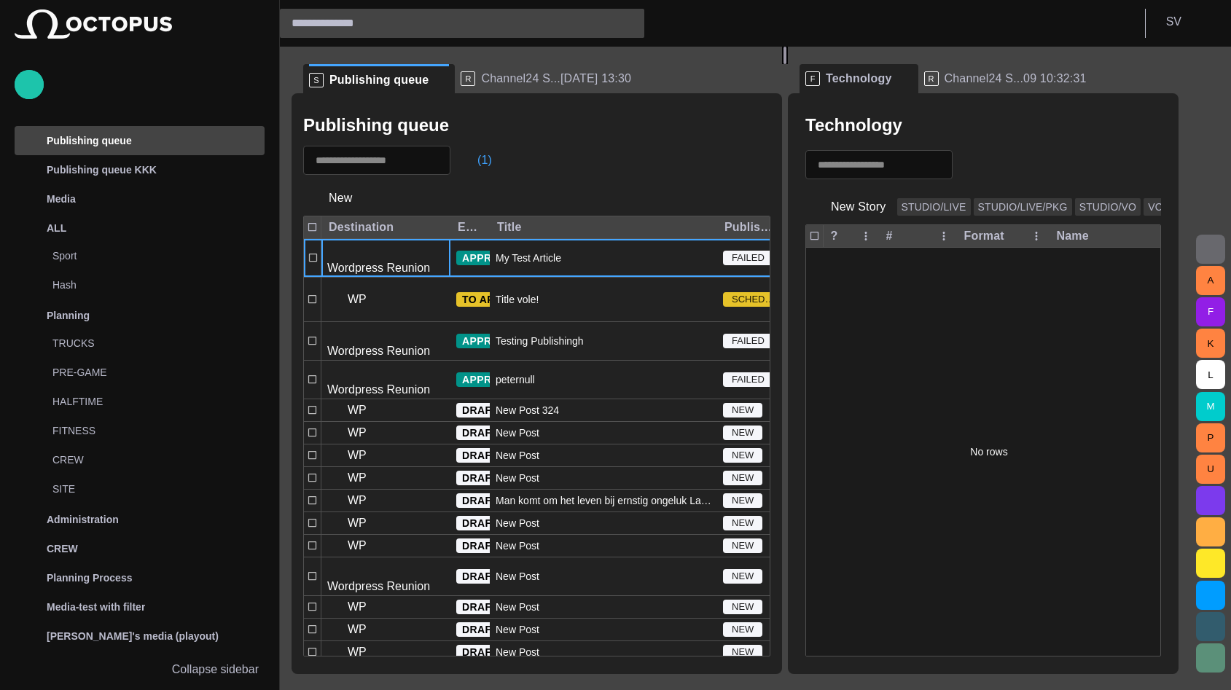
drag, startPoint x: 735, startPoint y: 361, endPoint x: 846, endPoint y: 358, distance: 111.5
click at [788, 64] on div at bounding box center [785, 55] width 6 height 17
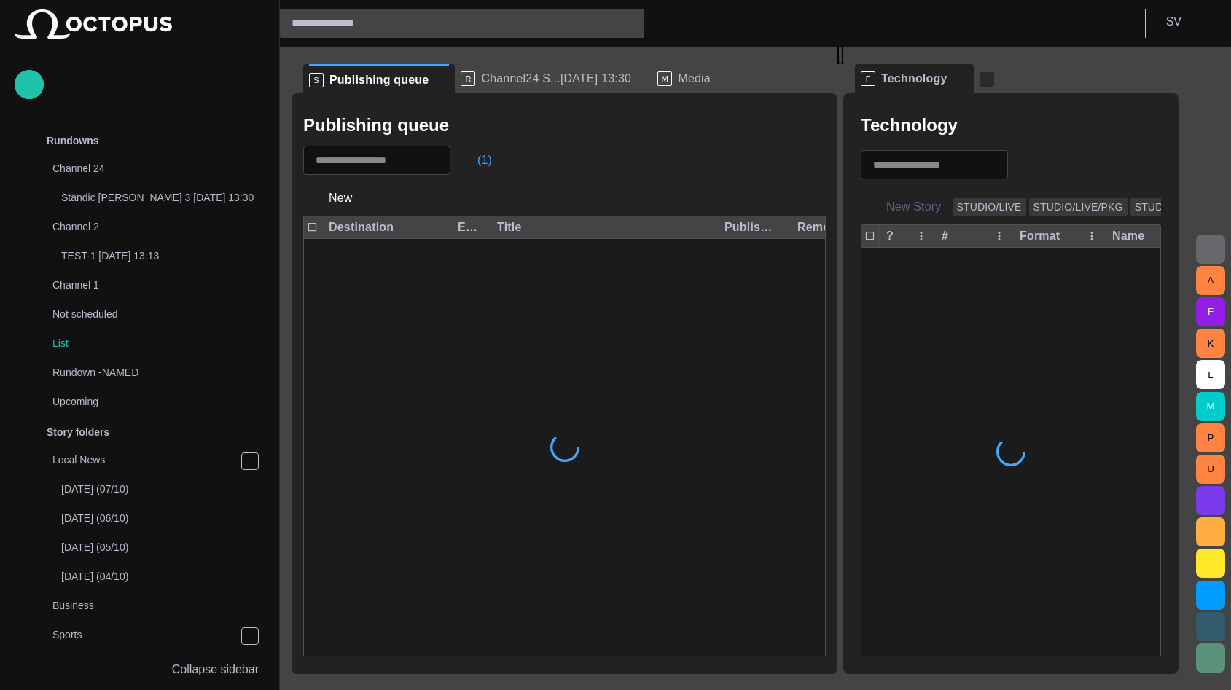
click at [963, 77] on span at bounding box center [960, 78] width 15 height 15
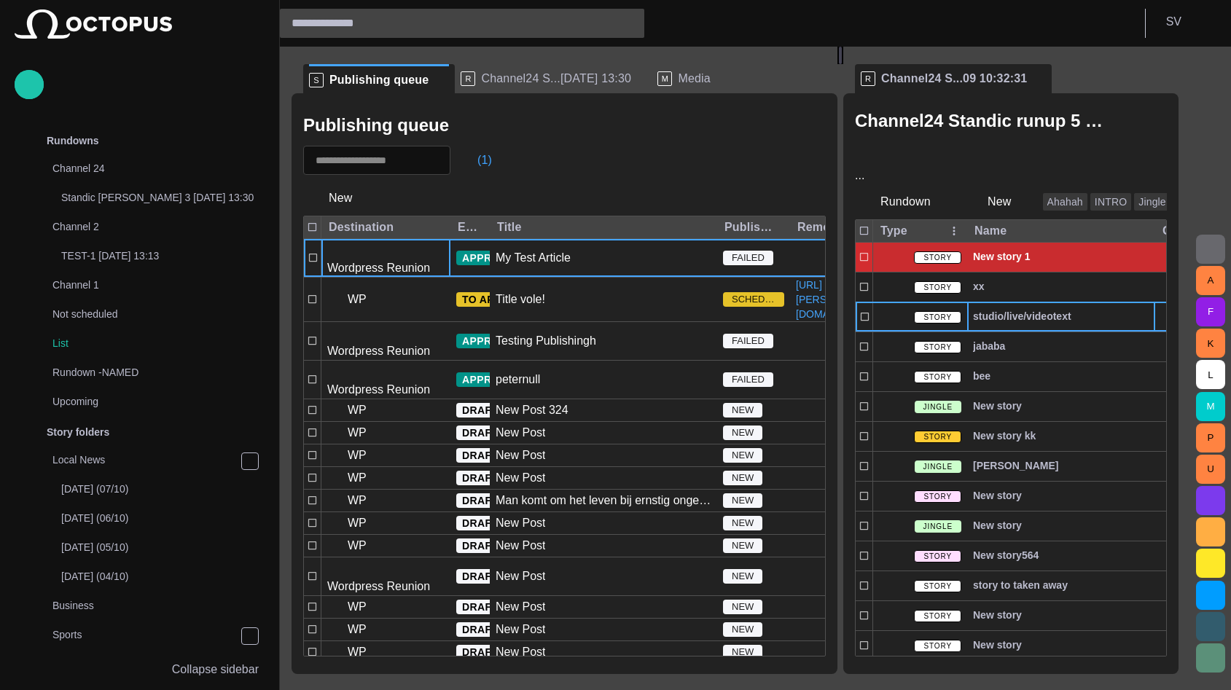
scroll to position [1836, 0]
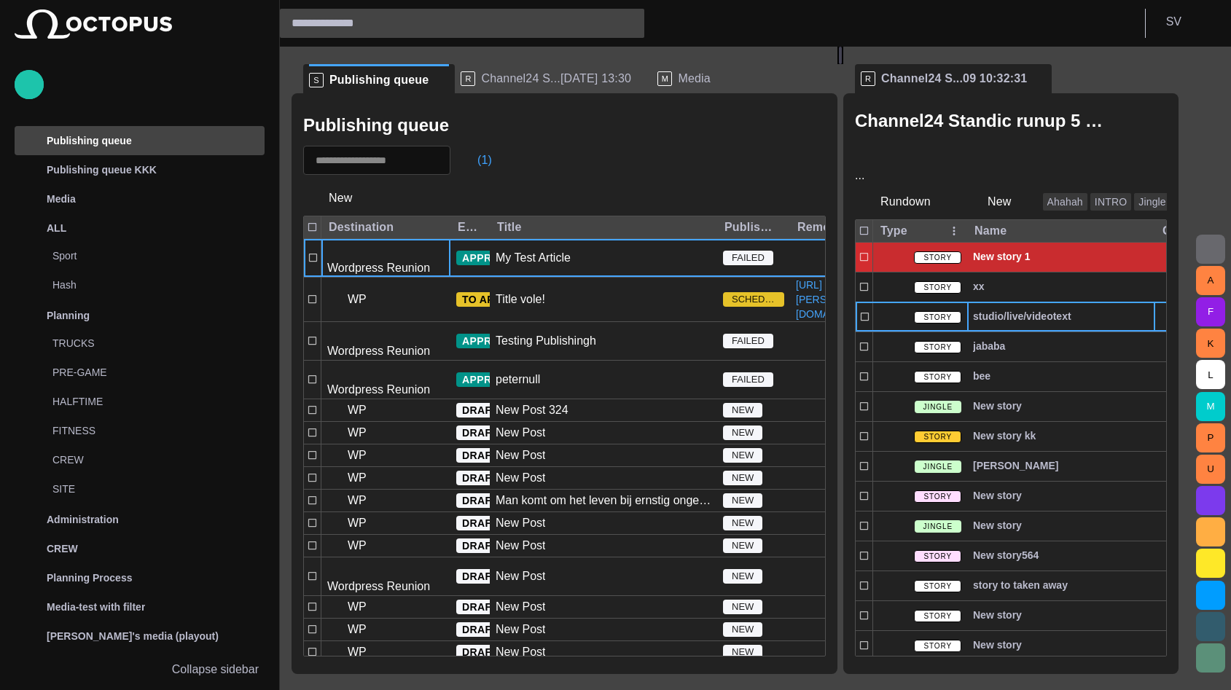
click at [1082, 87] on button "button" at bounding box center [1085, 79] width 15 height 15
click at [1110, 60] on div at bounding box center [615, 345] width 1231 height 690
click at [1178, 79] on div at bounding box center [615, 345] width 1231 height 690
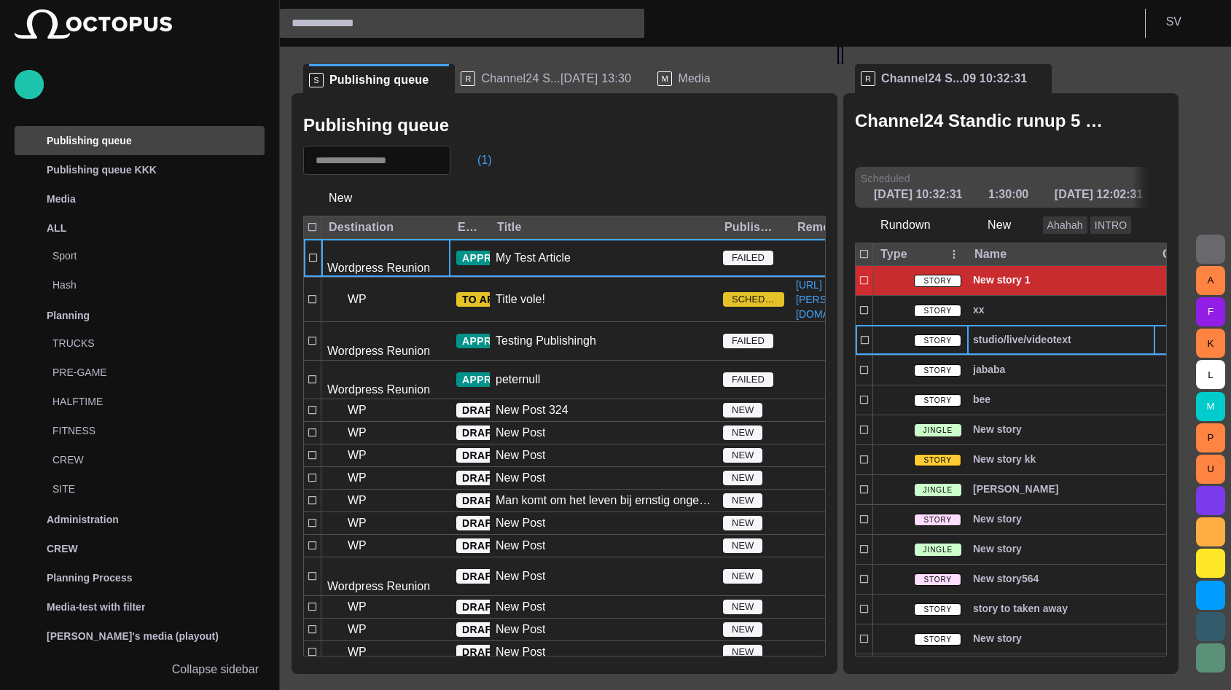
click at [1173, 82] on span "button" at bounding box center [1163, 78] width 17 height 17
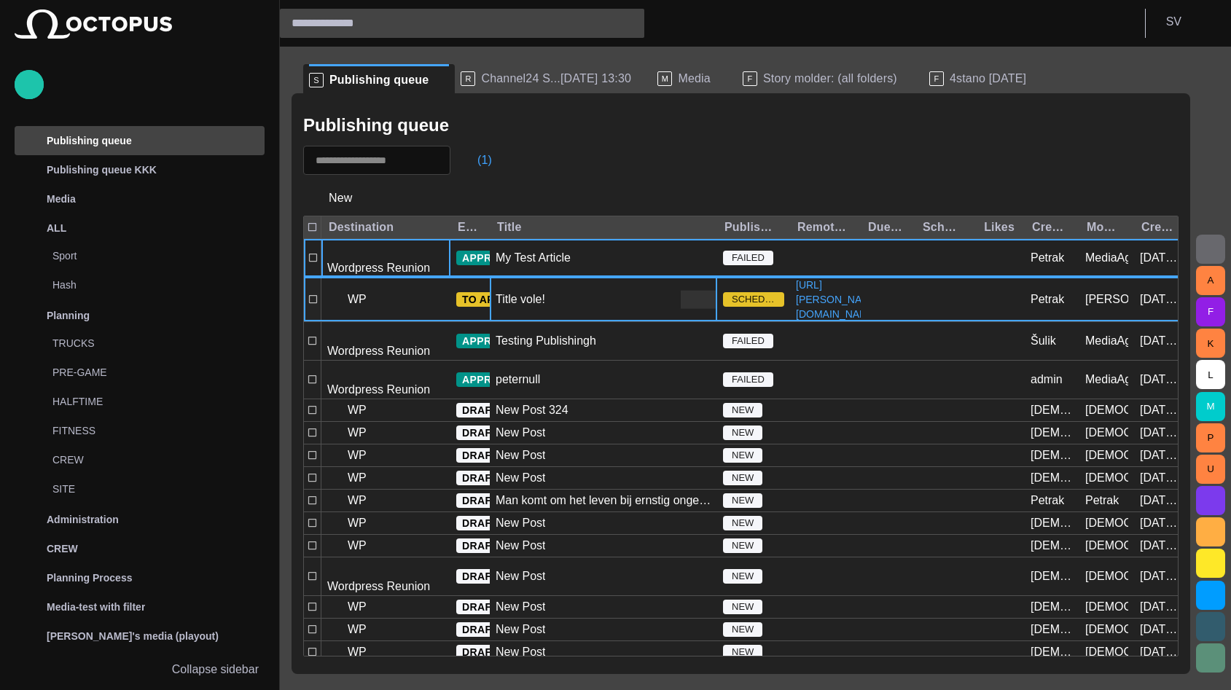
click at [565, 306] on div "Title vole!" at bounding box center [603, 300] width 227 height 44
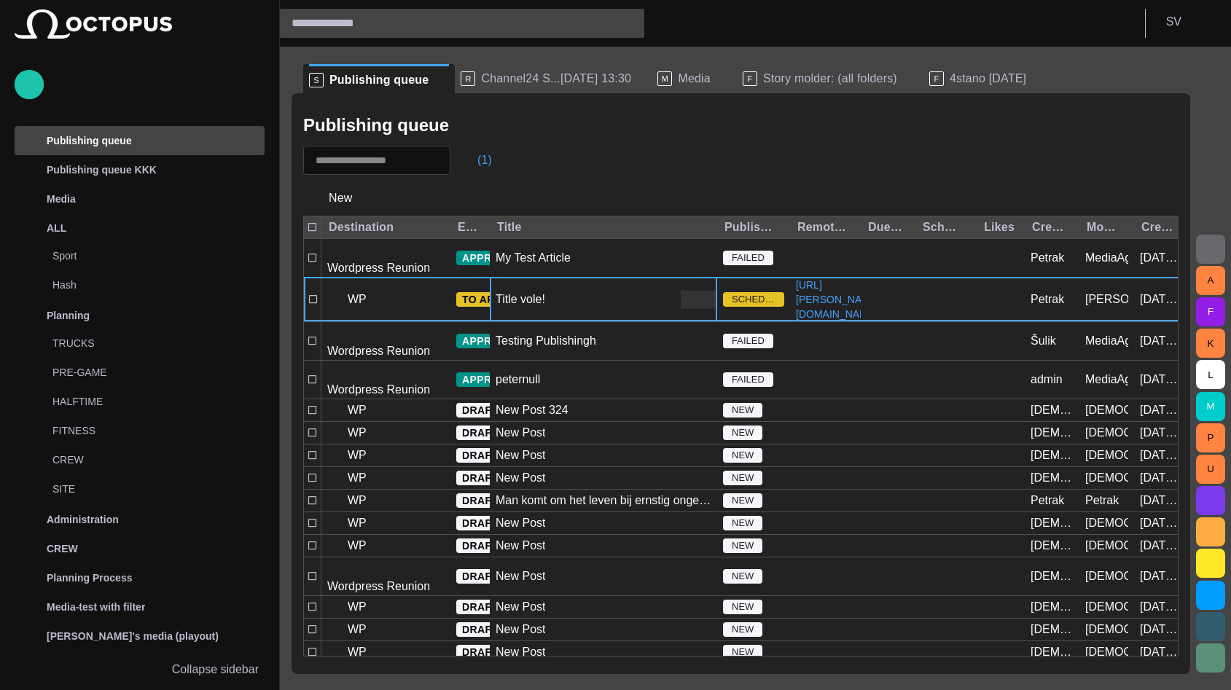
click at [617, 169] on div "(1)" at bounding box center [740, 160] width 875 height 29
click at [1181, 118] on div "Publishing queue (1) New Destination Editorial status Title Publishing status R…" at bounding box center [741, 383] width 899 height 581
click at [532, 85] on span "Channel24 S...[DATE] 13:30" at bounding box center [556, 78] width 150 height 15
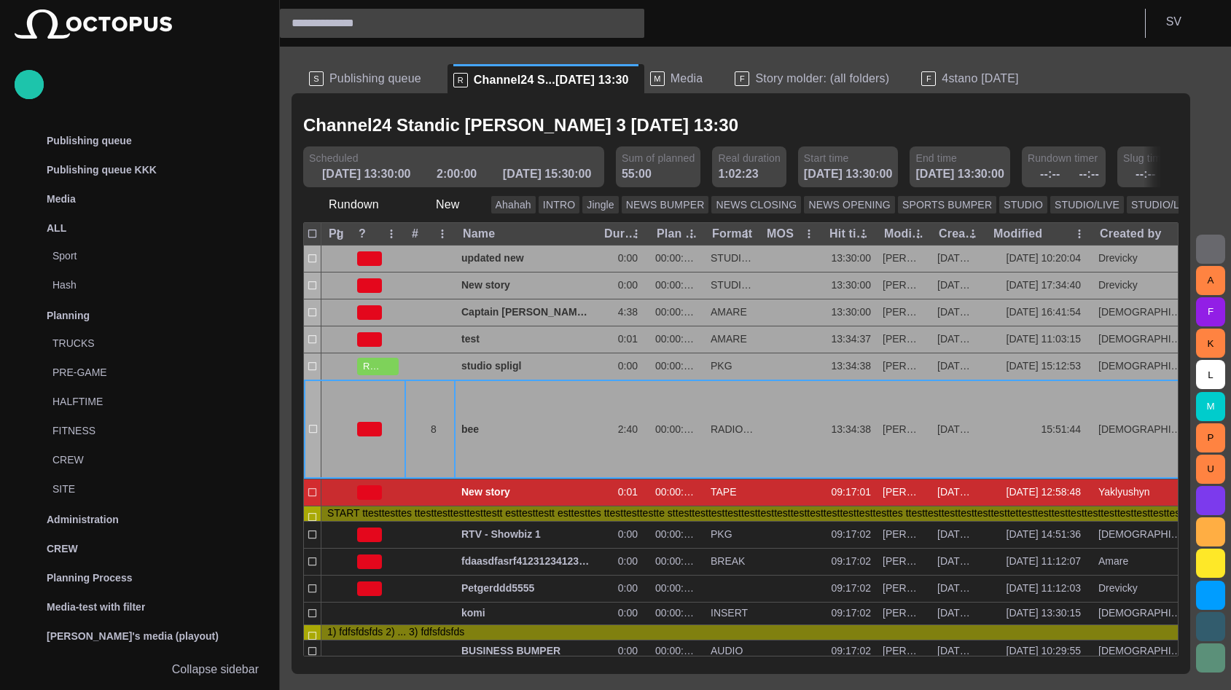
scroll to position [0, 0]
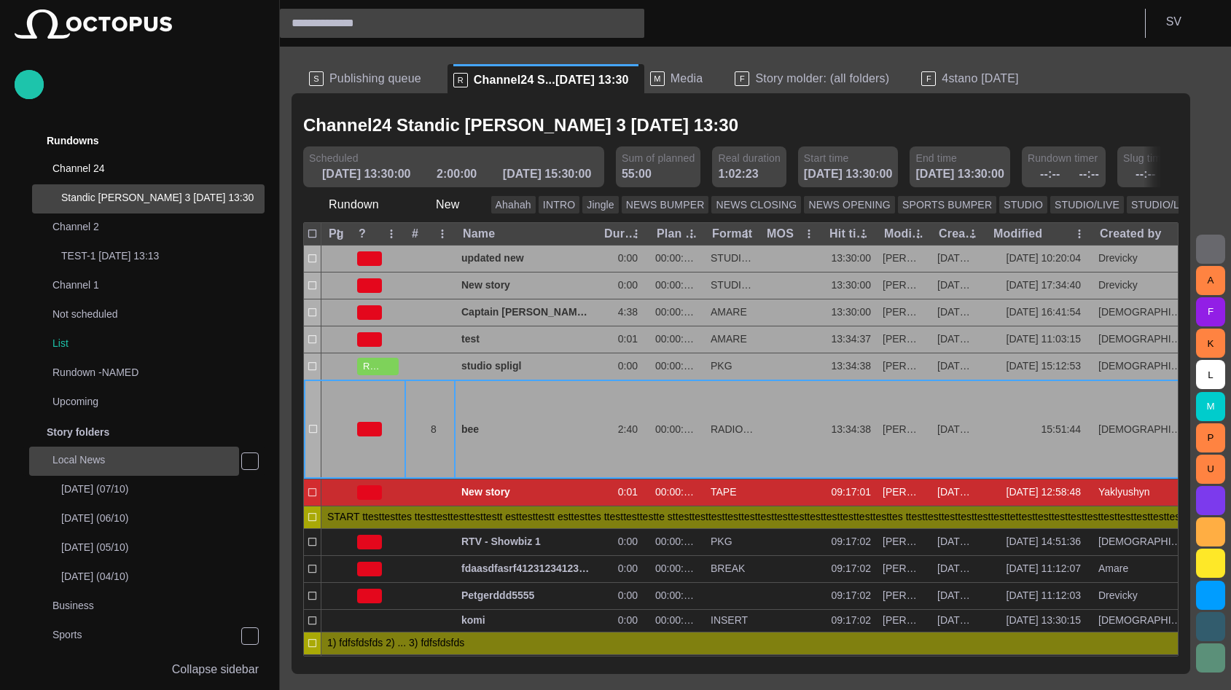
click at [101, 460] on p "Local News" at bounding box center [145, 460] width 187 height 15
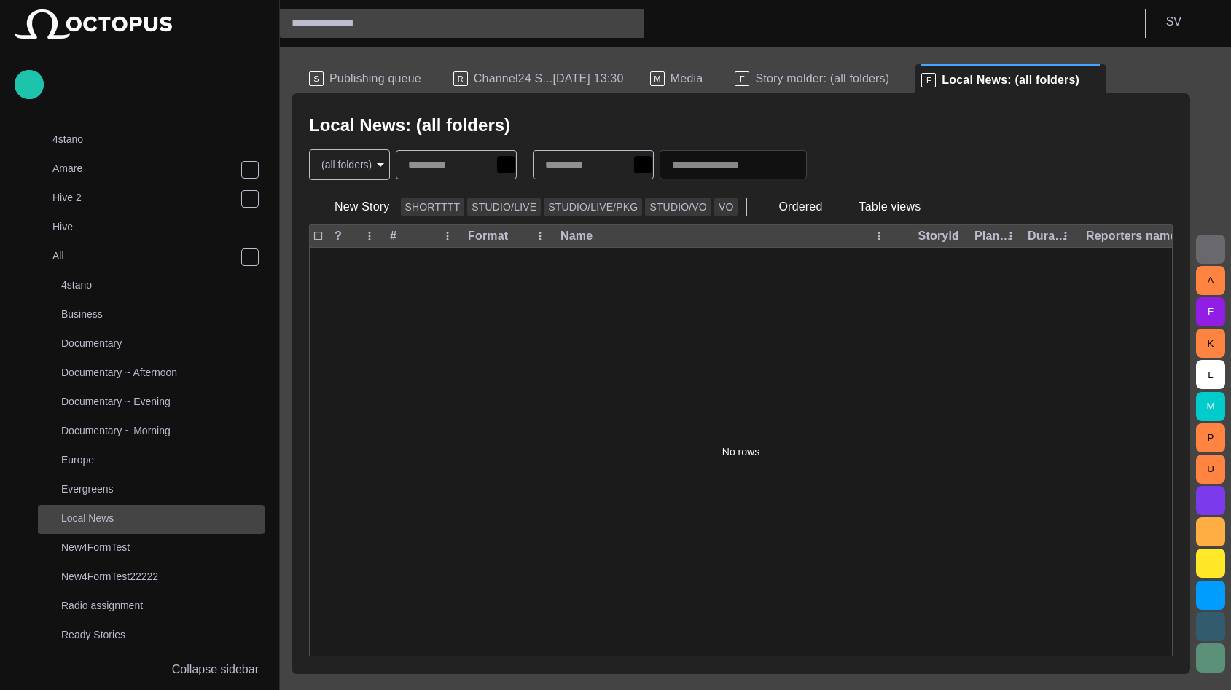
scroll to position [904, 0]
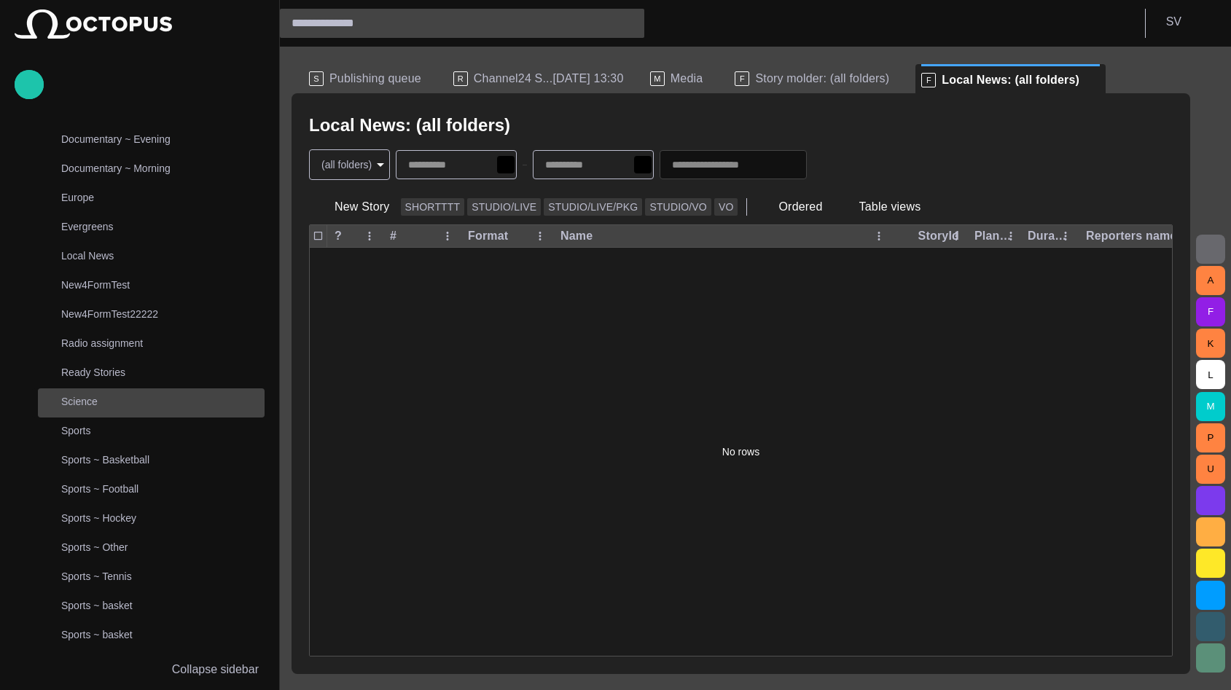
click at [110, 399] on p "Science" at bounding box center [162, 401] width 203 height 15
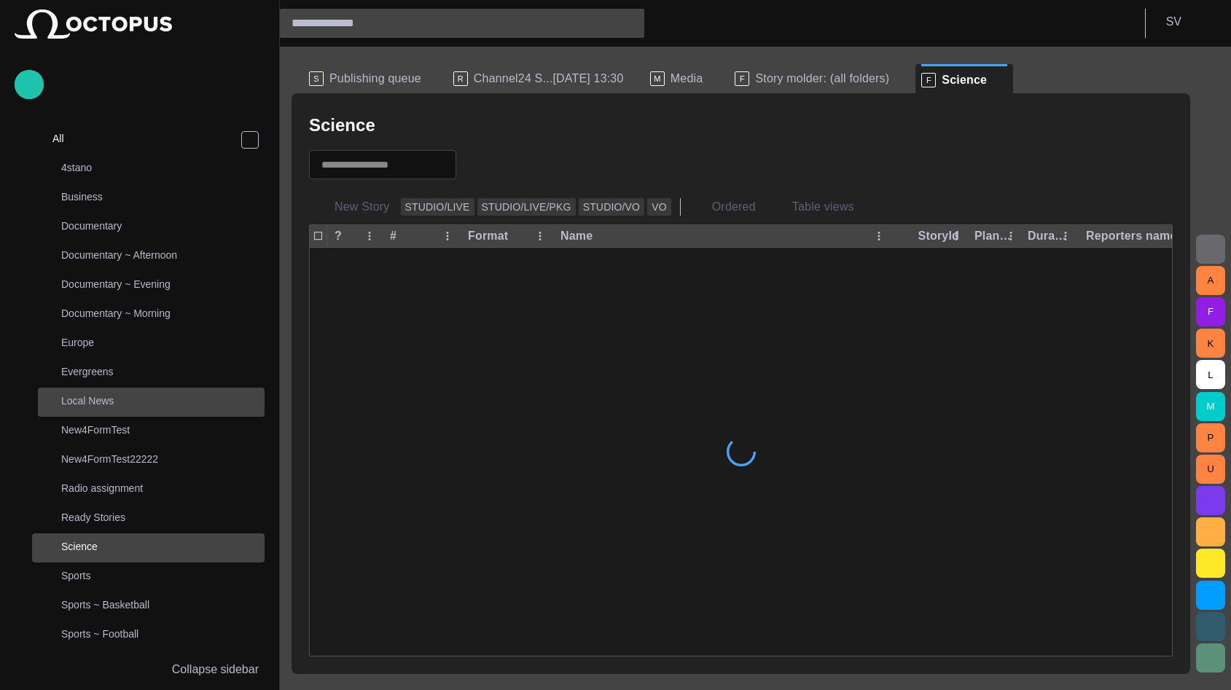
scroll to position [758, 0]
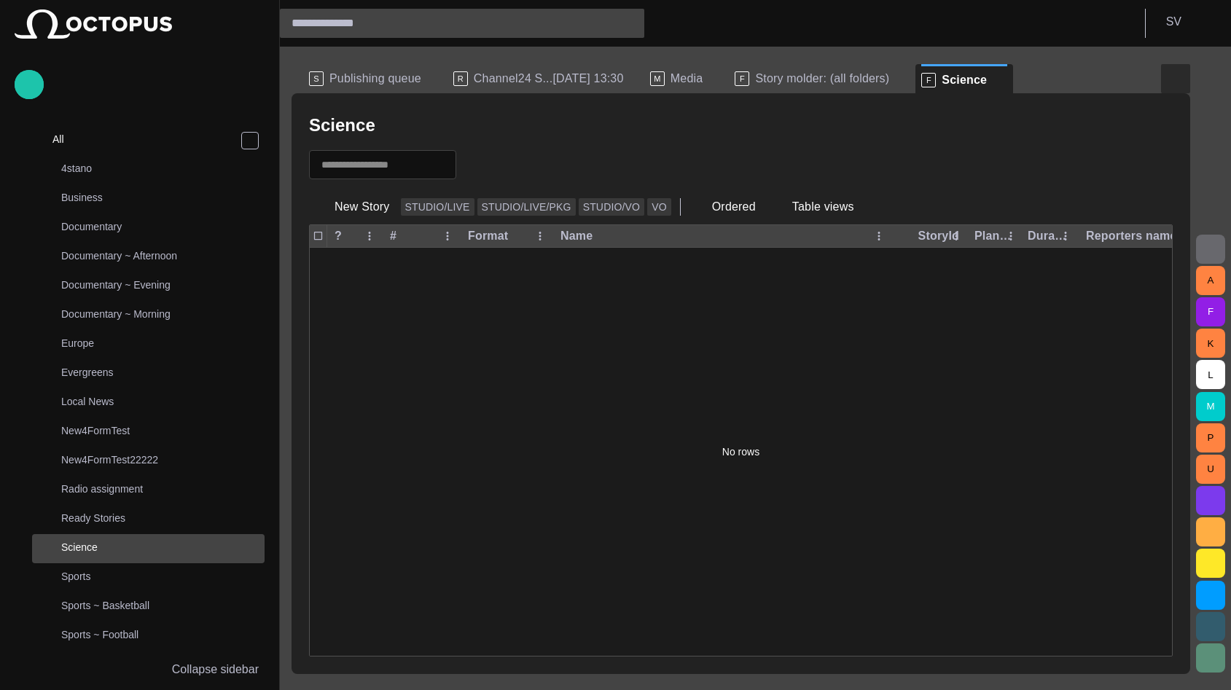
click at [1168, 80] on span "button" at bounding box center [1175, 78] width 17 height 17
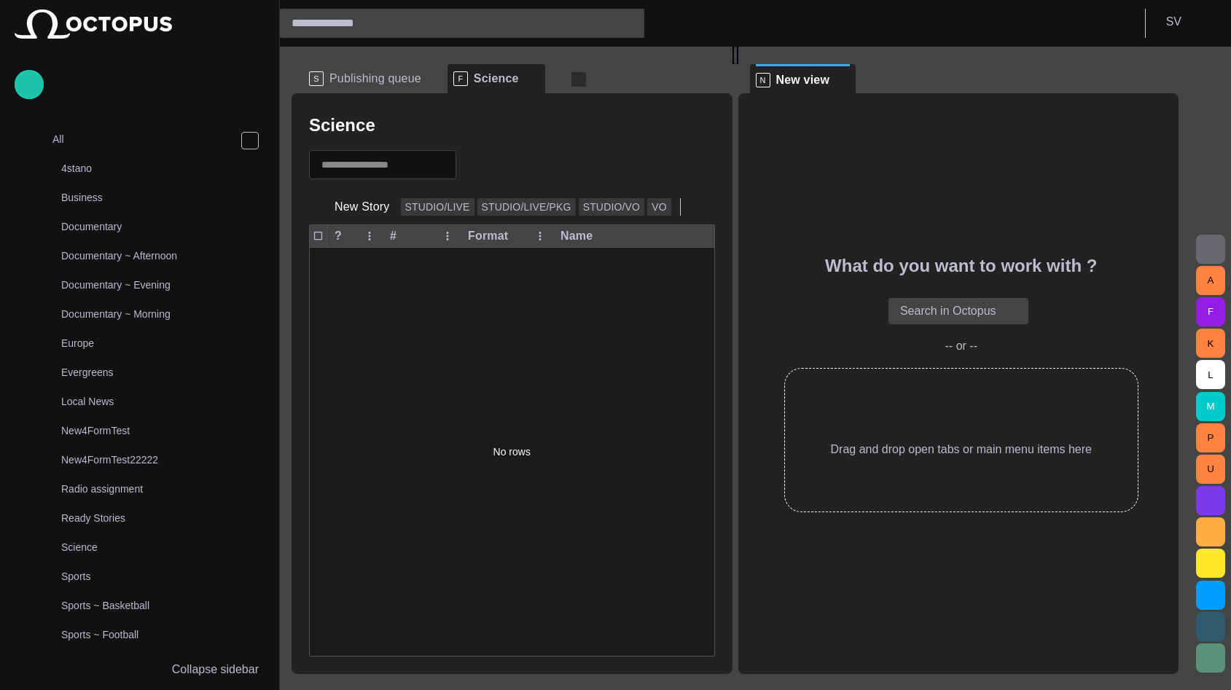
click at [571, 80] on span "button" at bounding box center [578, 79] width 15 height 15
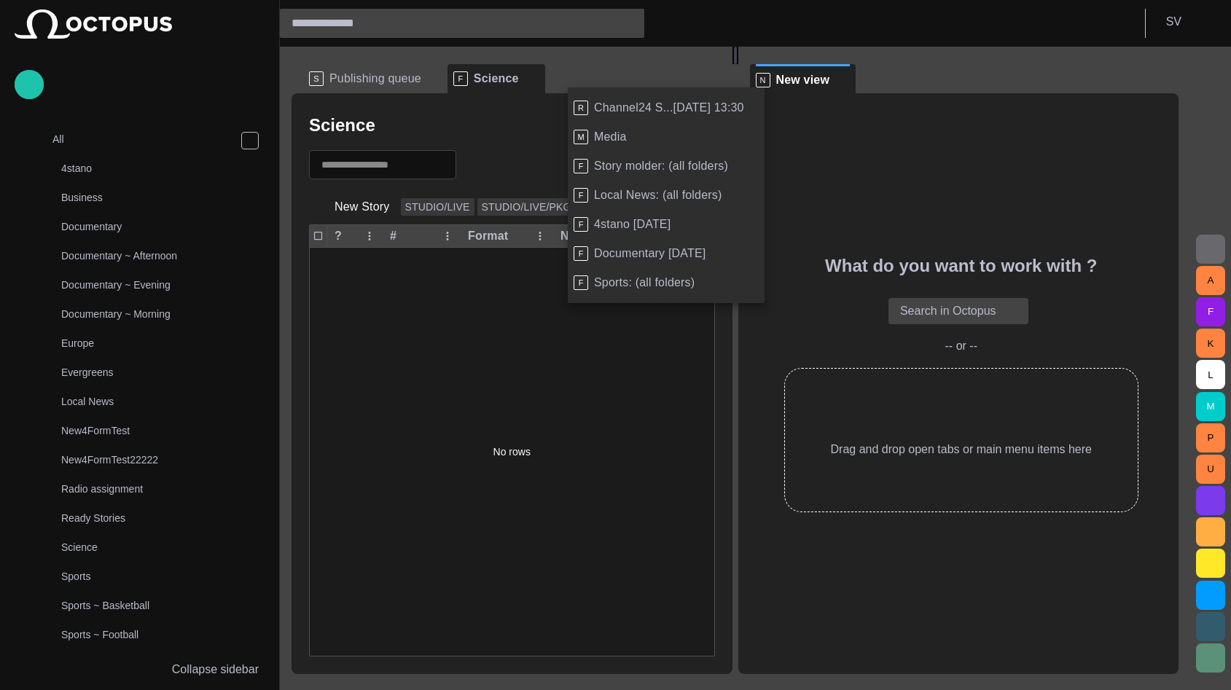
click at [635, 110] on span "Channel24 S...14/09 13:30" at bounding box center [669, 108] width 150 height 15
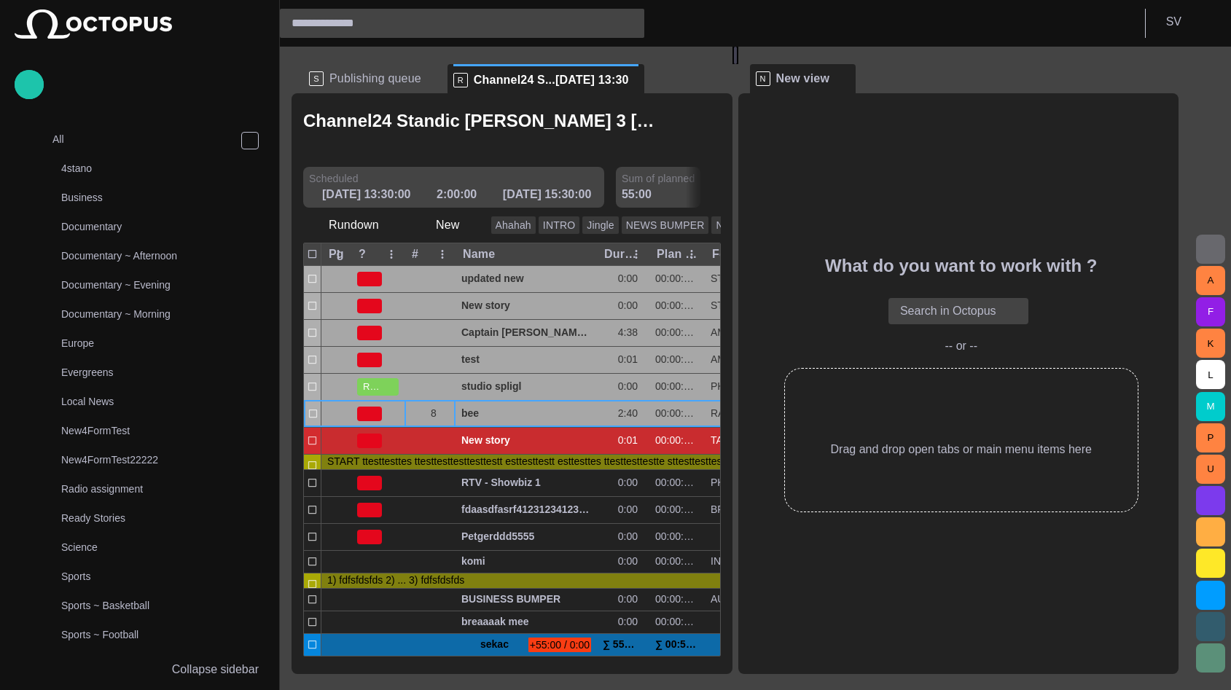
drag, startPoint x: 837, startPoint y: 281, endPoint x: 1009, endPoint y: 433, distance: 229.7
click at [1009, 433] on body "Story Rundown Rundowns Channel 24 Standic walkup 3 14/09 13:30 Channel 2 TEST-1…" at bounding box center [615, 345] width 1231 height 690
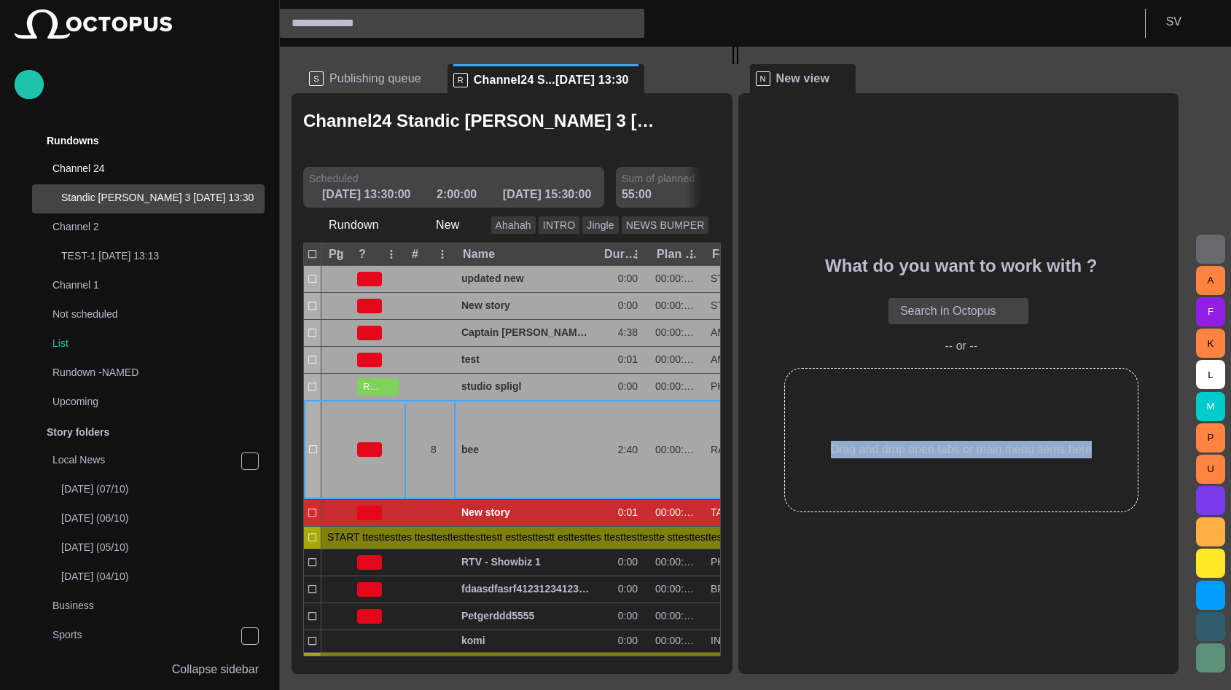
click at [815, 168] on div "What do you want to work with ? Search in Octopus -- or -- Drag and drop open t…" at bounding box center [958, 383] width 441 height 581
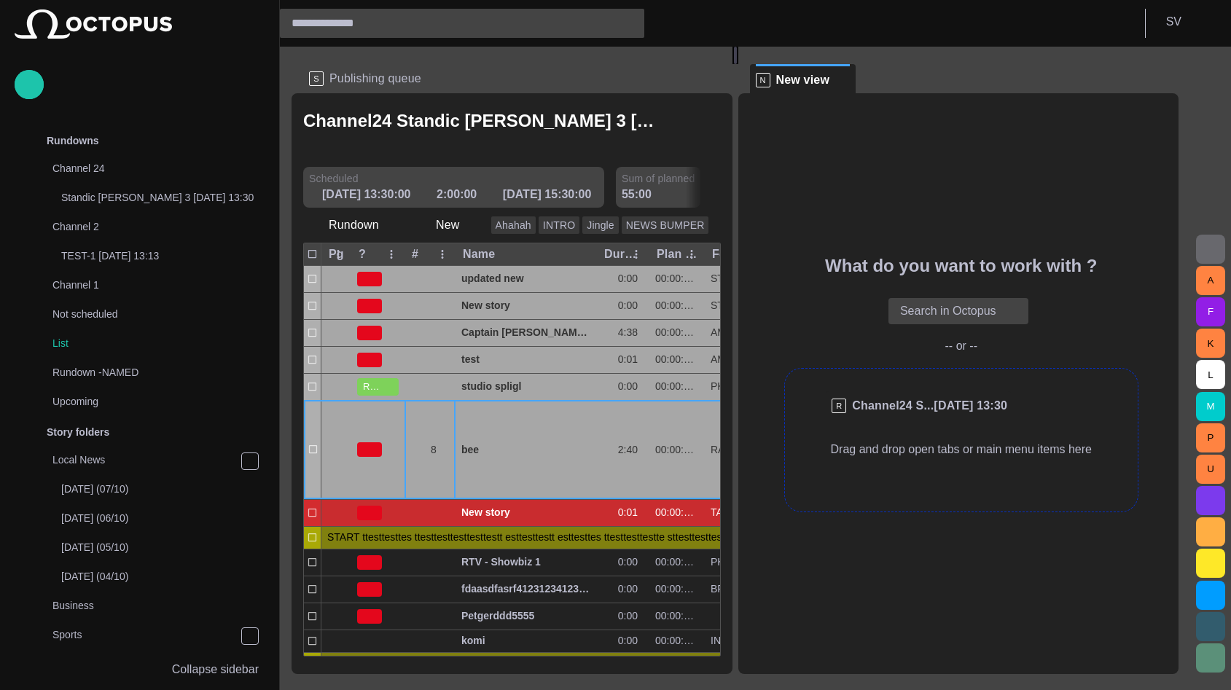
drag, startPoint x: 550, startPoint y: 81, endPoint x: 948, endPoint y: 429, distance: 528.4
click at [948, 429] on div "S Publishing queue R Channel24 S...14/09 13:30 Channel24 Standic walkup 3 14/09…" at bounding box center [741, 360] width 899 height 627
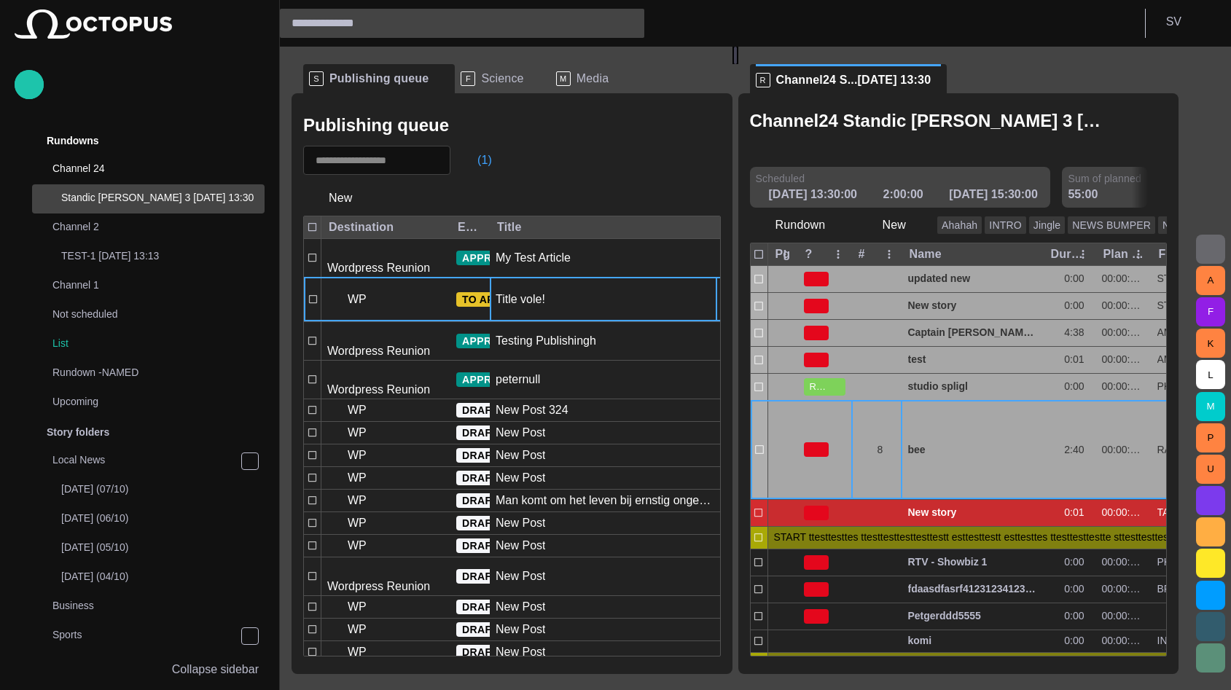
scroll to position [29, 0]
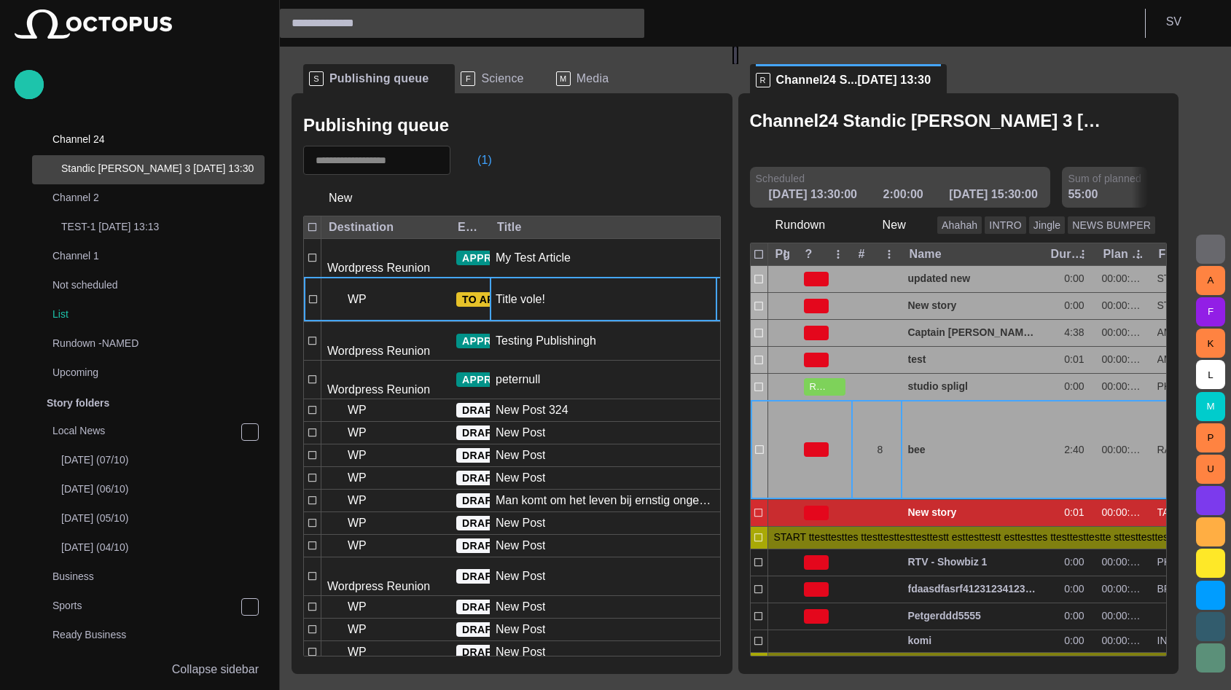
click at [481, 75] on span "Science" at bounding box center [502, 78] width 42 height 15
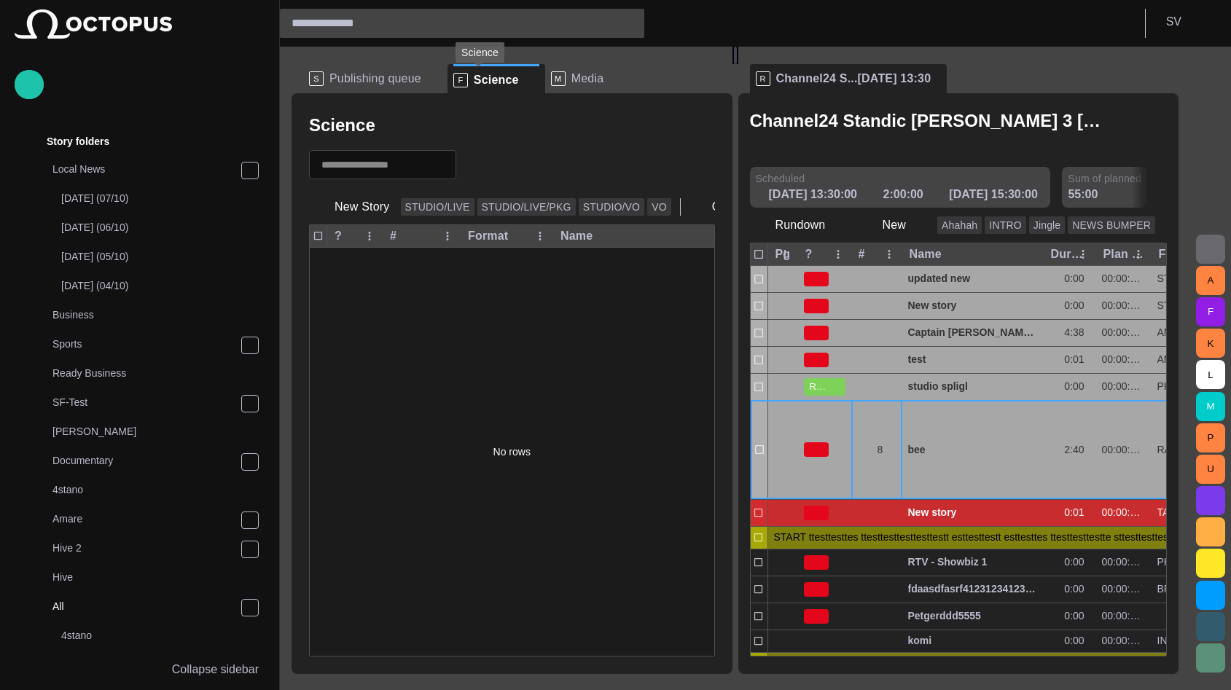
scroll to position [292, 0]
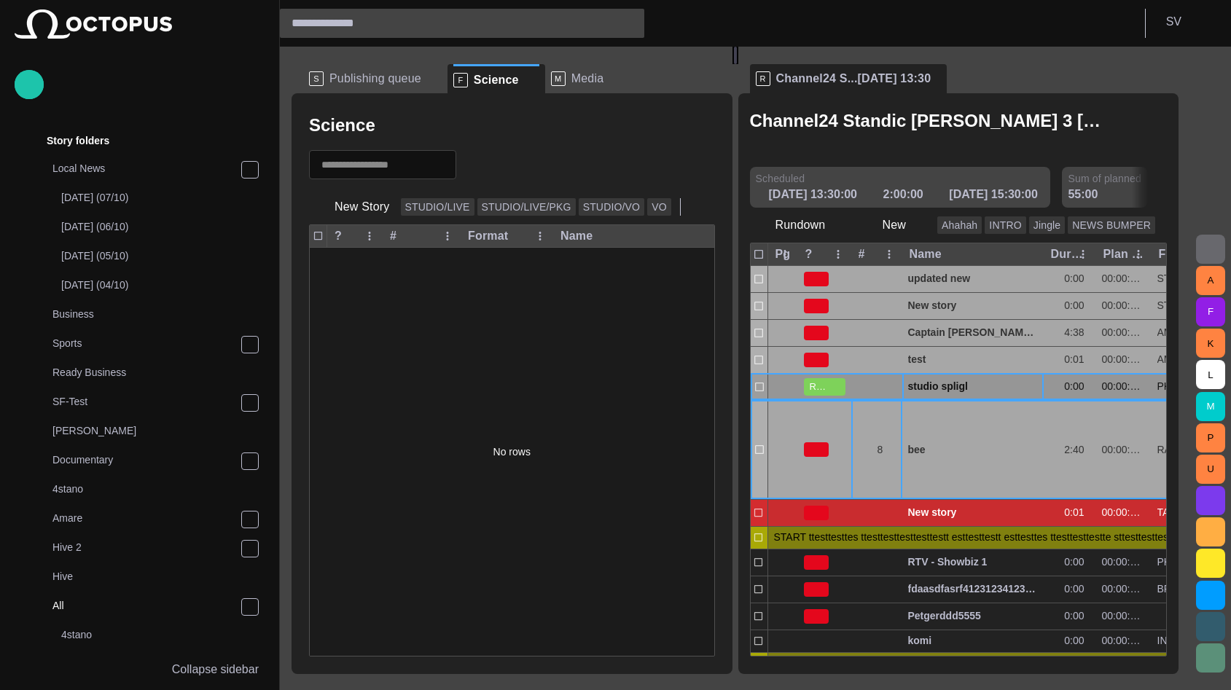
click at [946, 391] on span "studio spligl" at bounding box center [973, 387] width 130 height 14
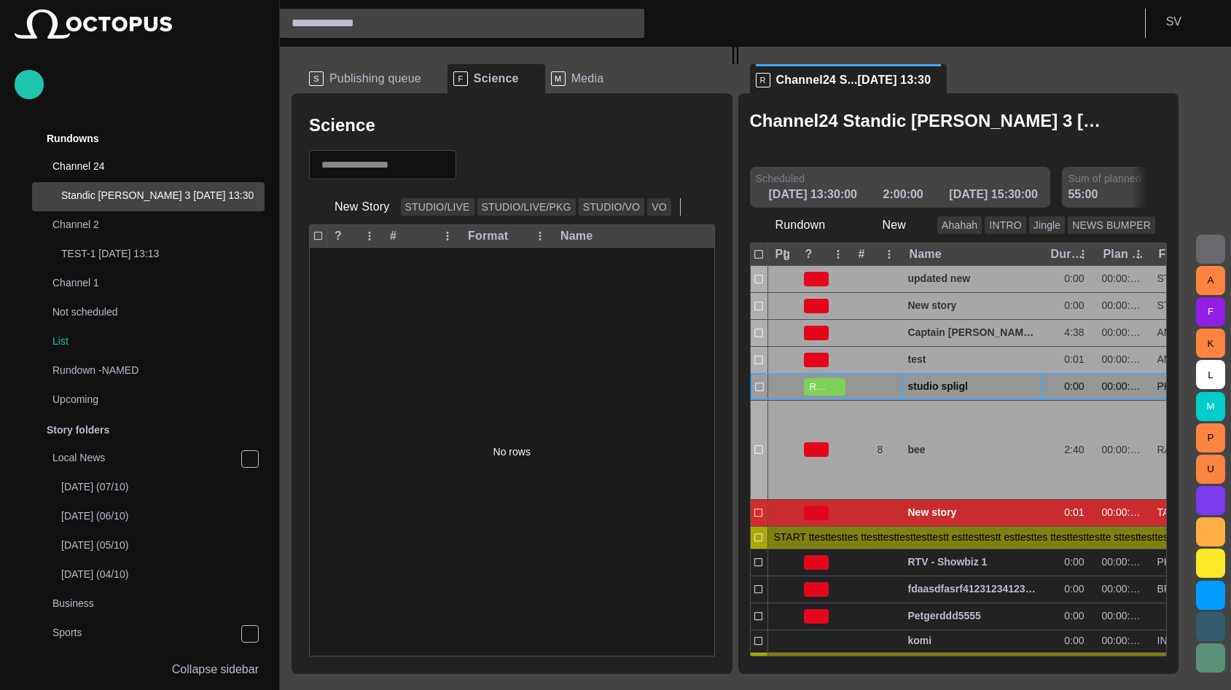
scroll to position [0, 0]
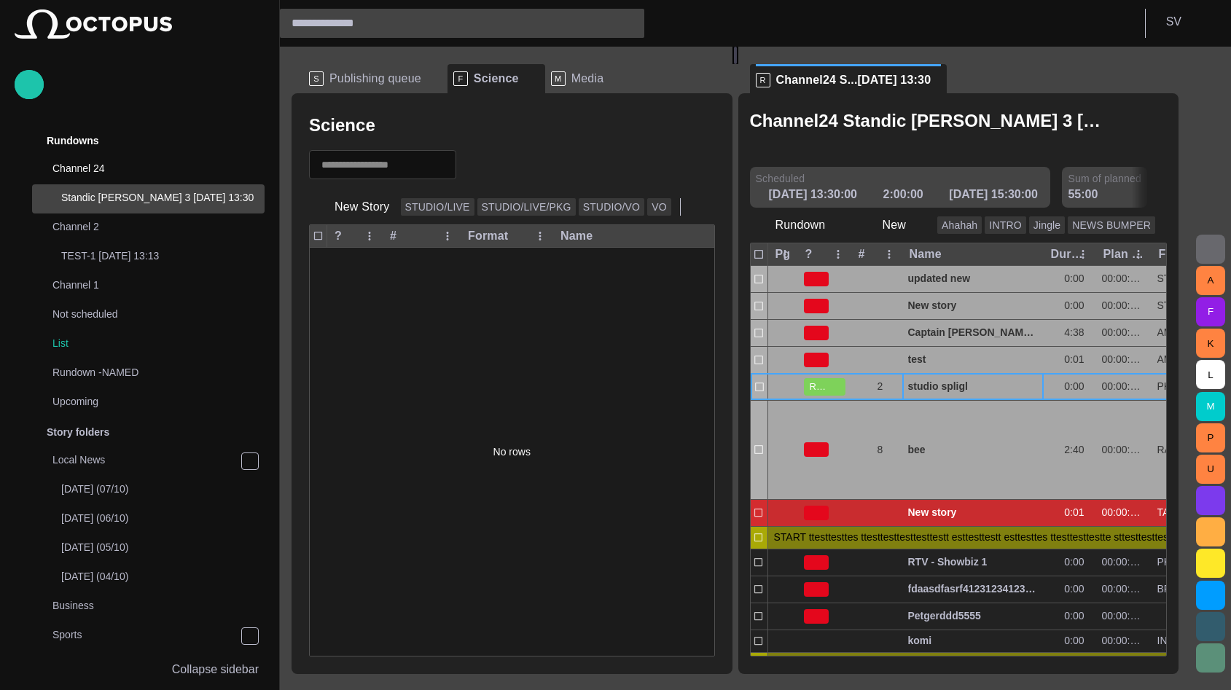
click at [579, 318] on div "No rows" at bounding box center [512, 452] width 404 height 408
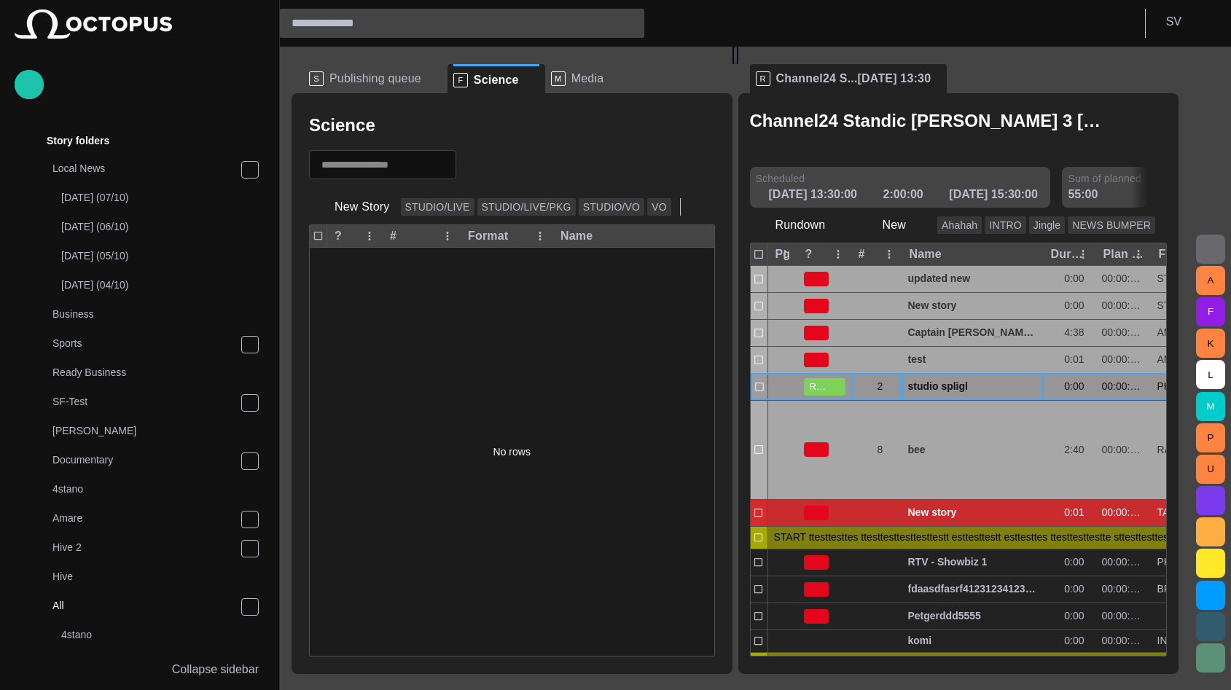
click at [898, 391] on span "button" at bounding box center [892, 387] width 12 height 12
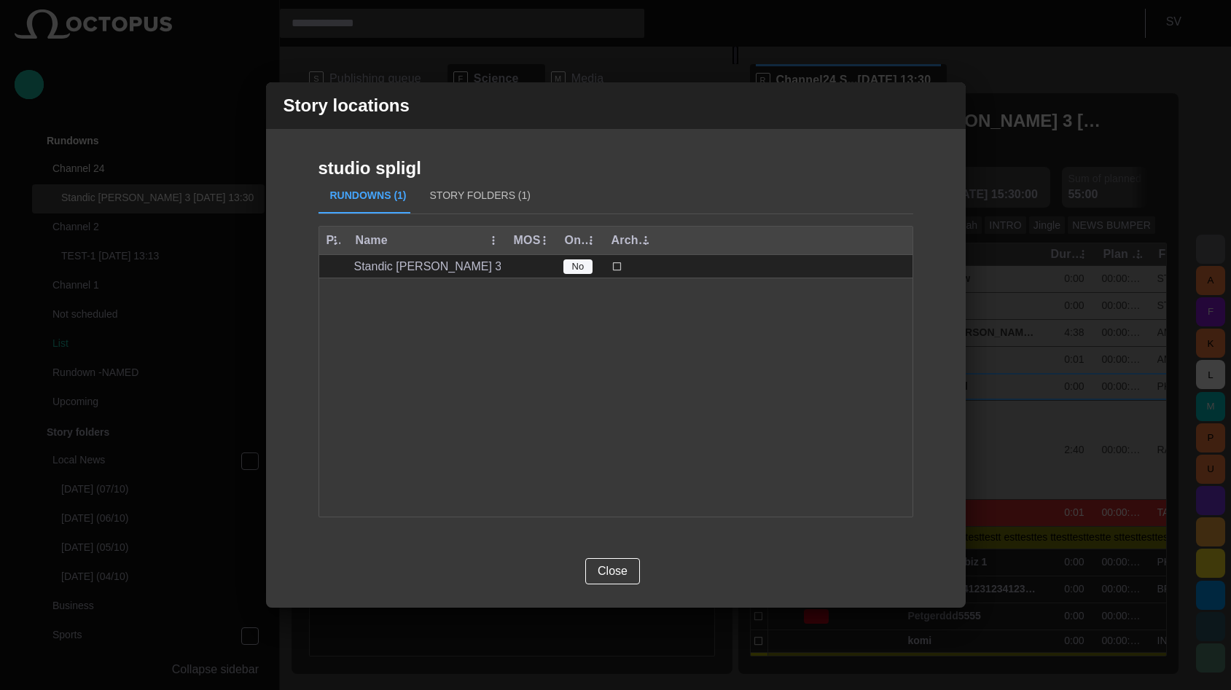
click at [440, 195] on button "Story Folders (1)" at bounding box center [480, 196] width 124 height 35
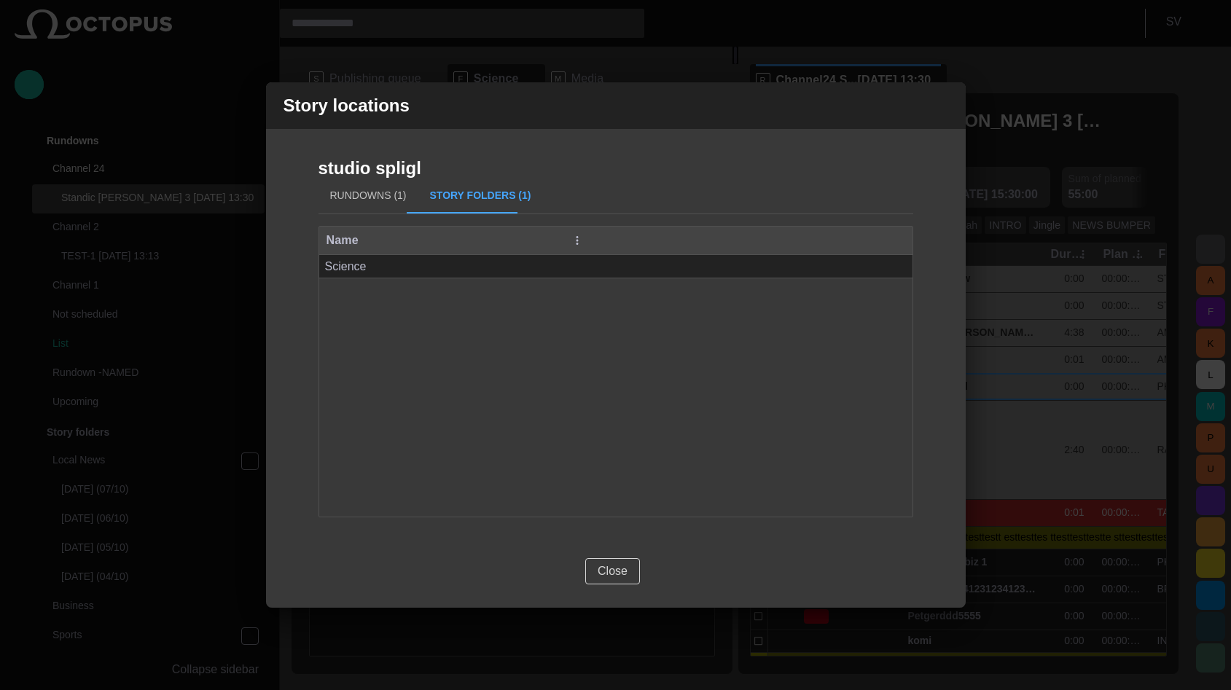
click at [612, 571] on button "Close" at bounding box center [612, 571] width 55 height 26
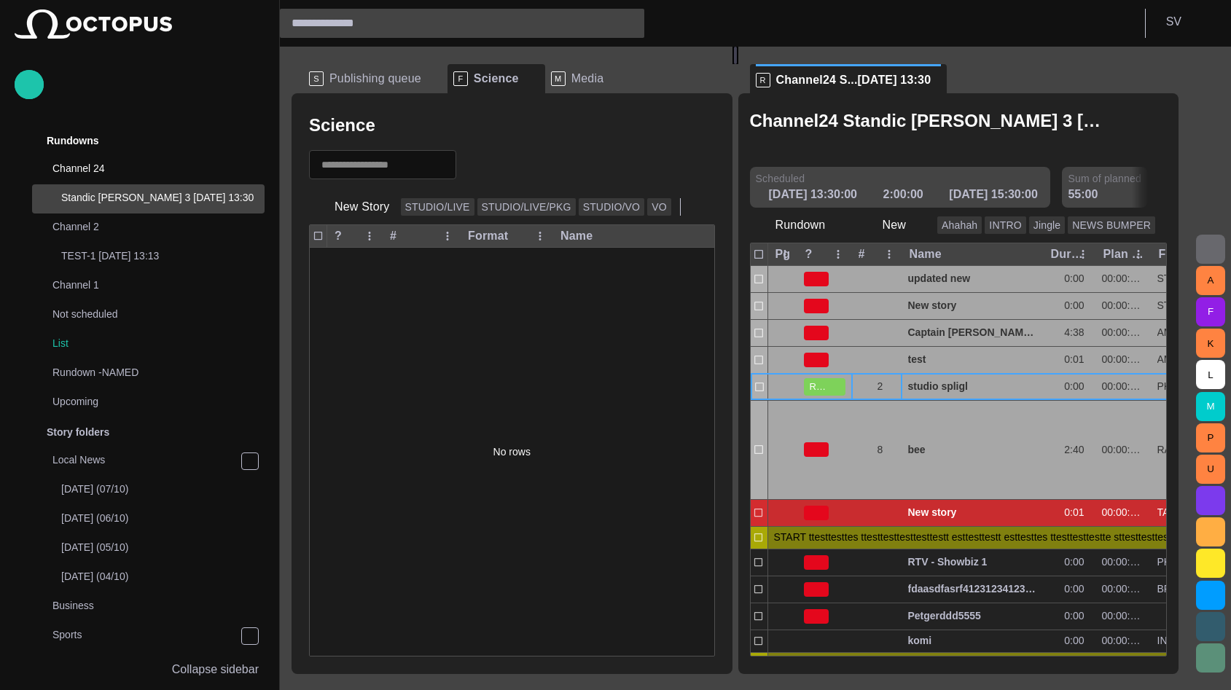
click at [653, 474] on div "No rows" at bounding box center [512, 452] width 404 height 408
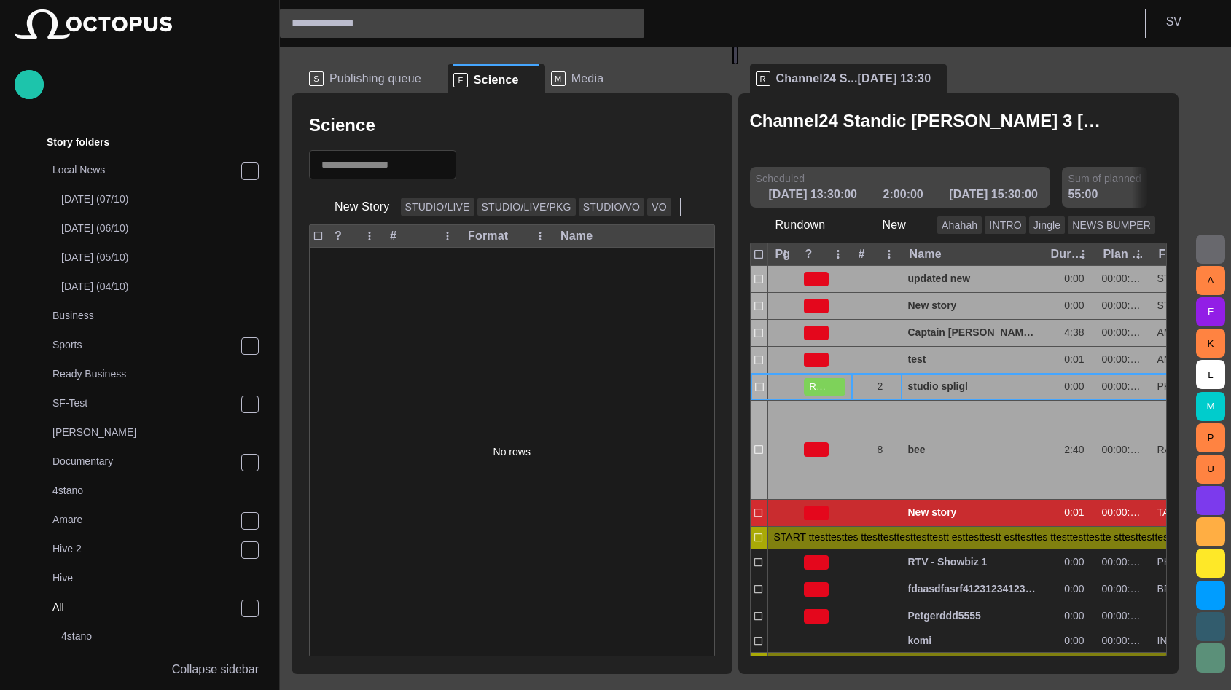
scroll to position [292, 0]
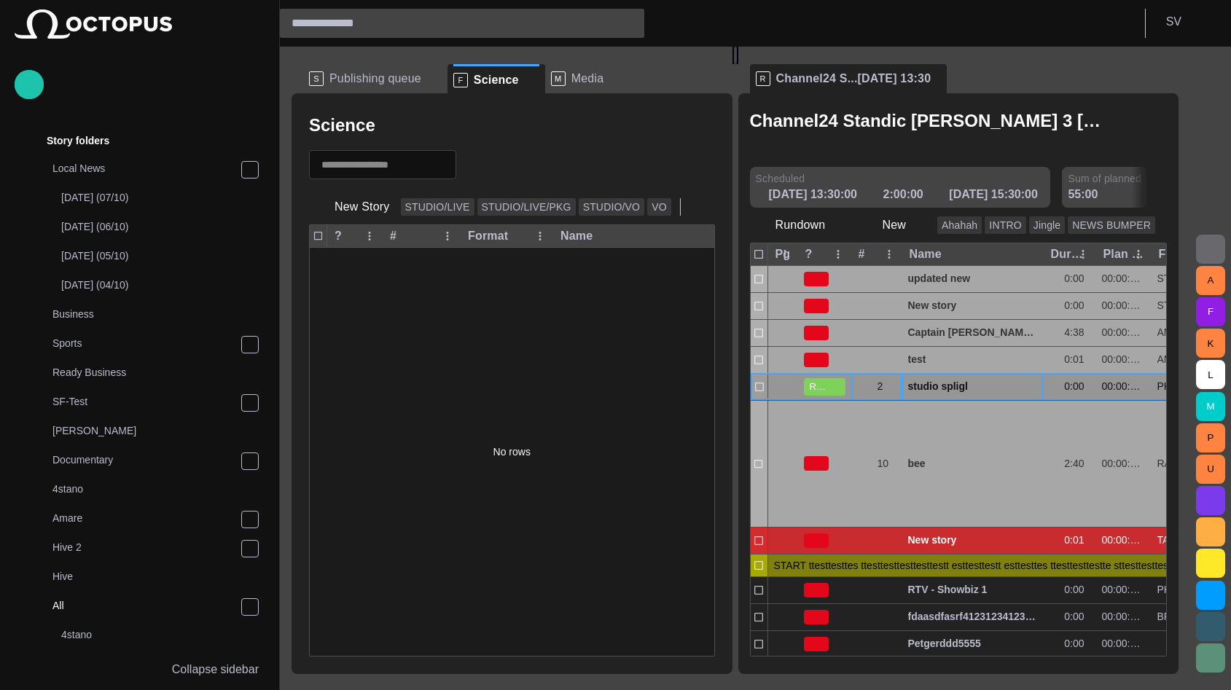
click at [930, 390] on span "studio spligl" at bounding box center [973, 387] width 130 height 14
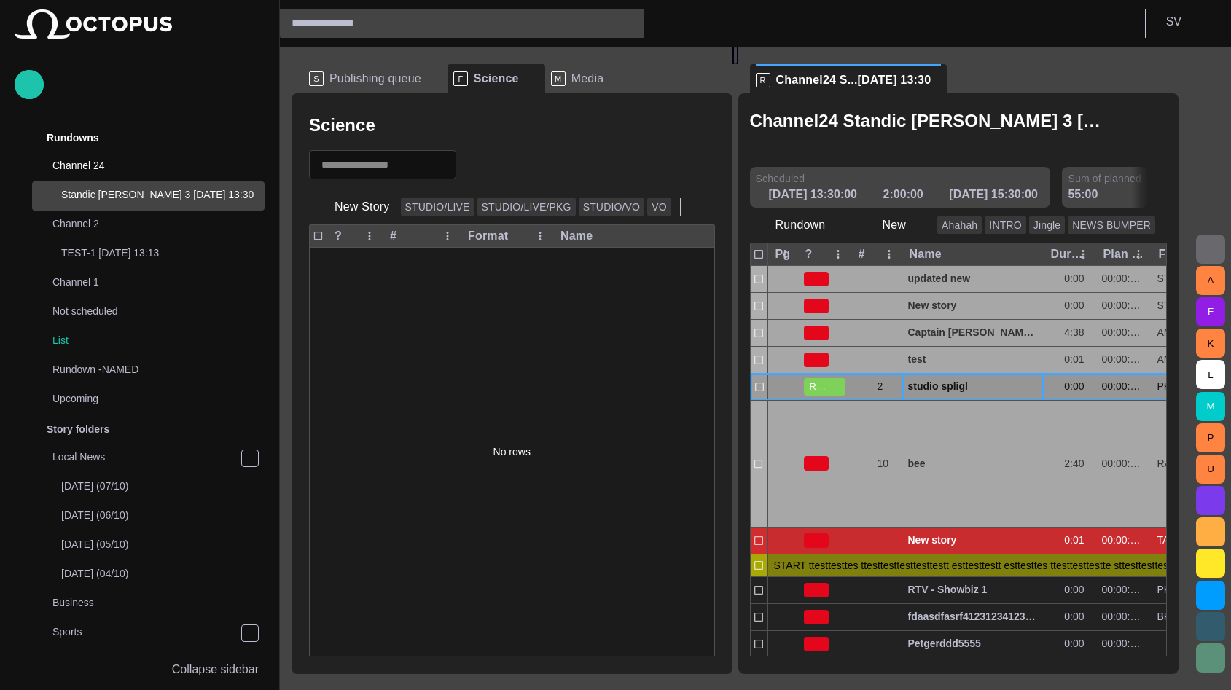
scroll to position [0, 0]
click at [898, 388] on span "button" at bounding box center [892, 387] width 12 height 12
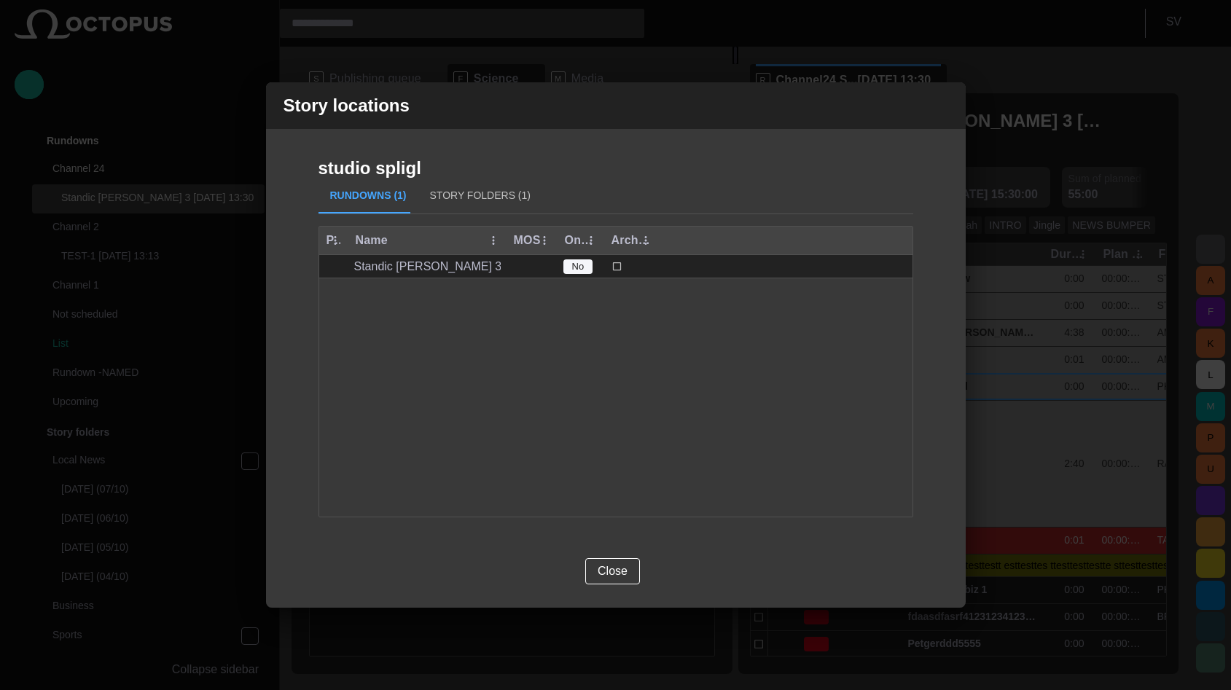
click at [473, 203] on button "Story Folders (1)" at bounding box center [480, 196] width 124 height 35
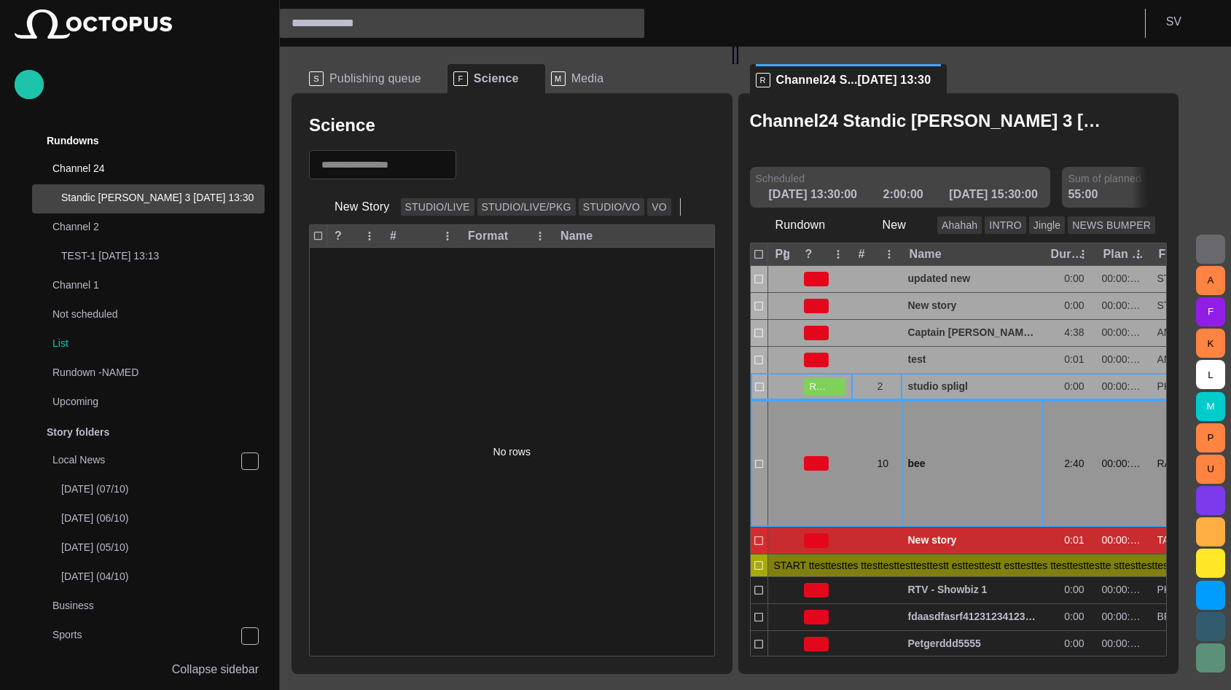
click at [931, 466] on span "bee" at bounding box center [973, 464] width 130 height 14
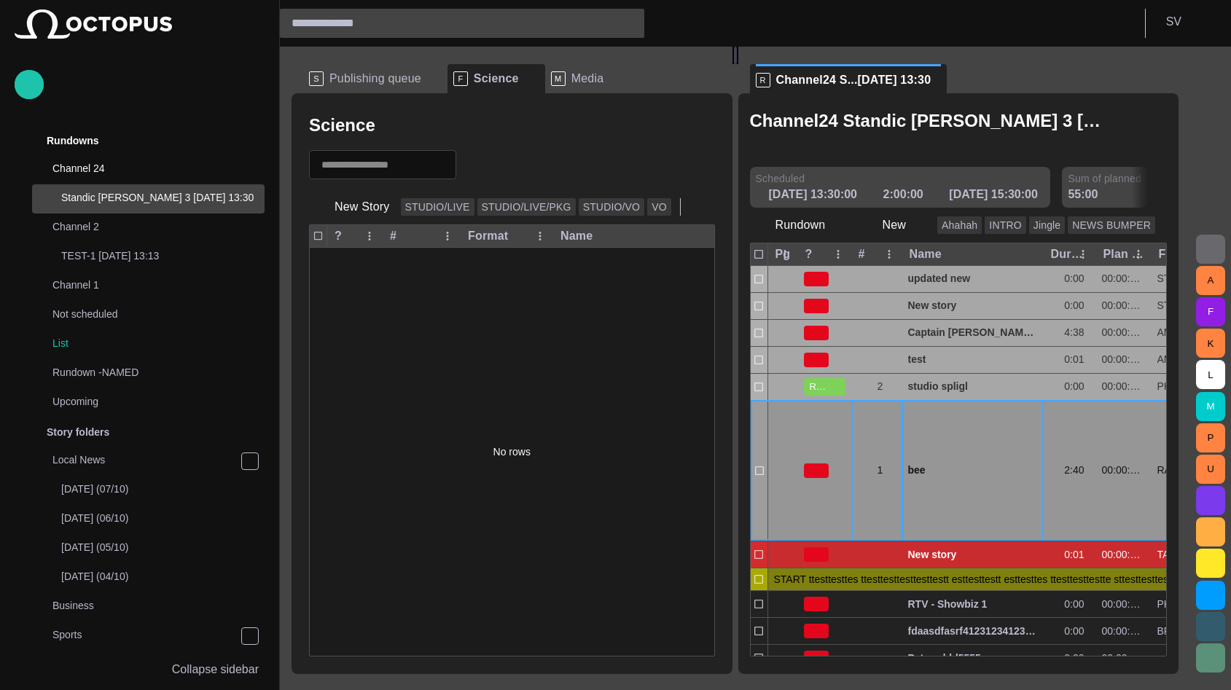
click at [898, 473] on span "button" at bounding box center [892, 471] width 12 height 12
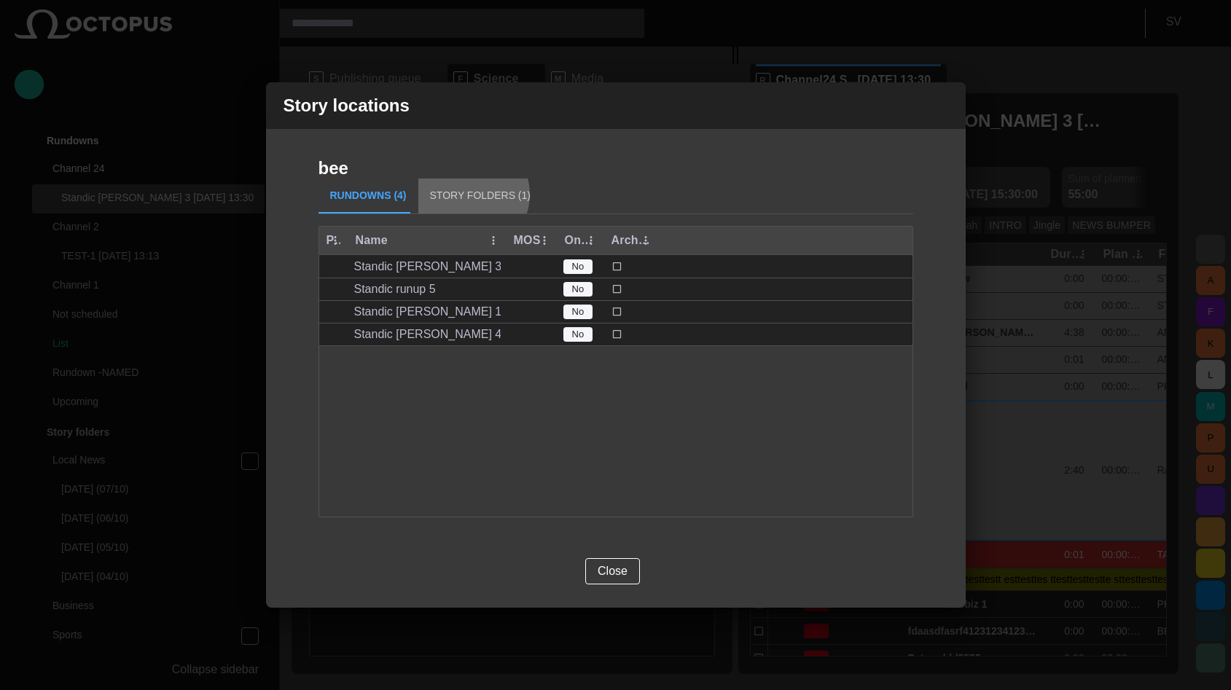
click at [463, 195] on button "Story Folders (1)" at bounding box center [480, 196] width 124 height 35
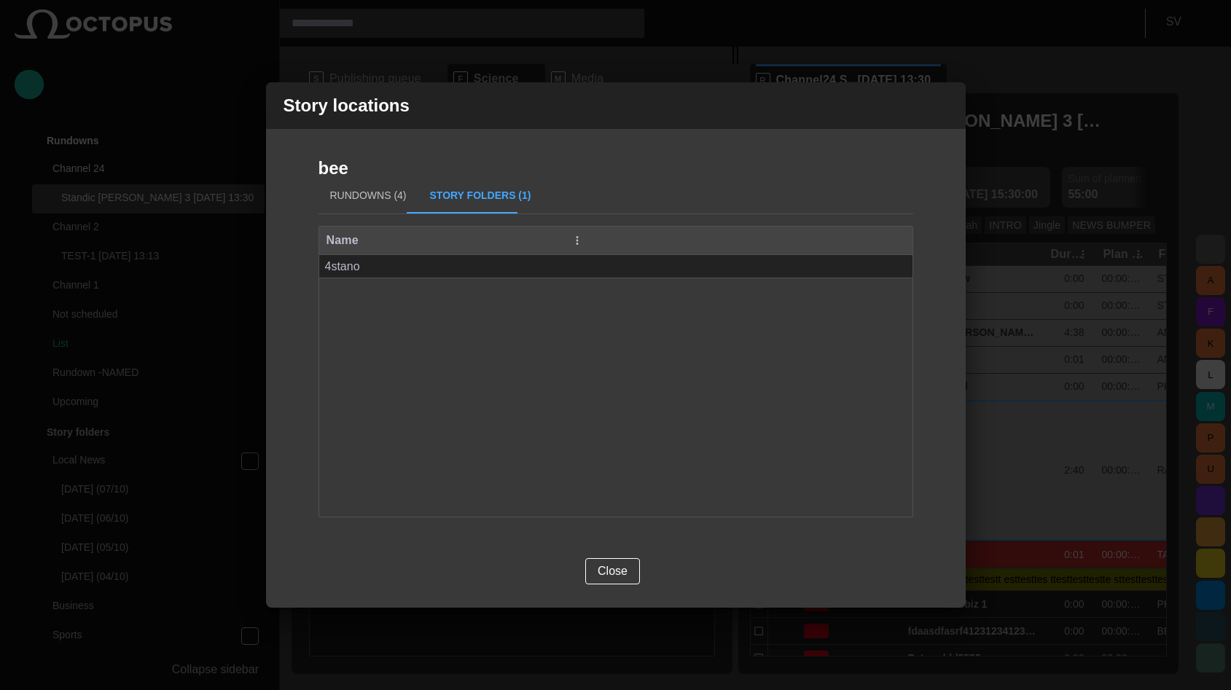
click at [376, 193] on button "Rundowns (4)" at bounding box center [368, 196] width 100 height 35
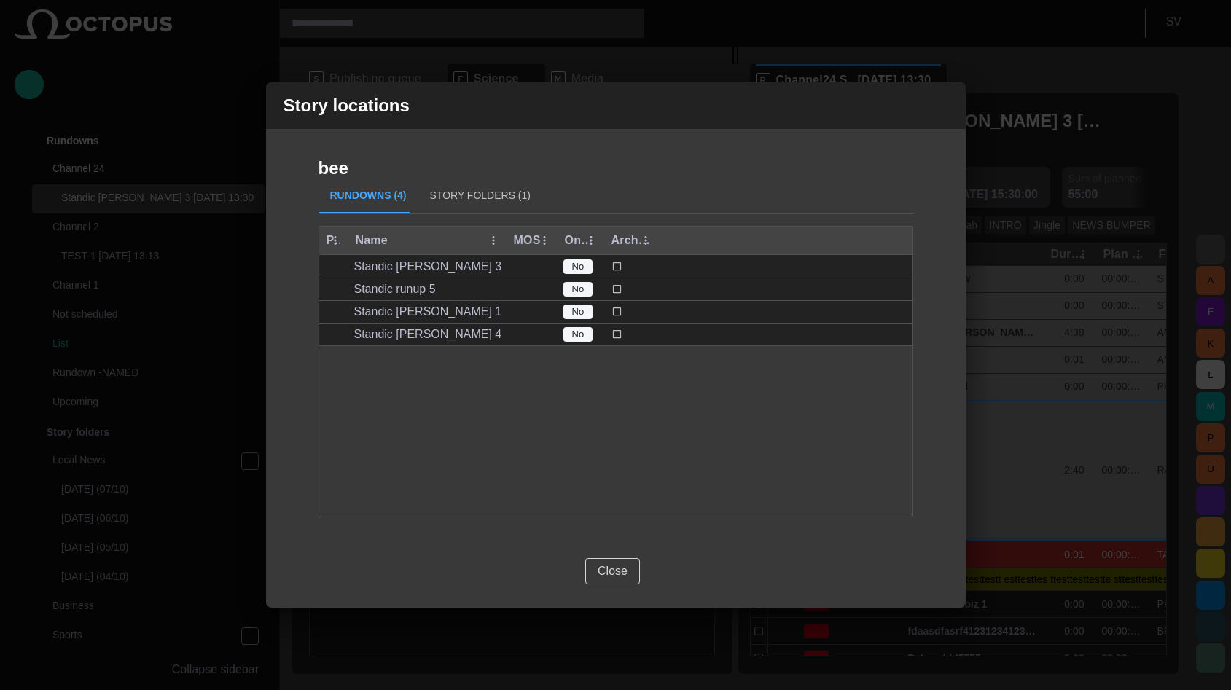
click at [606, 566] on button "Close" at bounding box center [612, 571] width 55 height 26
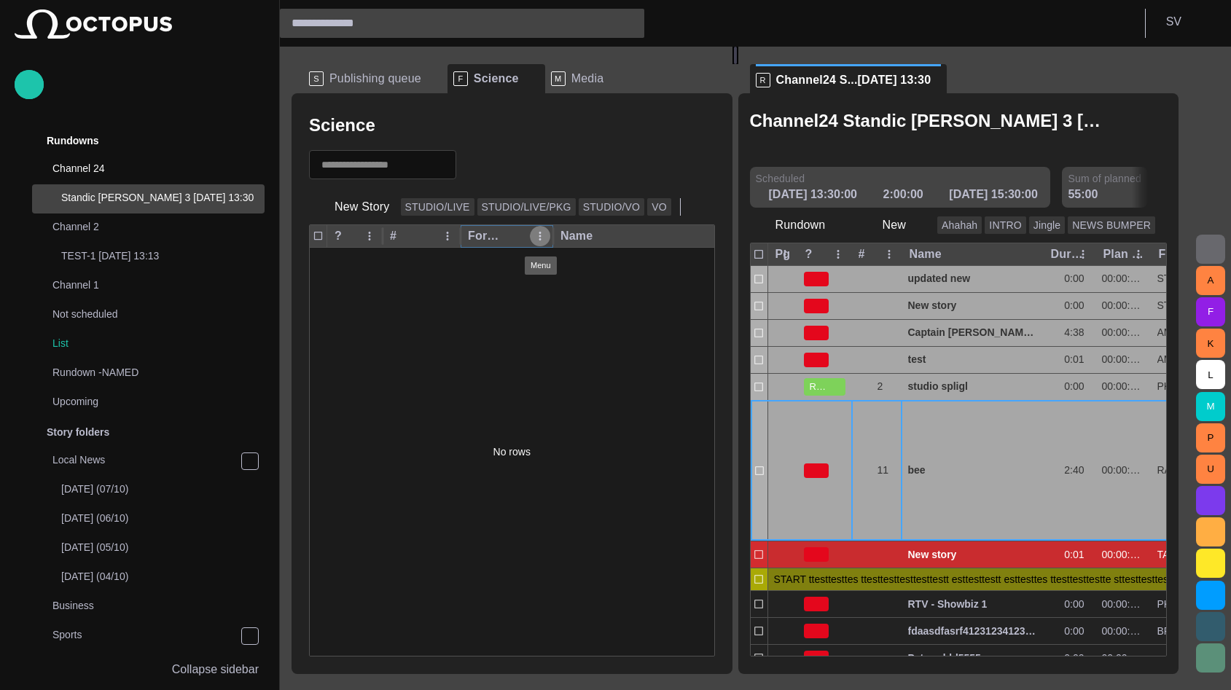
click at [544, 234] on icon "Format column menu" at bounding box center [539, 236] width 13 height 13
click at [442, 262] on span "Remove column" at bounding box center [459, 261] width 158 height 17
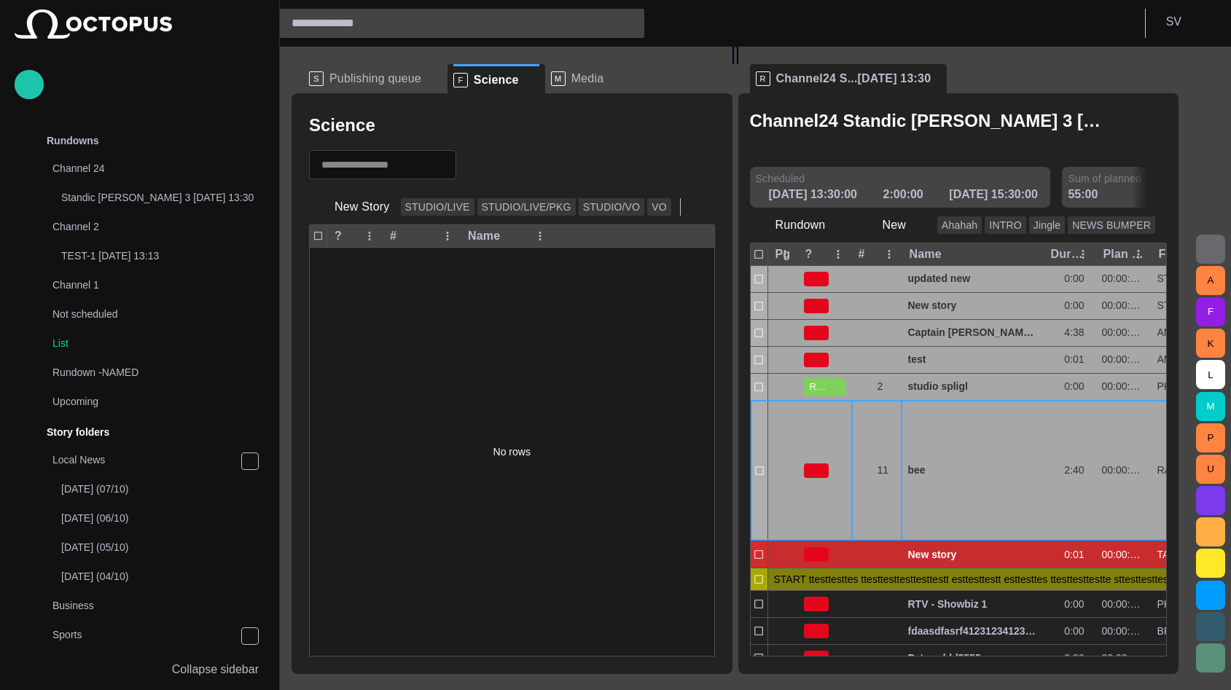
scroll to position [292, 0]
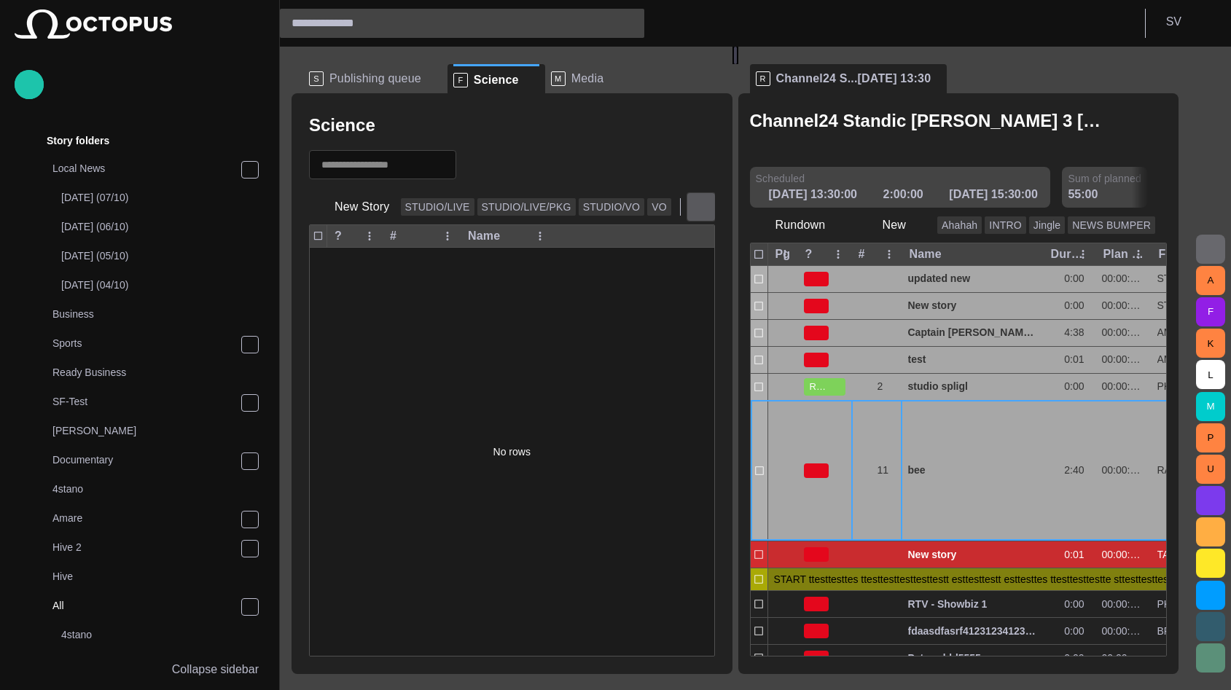
click at [694, 206] on span "button" at bounding box center [701, 207] width 15 height 15
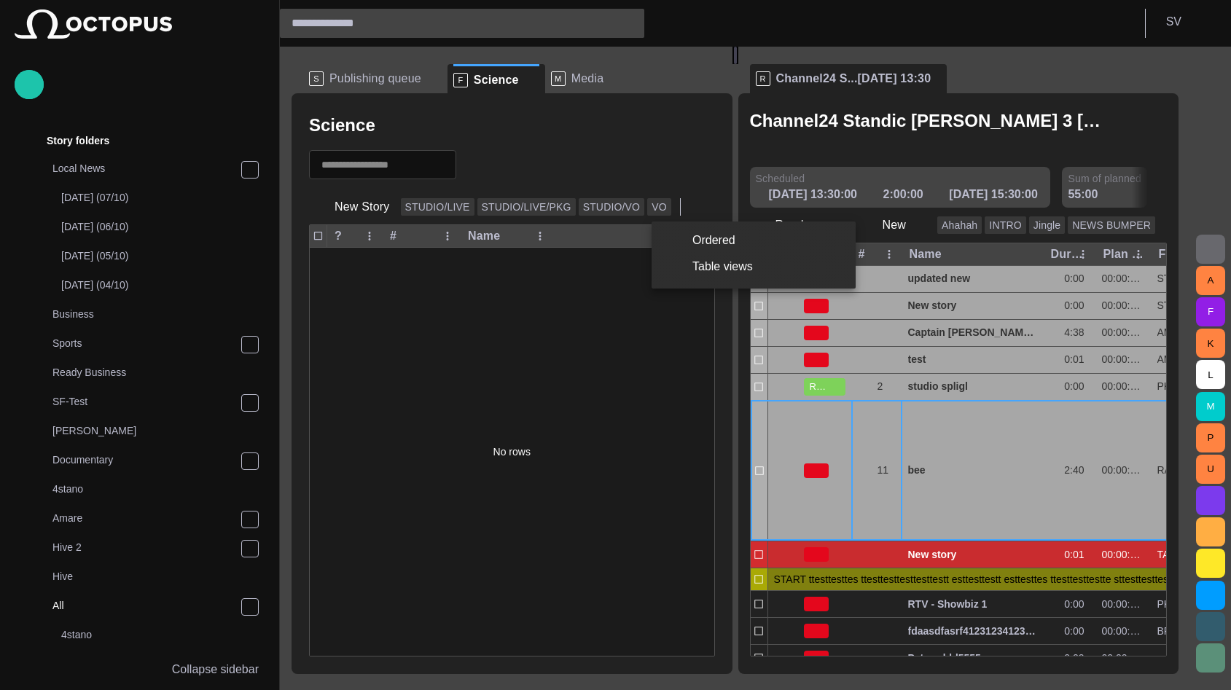
click at [637, 146] on div at bounding box center [615, 345] width 1231 height 690
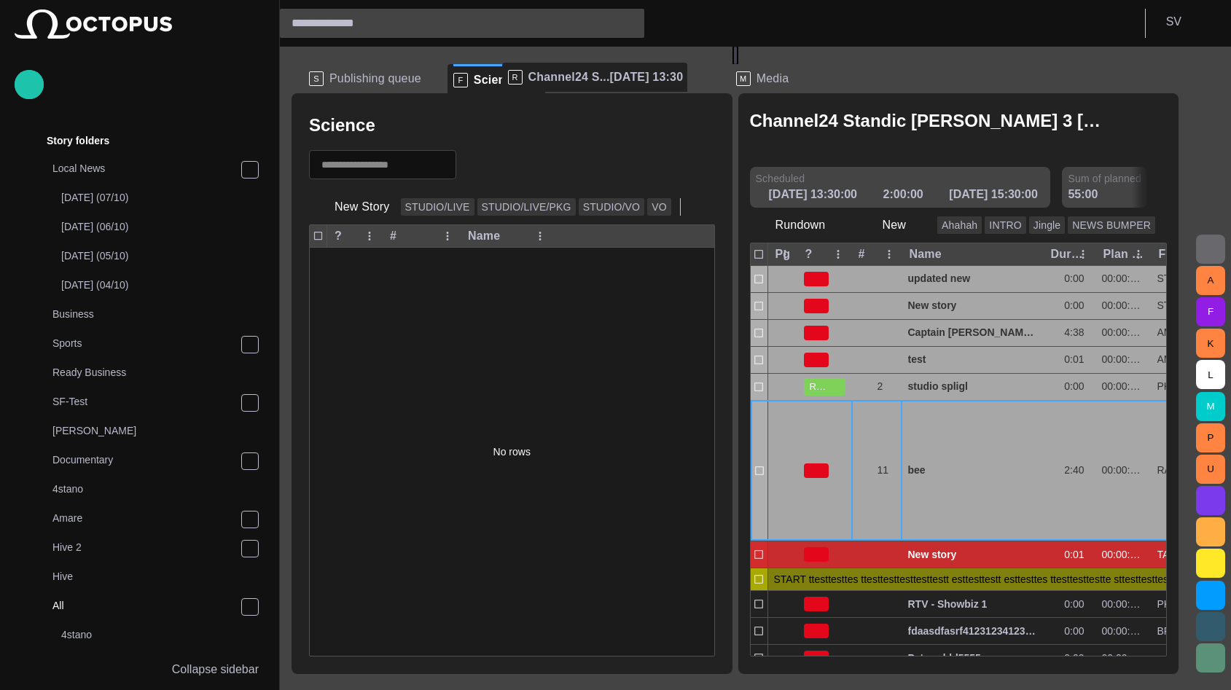
drag, startPoint x: 839, startPoint y: 77, endPoint x: 571, endPoint y: 77, distance: 268.2
click at [571, 77] on div "S Publishing queue F Science M Media Science New Story STUDIO/LIVE STUDIO/LIVE/…" at bounding box center [741, 360] width 899 height 627
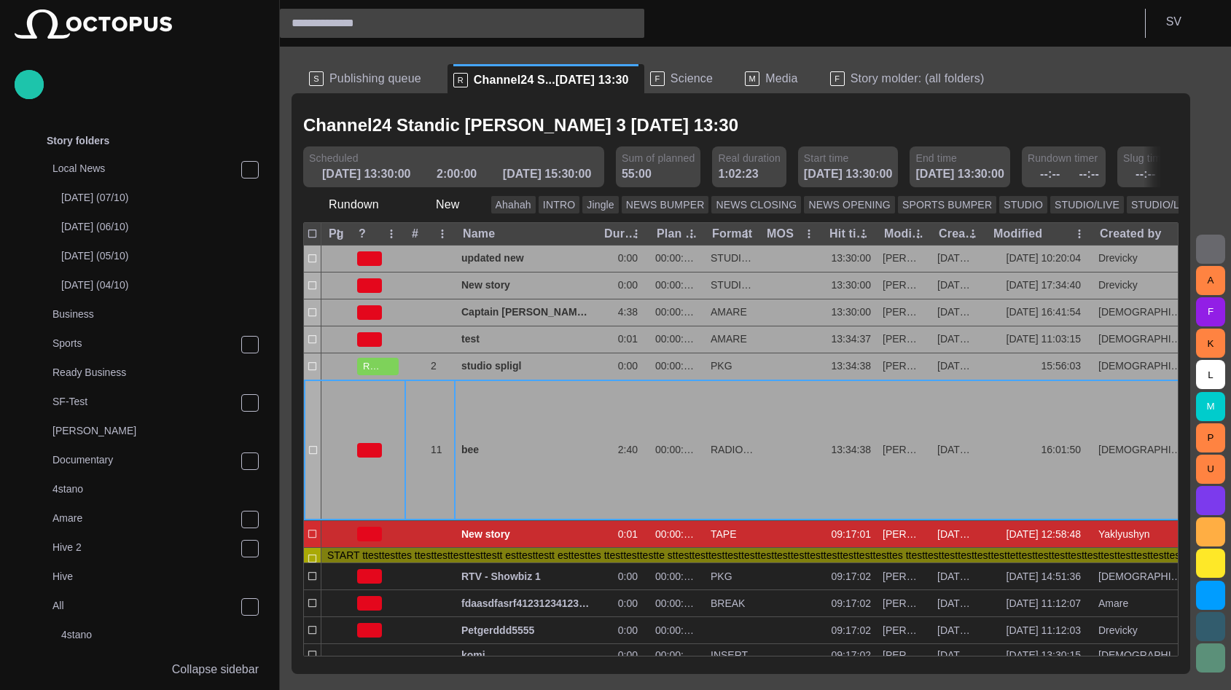
scroll to position [0, 0]
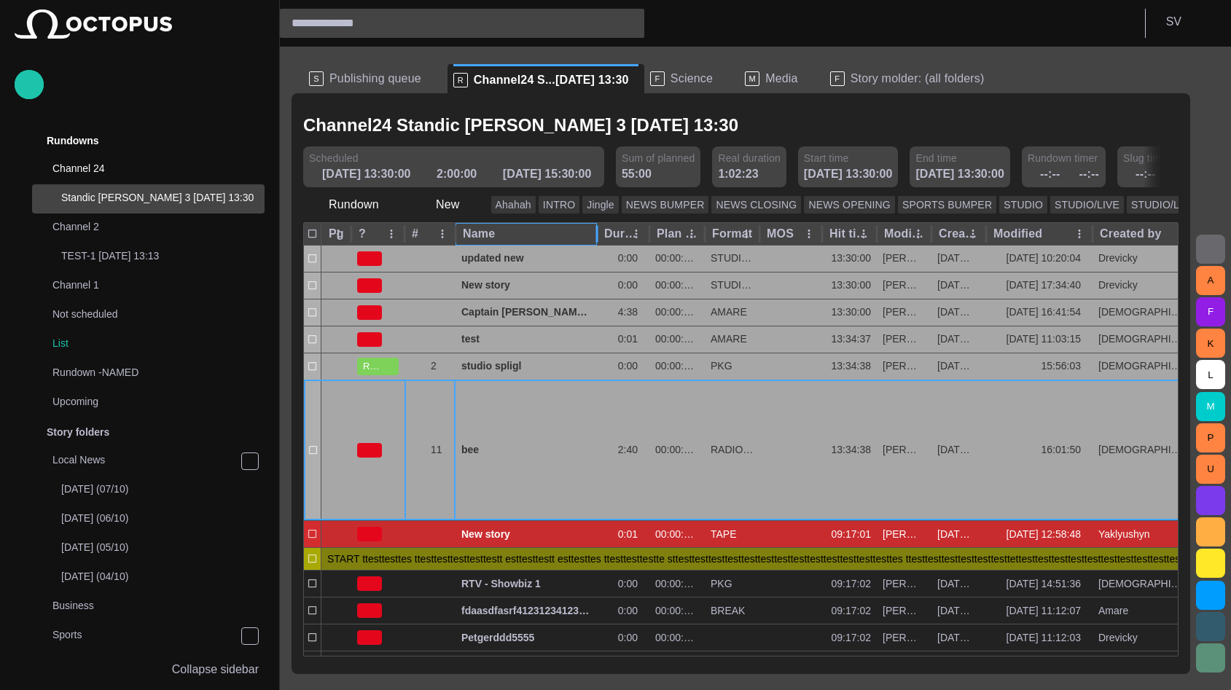
click at [565, 234] on div "Name" at bounding box center [526, 234] width 127 height 22
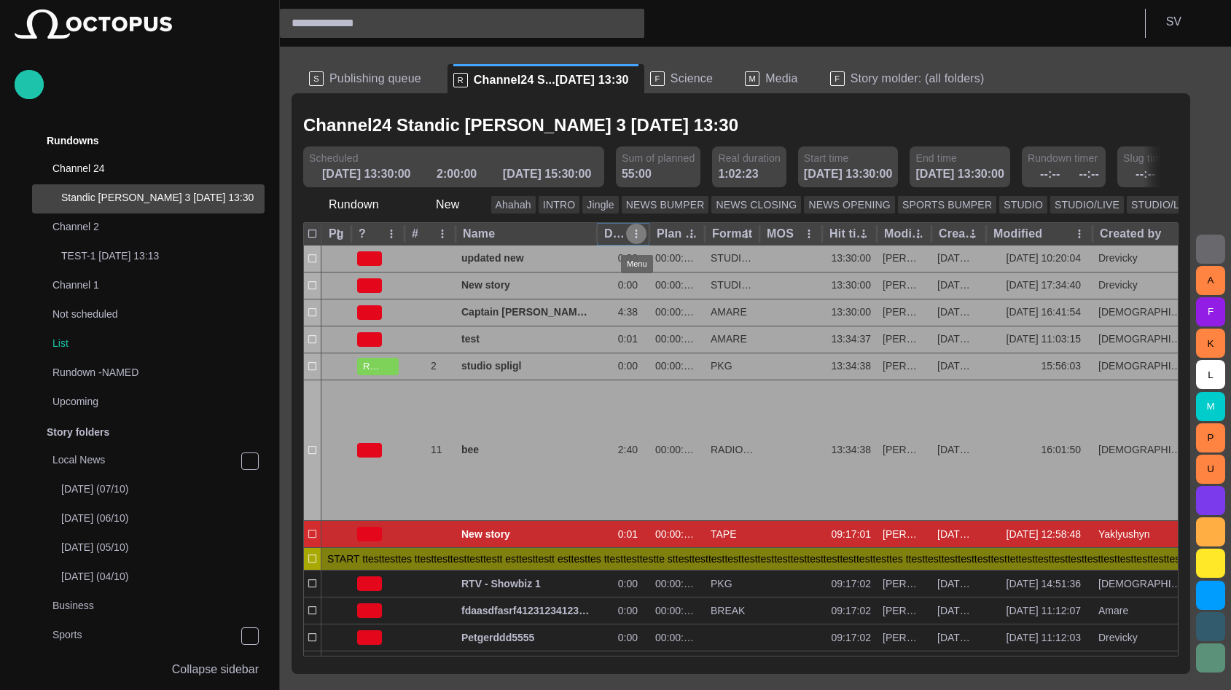
click at [635, 232] on icon "Duration column menu" at bounding box center [636, 233] width 13 height 13
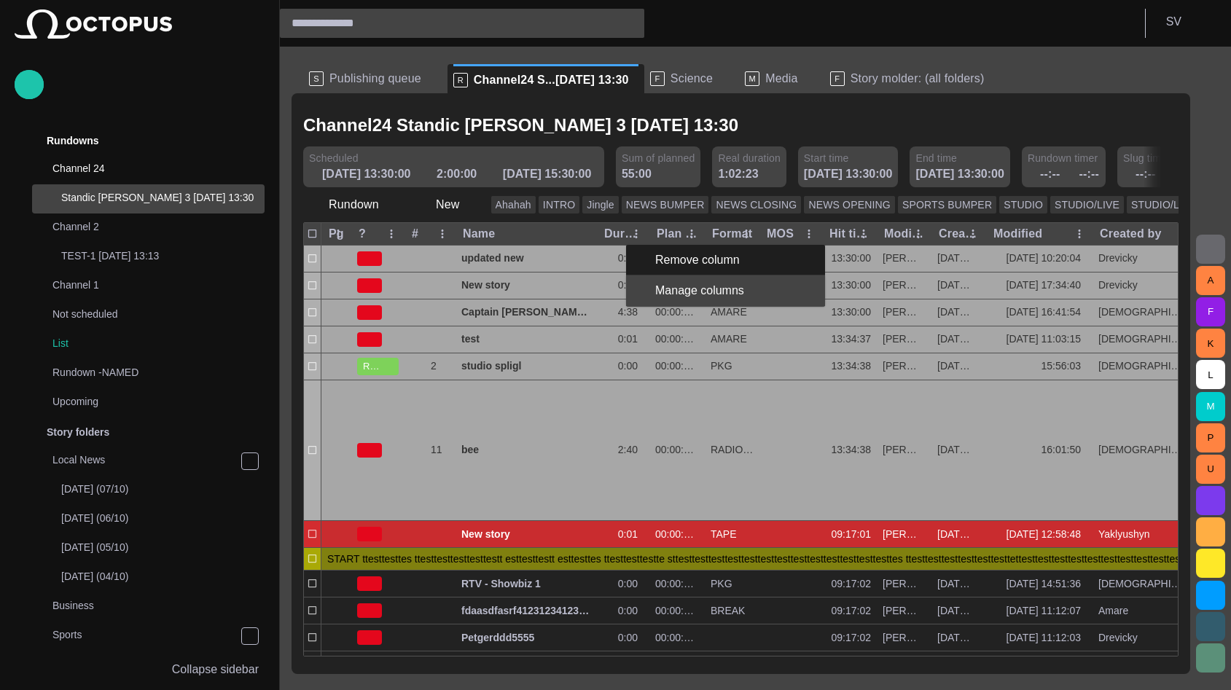
click at [676, 294] on span "Manage columns" at bounding box center [716, 290] width 123 height 17
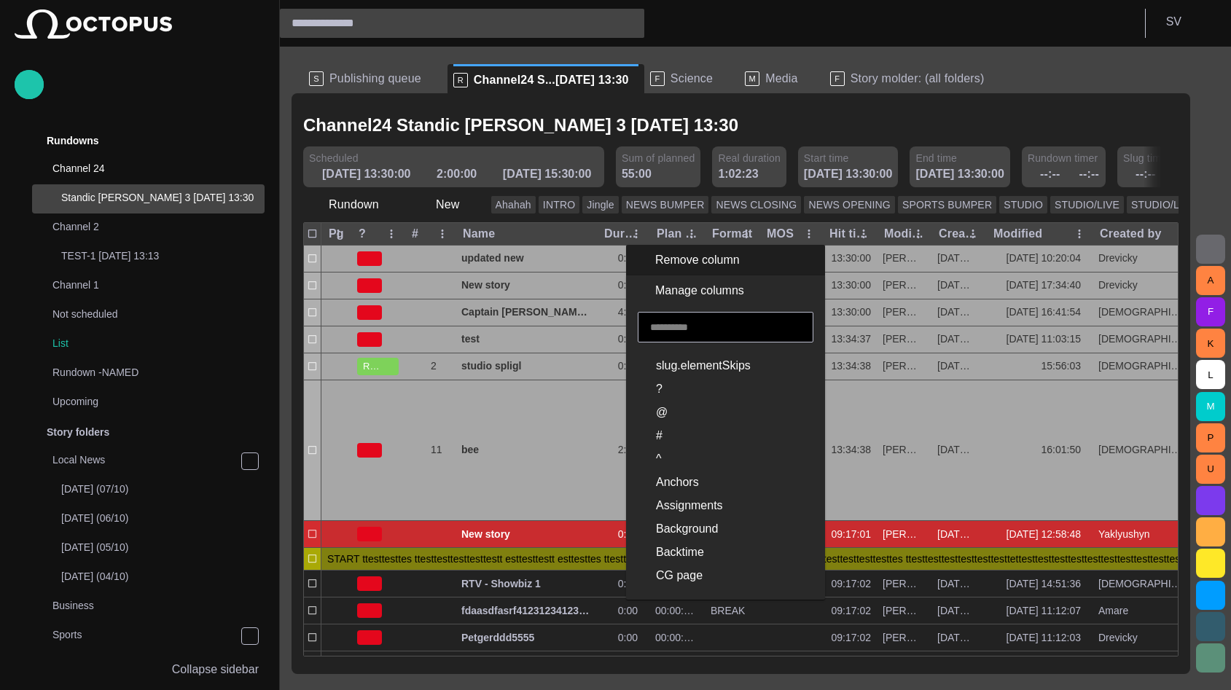
click at [710, 367] on span "slug.elementSkips" at bounding box center [703, 365] width 95 height 17
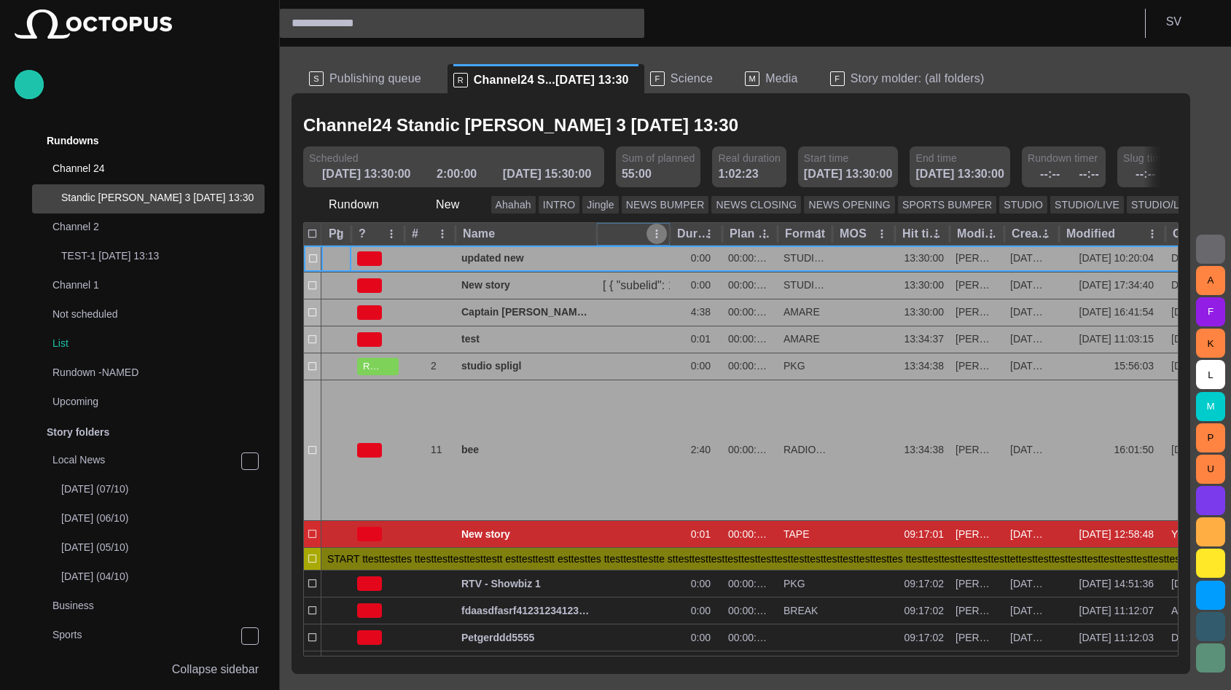
click at [653, 235] on icon "column menu" at bounding box center [656, 233] width 13 height 13
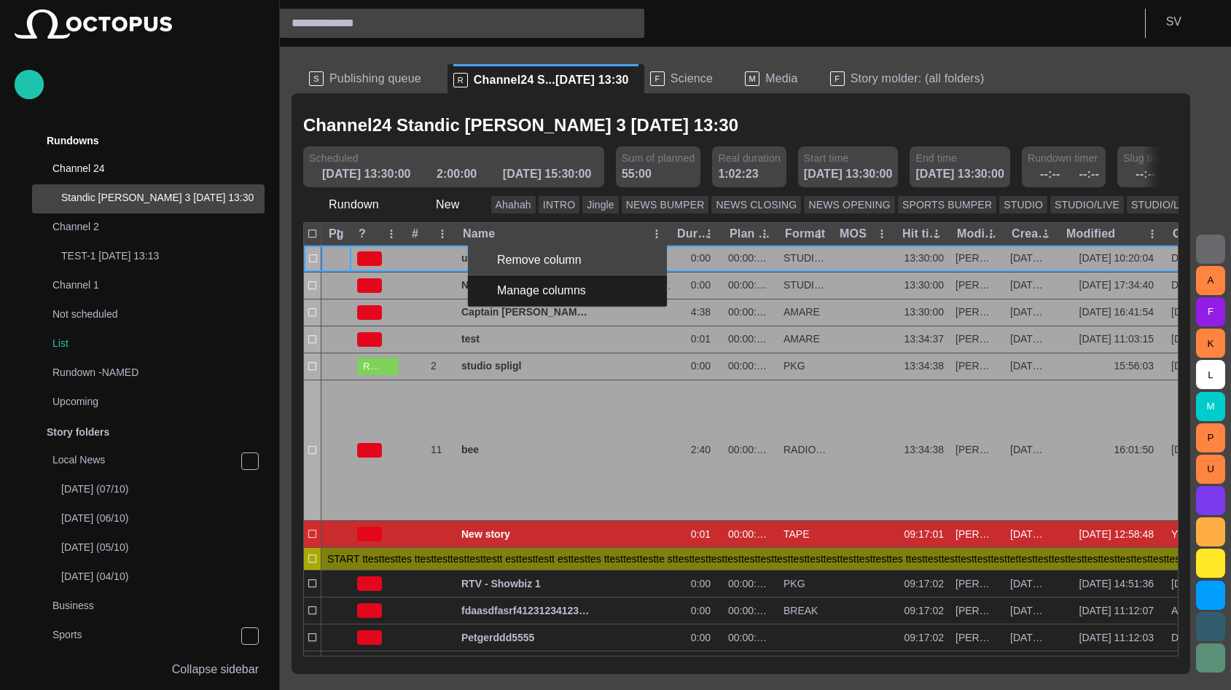
click at [625, 254] on span "Remove column" at bounding box center [576, 259] width 158 height 17
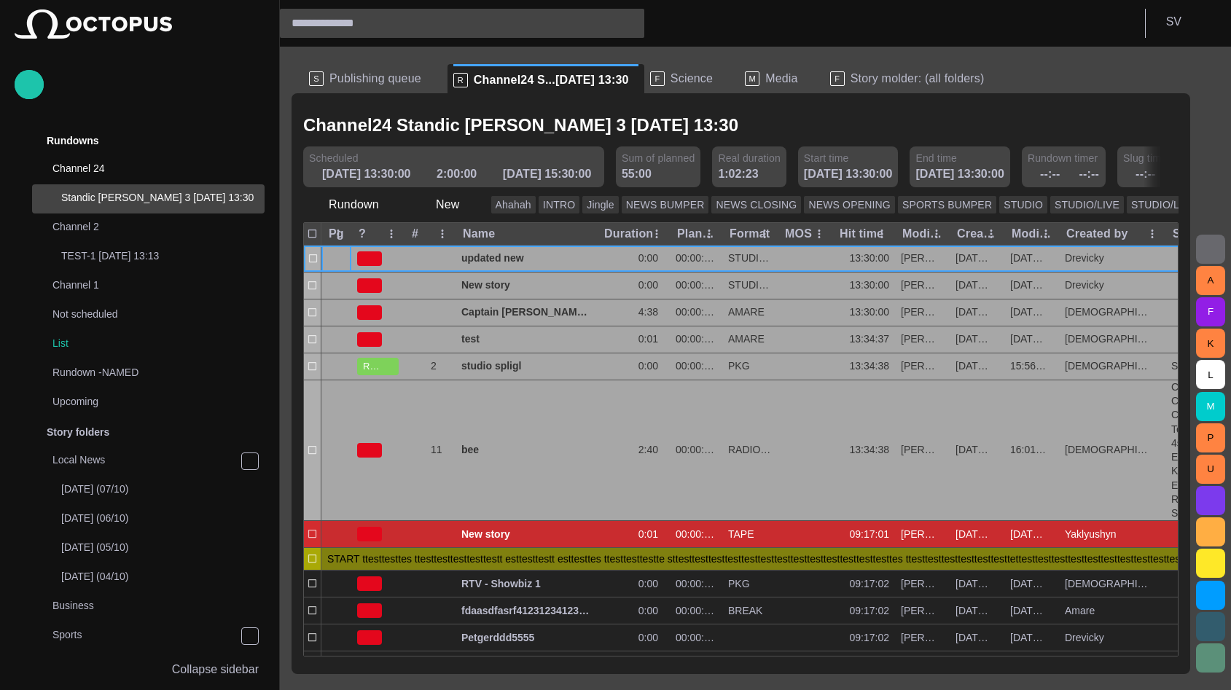
click at [858, 77] on span "Story molder: (all folders)" at bounding box center [917, 78] width 134 height 15
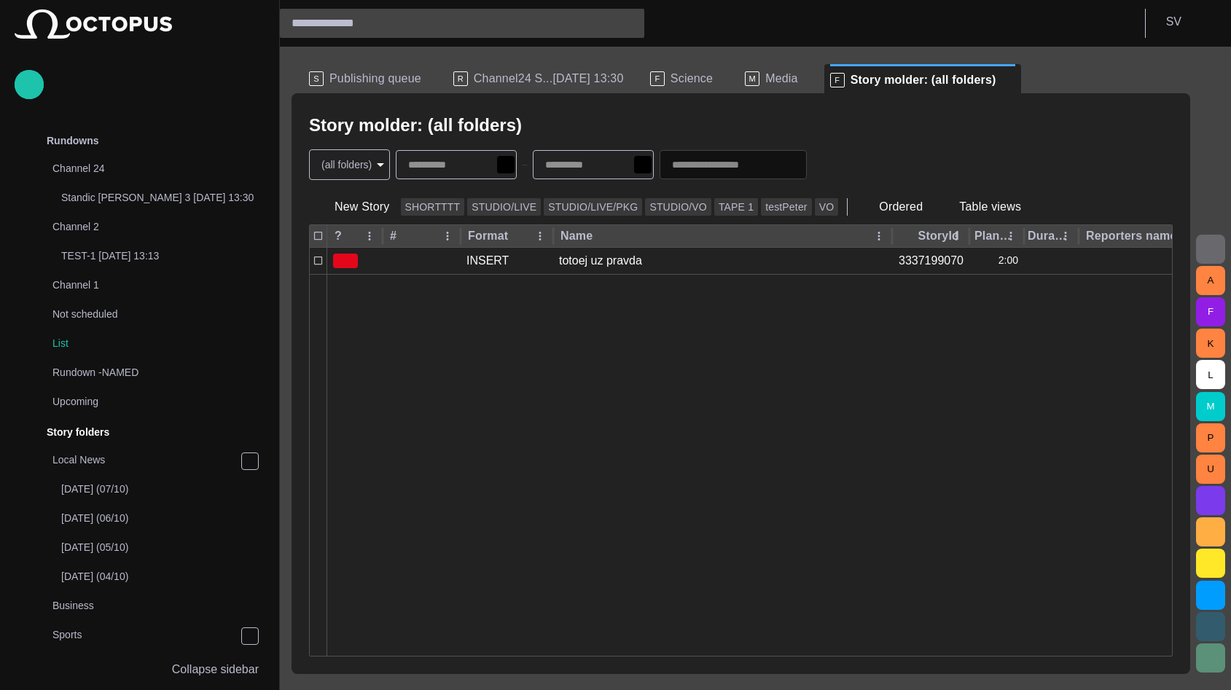
scroll to position [292, 0]
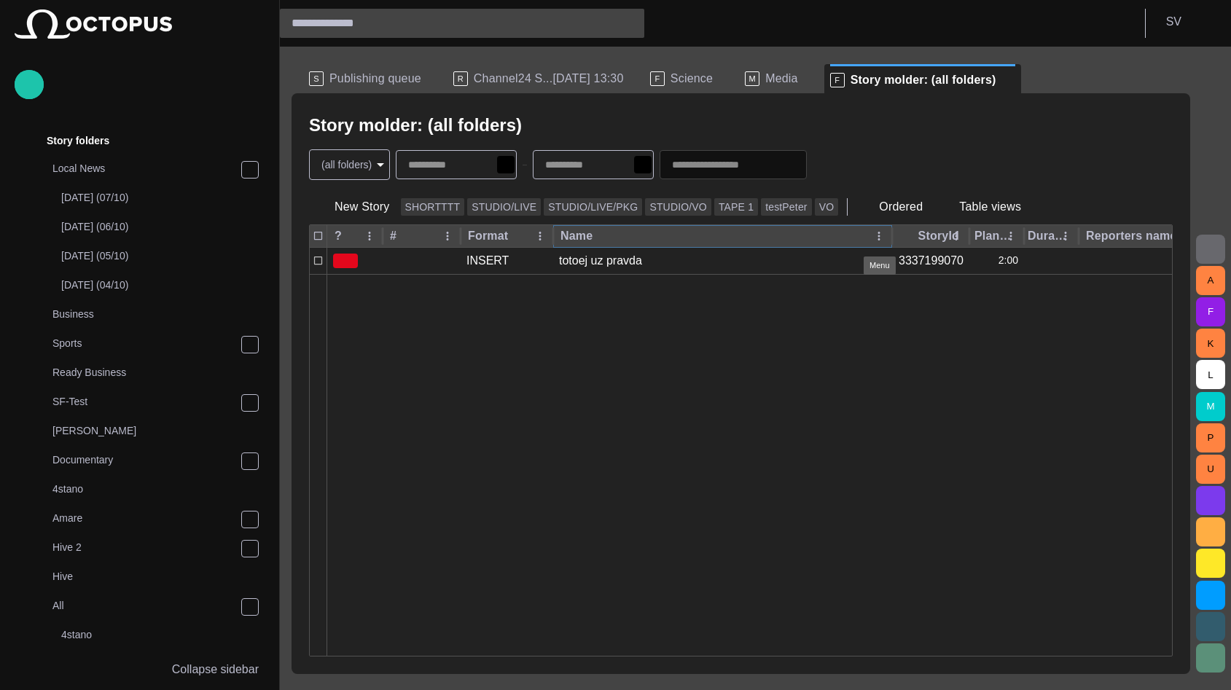
click at [877, 234] on icon "Name column menu" at bounding box center [878, 236] width 13 height 13
click at [791, 289] on span "Manage columns" at bounding box center [780, 291] width 123 height 17
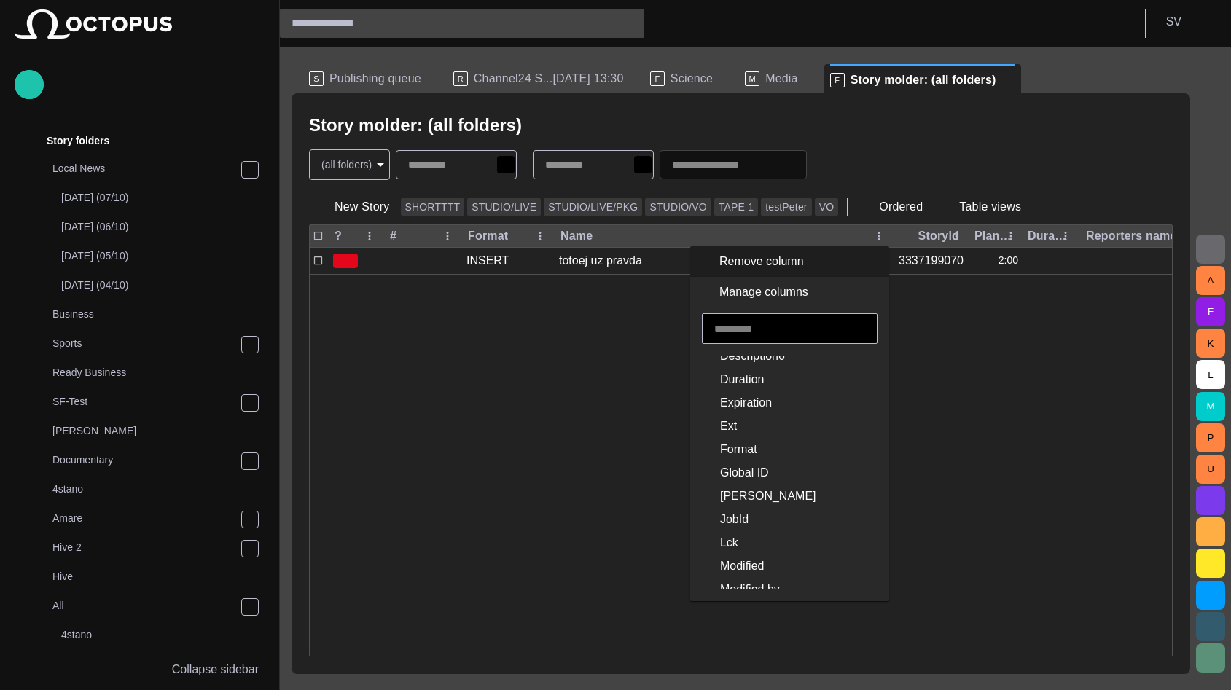
scroll to position [0, 0]
click at [523, 373] on div at bounding box center [894, 465] width 1135 height 382
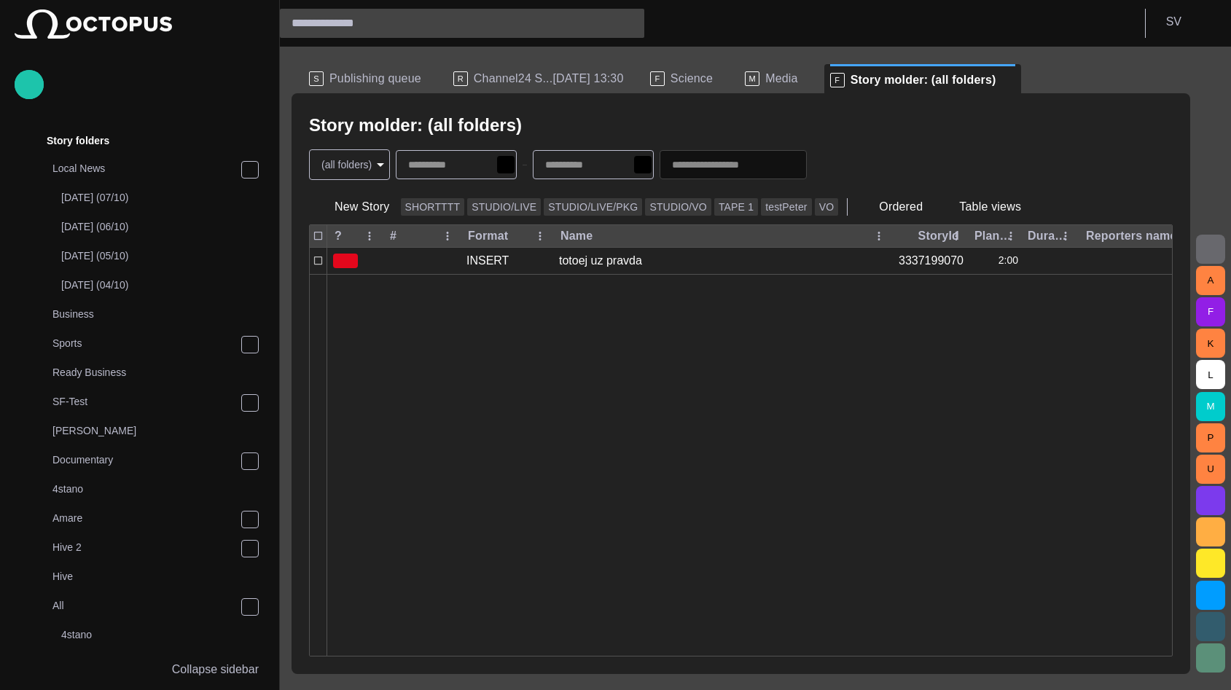
click at [492, 74] on span "Channel24 S...14/09 13:30" at bounding box center [549, 78] width 150 height 15
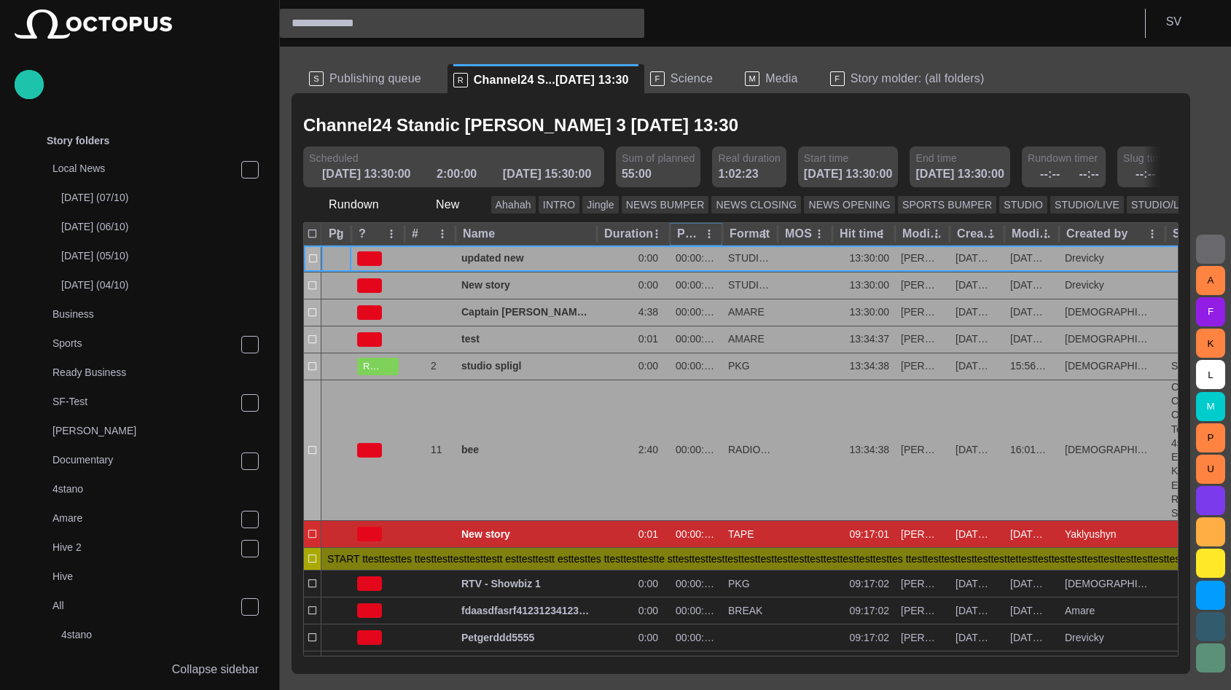
click at [706, 230] on icon "Plan dur column menu" at bounding box center [709, 233] width 13 height 13
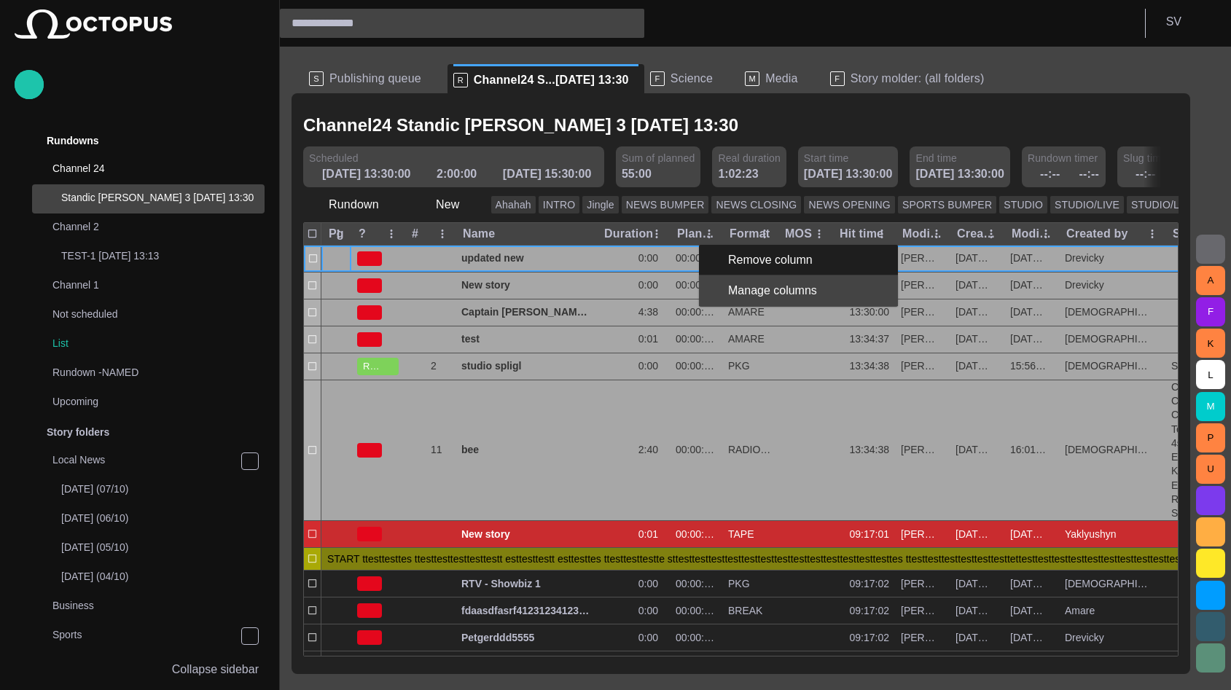
click at [740, 287] on span "Manage columns" at bounding box center [789, 290] width 123 height 17
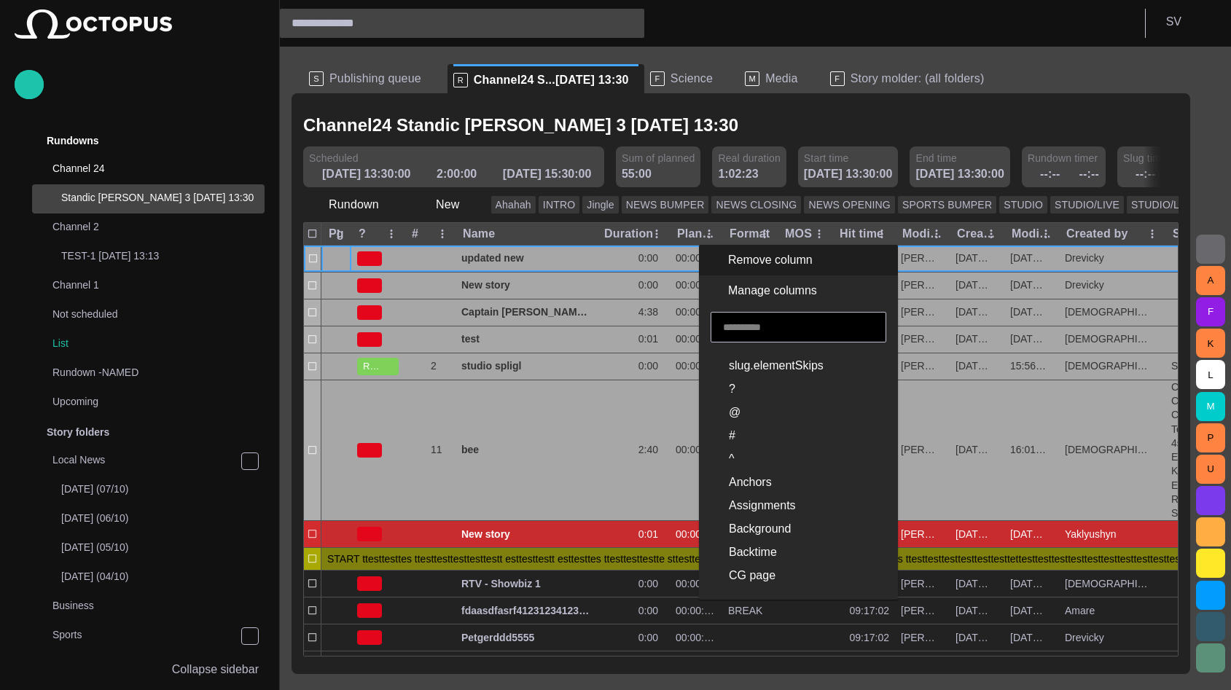
click at [770, 112] on div "Channel24 Standic walkup 3 14/09 13:30" at bounding box center [740, 126] width 875 height 30
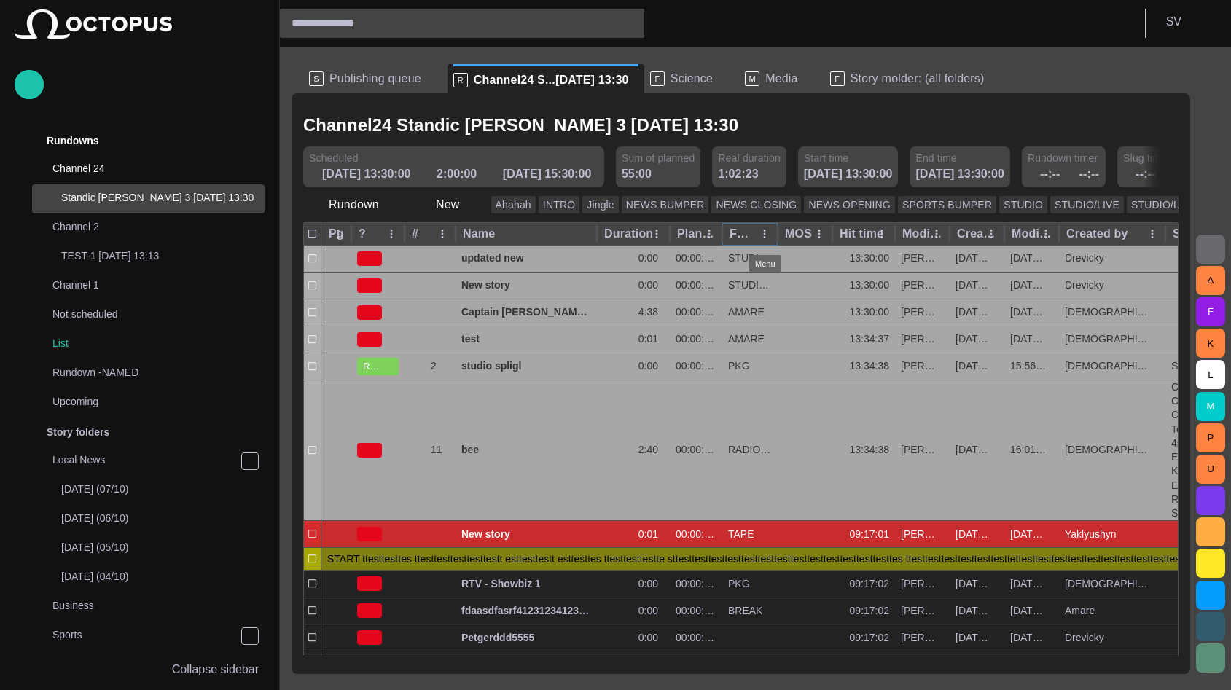
click at [762, 235] on icon "Format column menu" at bounding box center [764, 233] width 13 height 13
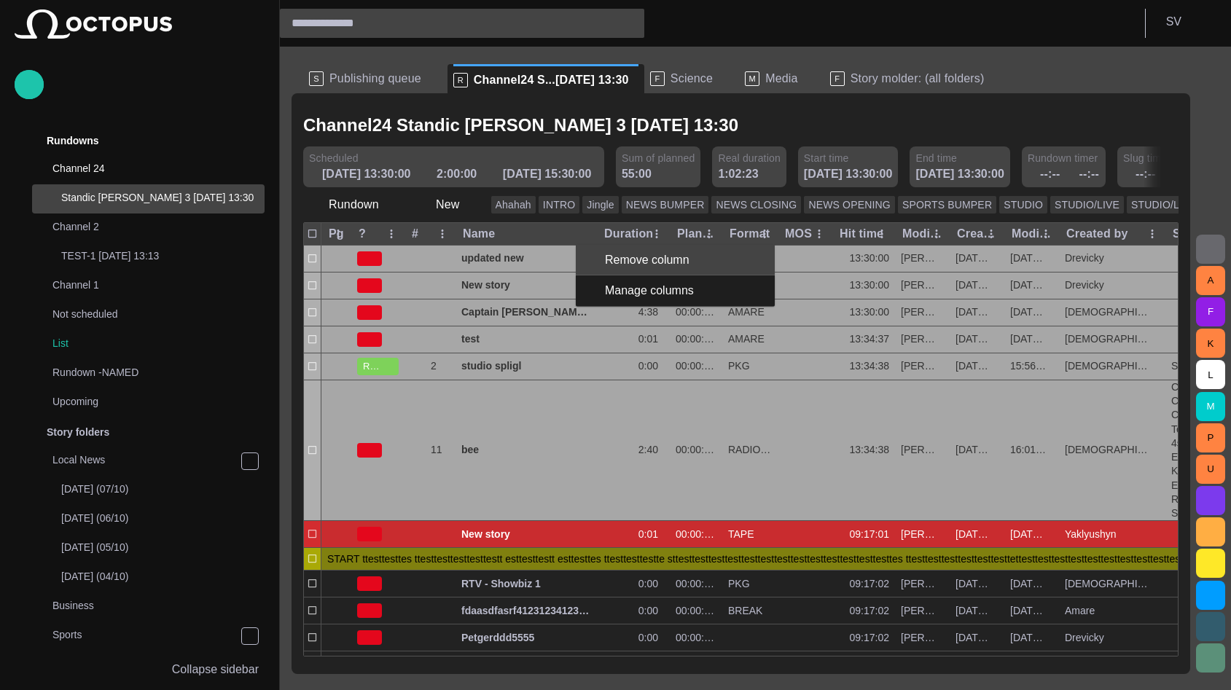
click at [714, 265] on span "Remove column" at bounding box center [684, 259] width 158 height 17
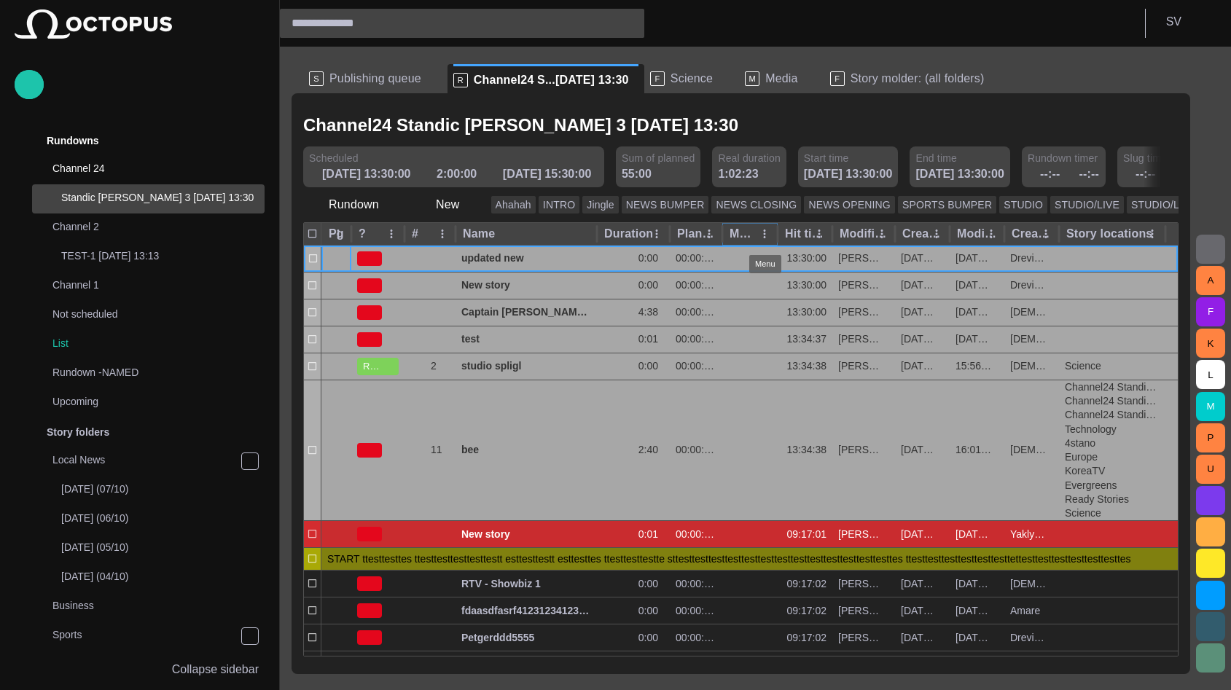
click at [762, 233] on icon "MOS column menu" at bounding box center [764, 233] width 13 height 13
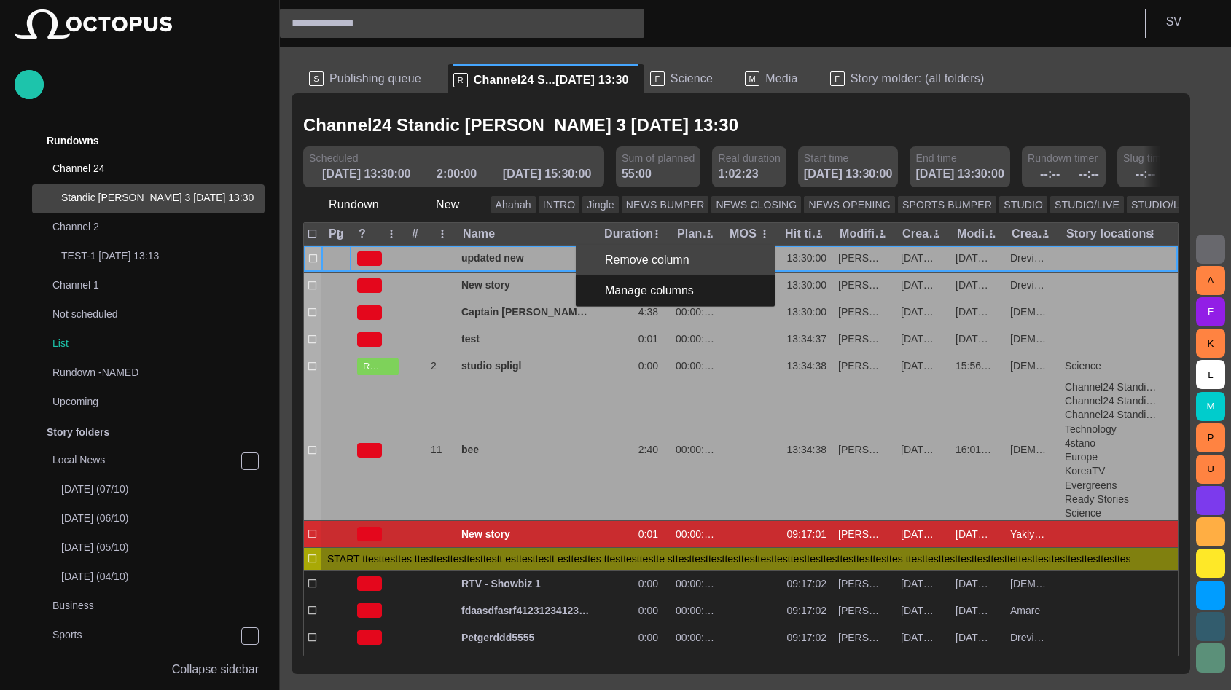
click at [739, 254] on span "Remove column" at bounding box center [684, 259] width 158 height 17
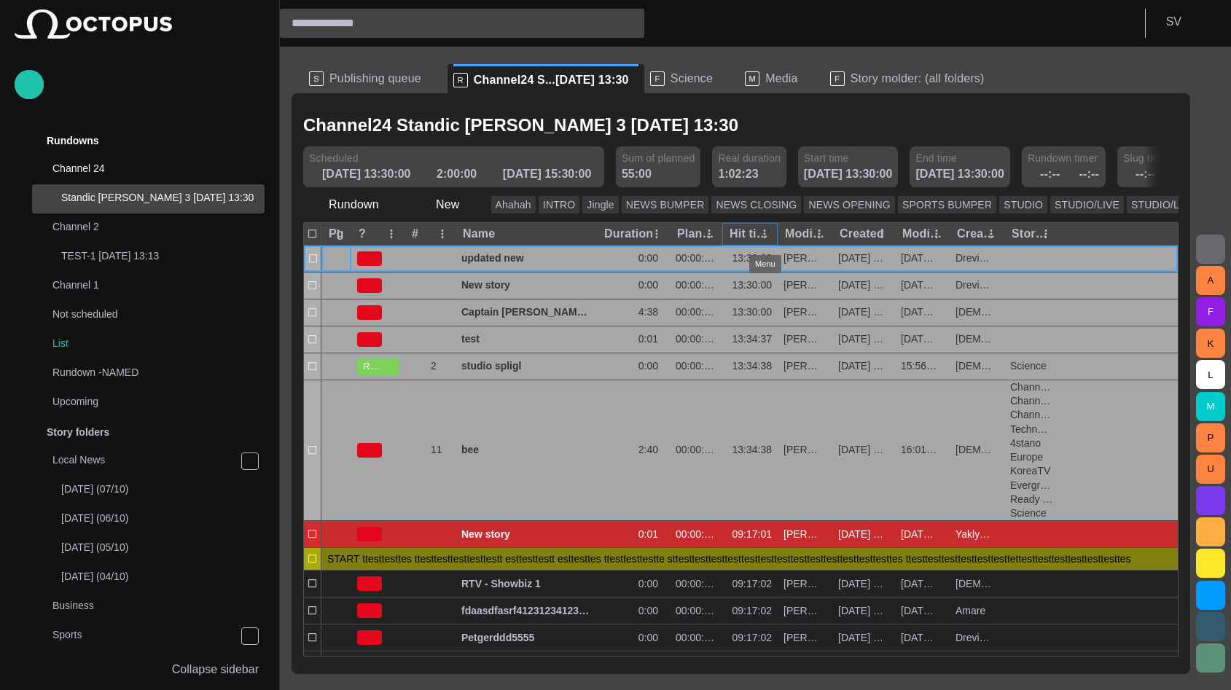
click at [765, 234] on icon "Hit time column menu" at bounding box center [765, 234] width 2 height 9
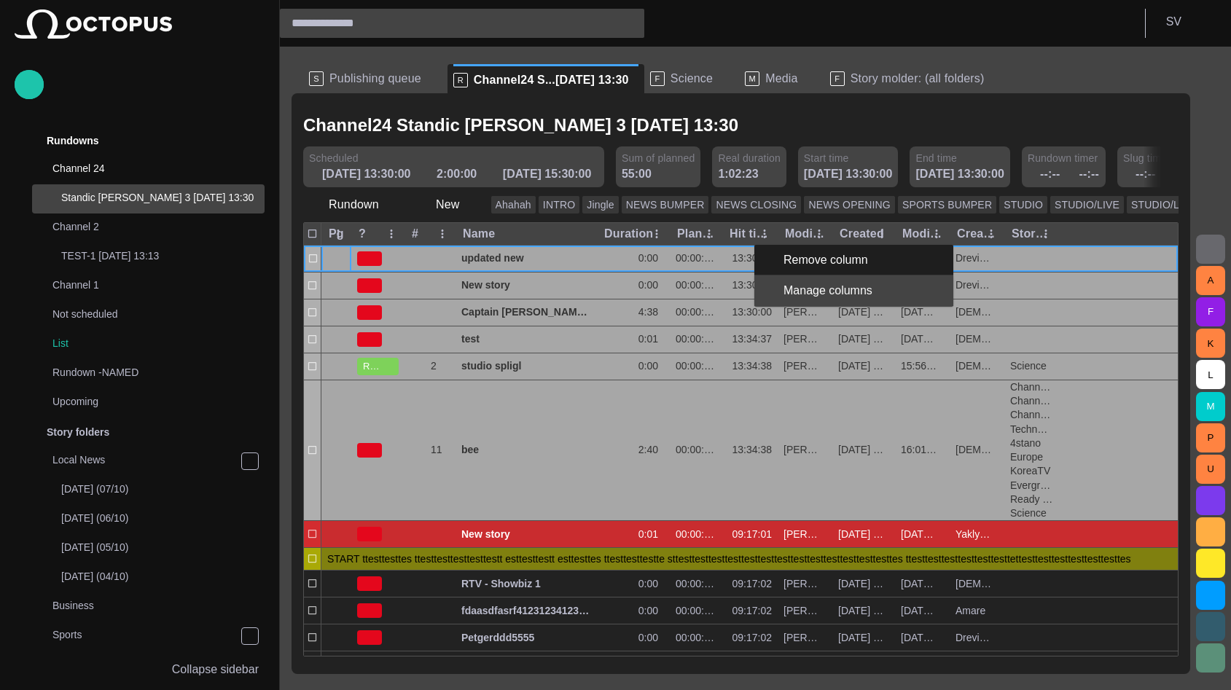
click at [780, 292] on div "Manage columns" at bounding box center [836, 290] width 164 height 31
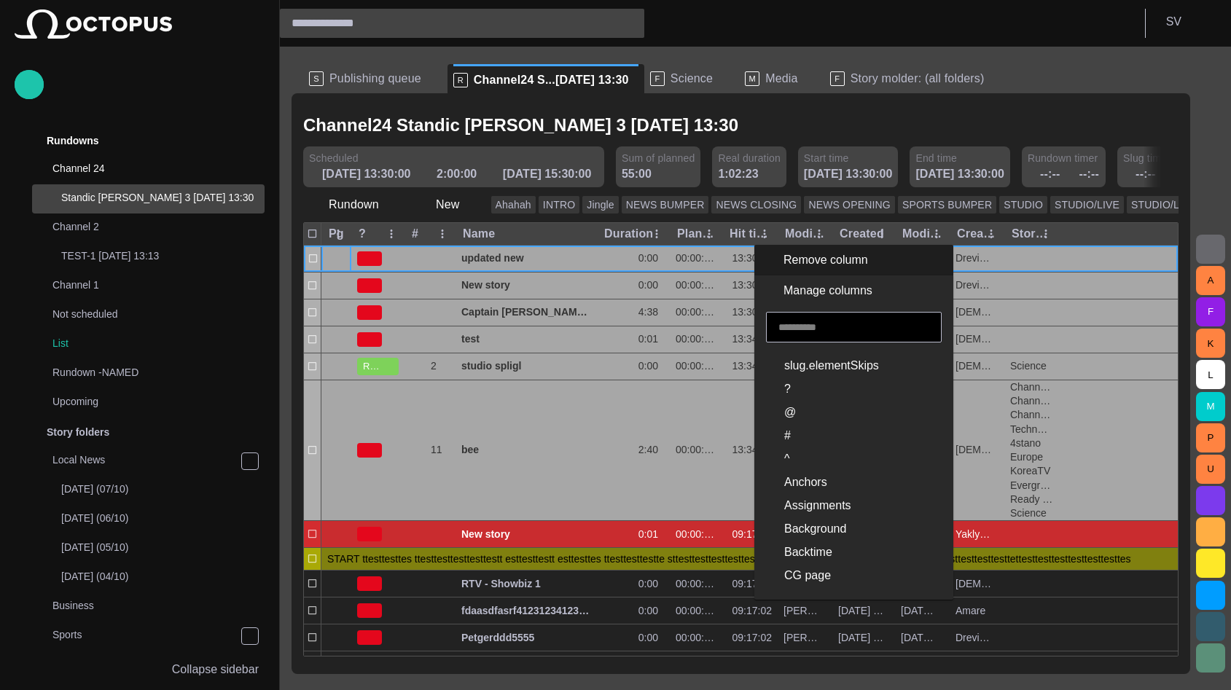
click at [805, 321] on input "text" at bounding box center [853, 327] width 151 height 15
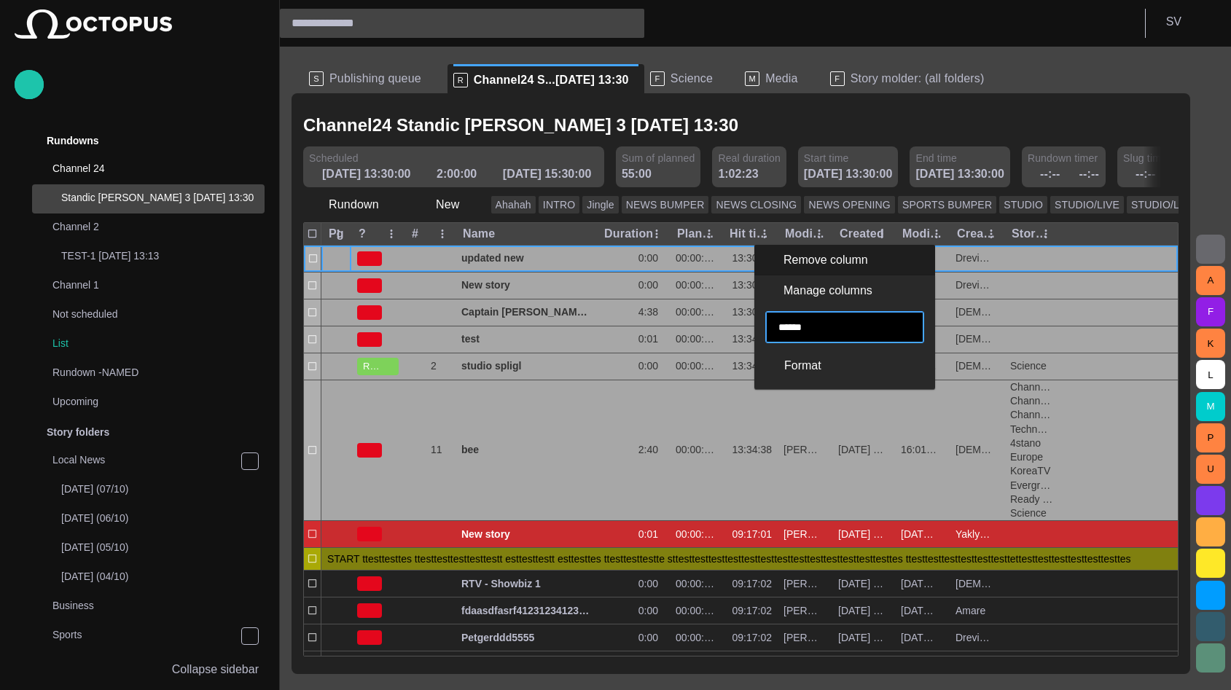
type input "******"
click at [795, 365] on span "Format" at bounding box center [802, 365] width 37 height 17
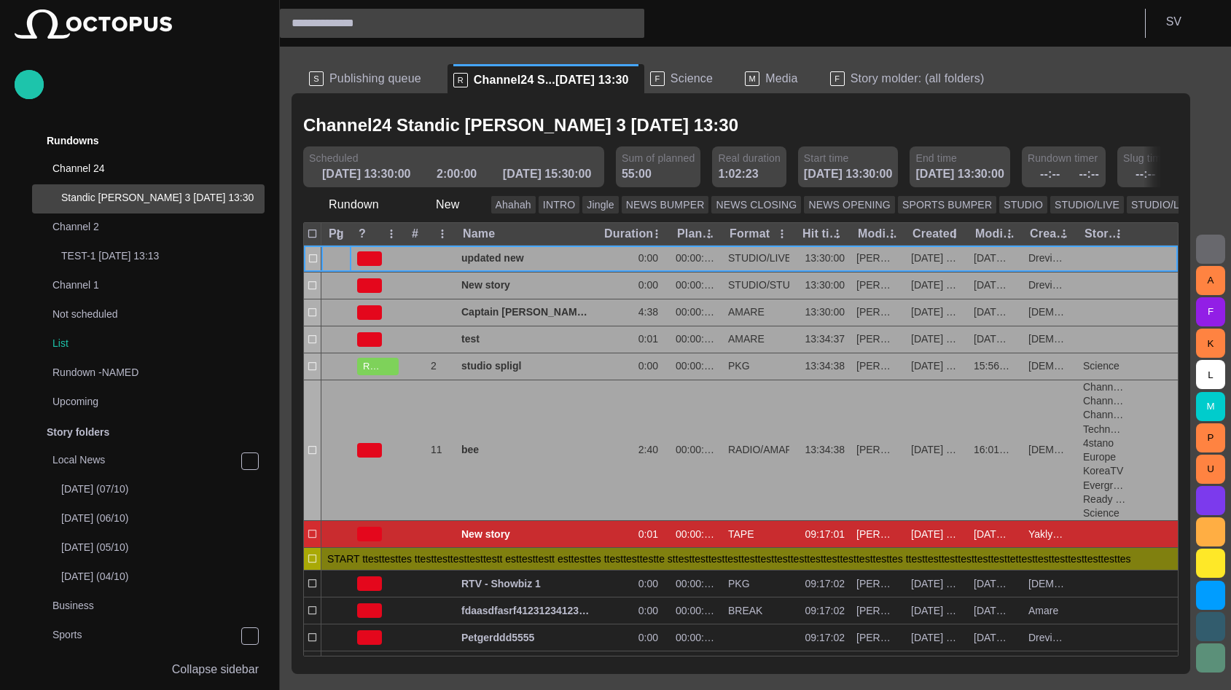
click at [874, 116] on div "Channel24 Standic walkup 3 14/09 13:30" at bounding box center [740, 126] width 875 height 30
click at [367, 84] on span "Publishing queue" at bounding box center [375, 78] width 92 height 15
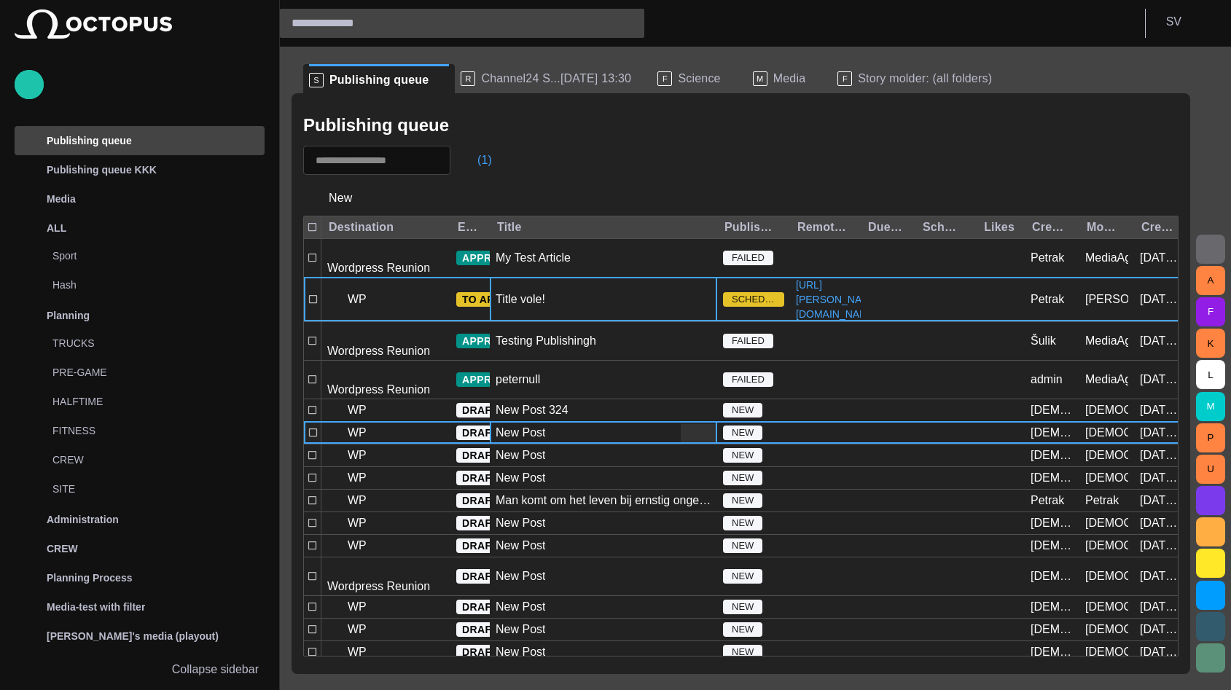
click at [709, 426] on span "button" at bounding box center [707, 433] width 15 height 15
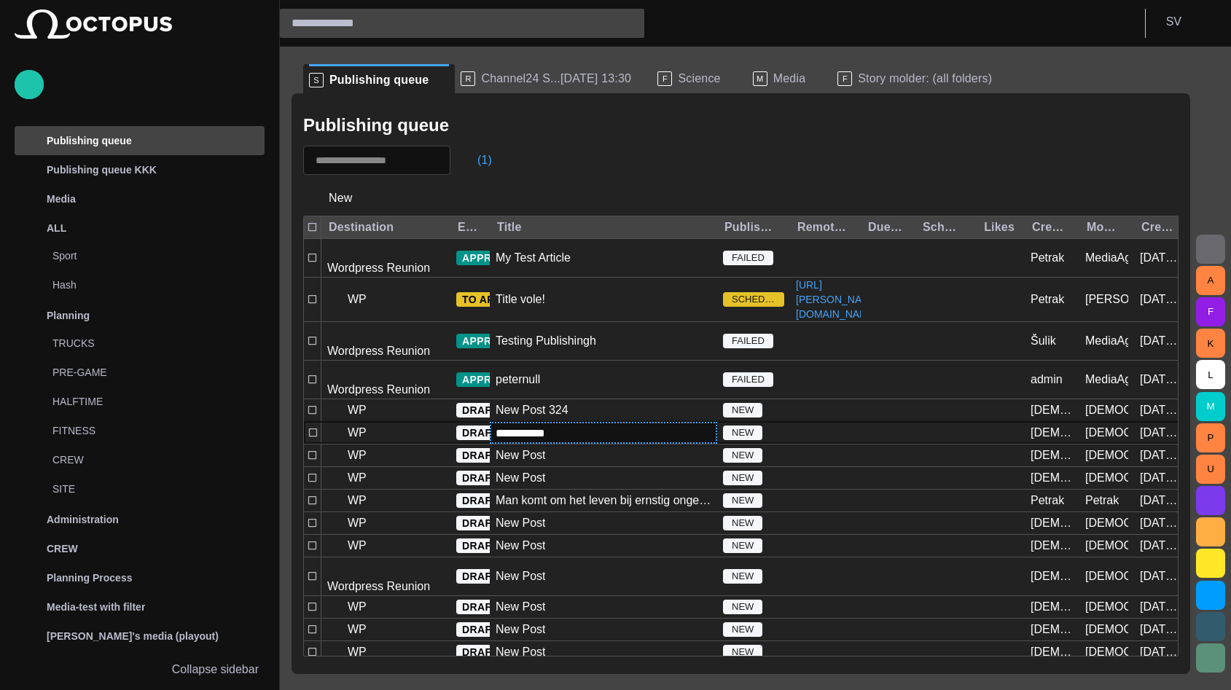
type input "**********"
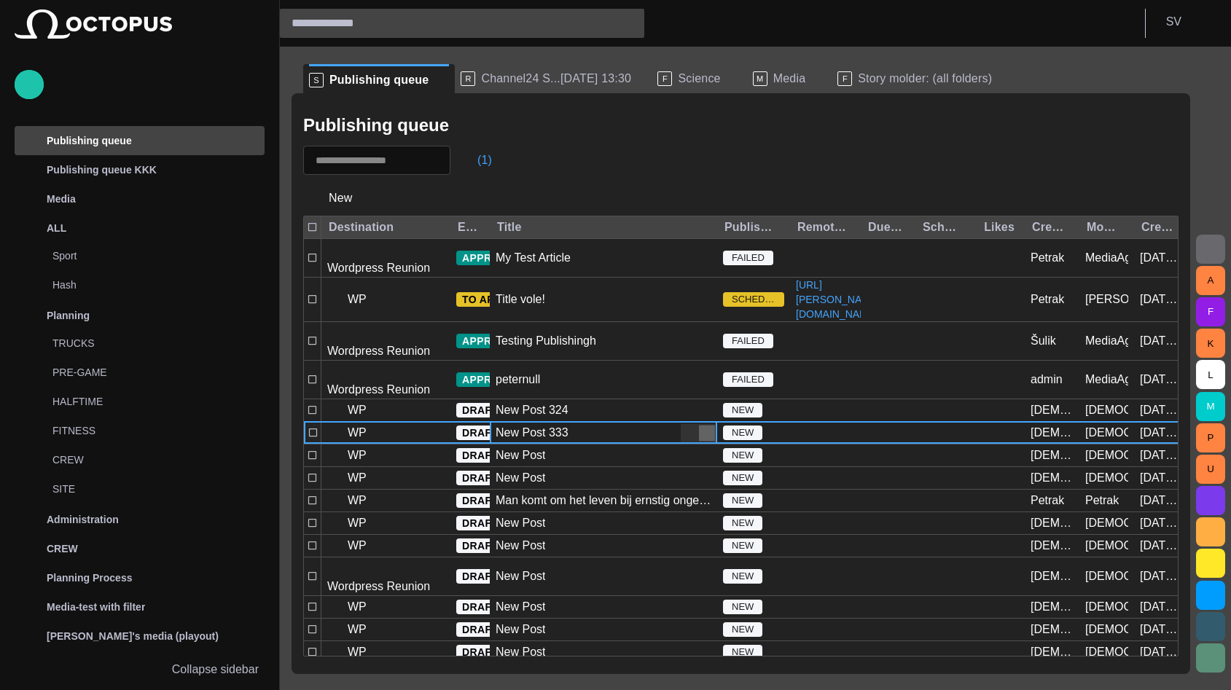
click at [710, 426] on span "button" at bounding box center [707, 433] width 15 height 15
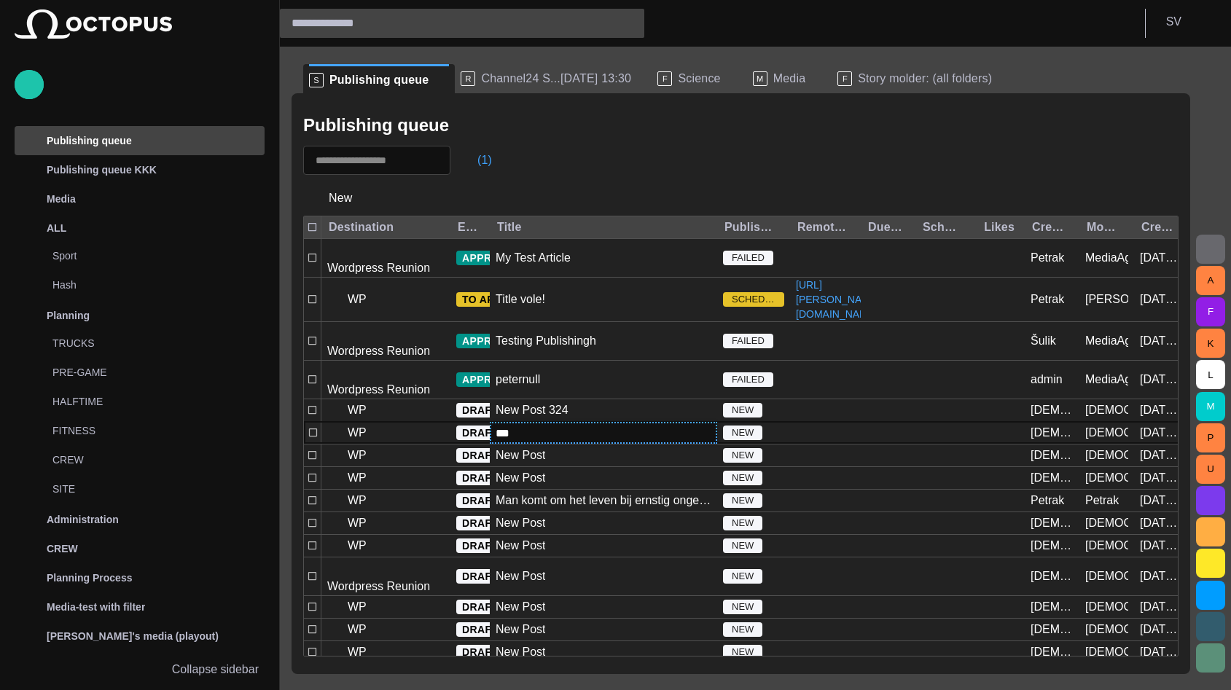
type input "****"
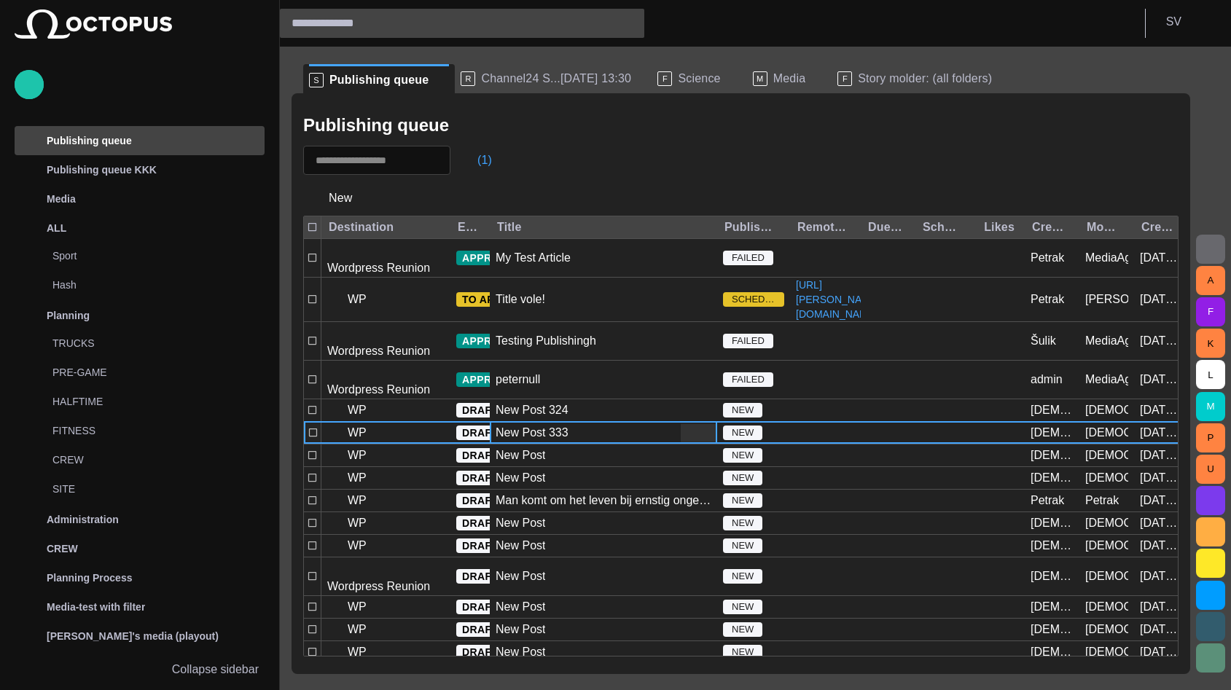
click at [573, 422] on div "New Post 333" at bounding box center [603, 433] width 227 height 22
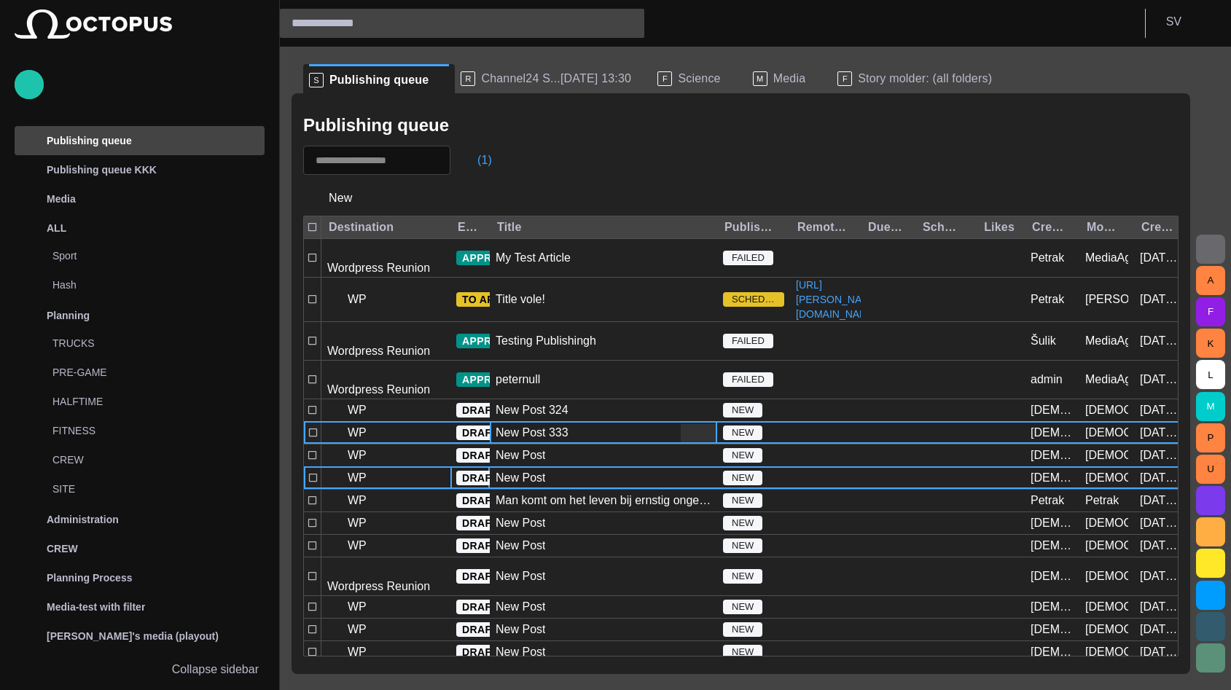
click at [566, 422] on div "New Post 333" at bounding box center [603, 433] width 227 height 22
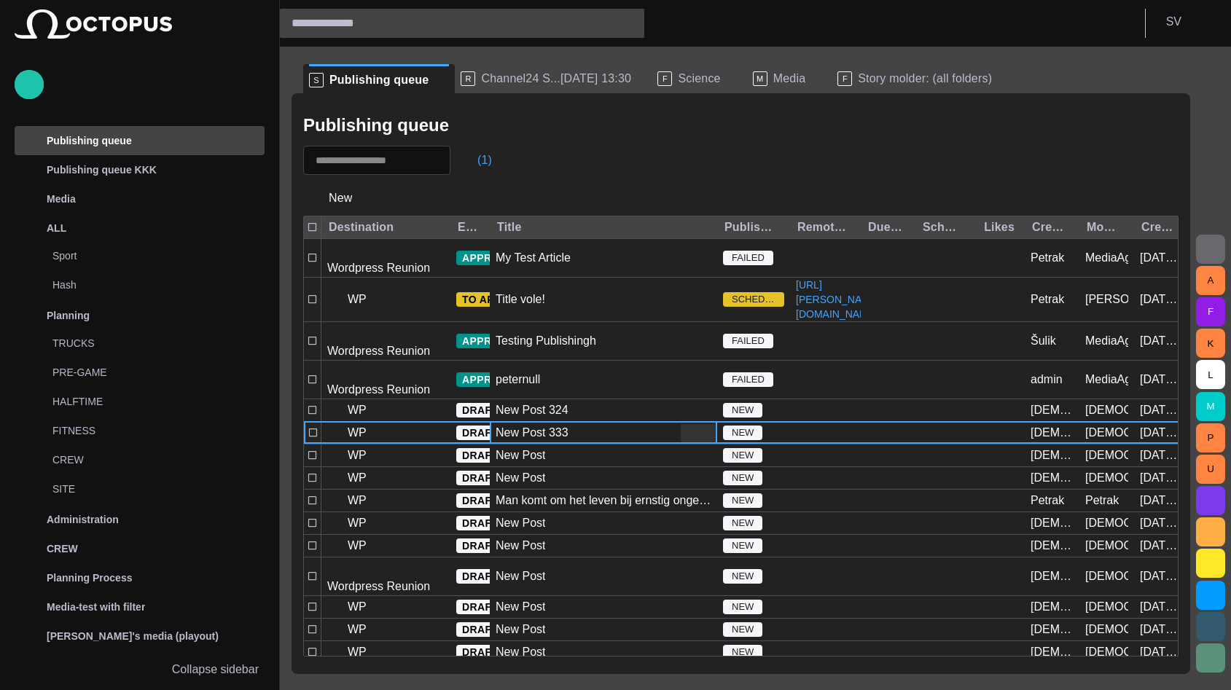
click at [566, 422] on div "New Post 333" at bounding box center [603, 433] width 227 height 22
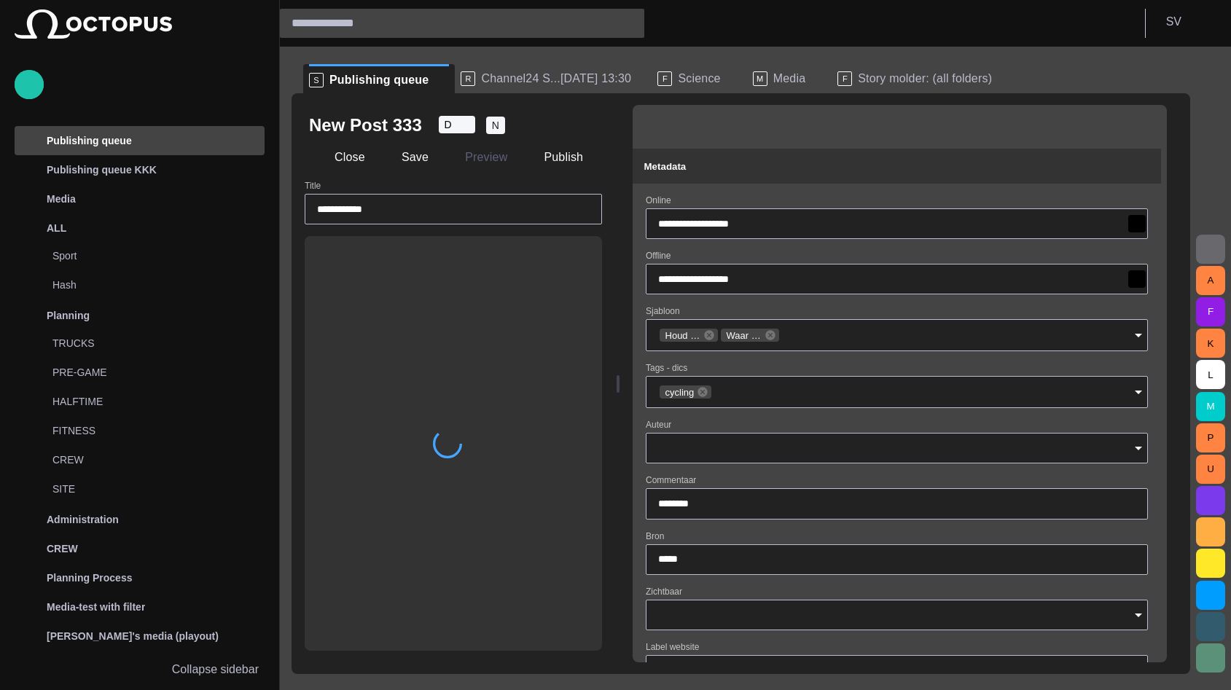
type input "**"
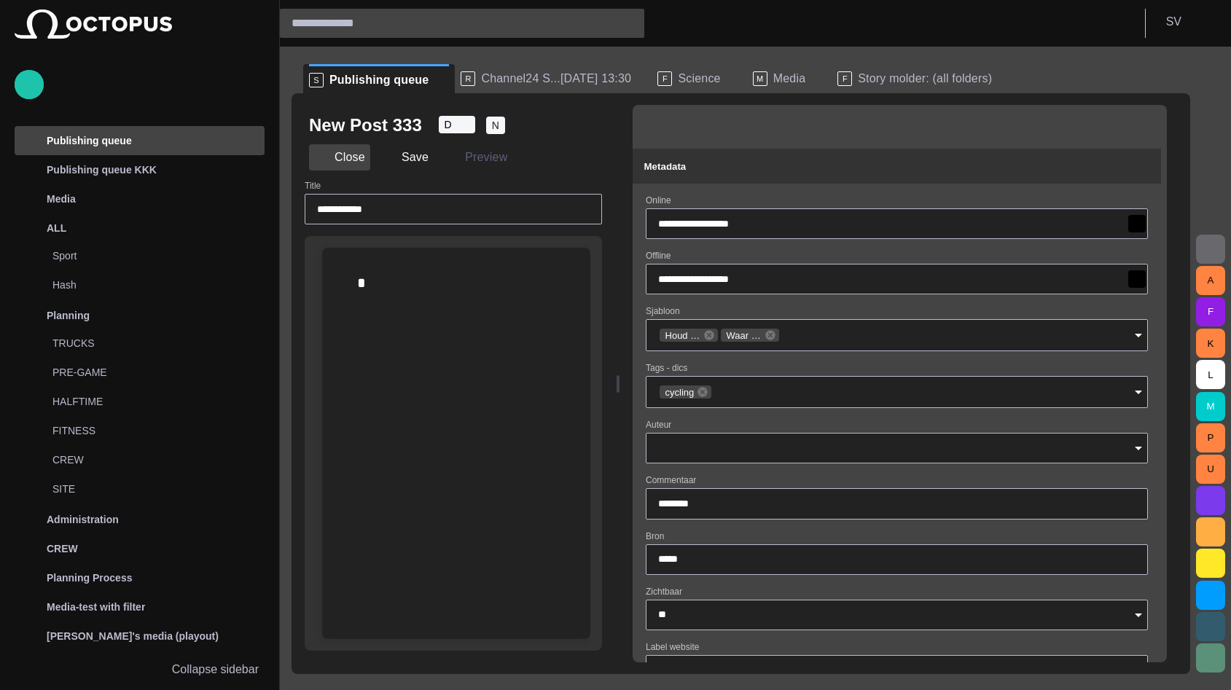
click at [353, 159] on button "Close" at bounding box center [339, 157] width 61 height 26
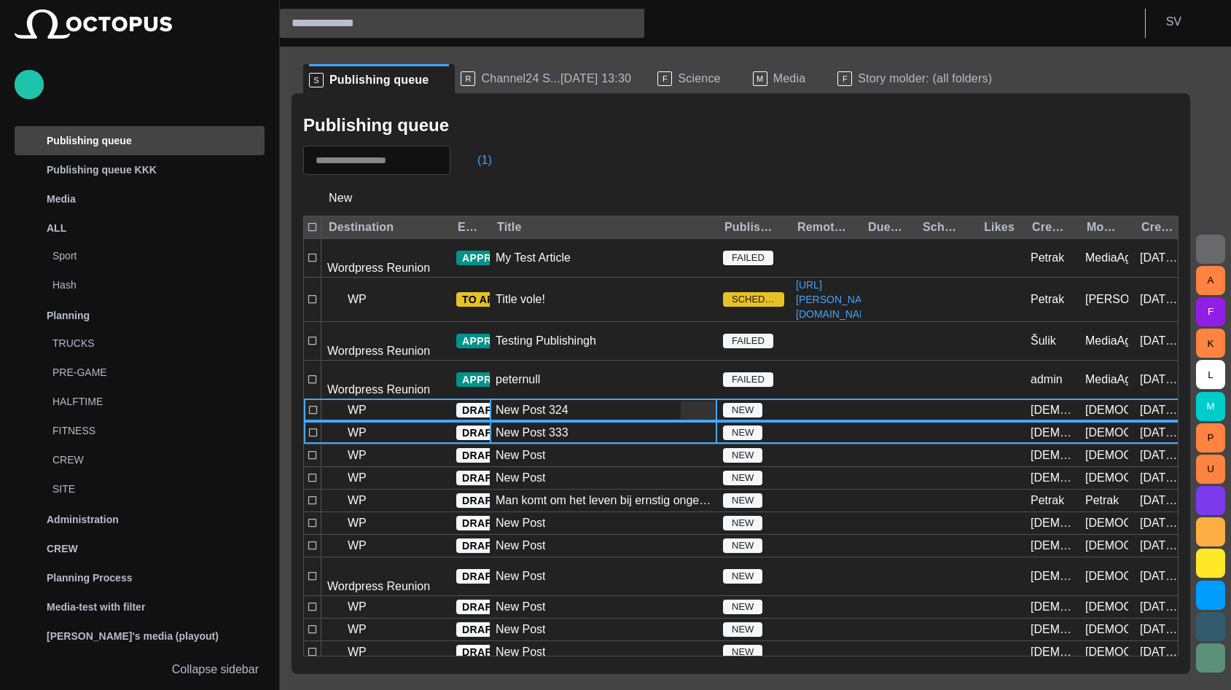
click at [576, 399] on div "New Post 324" at bounding box center [603, 410] width 227 height 22
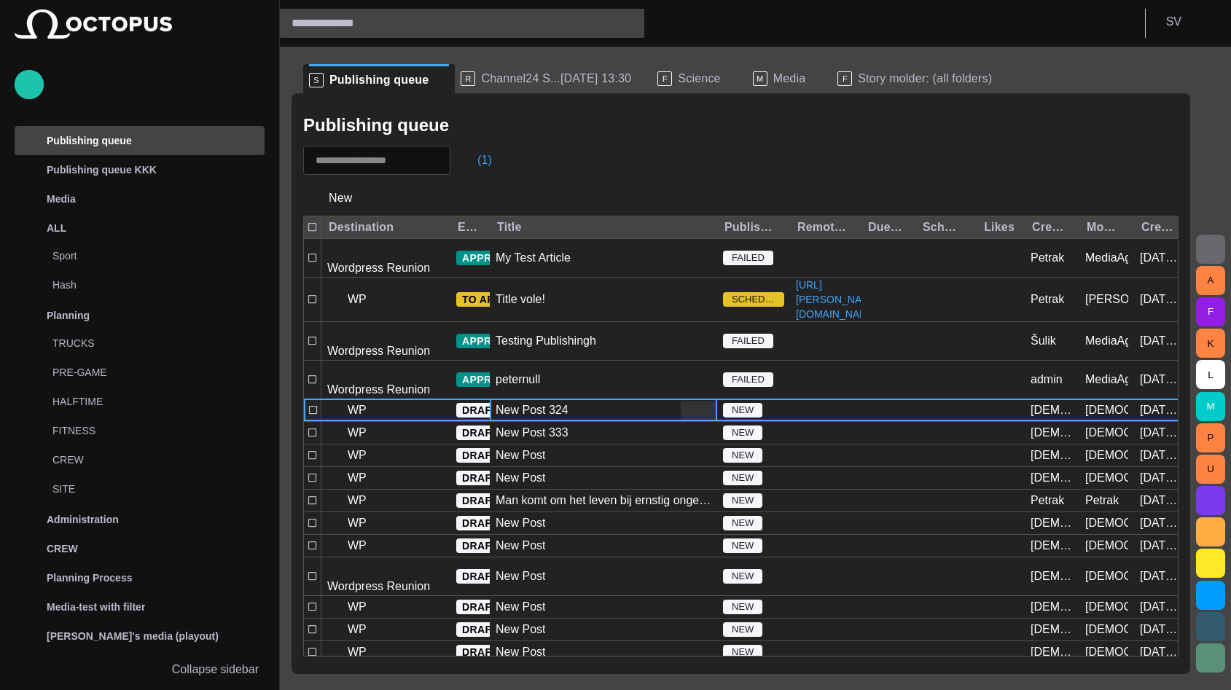
click at [576, 399] on div "New Post 324" at bounding box center [603, 410] width 227 height 22
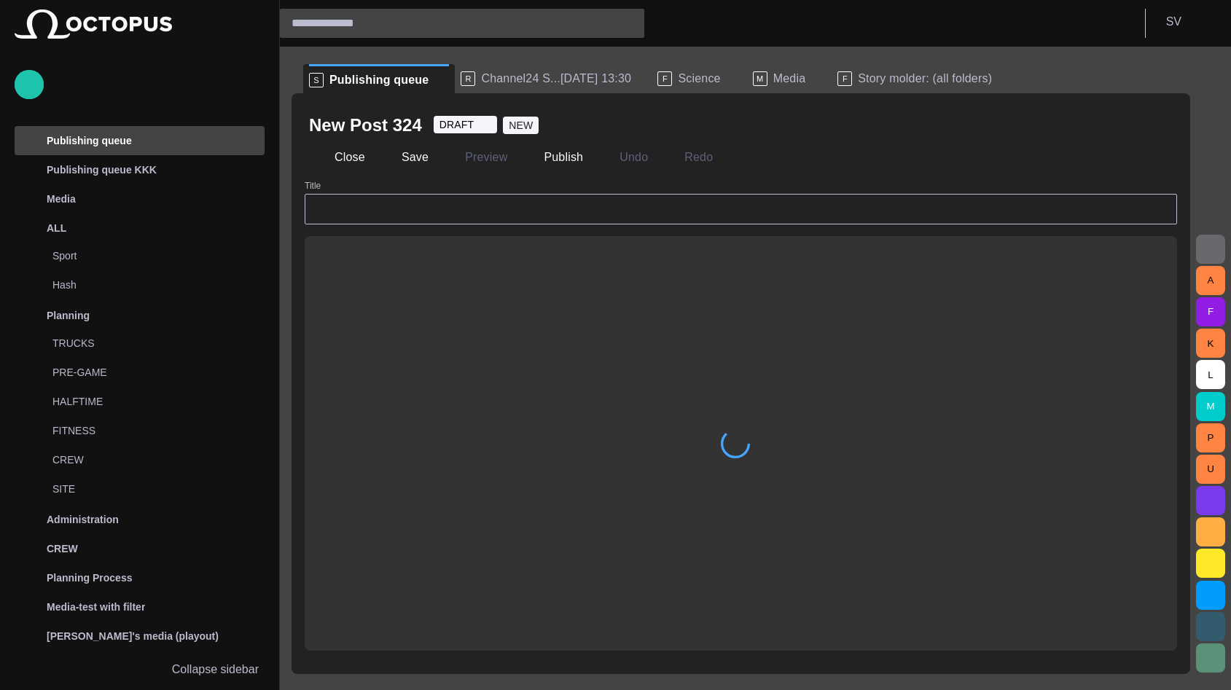
type input "**********"
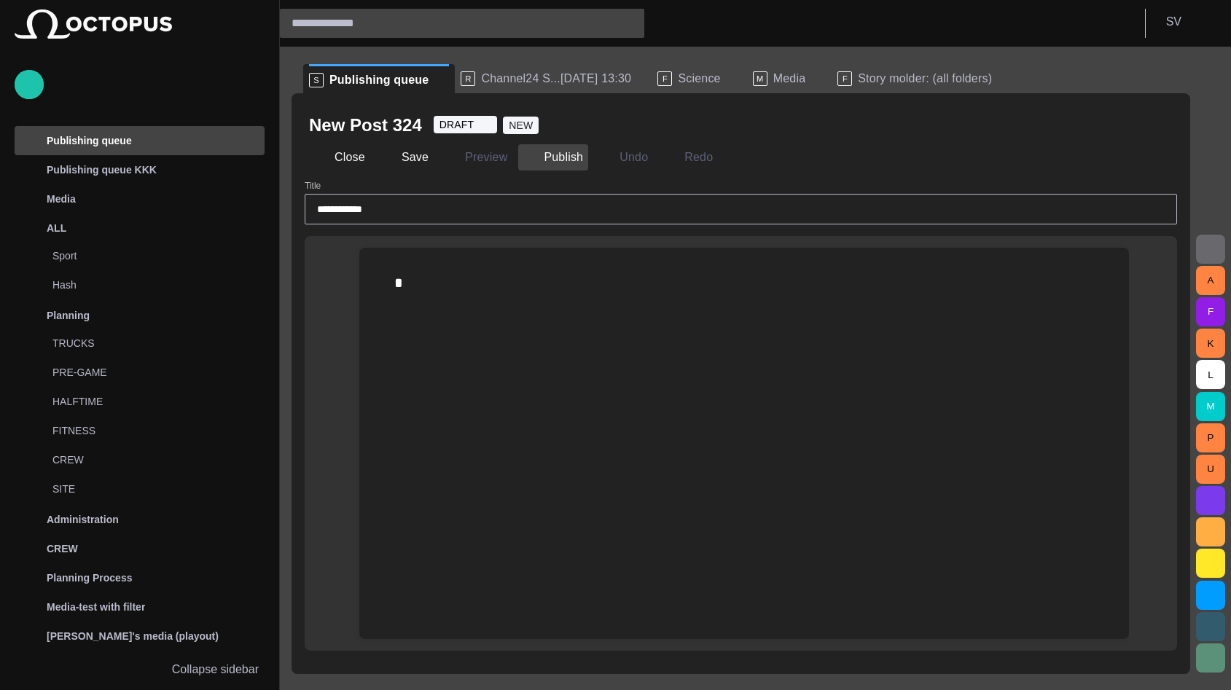
click at [526, 157] on span "button" at bounding box center [530, 157] width 15 height 15
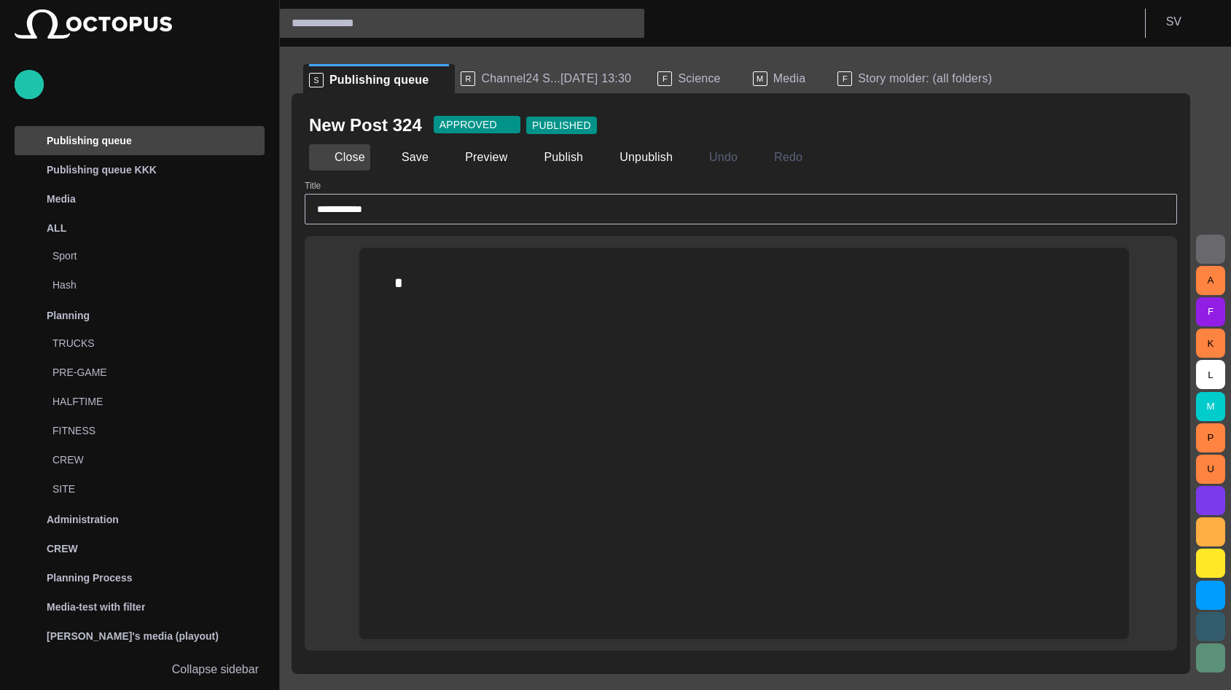
click at [348, 158] on button "Close" at bounding box center [339, 157] width 61 height 26
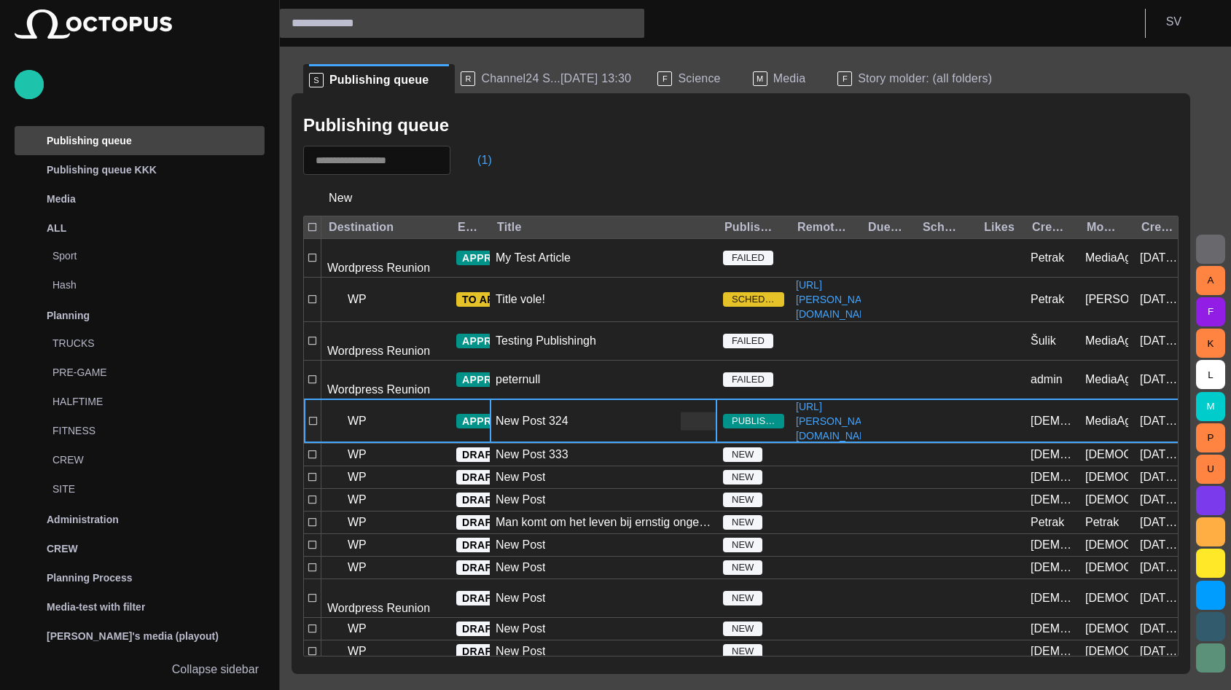
click at [627, 409] on div "New Post 324" at bounding box center [603, 421] width 227 height 44
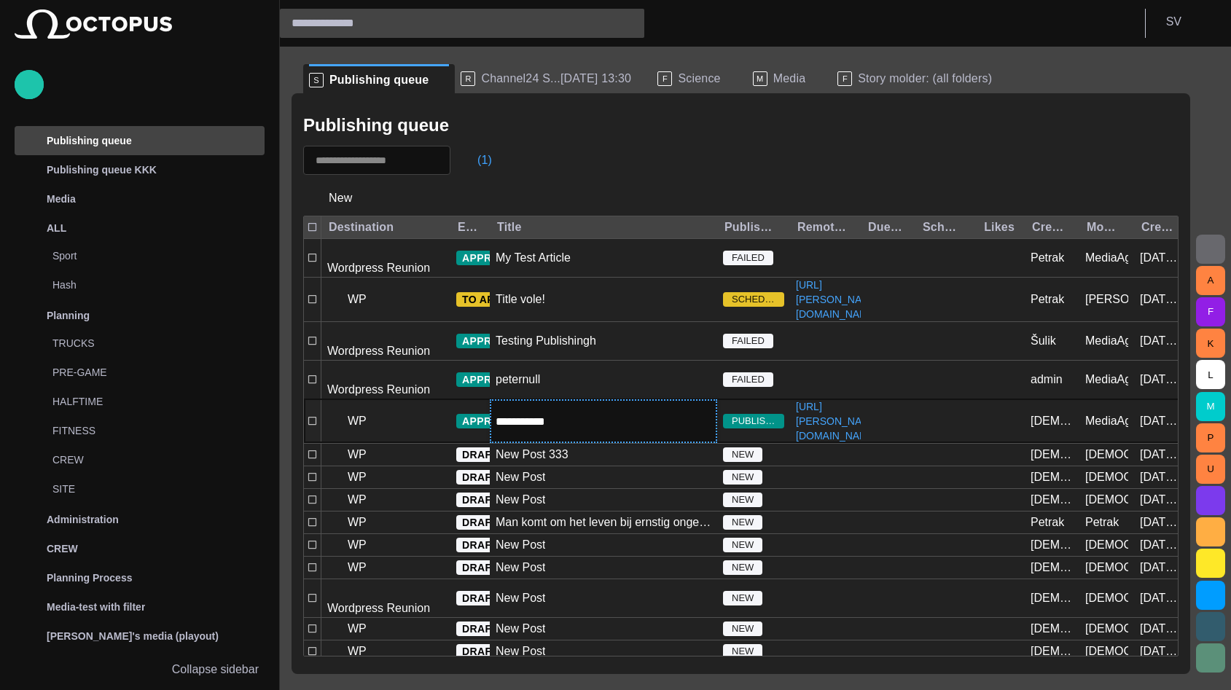
type input "**********"
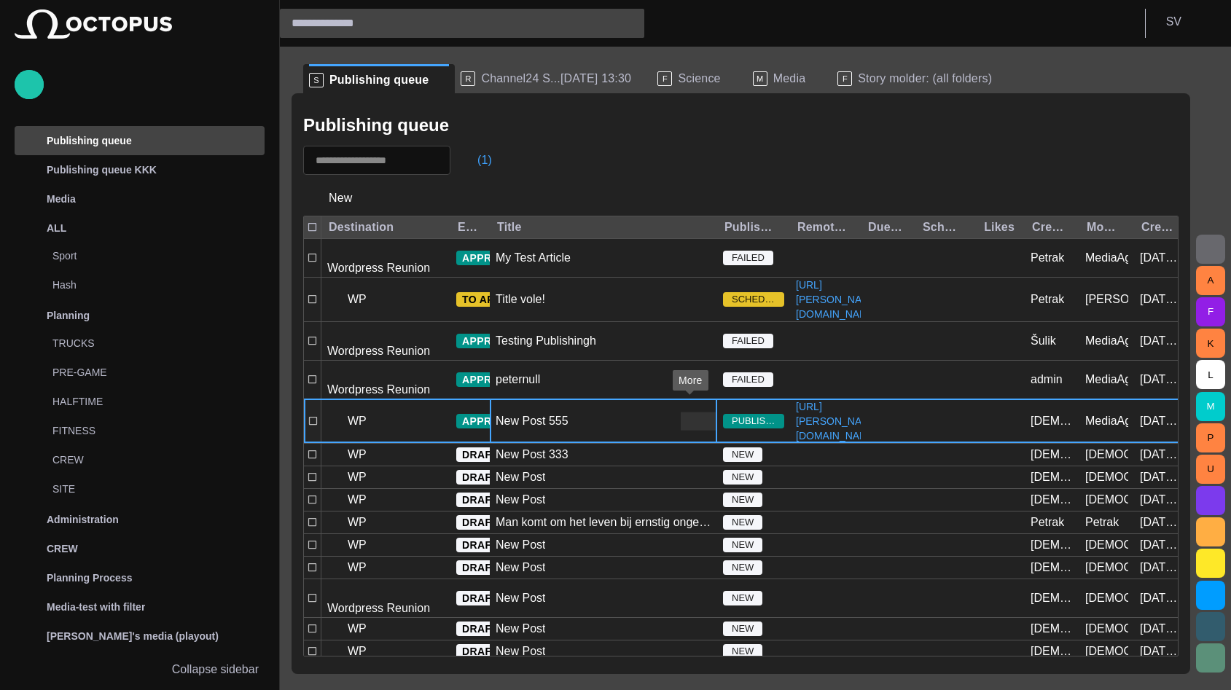
click at [601, 399] on div "New Post 555" at bounding box center [603, 421] width 227 height 44
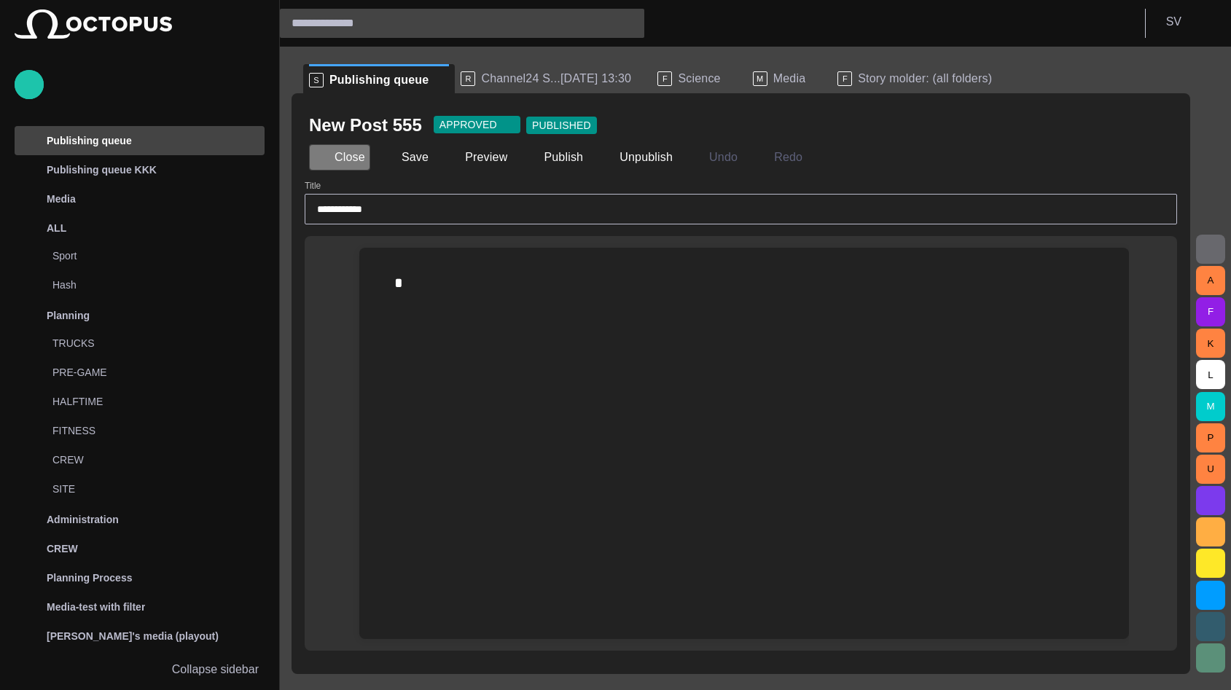
click at [347, 163] on button "Close" at bounding box center [339, 157] width 61 height 26
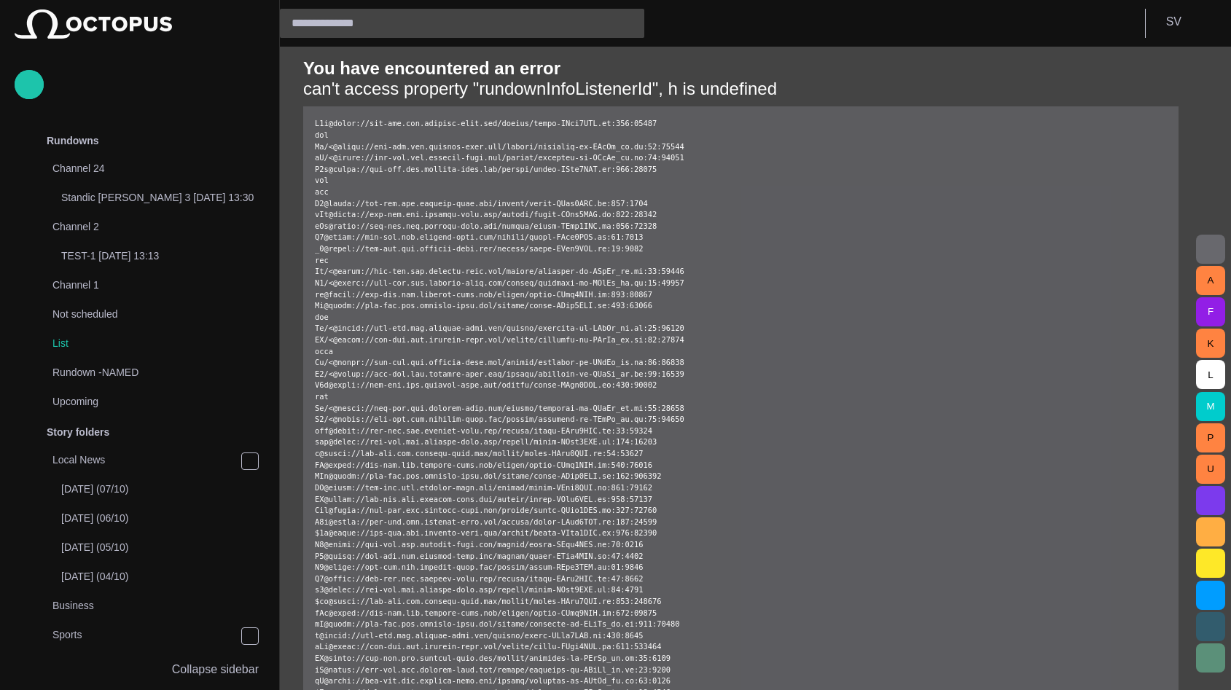
scroll to position [1836, 0]
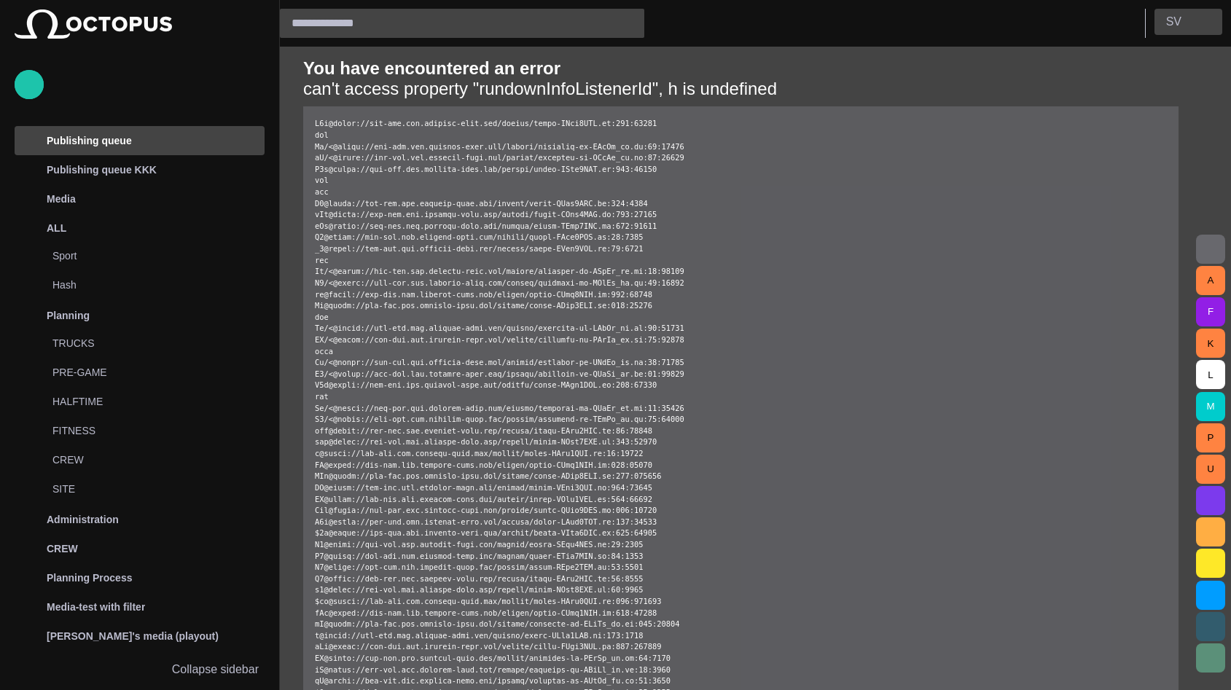
click at [1175, 17] on p "S V" at bounding box center [1173, 21] width 15 height 17
click at [868, 689] on div at bounding box center [615, 702] width 1231 height 0
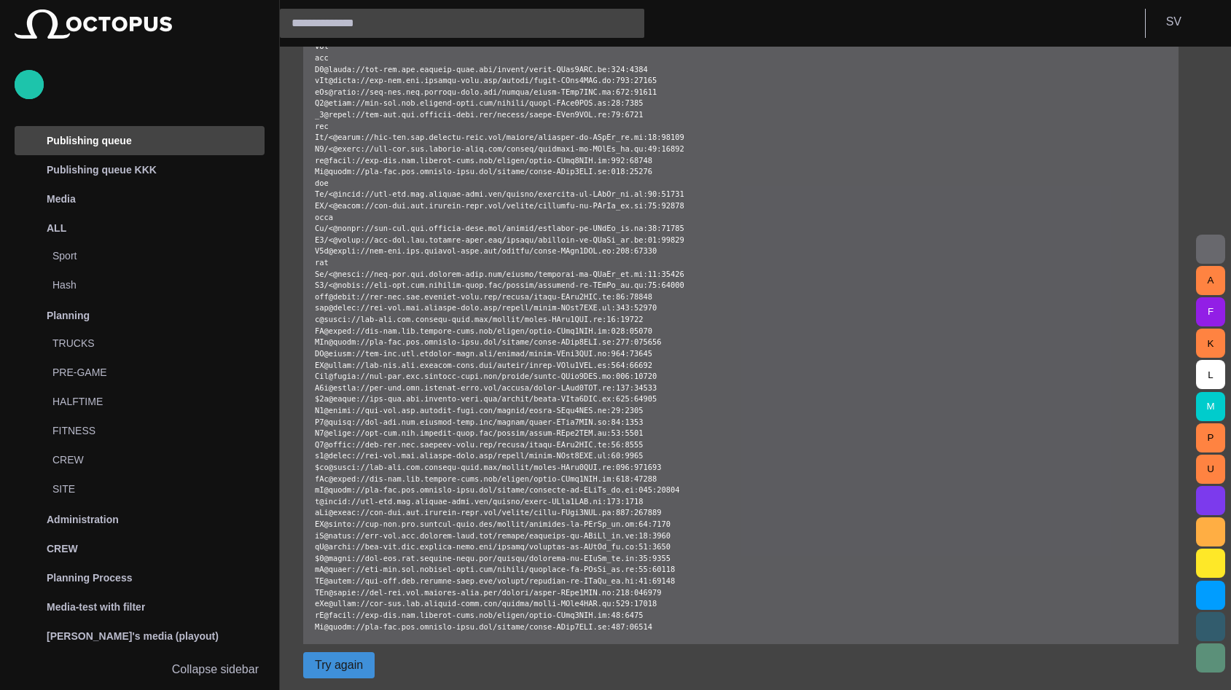
click at [321, 668] on button "Try again" at bounding box center [338, 665] width 71 height 26
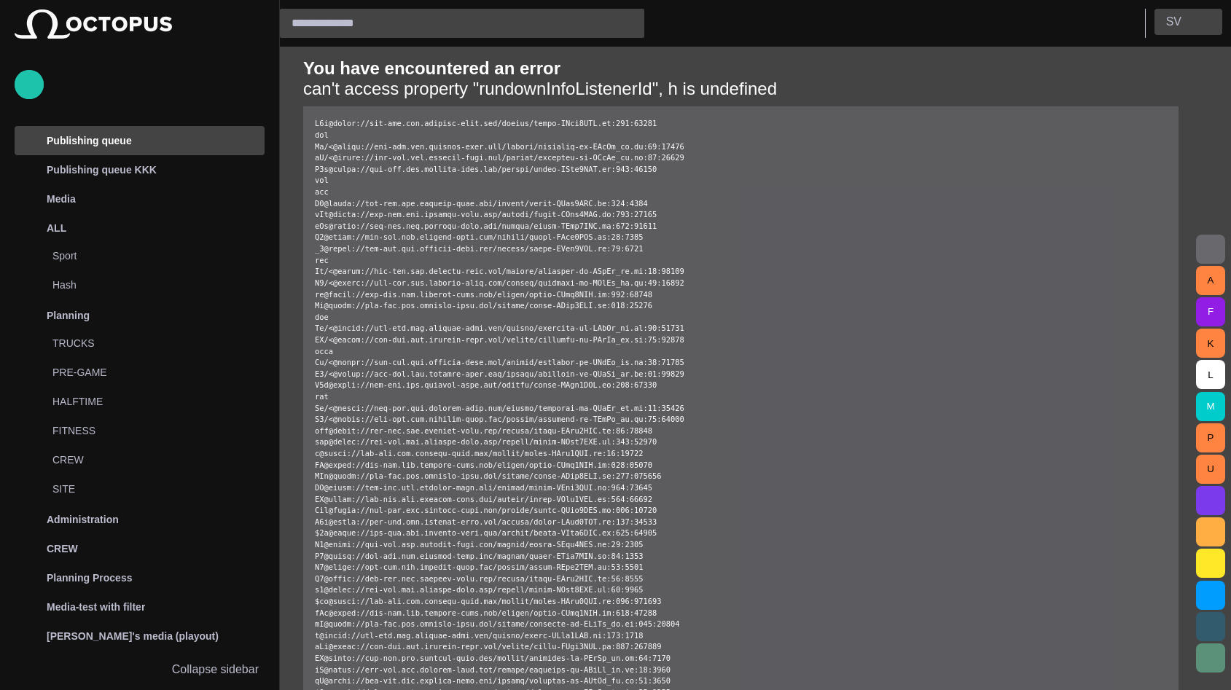
click at [1184, 23] on button "S V" at bounding box center [1188, 22] width 68 height 26
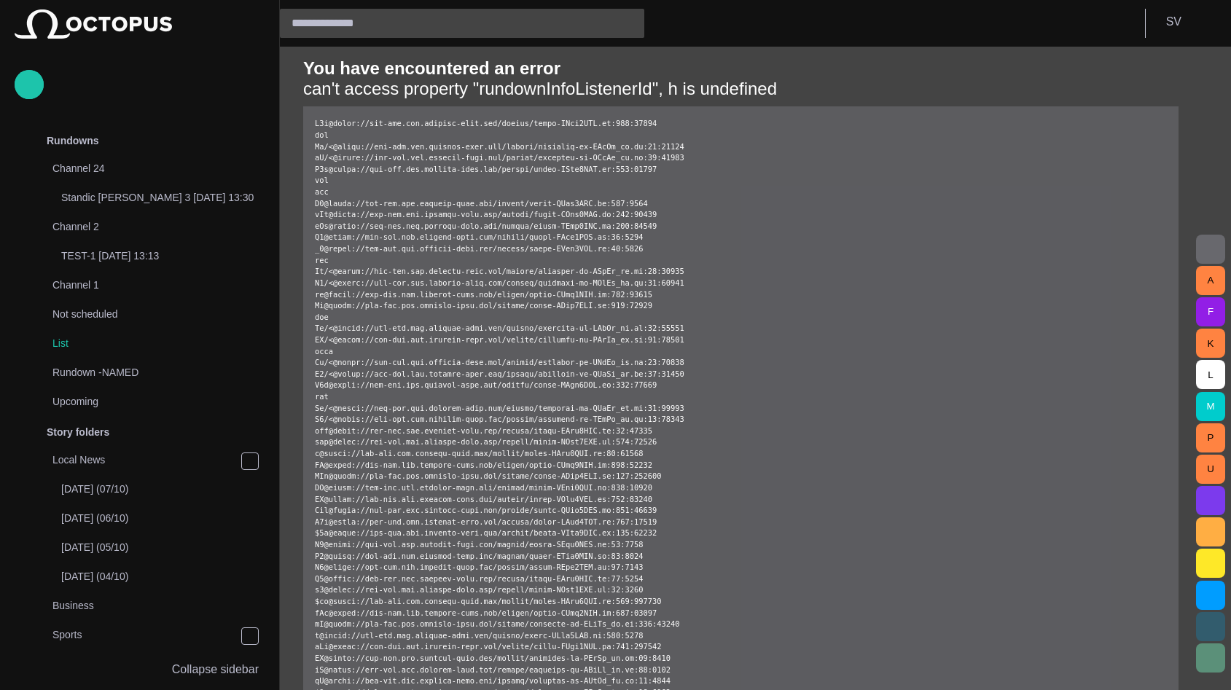
scroll to position [1836, 0]
